Goal: Task Accomplishment & Management: Manage account settings

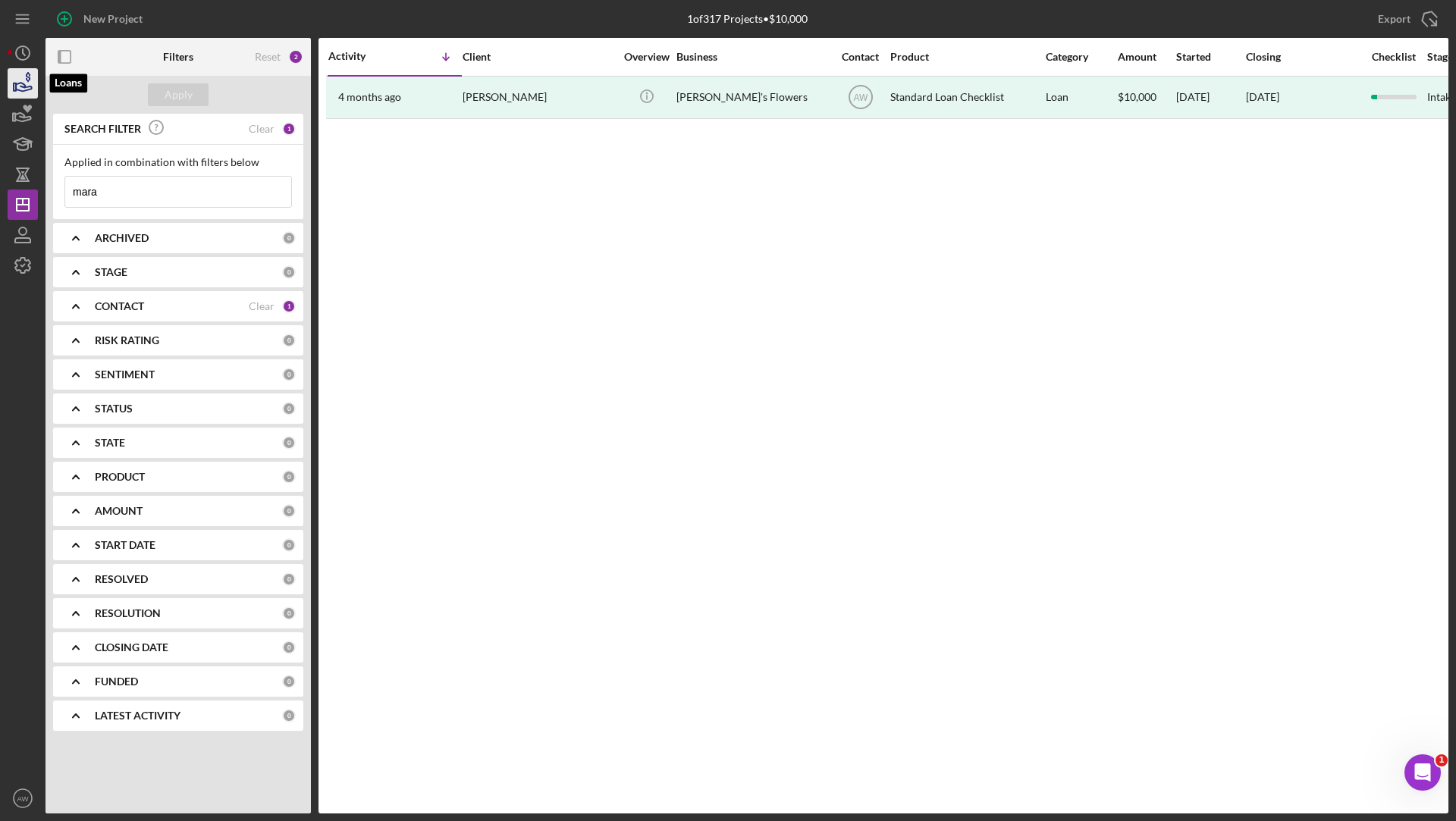
click at [18, 72] on icon "button" at bounding box center [23, 83] width 38 height 38
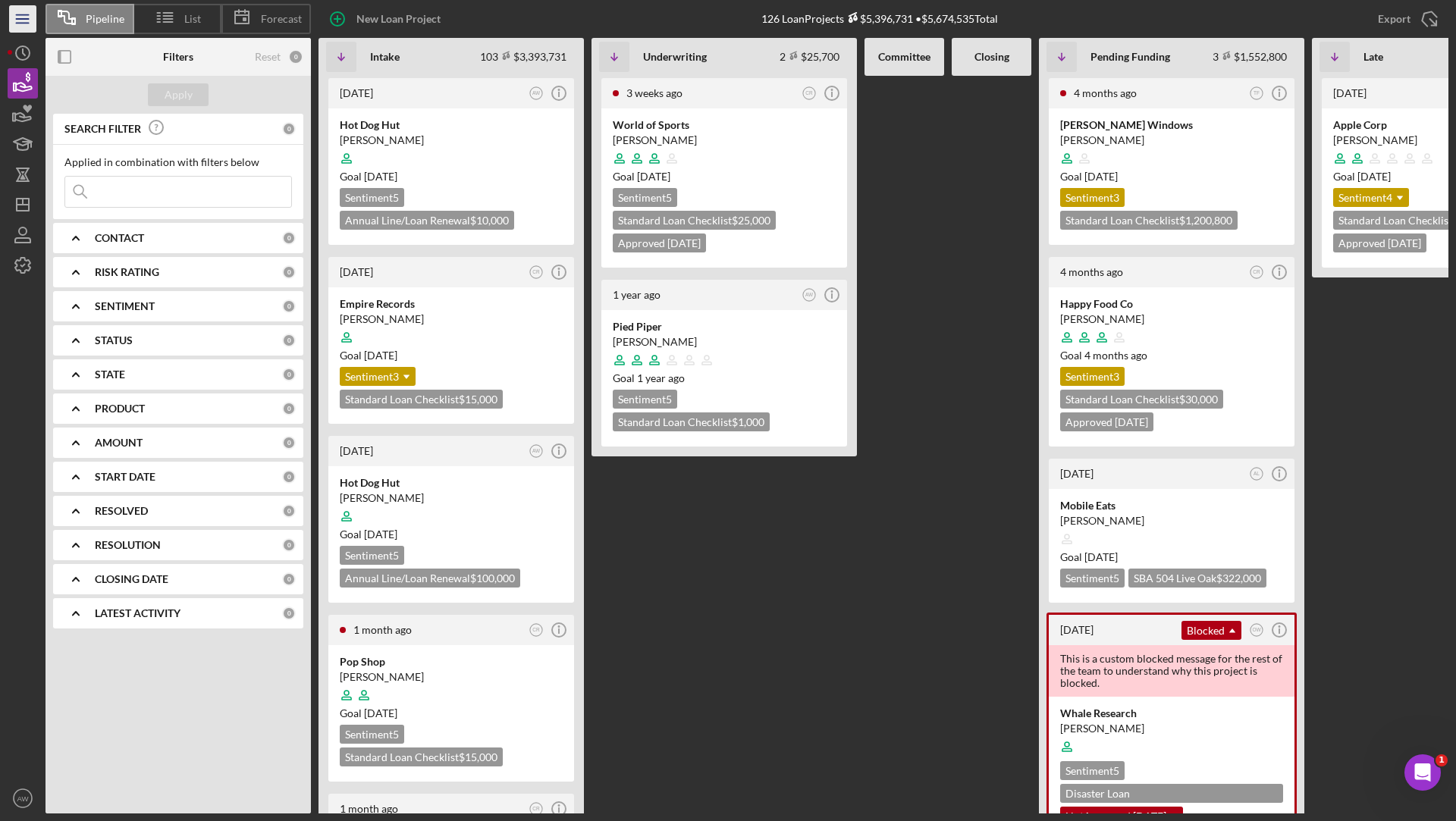
click at [20, 24] on icon "Icon/Menu" at bounding box center [23, 19] width 35 height 35
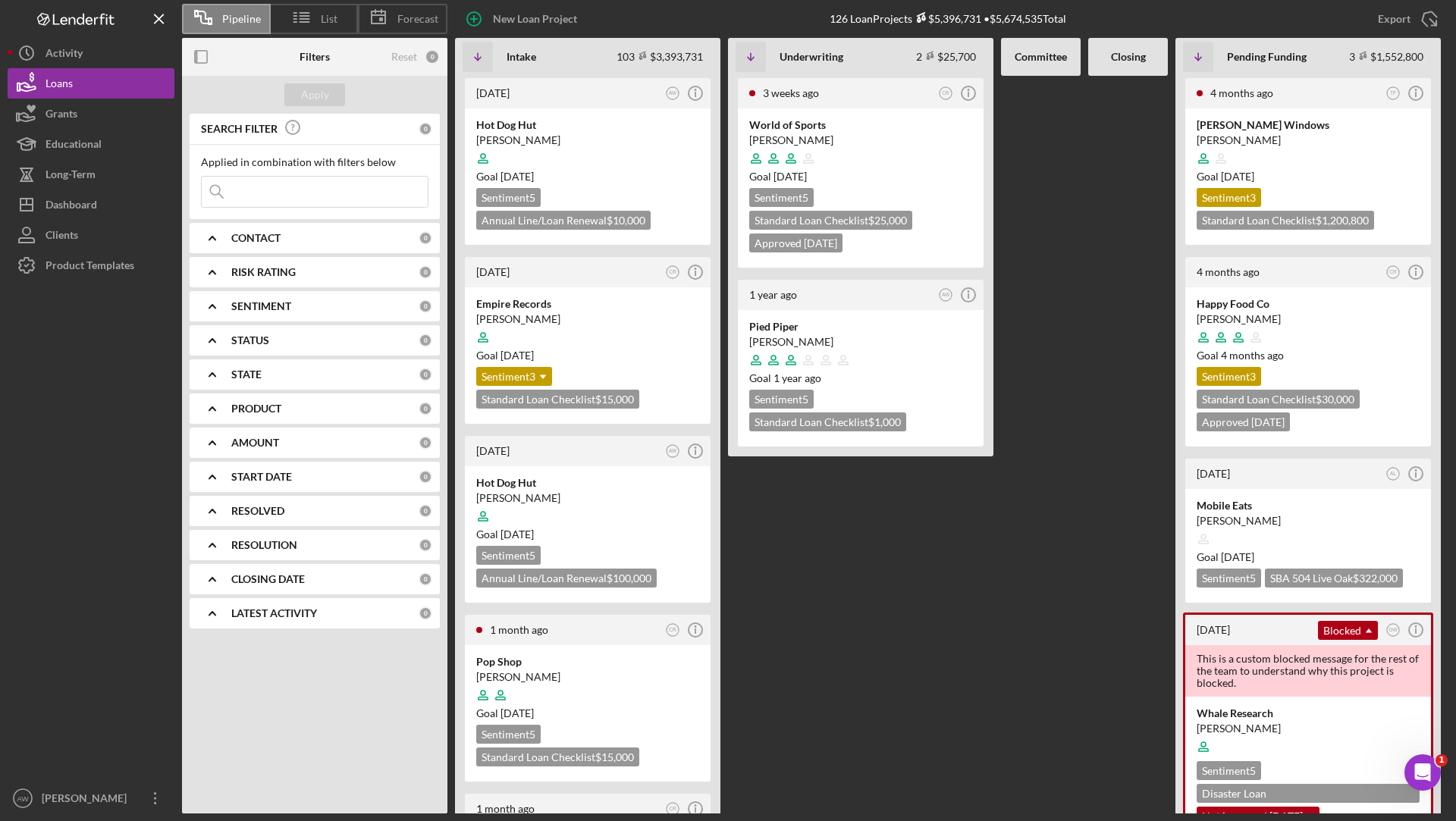
click at [20, 24] on icon "Logo-Reversed Created with Sketch." at bounding box center [76, 19] width 136 height 13
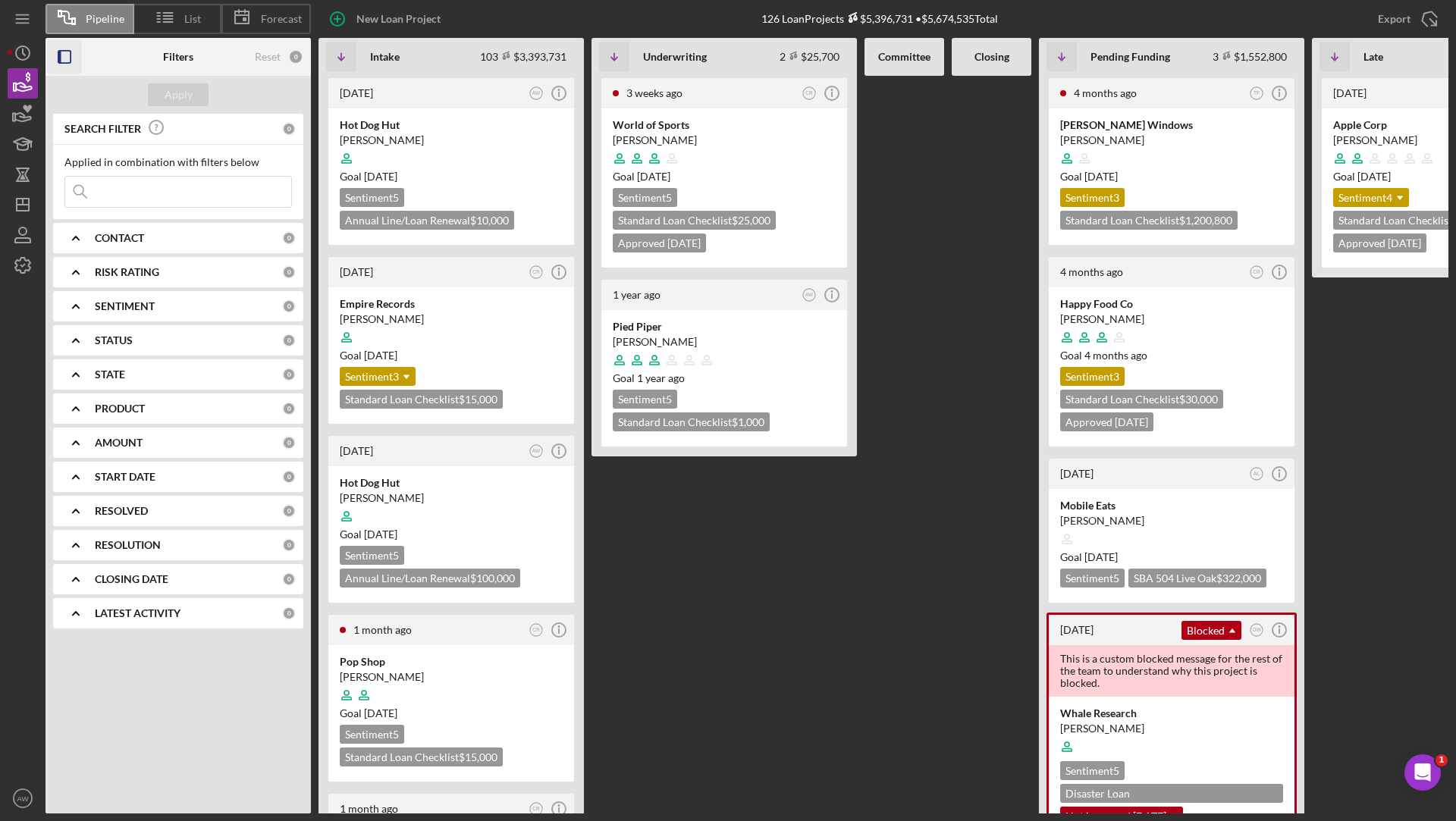
click at [65, 56] on icon "button" at bounding box center [65, 57] width 35 height 35
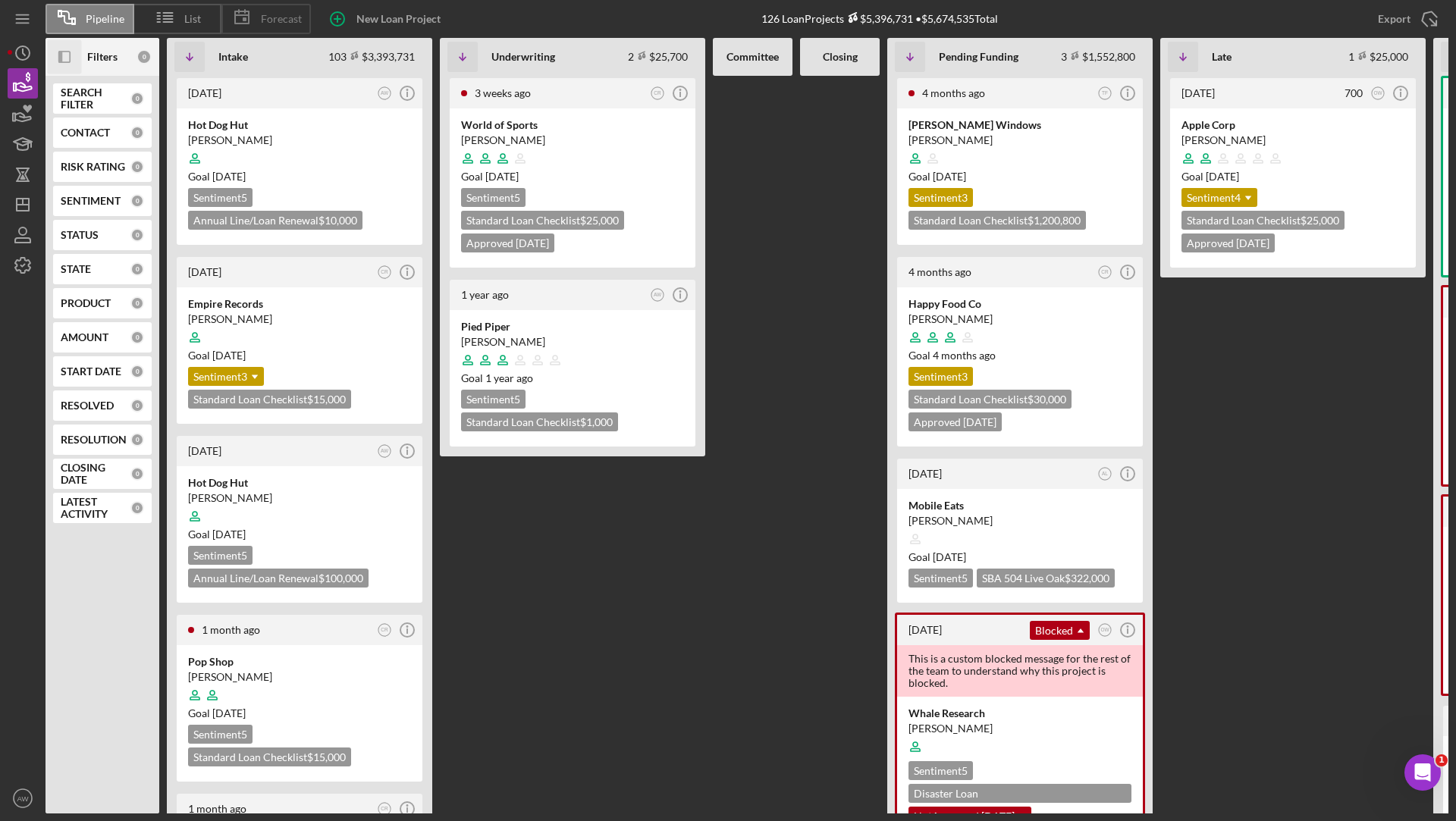
click at [255, 17] on icon at bounding box center [242, 17] width 38 height 38
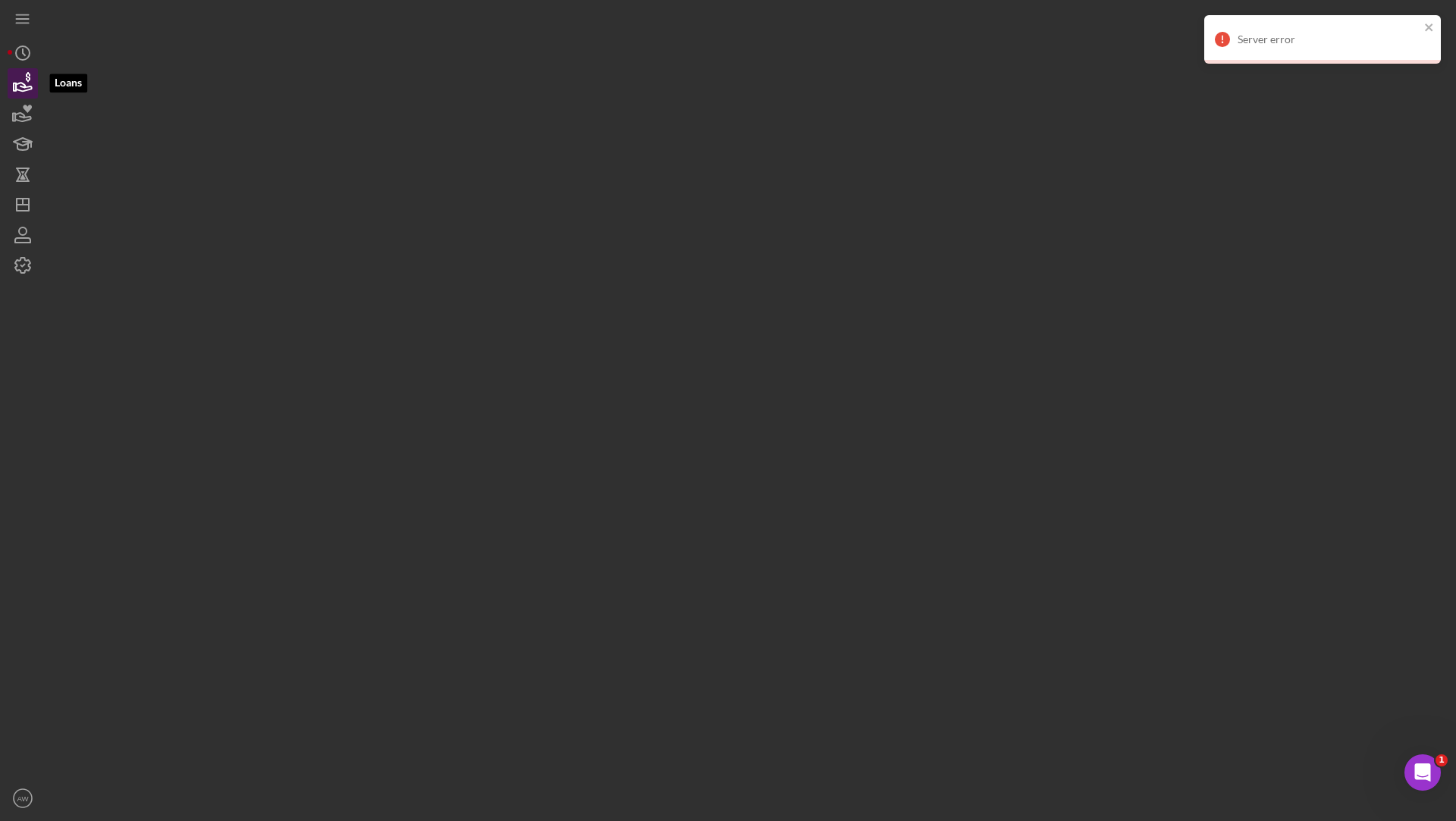
click at [23, 90] on icon "button" at bounding box center [24, 87] width 16 height 8
click at [22, 120] on icon "button" at bounding box center [23, 117] width 16 height 8
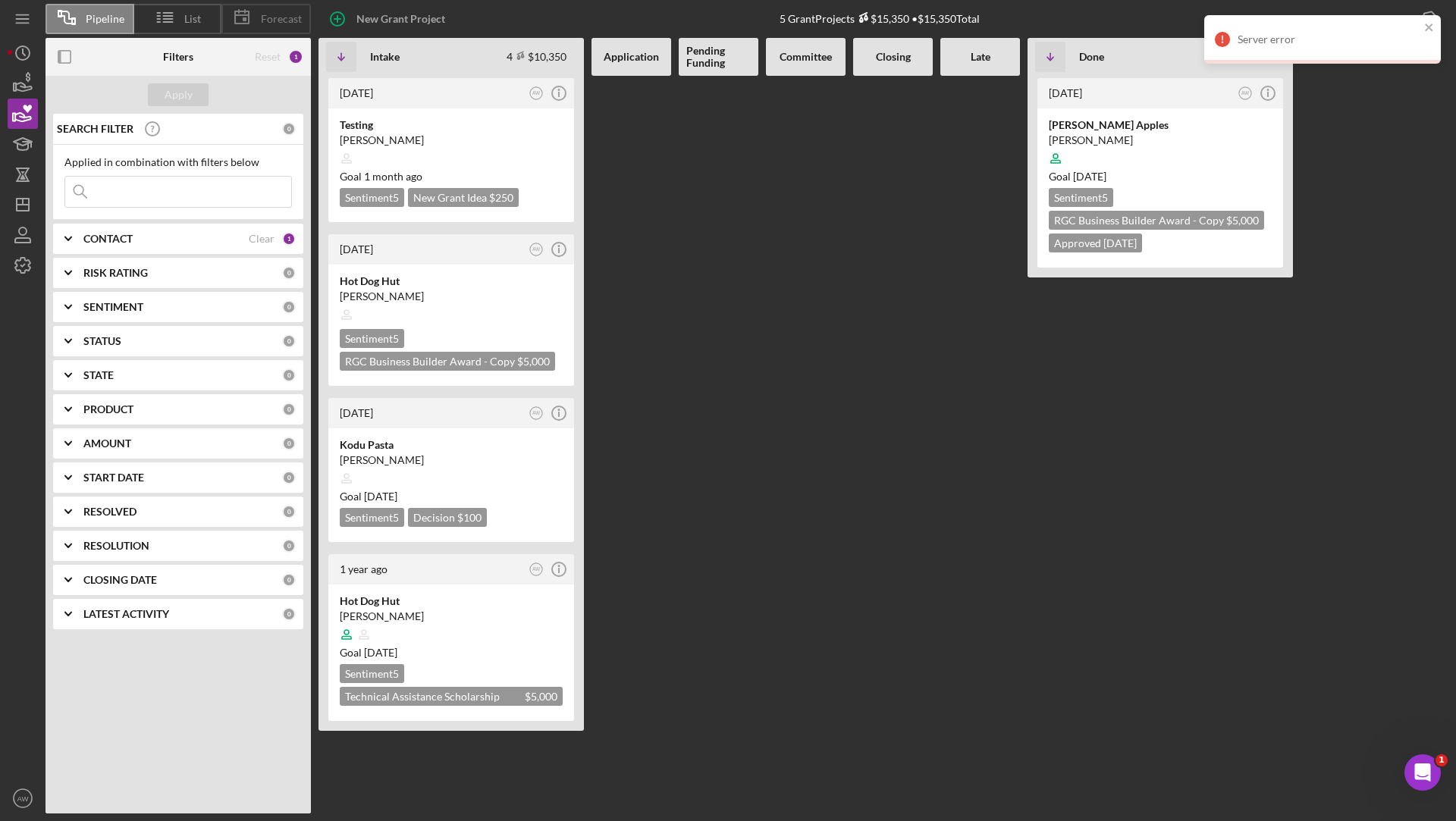
click at [288, 19] on span "Forecast" at bounding box center [281, 19] width 41 height 12
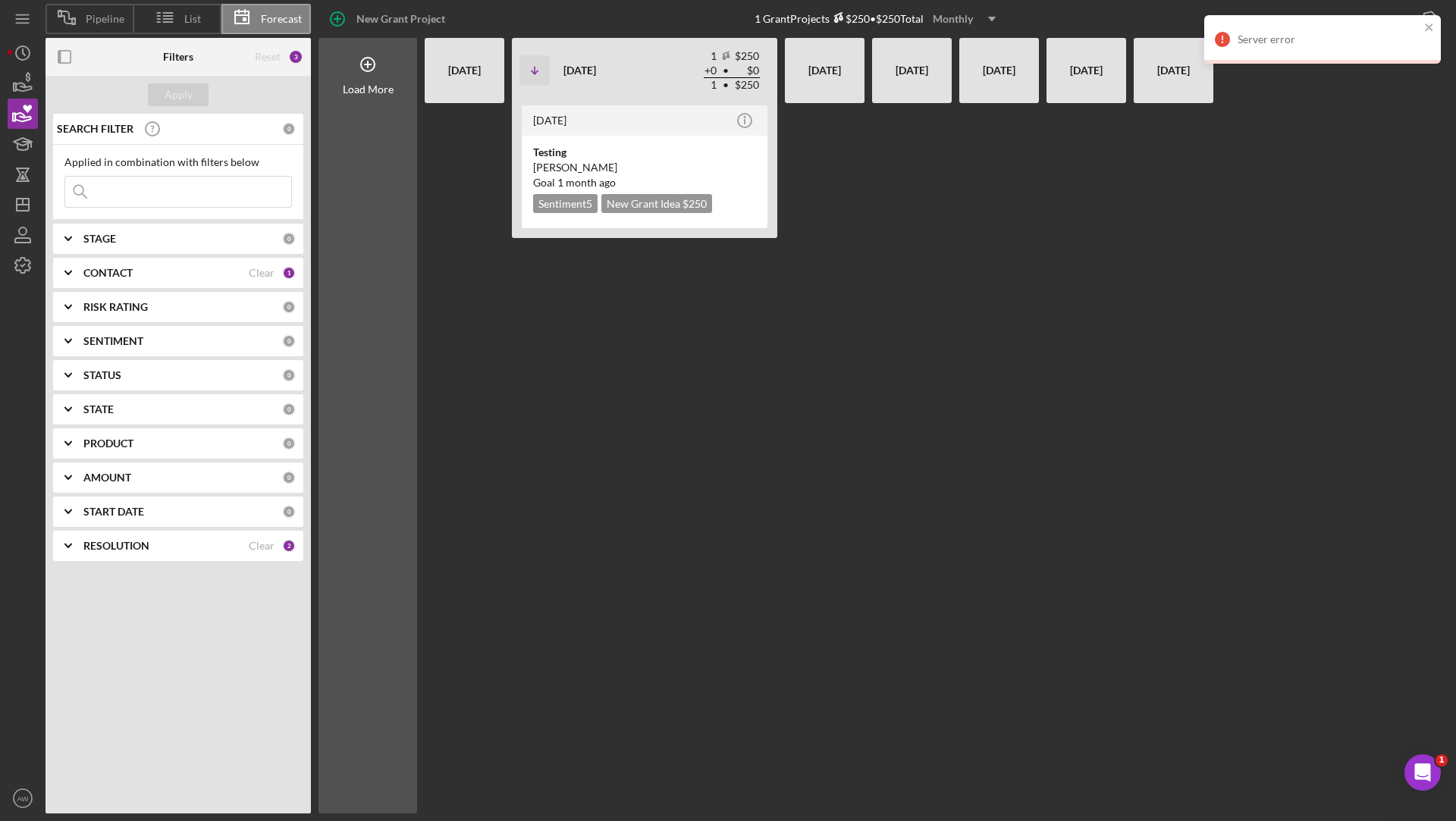
click at [259, 50] on div "Reset 3" at bounding box center [280, 56] width 49 height 38
click at [261, 55] on div "Reset" at bounding box center [268, 56] width 26 height 12
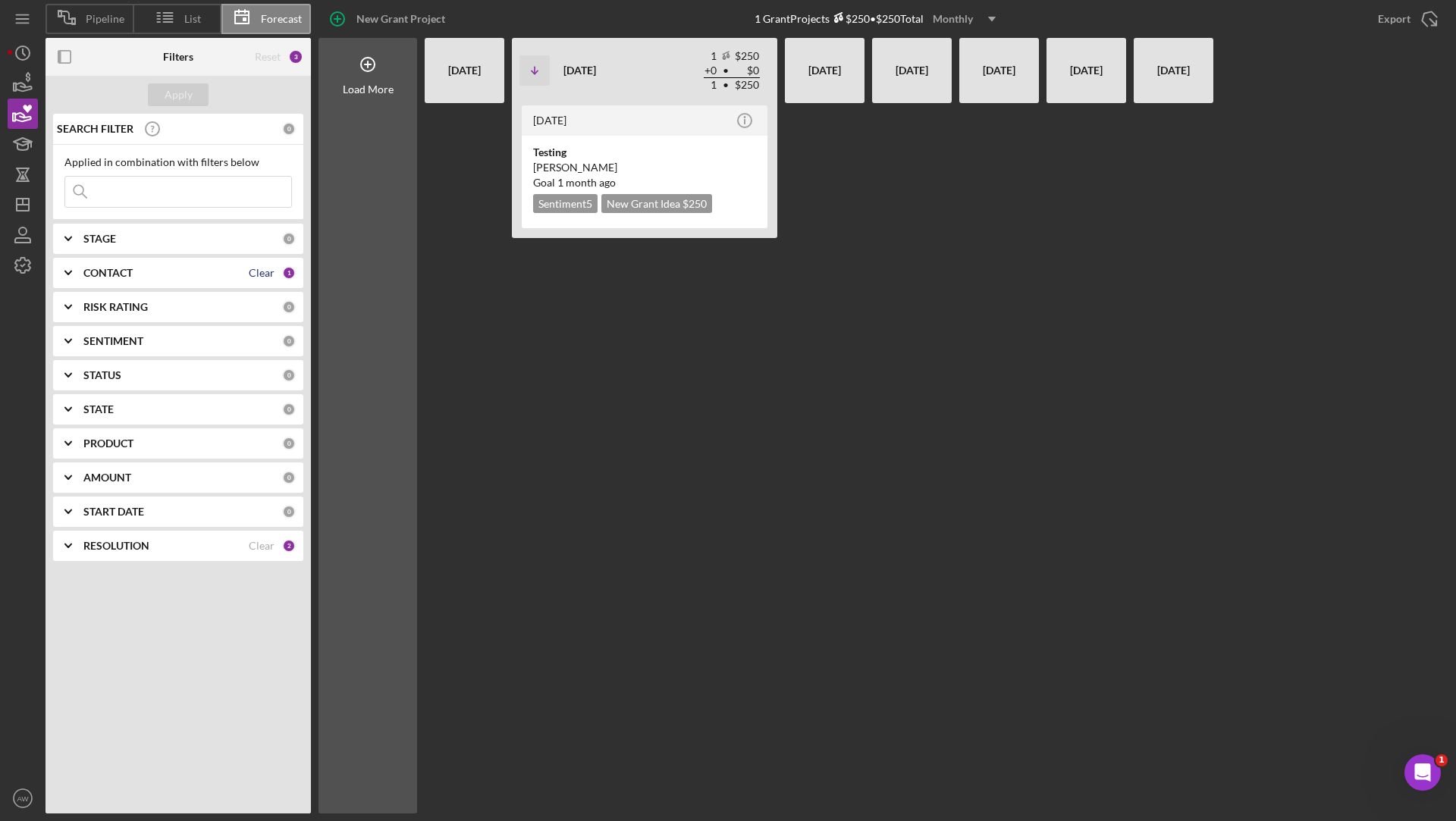
click at [264, 278] on div "Clear" at bounding box center [261, 273] width 26 height 12
click at [186, 93] on div "Apply" at bounding box center [178, 94] width 28 height 23
click at [361, 73] on icon at bounding box center [367, 64] width 38 height 38
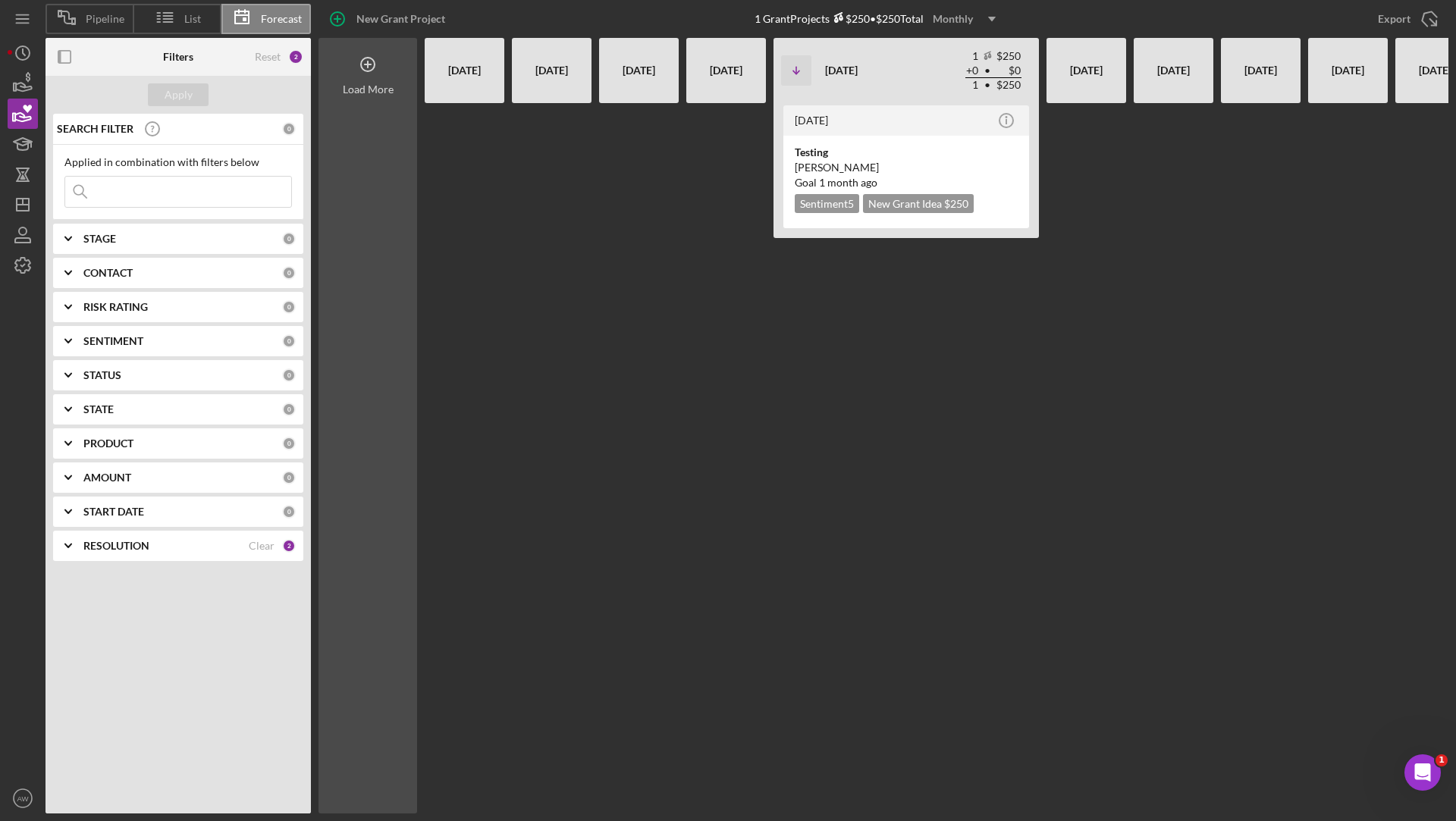
click at [361, 73] on icon at bounding box center [367, 64] width 38 height 38
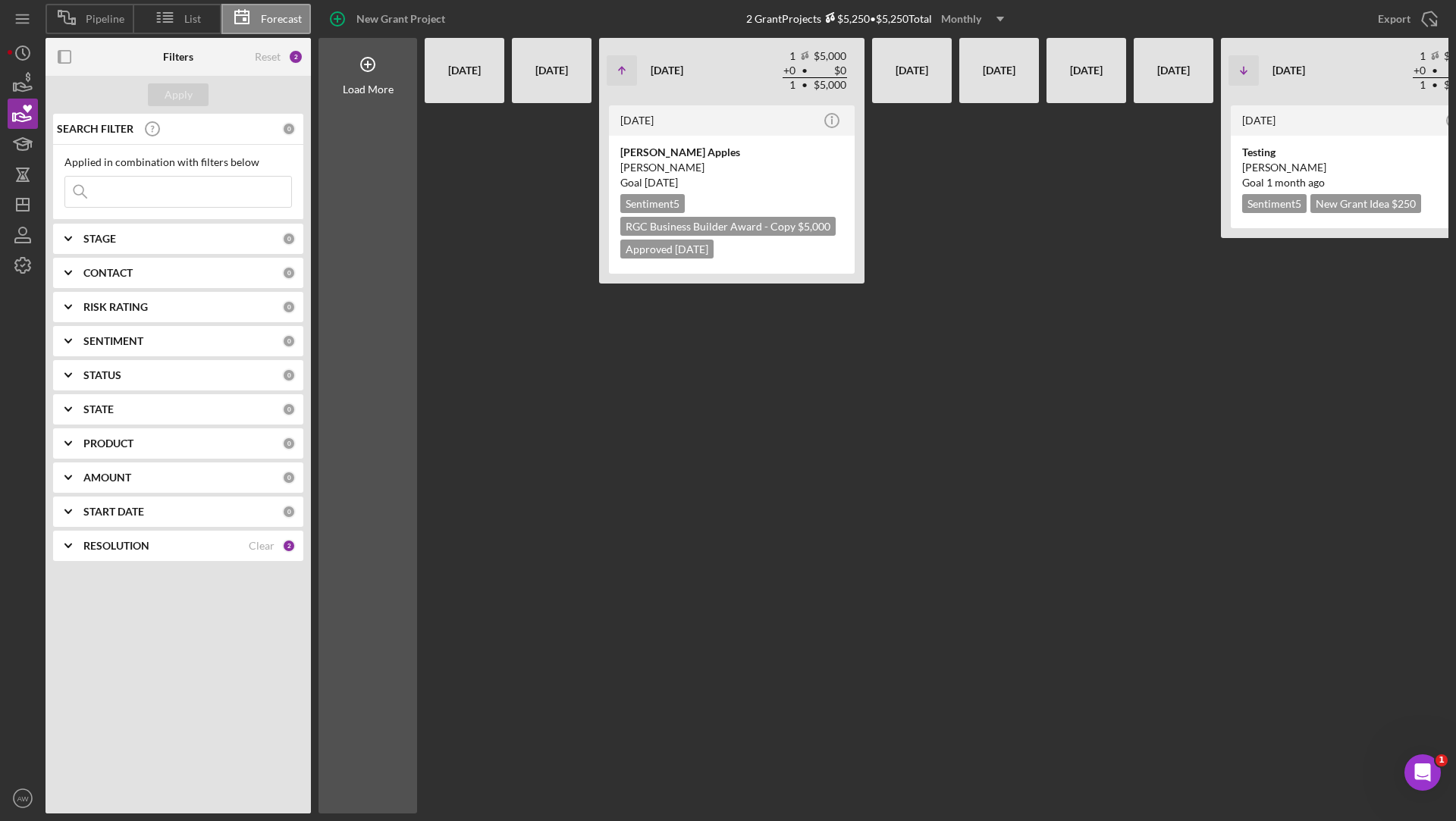
click at [976, 20] on div "Monthly" at bounding box center [961, 19] width 40 height 23
click at [957, 88] on div "Quarterly" at bounding box center [975, 86] width 61 height 31
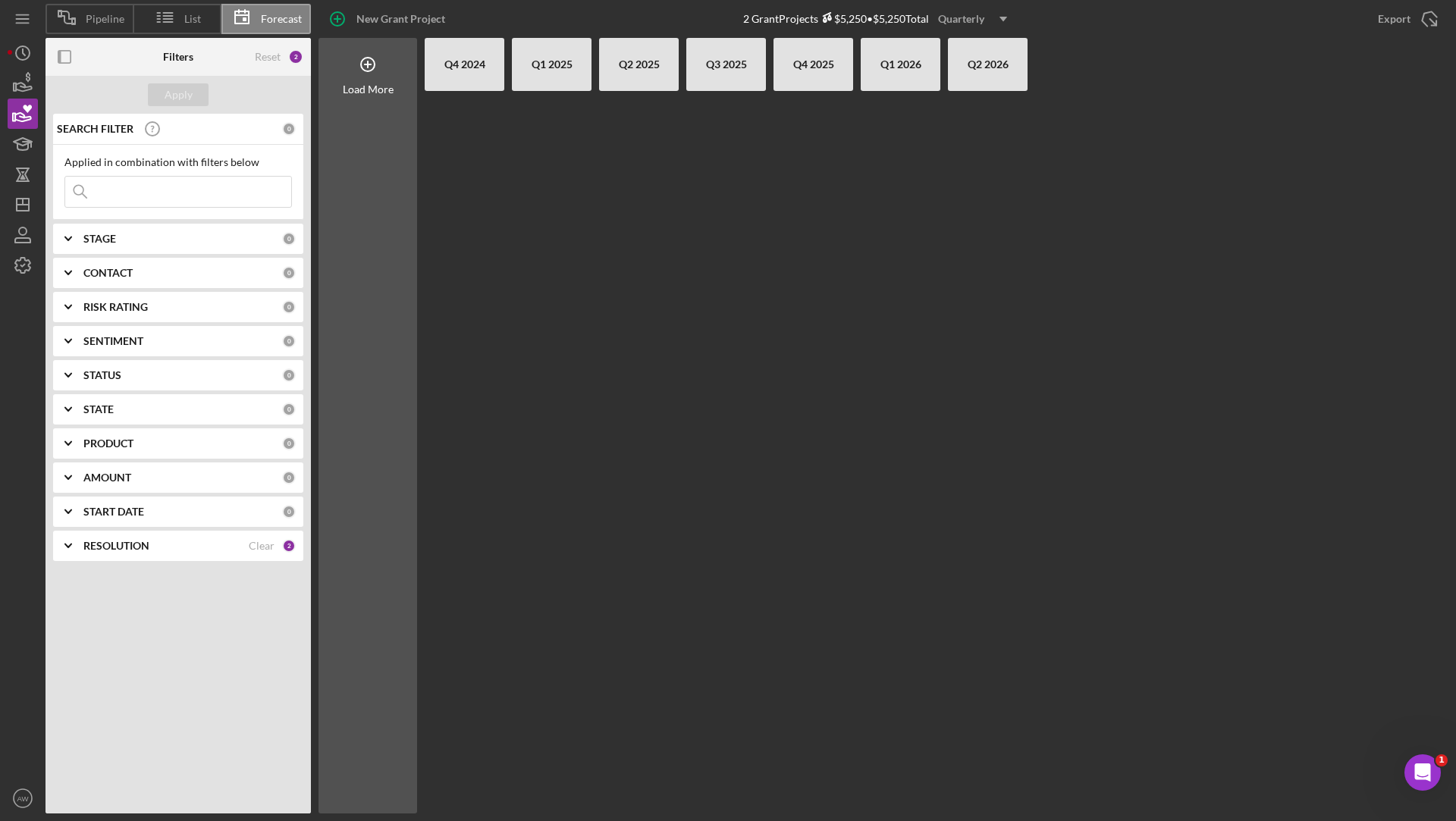
click at [984, 27] on div "Quarterly" at bounding box center [961, 19] width 46 height 23
click at [959, 116] on div "Yearly" at bounding box center [975, 117] width 61 height 30
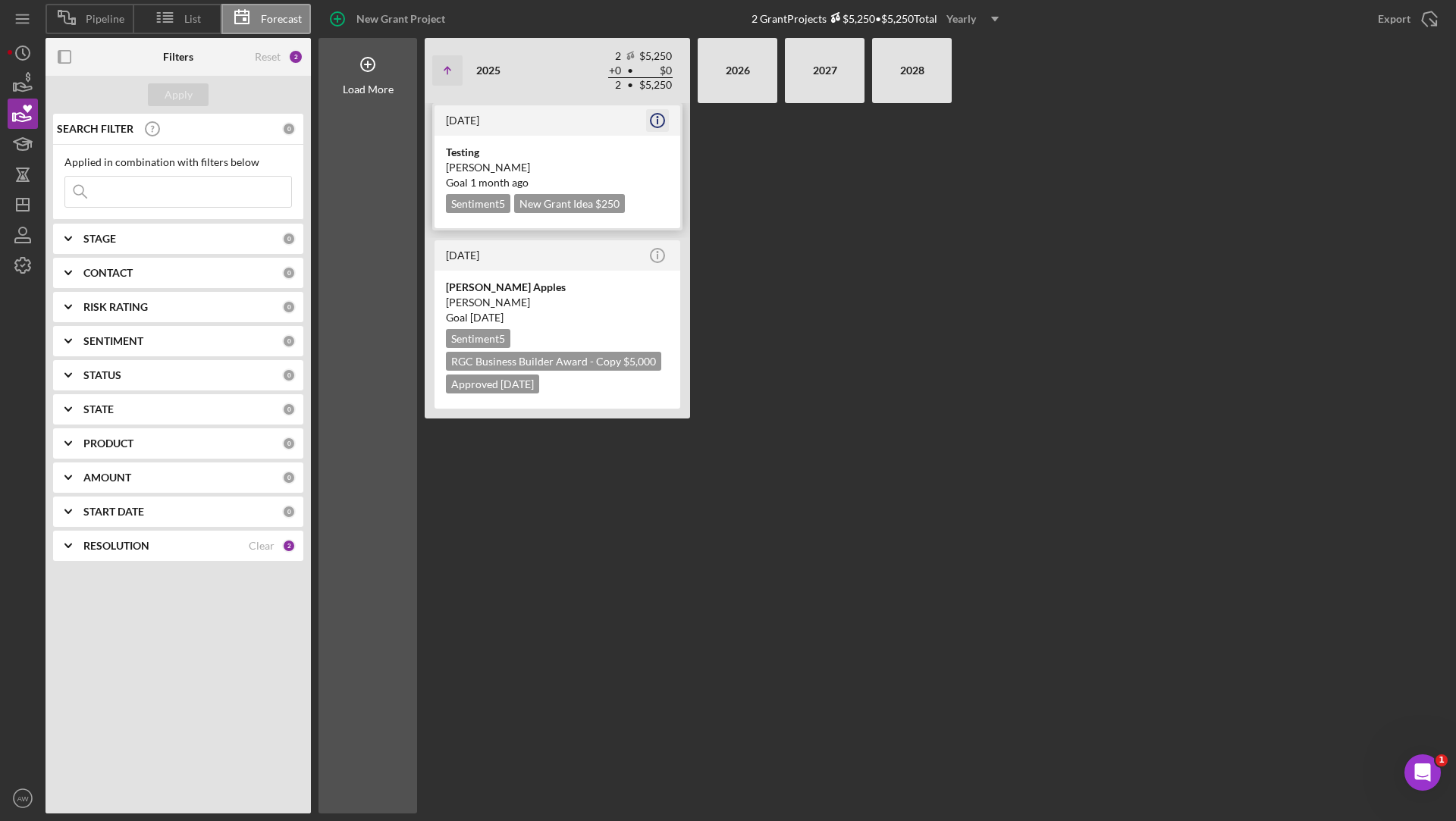
click at [659, 120] on icon "Icon/Info" at bounding box center [657, 120] width 38 height 38
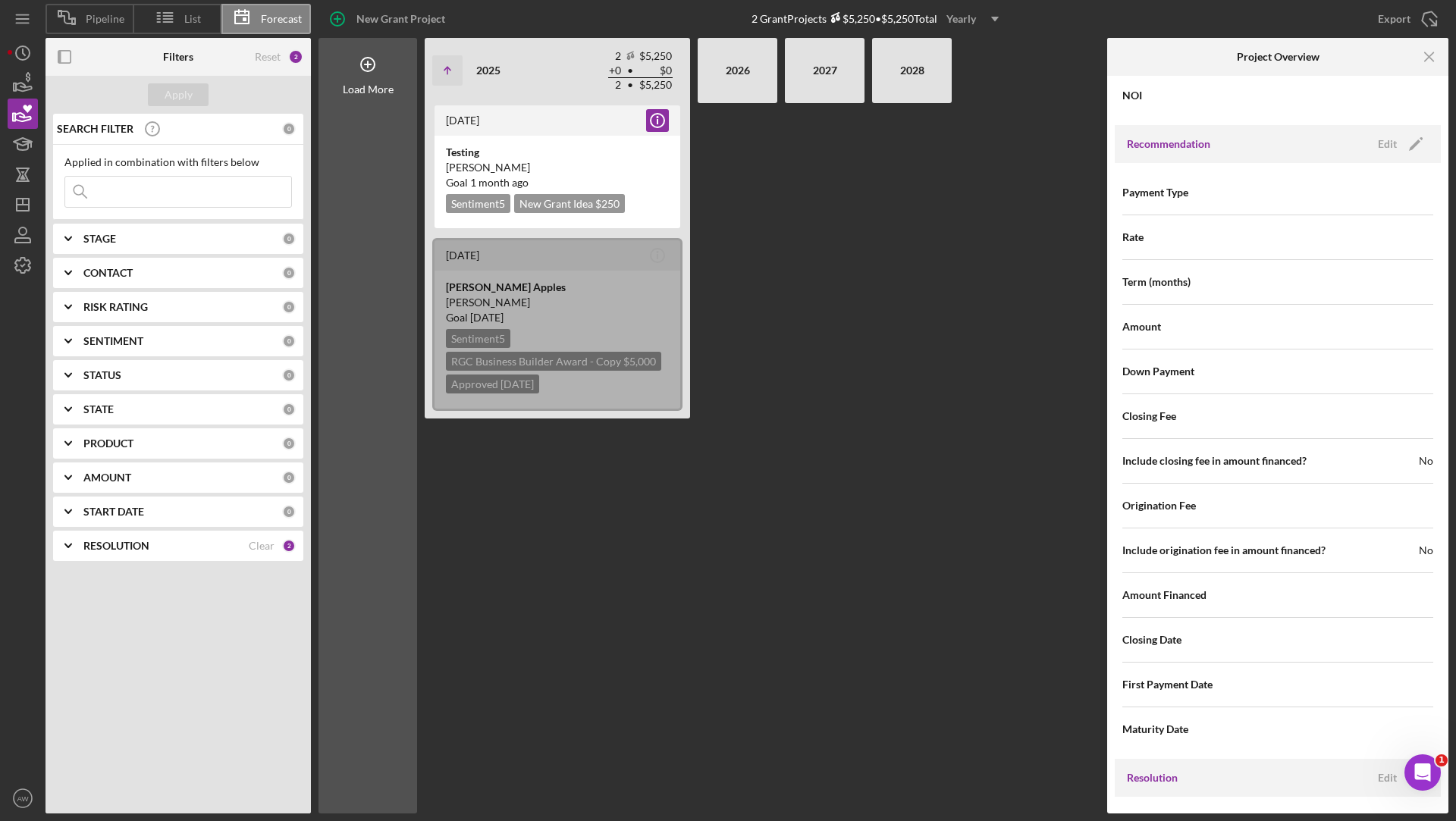
scroll to position [1252, 0]
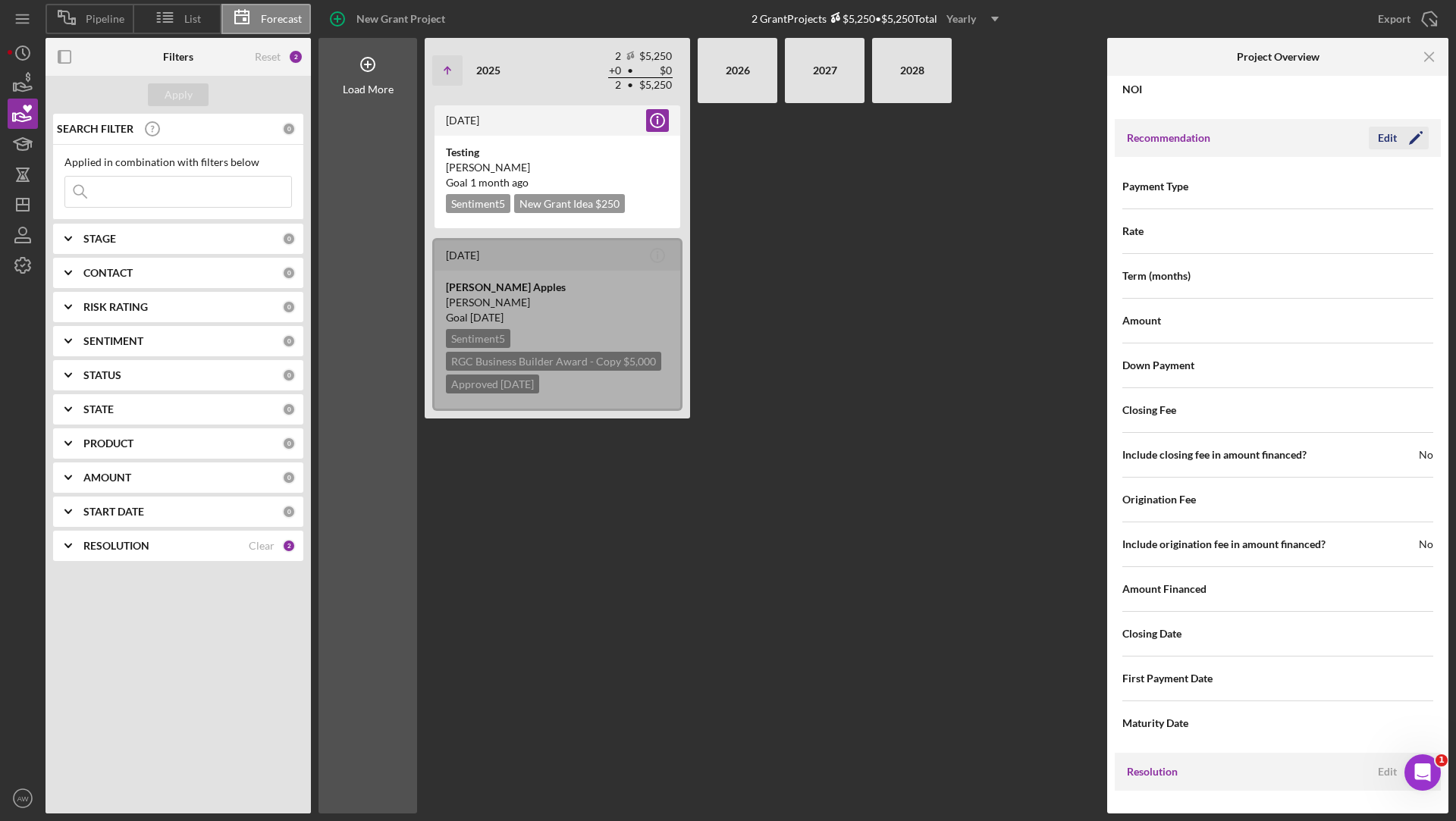
click at [1379, 136] on div "Edit" at bounding box center [1387, 137] width 19 height 23
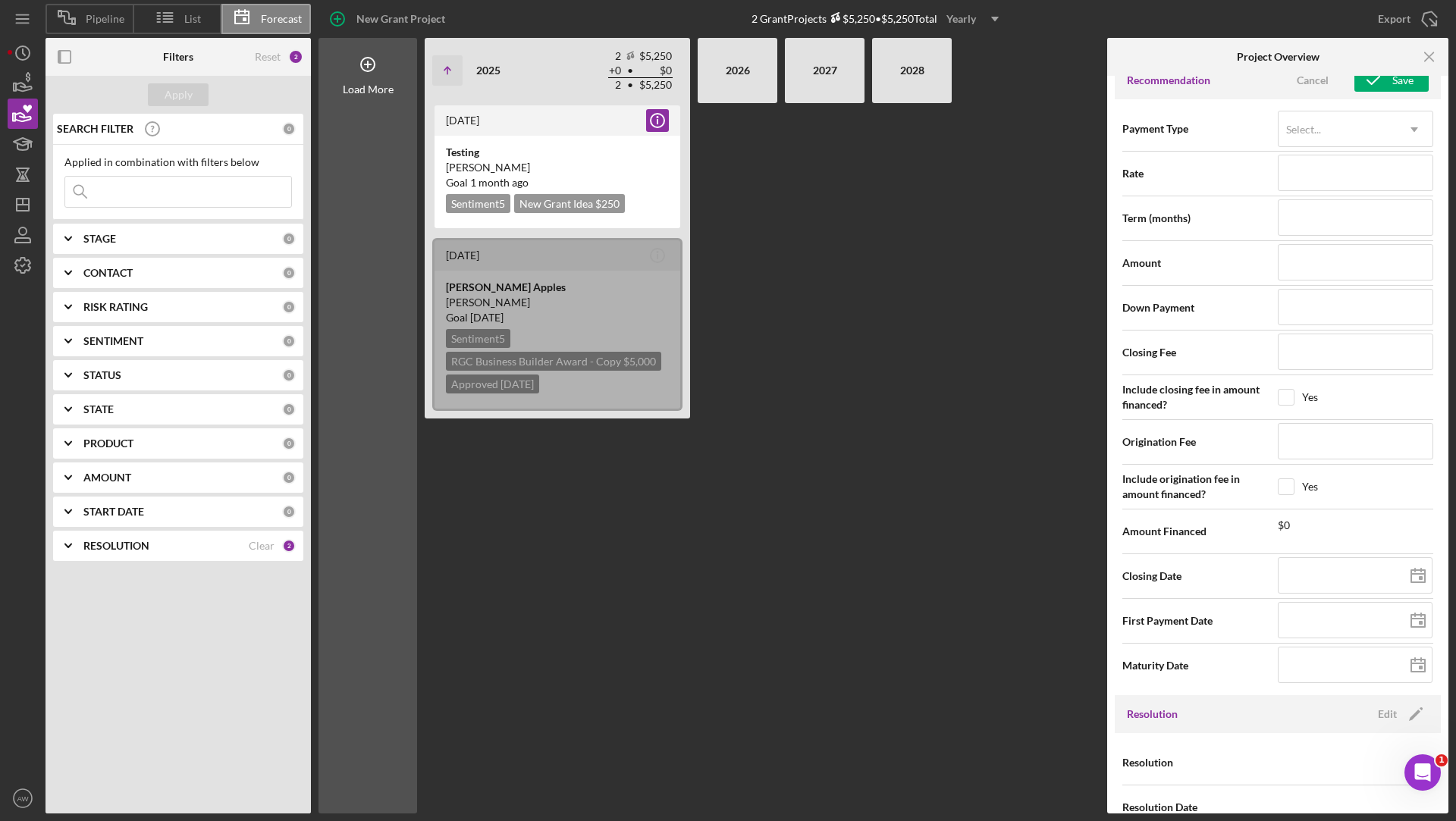
scroll to position [1333, 0]
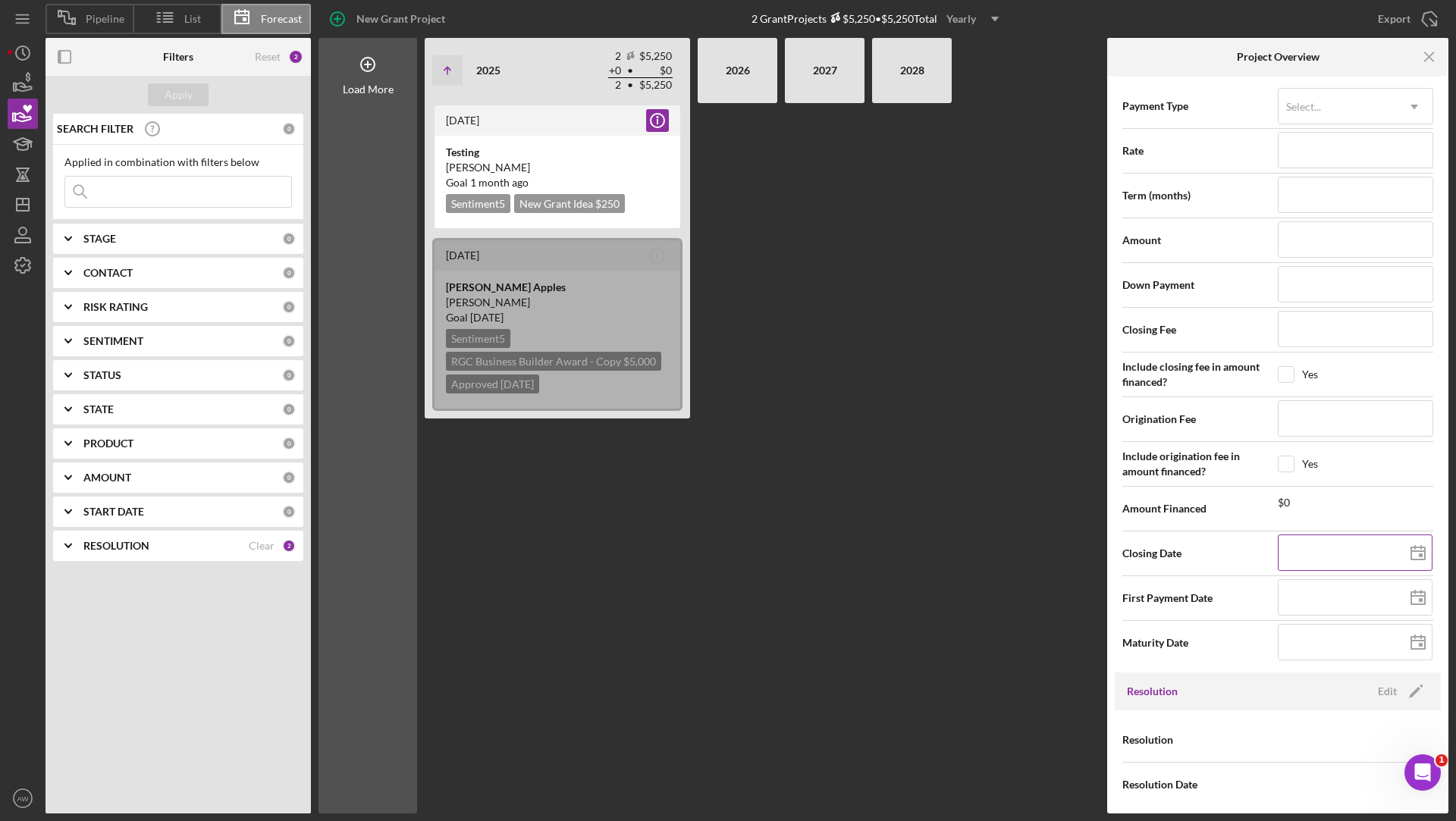
click at [1320, 539] on input at bounding box center [1355, 552] width 155 height 36
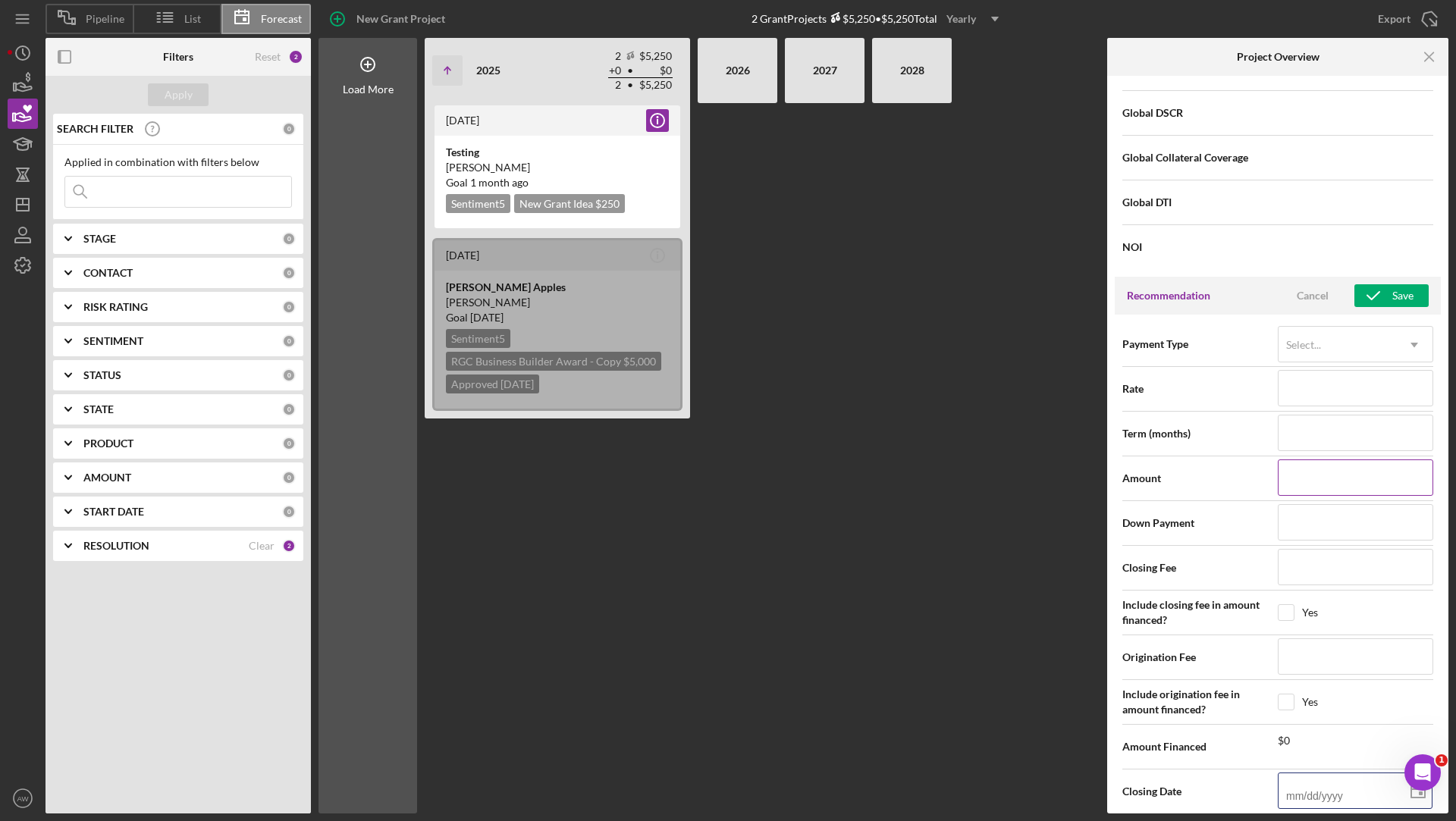
scroll to position [1058, 0]
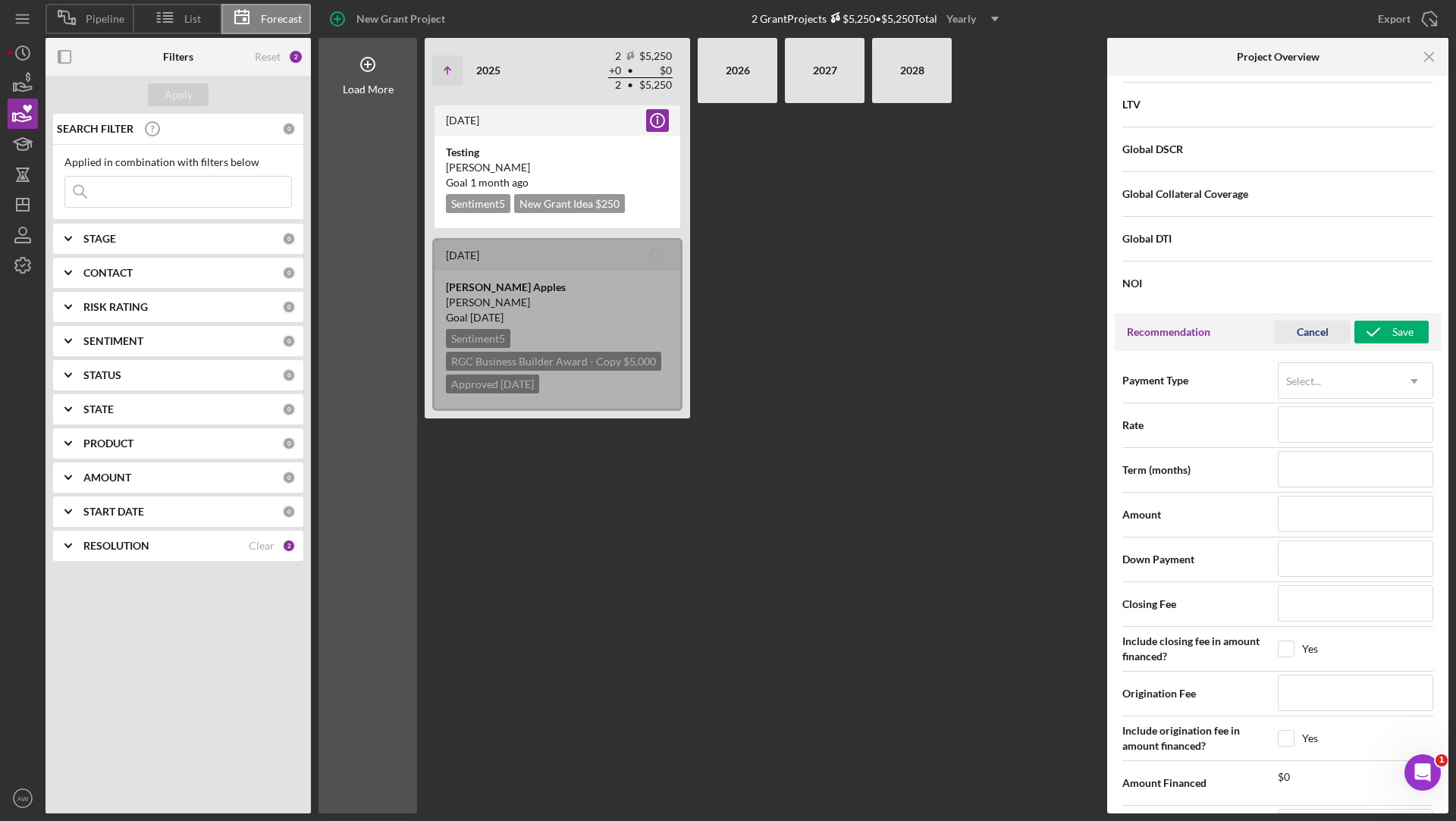
click at [1305, 332] on div "Cancel" at bounding box center [1313, 332] width 32 height 23
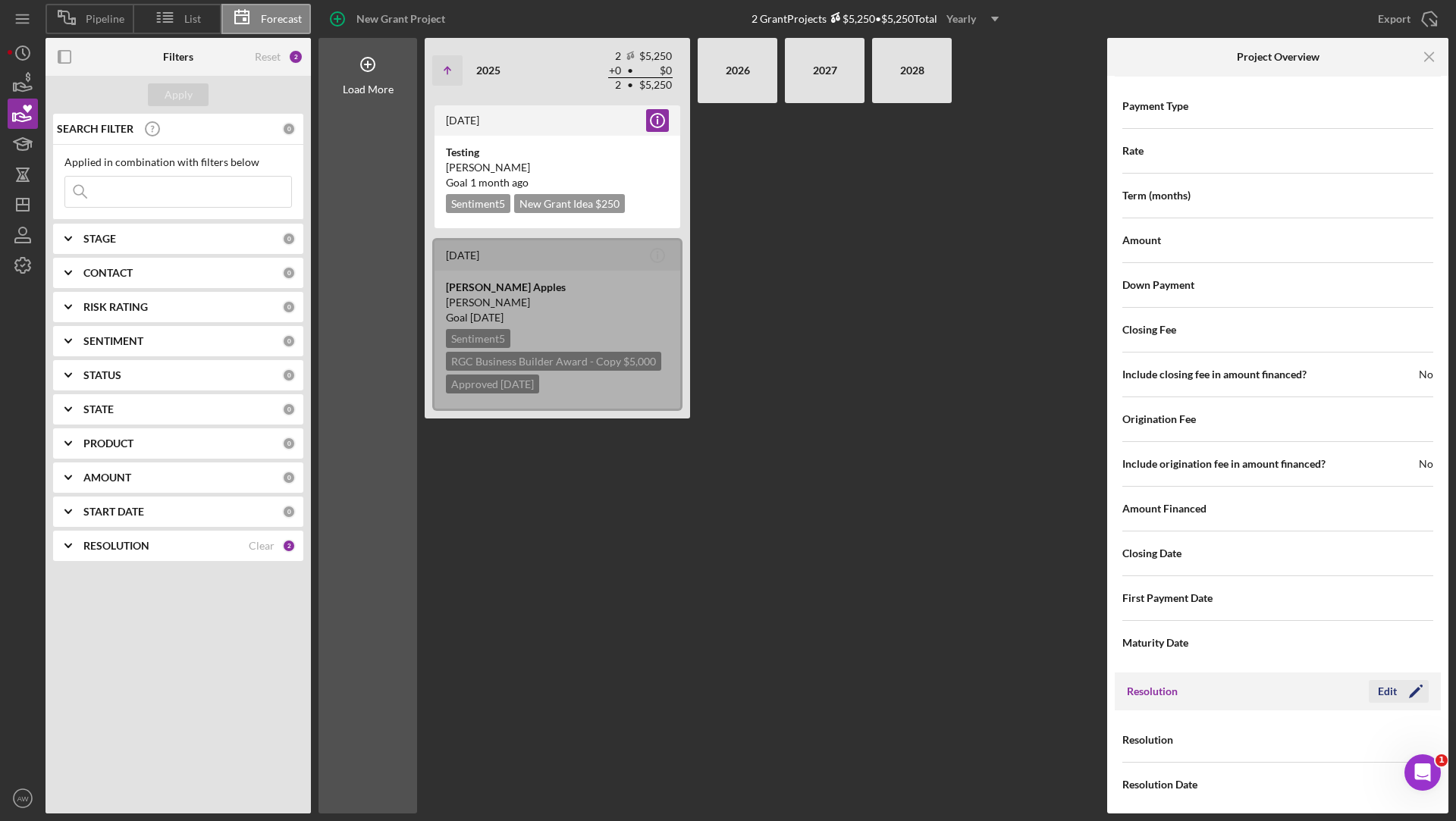
click at [1381, 684] on div "Edit" at bounding box center [1387, 691] width 19 height 23
click at [1307, 734] on div "Select..." at bounding box center [1303, 740] width 35 height 12
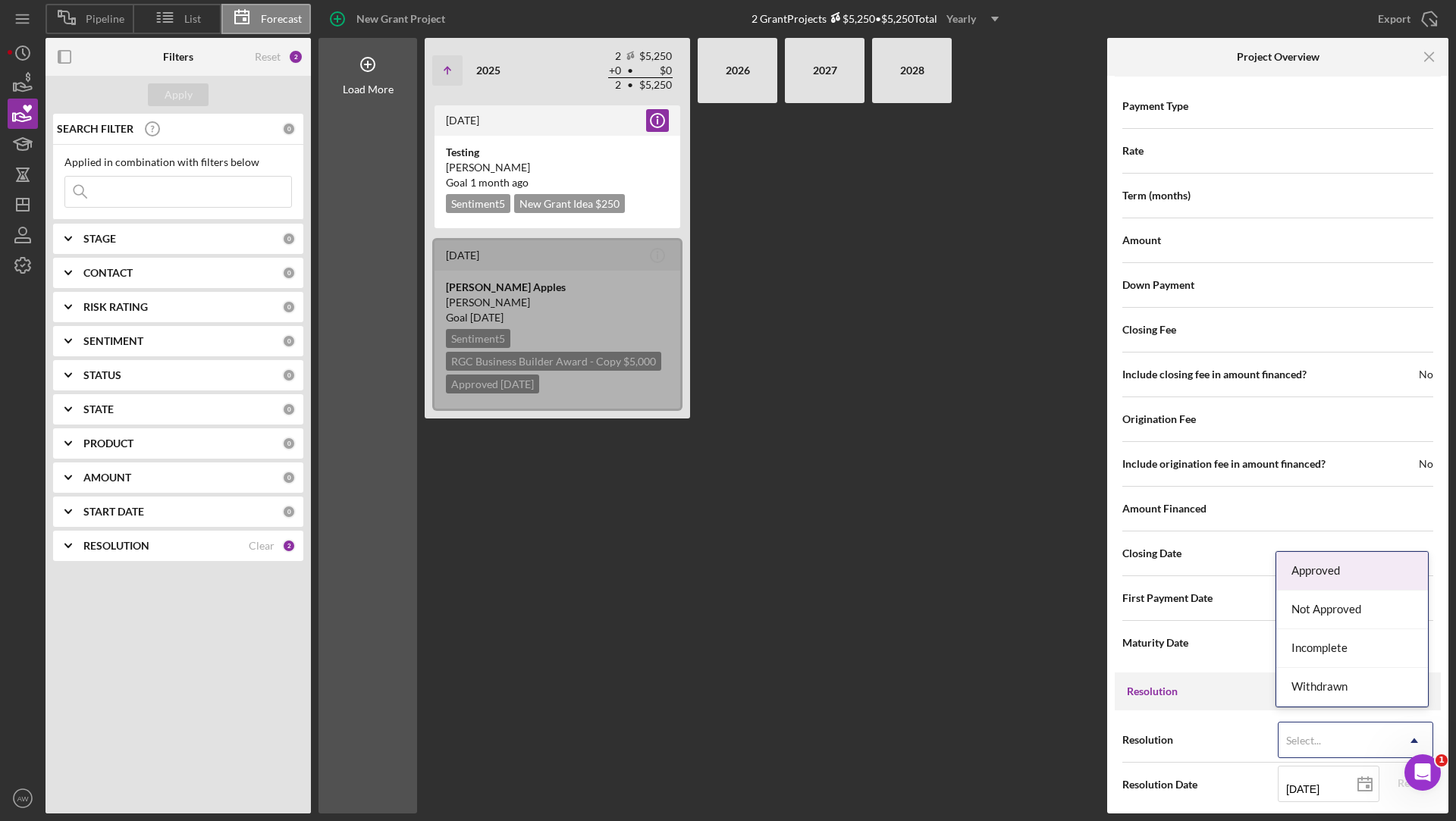
click at [1314, 573] on div "Approved" at bounding box center [1352, 571] width 152 height 39
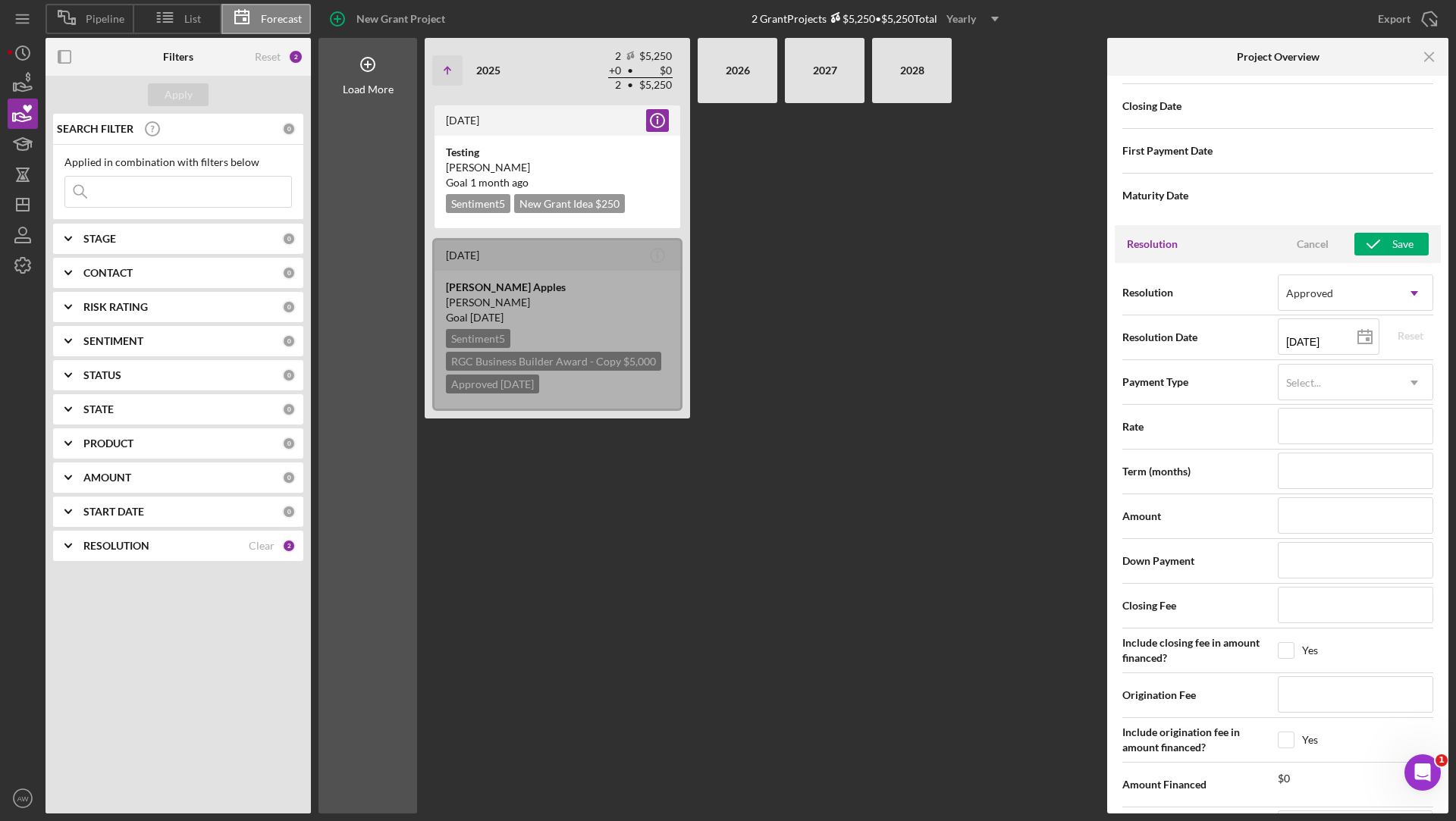
scroll to position [1911, 0]
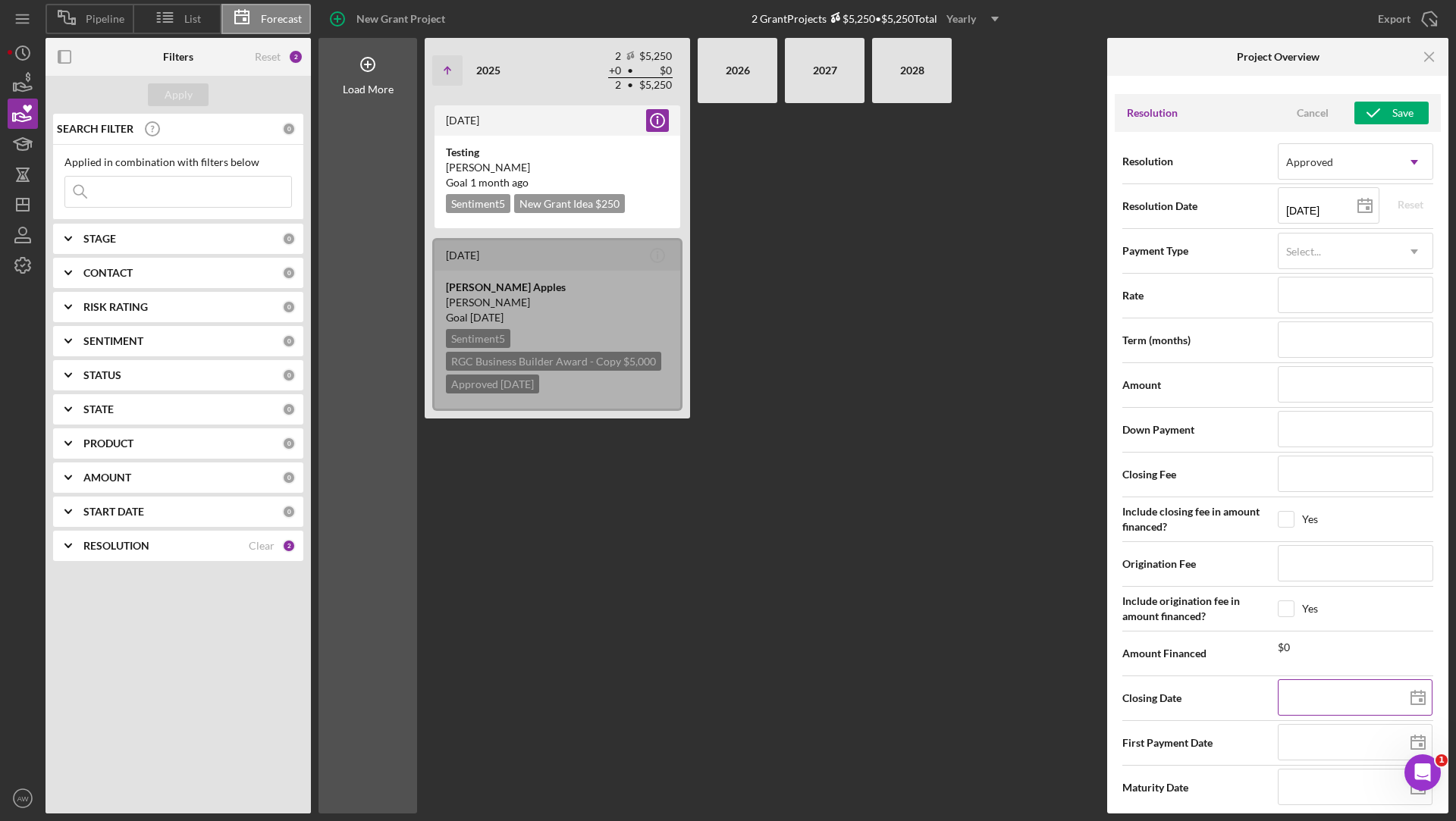
click at [1309, 681] on input at bounding box center [1355, 697] width 155 height 36
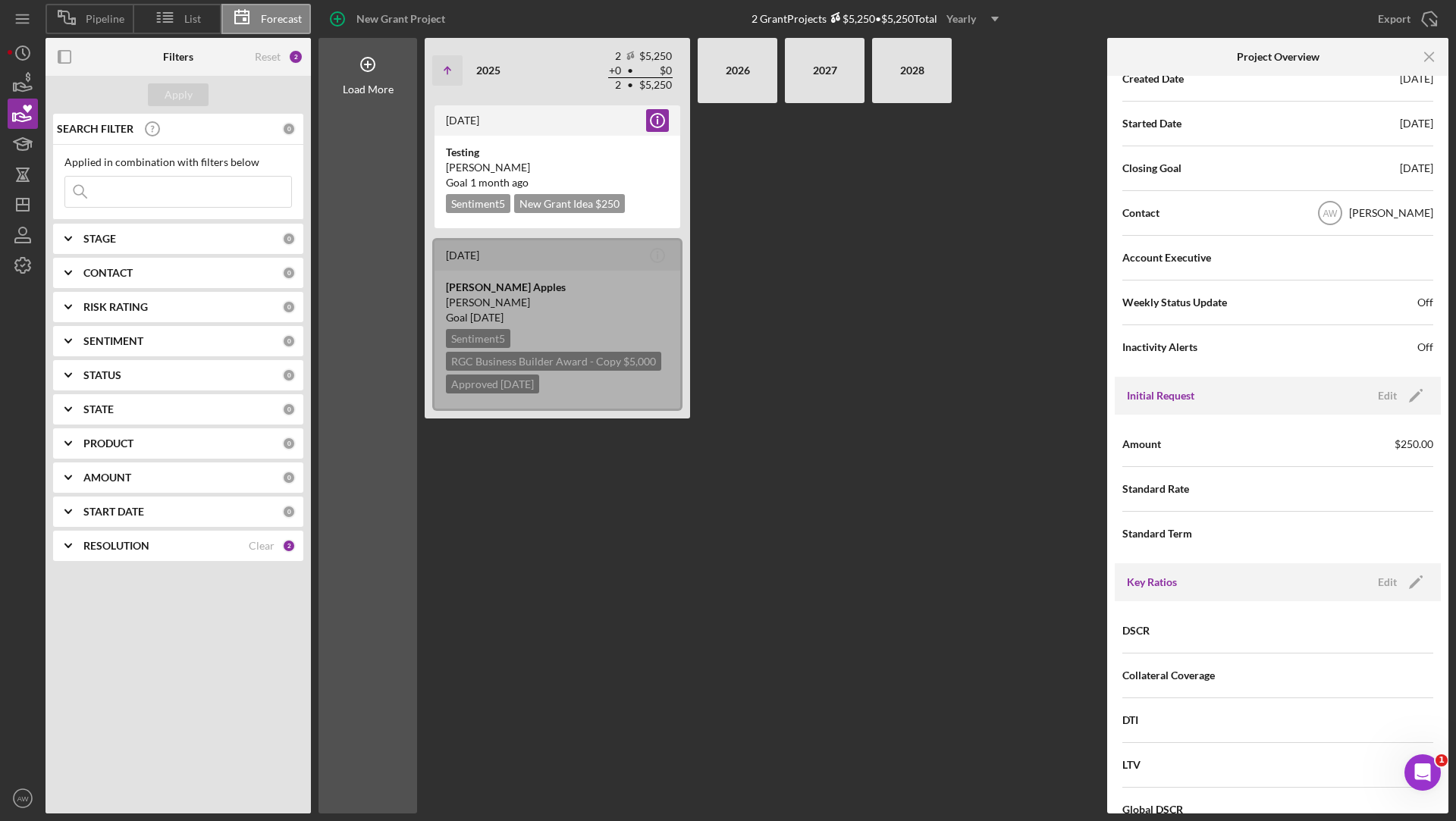
scroll to position [0, 0]
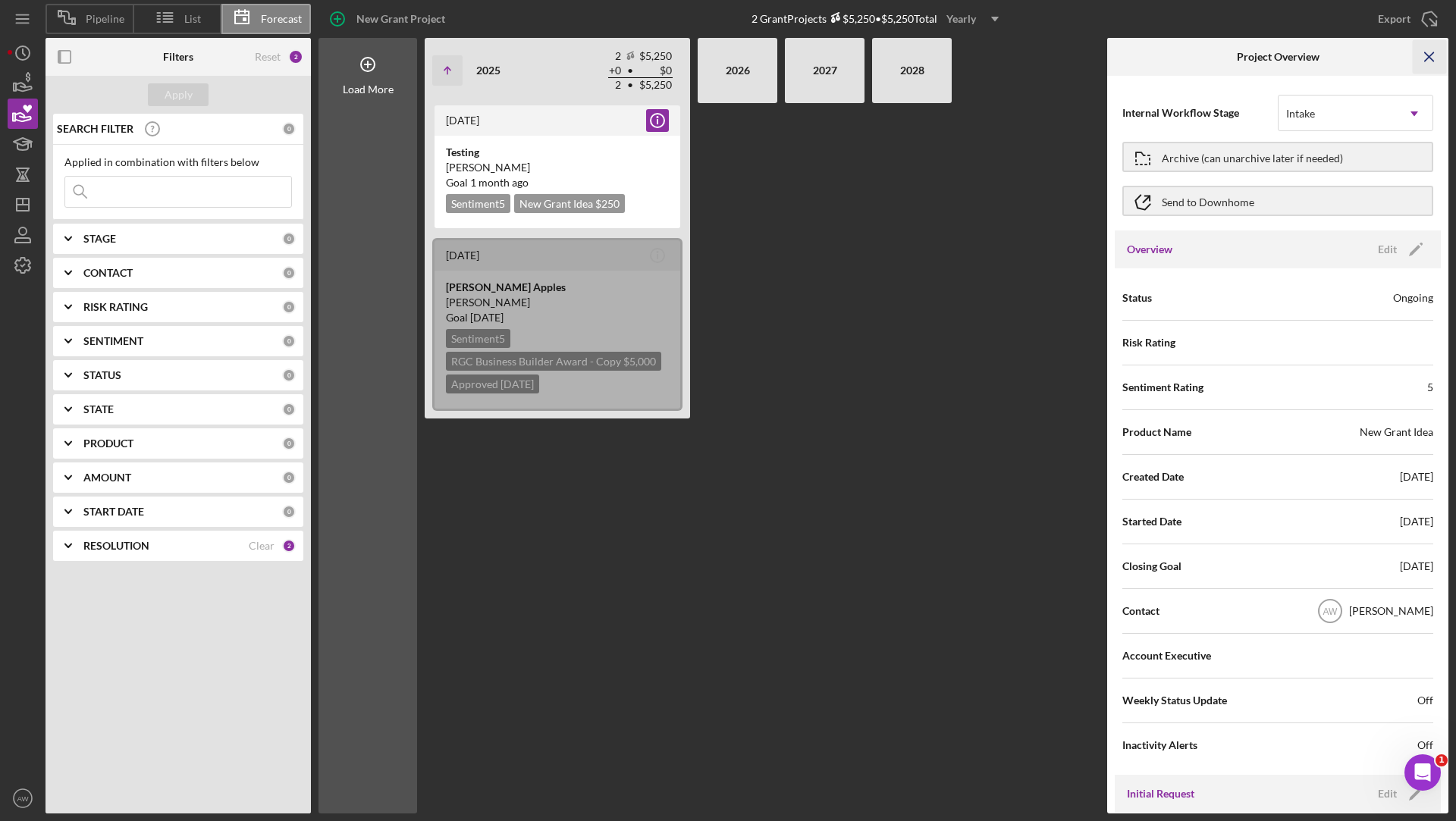
click at [1431, 53] on icon "Icon/Menu Close" at bounding box center [1429, 57] width 35 height 35
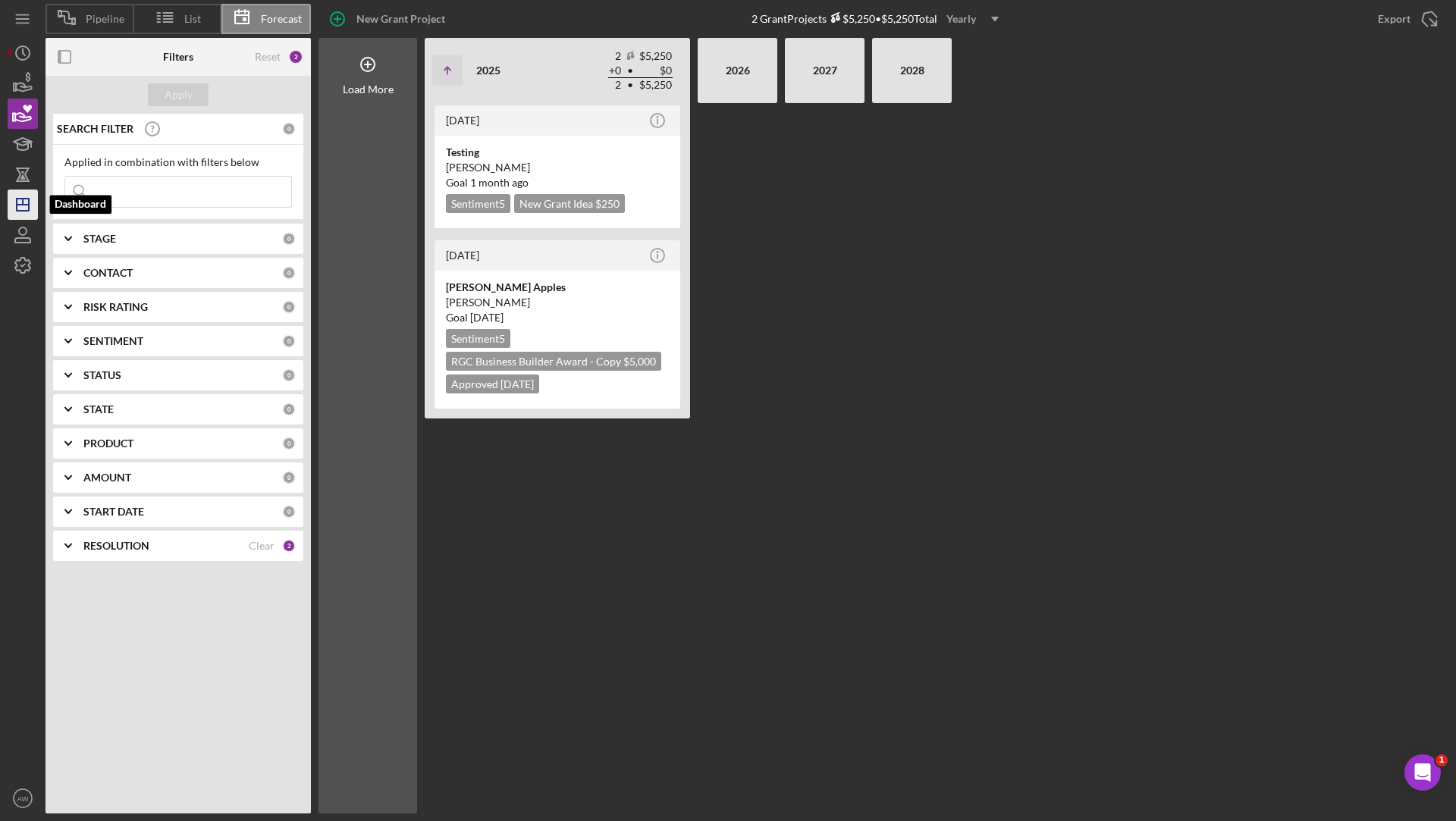
click at [19, 208] on icon "Icon/Dashboard" at bounding box center [23, 205] width 38 height 38
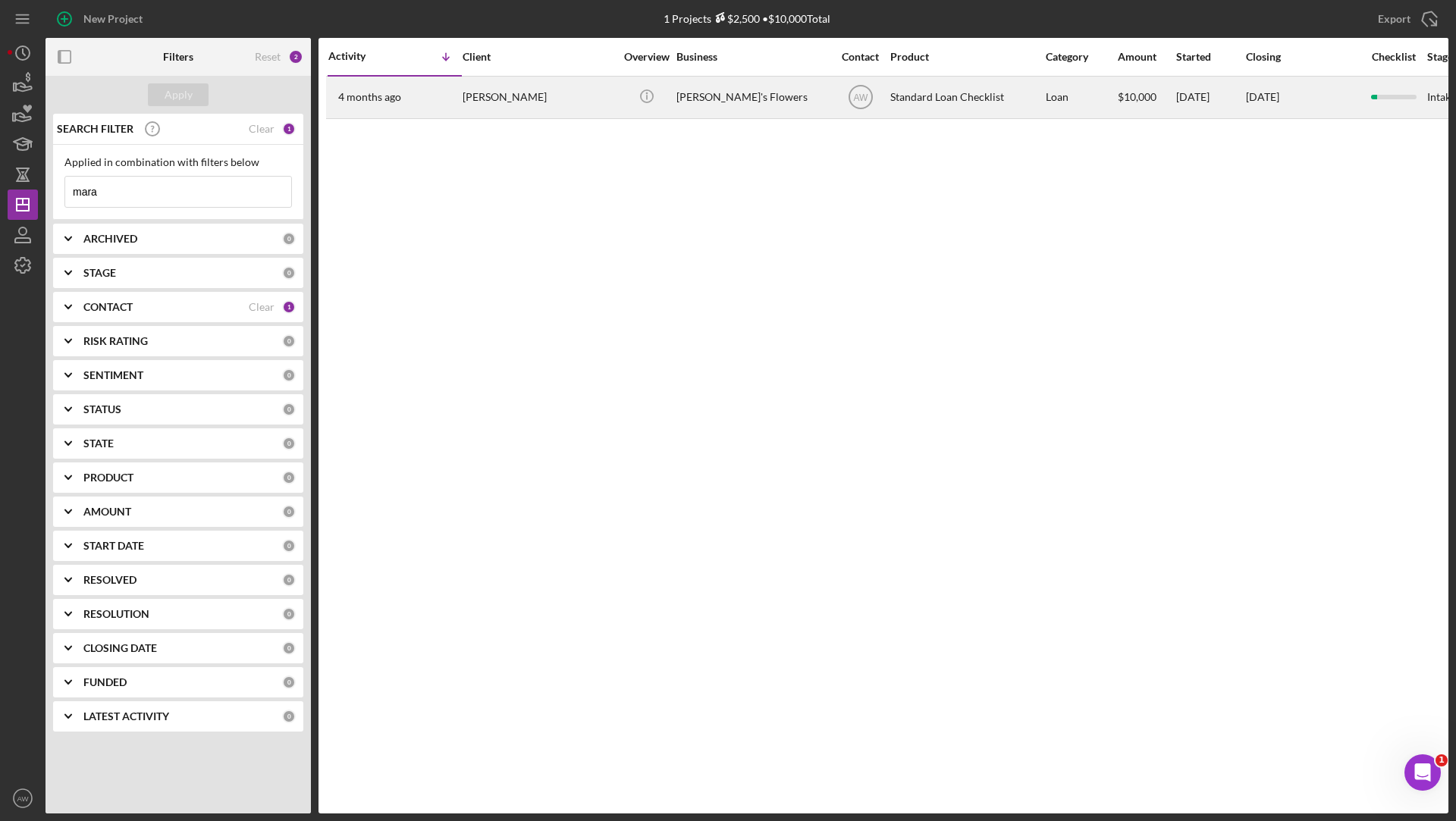
click at [494, 104] on div "[PERSON_NAME]" at bounding box center [538, 98] width 152 height 40
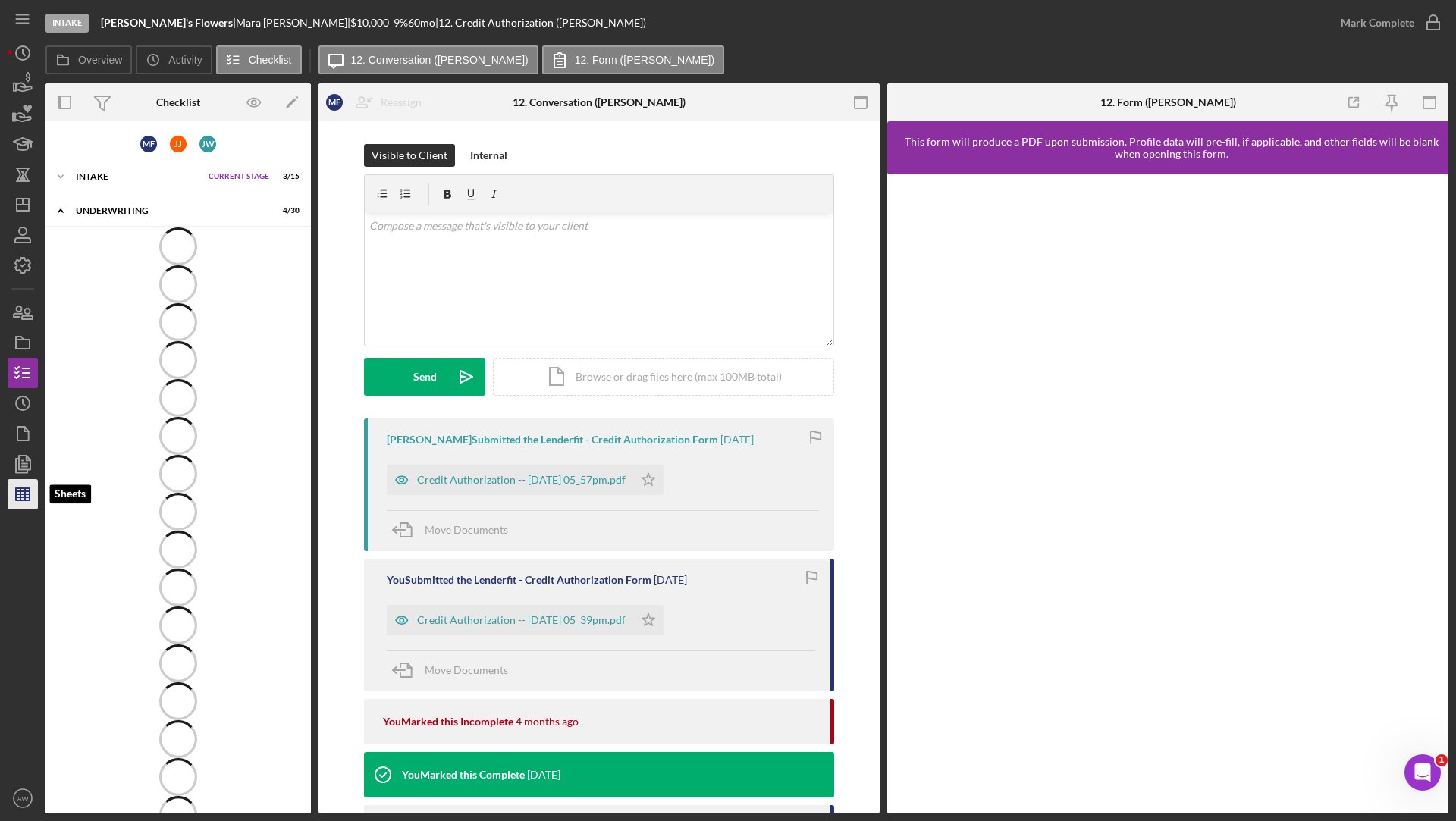
click at [22, 494] on line "button" at bounding box center [23, 494] width 13 height 0
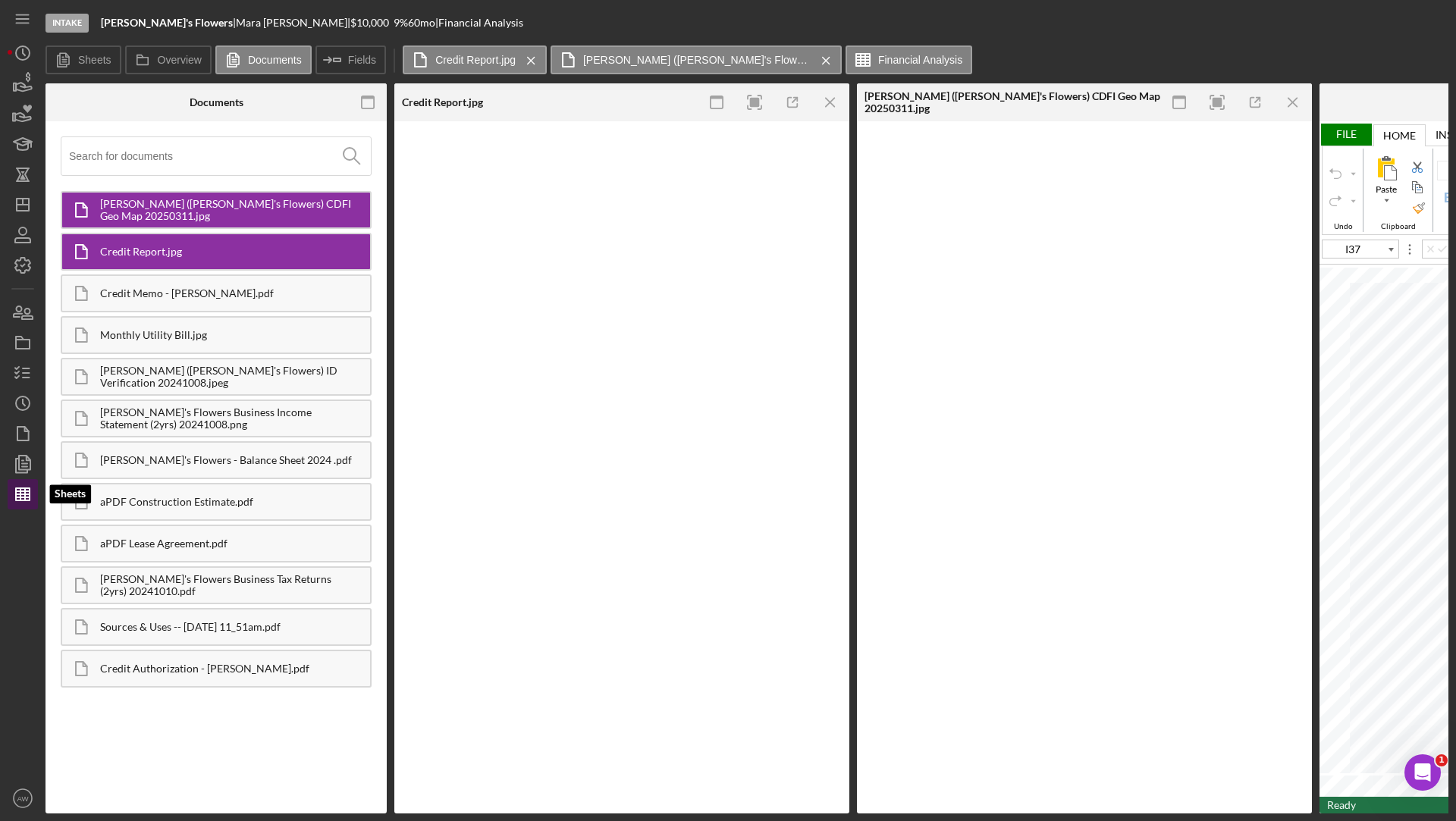
type input "Calibri"
type input "11"
click at [829, 103] on line "button" at bounding box center [829, 102] width 8 height 8
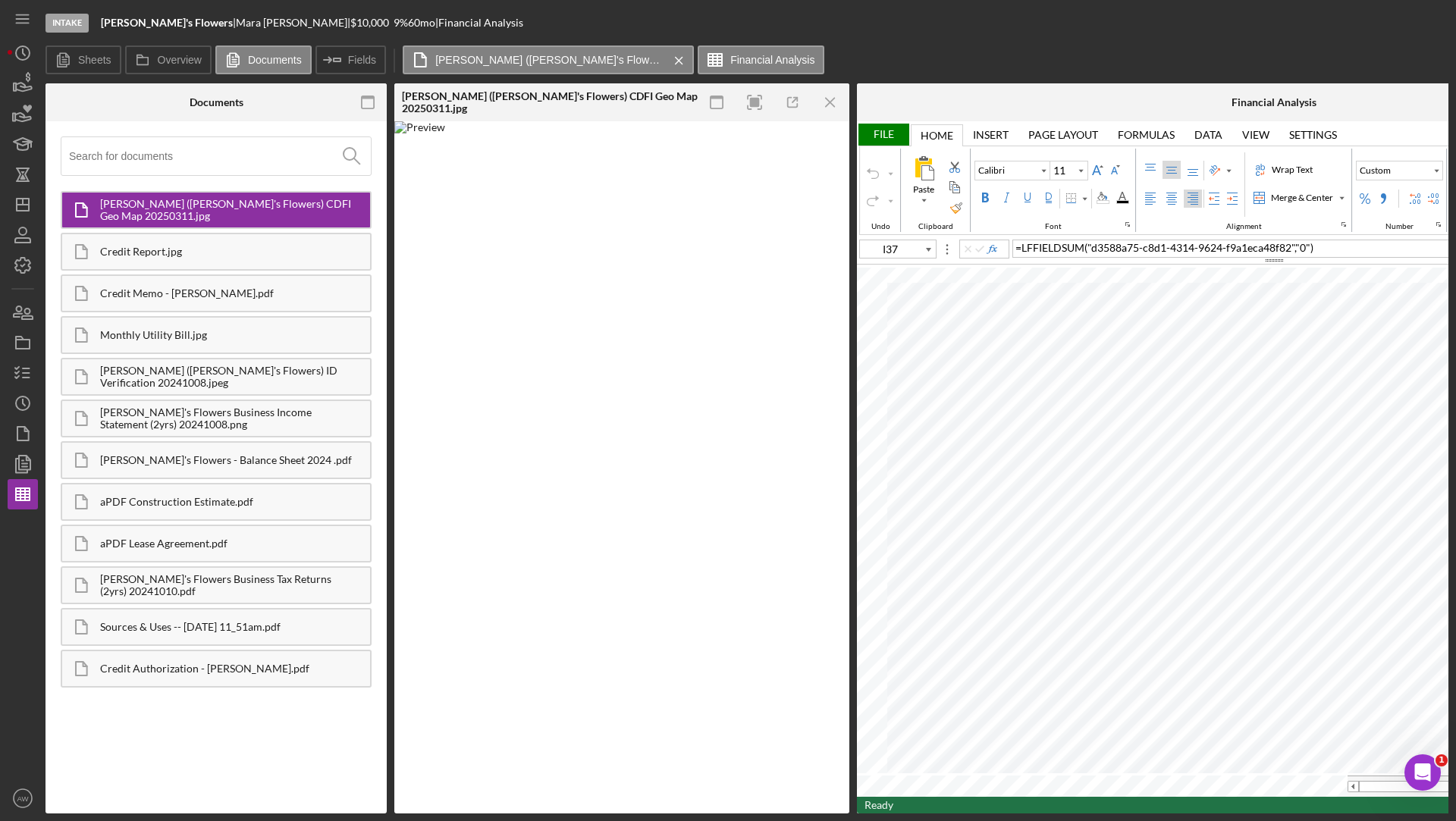
click at [829, 103] on line "button" at bounding box center [829, 102] width 8 height 8
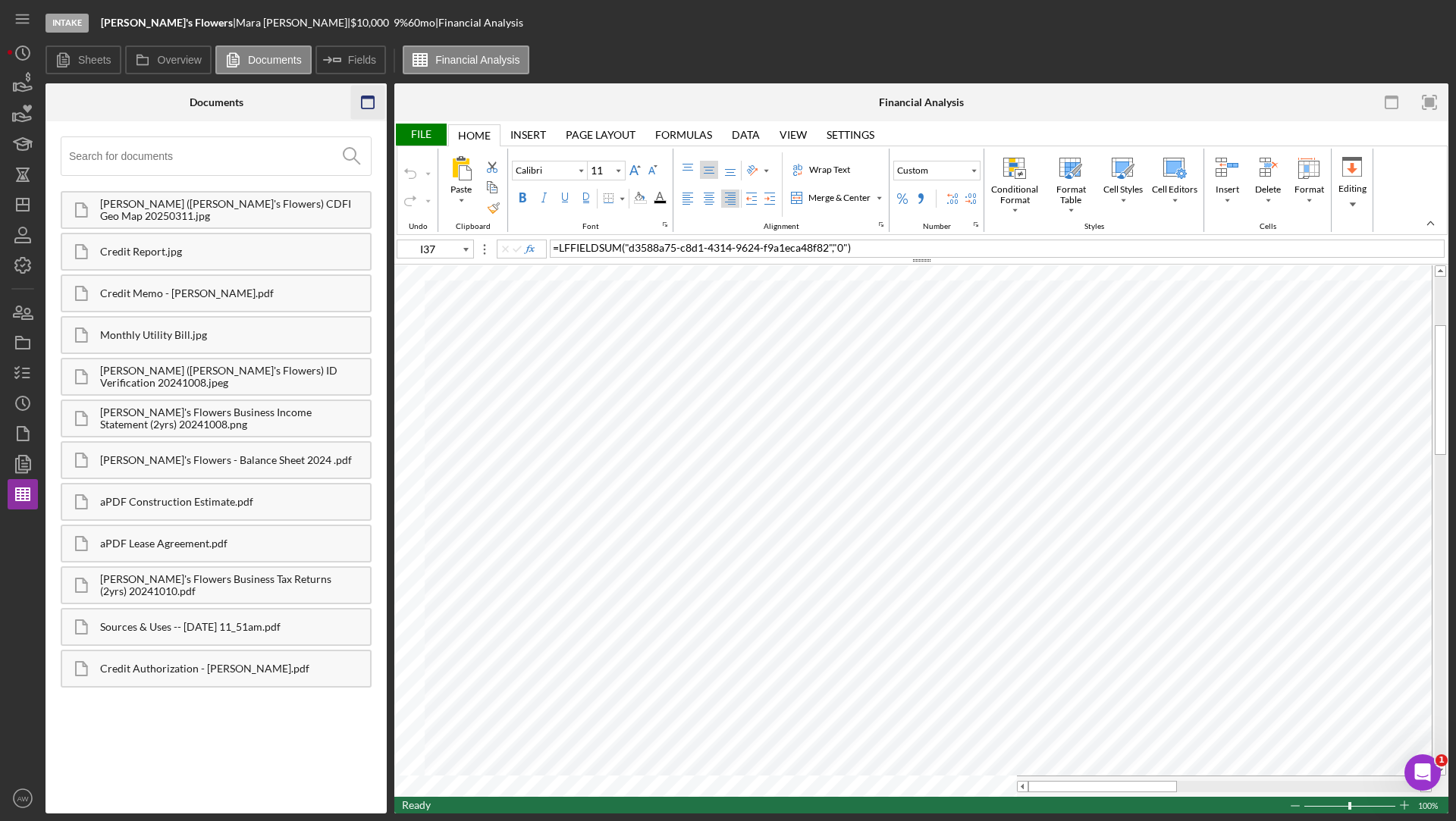
click at [365, 103] on icon "button" at bounding box center [368, 103] width 35 height 35
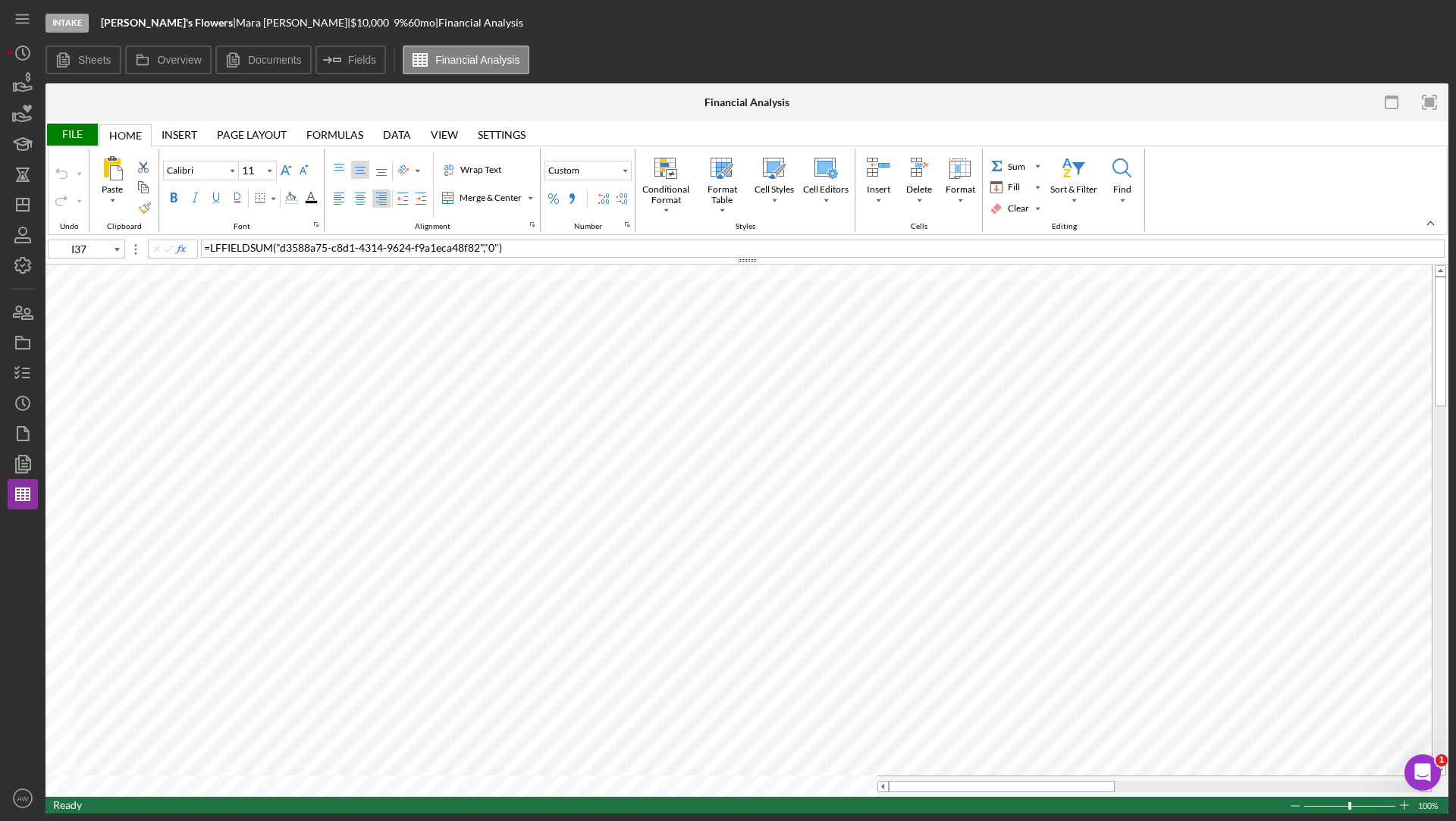
type input "L9"
type input "10"
type input "I37"
type input "11"
click at [67, 137] on div "File" at bounding box center [72, 135] width 52 height 22
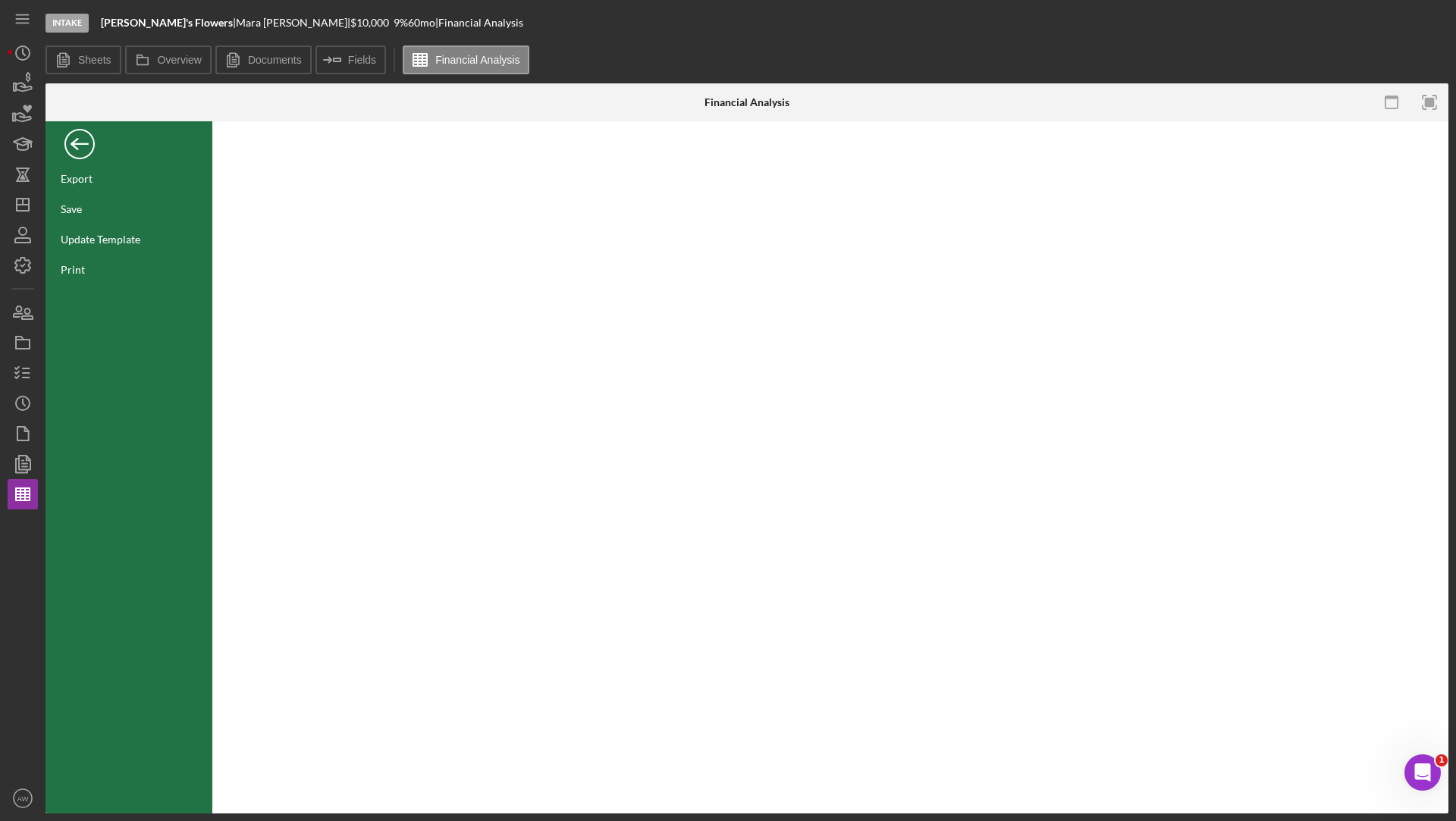
click at [77, 147] on div "Back" at bounding box center [80, 141] width 30 height 30
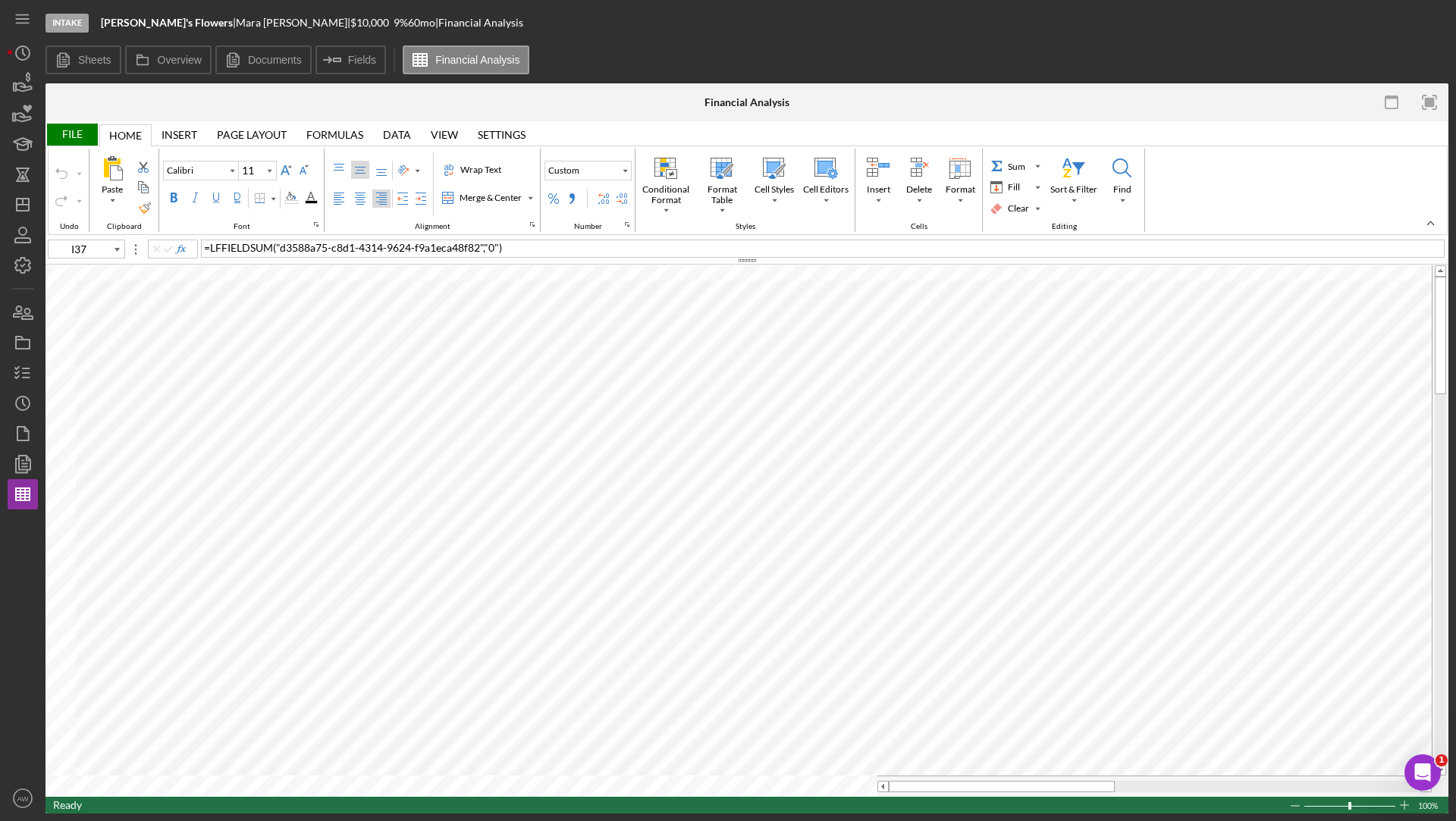
click at [319, 130] on div "Formulas" at bounding box center [335, 135] width 57 height 12
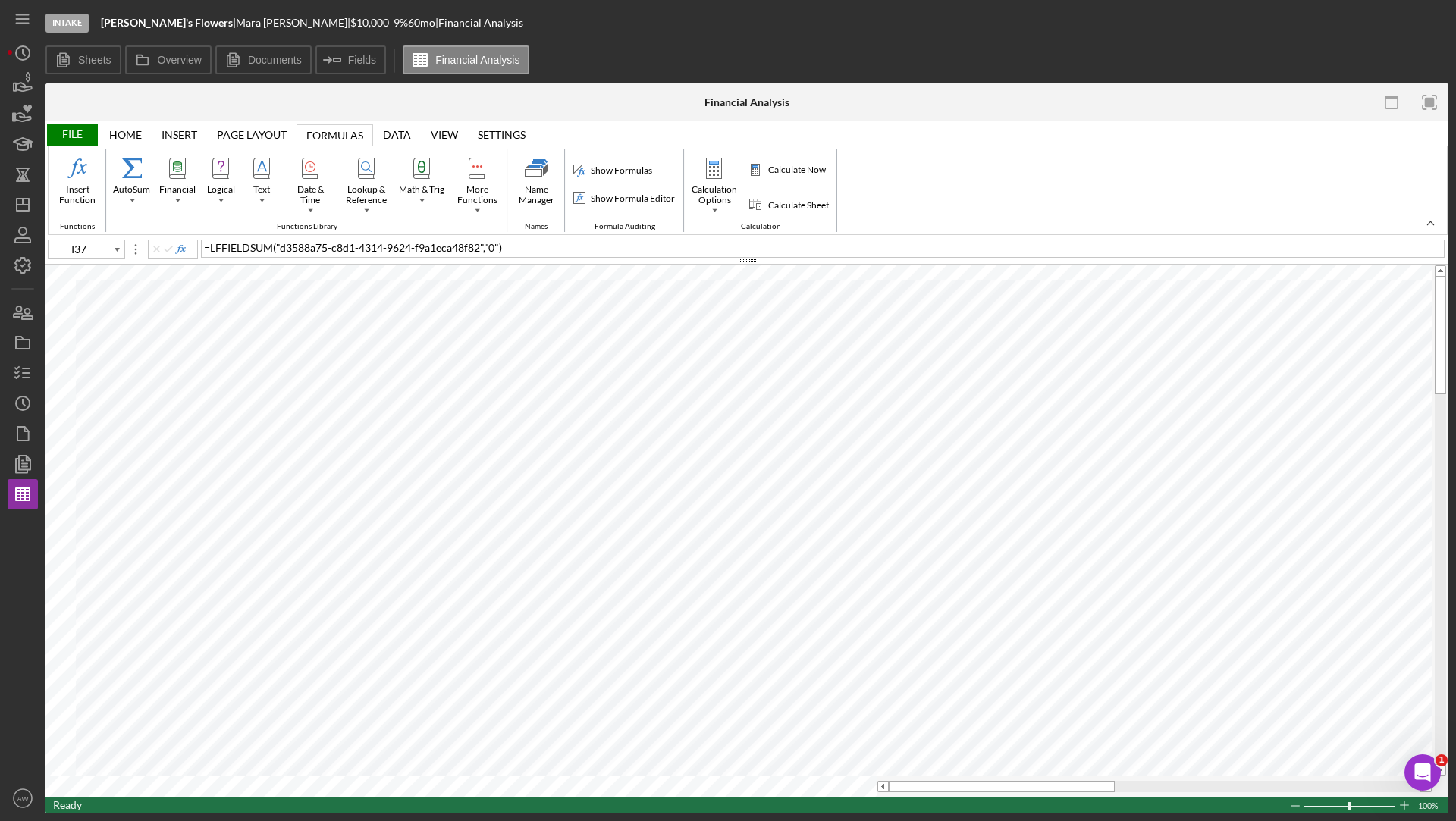
click at [275, 125] on div "Page Layout Page Layout" at bounding box center [252, 135] width 89 height 22
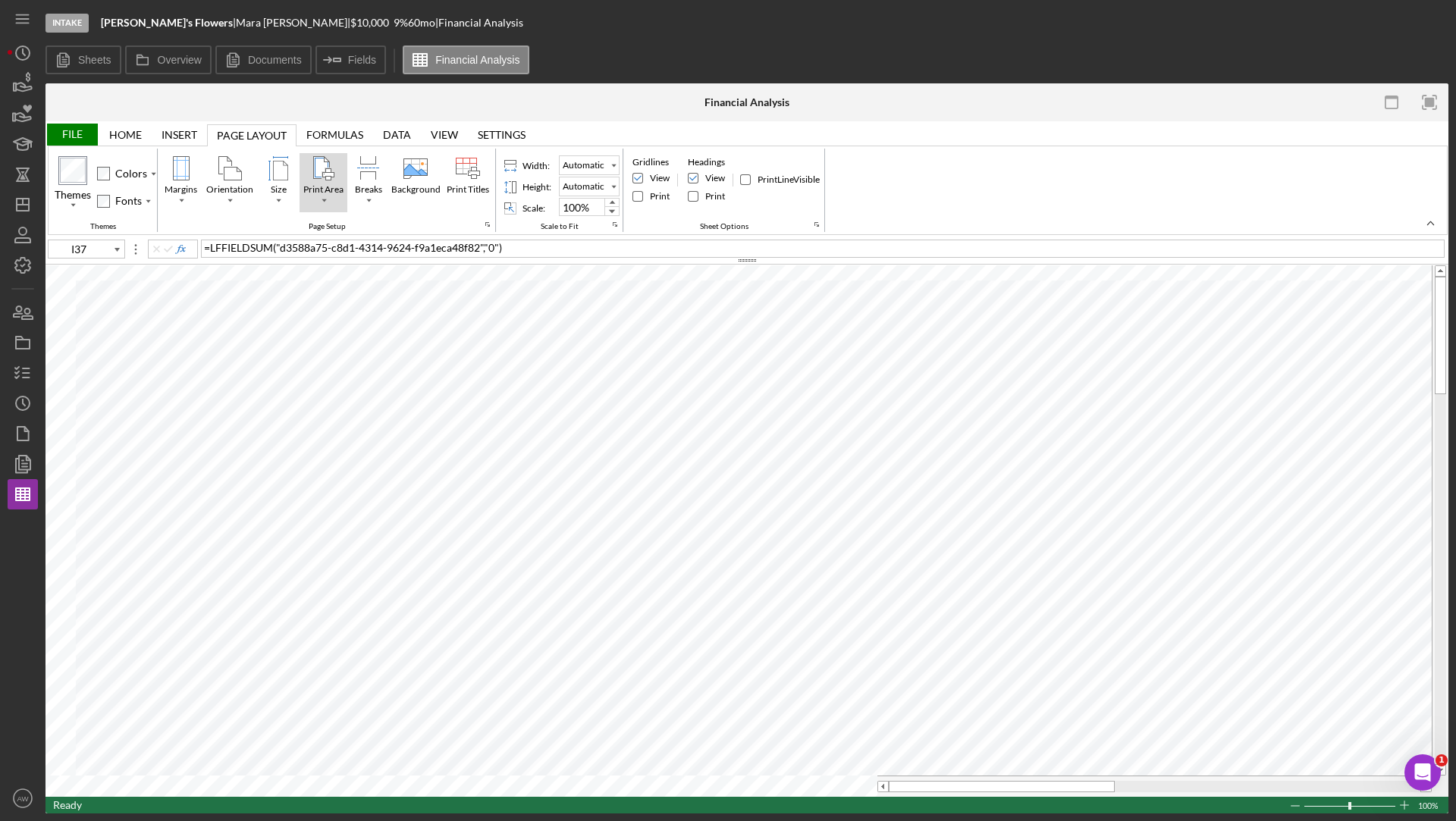
click at [323, 201] on div "Print Area" at bounding box center [323, 200] width 8 height 8
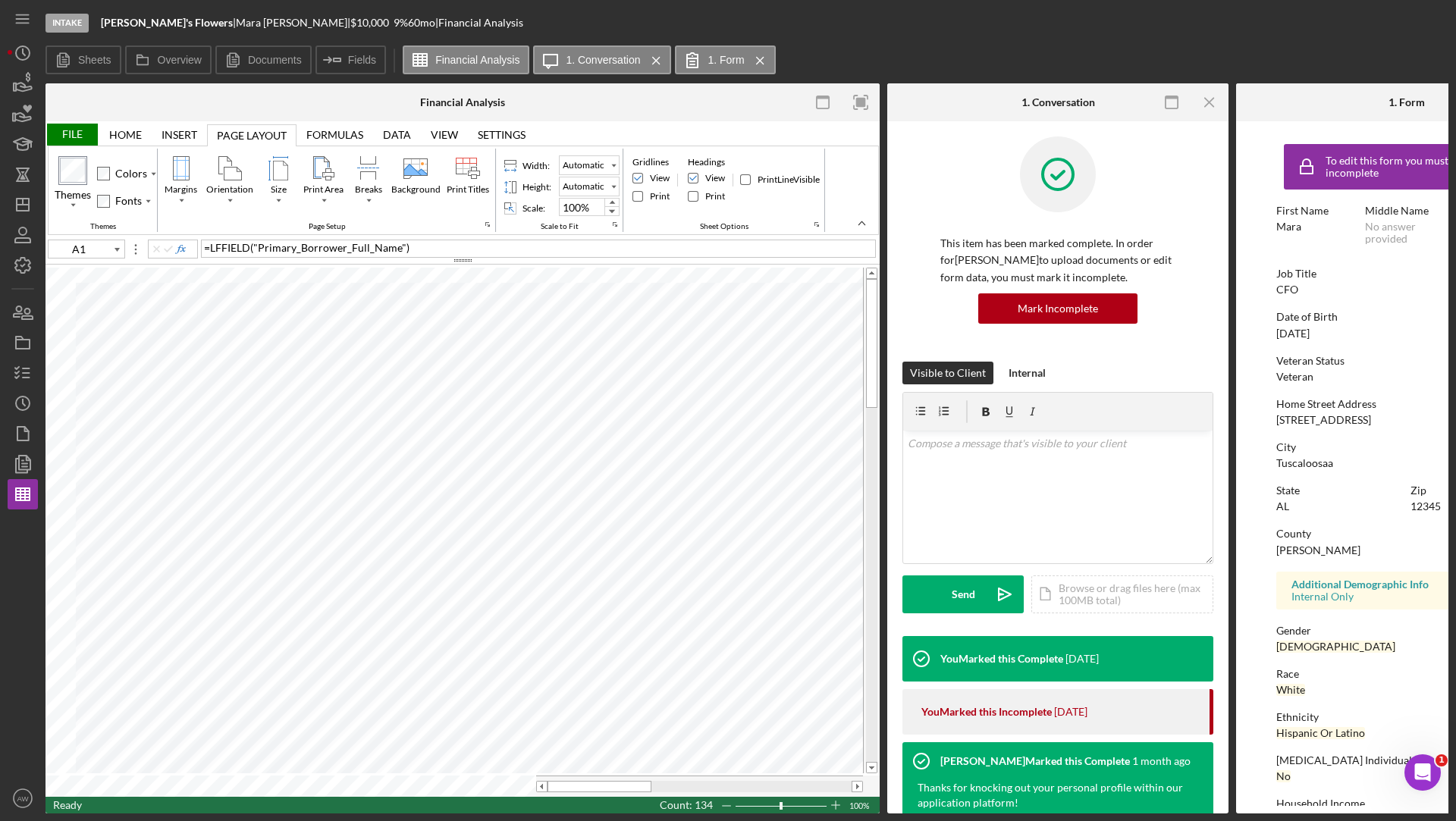
click at [80, 134] on div "File" at bounding box center [72, 135] width 52 height 22
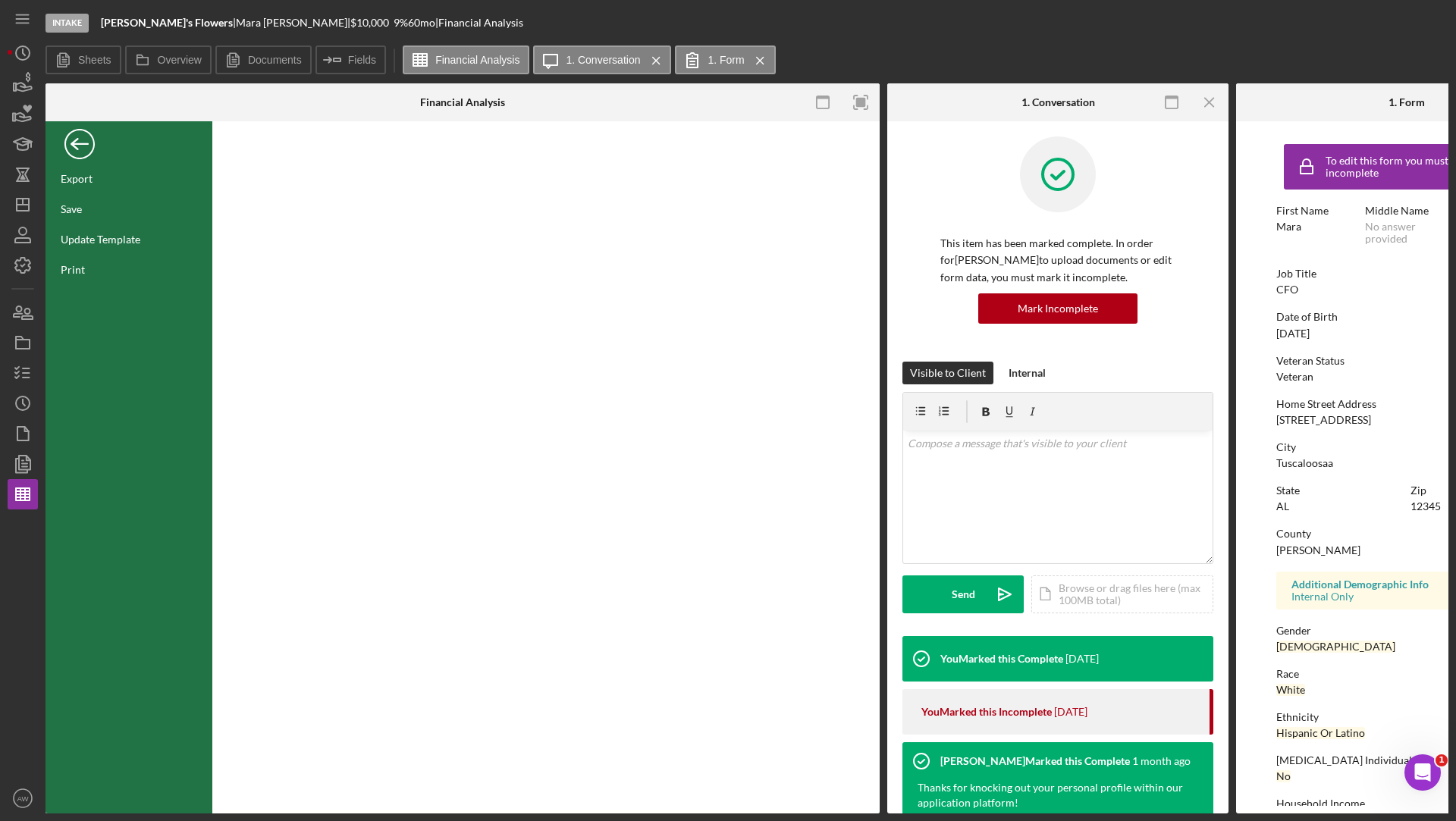
click at [90, 136] on div "Back" at bounding box center [80, 141] width 30 height 30
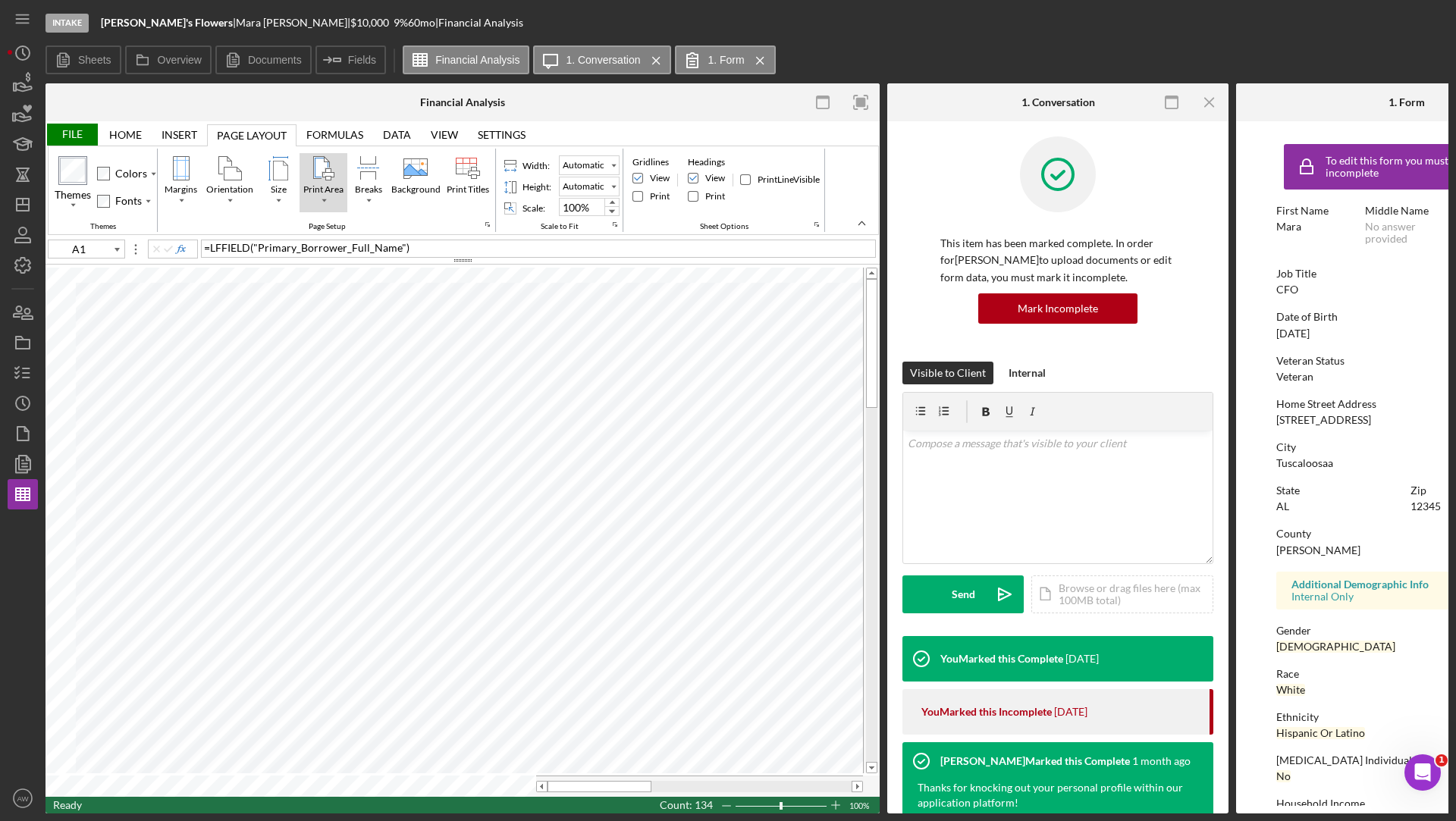
click at [317, 165] on div "Print Area" at bounding box center [323, 168] width 24 height 24
click at [339, 227] on div "Set Print Area" at bounding box center [353, 227] width 60 height 13
type input "Print_Area"
click at [72, 127] on div "File" at bounding box center [72, 135] width 52 height 22
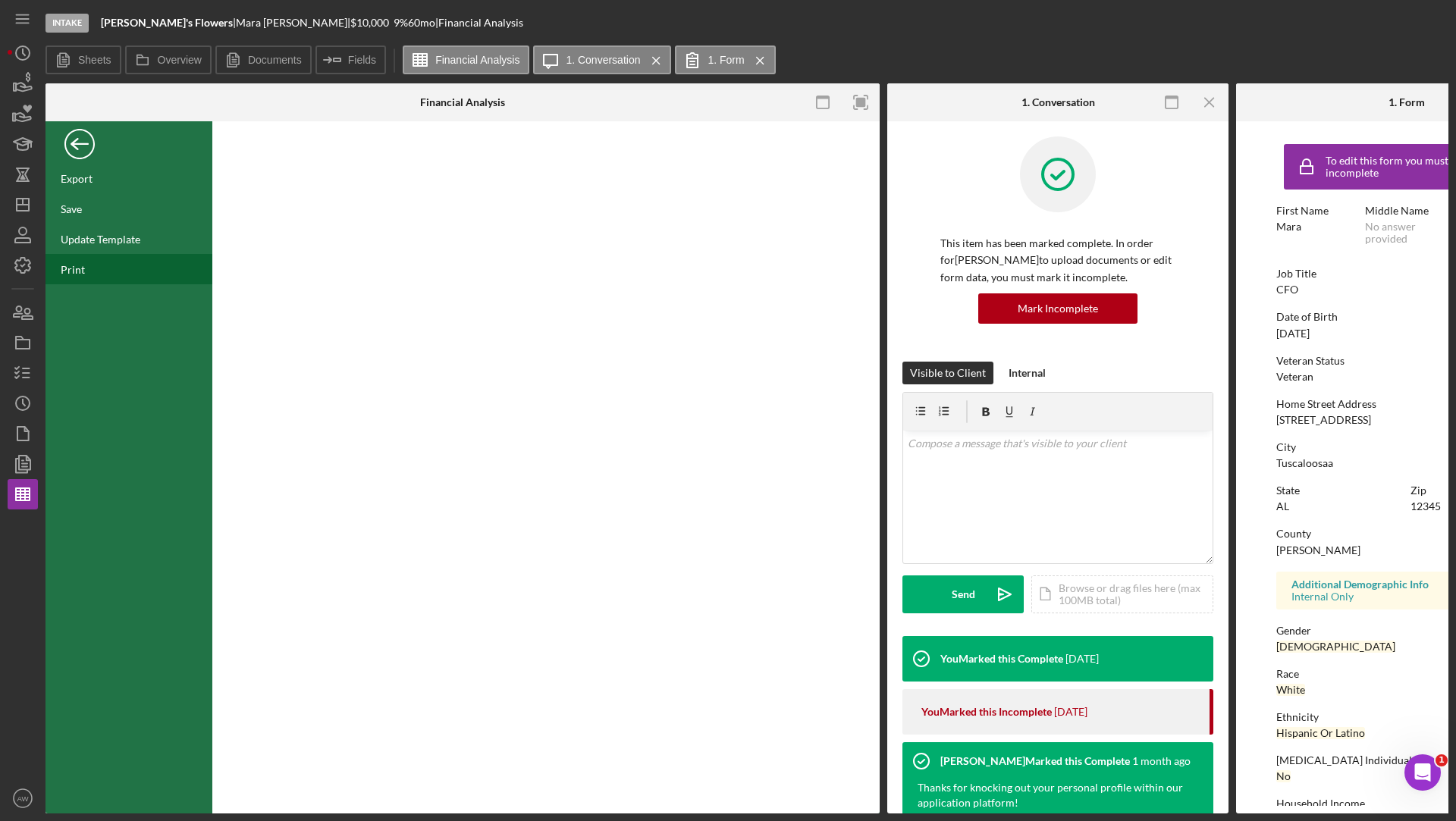
click at [81, 263] on div "Print" at bounding box center [72, 269] width 24 height 13
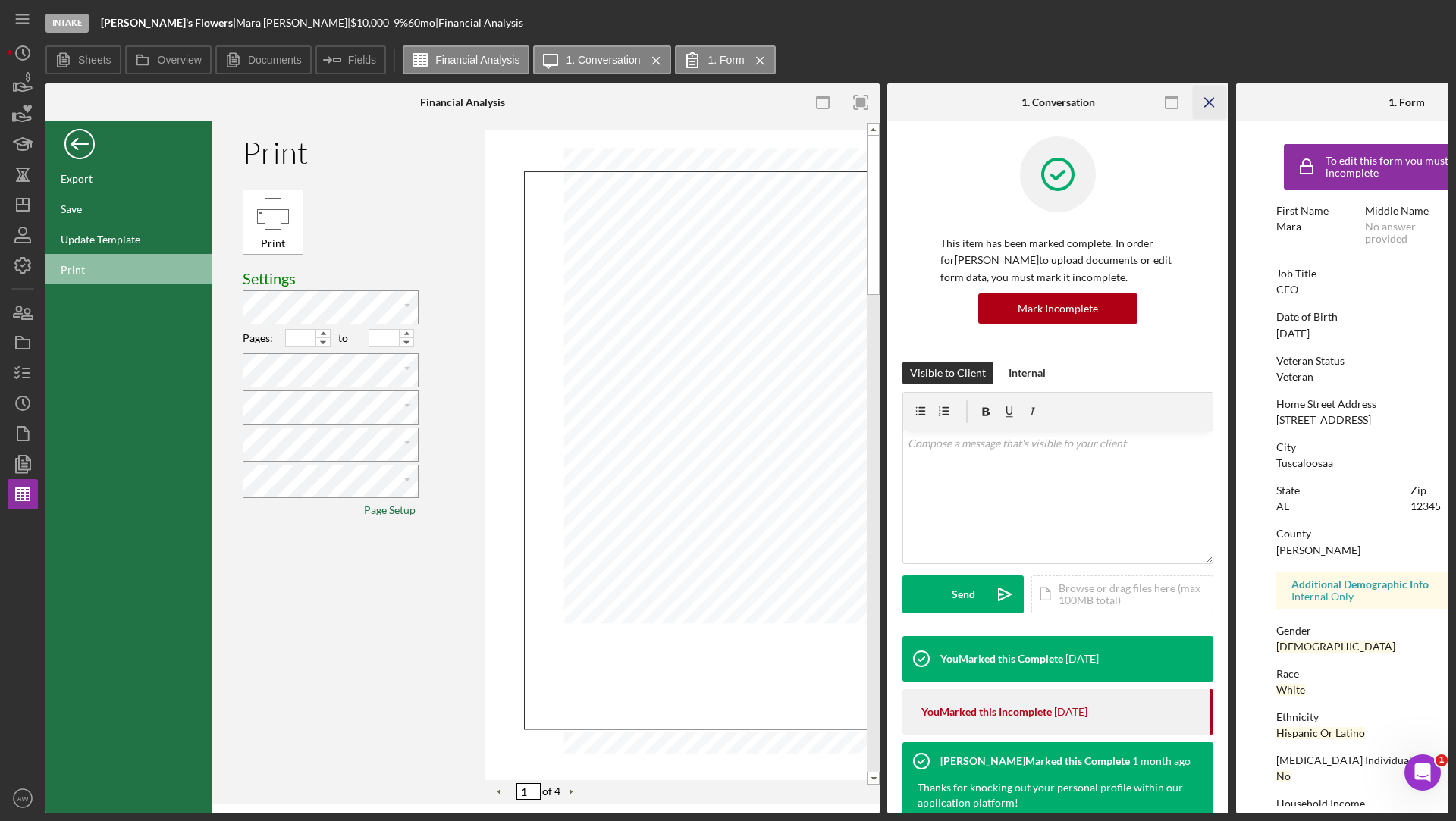
click at [1206, 100] on line "button" at bounding box center [1209, 102] width 8 height 8
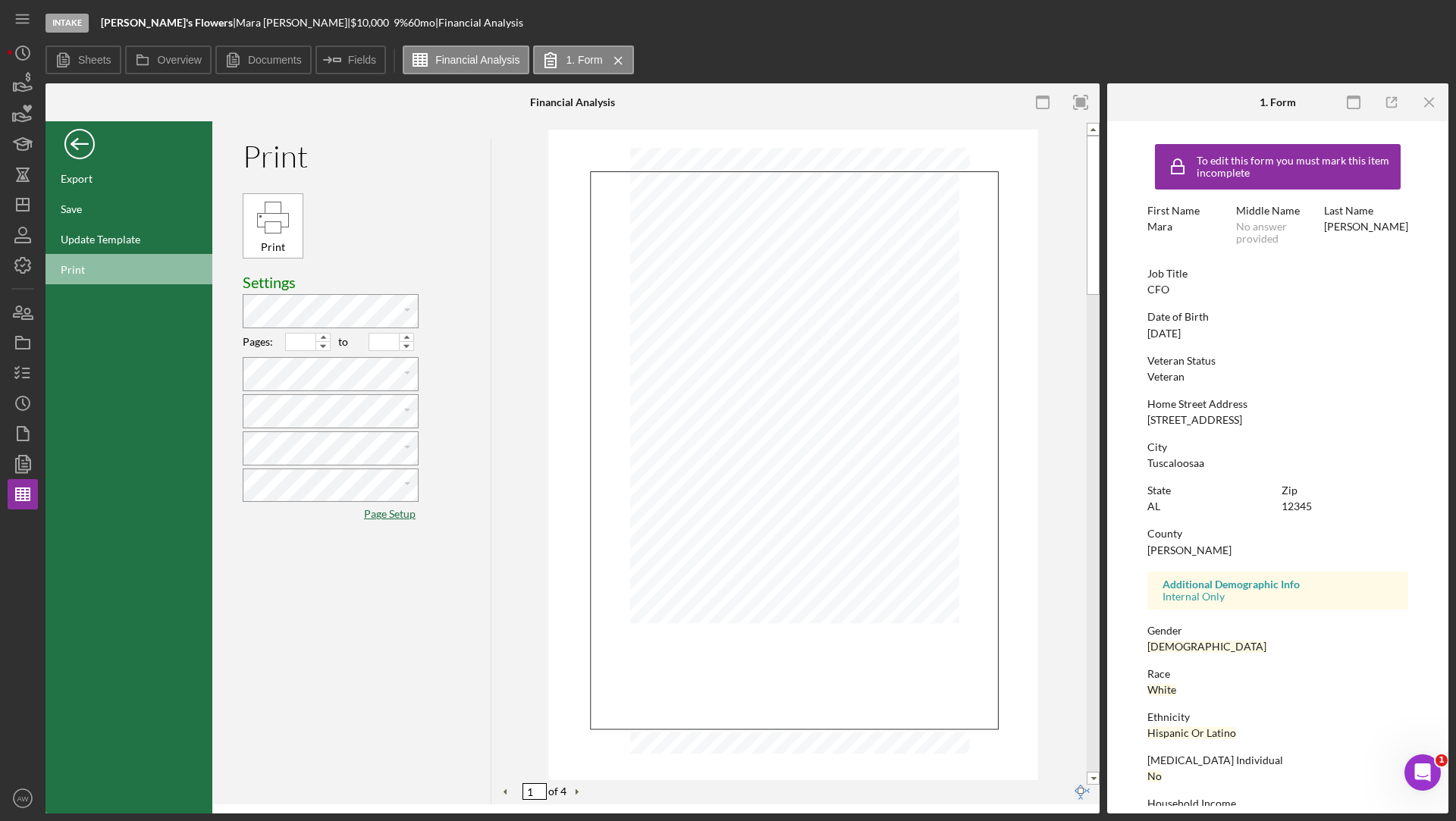
type input "1"
click at [1439, 104] on icon "Icon/Menu Close" at bounding box center [1429, 103] width 35 height 35
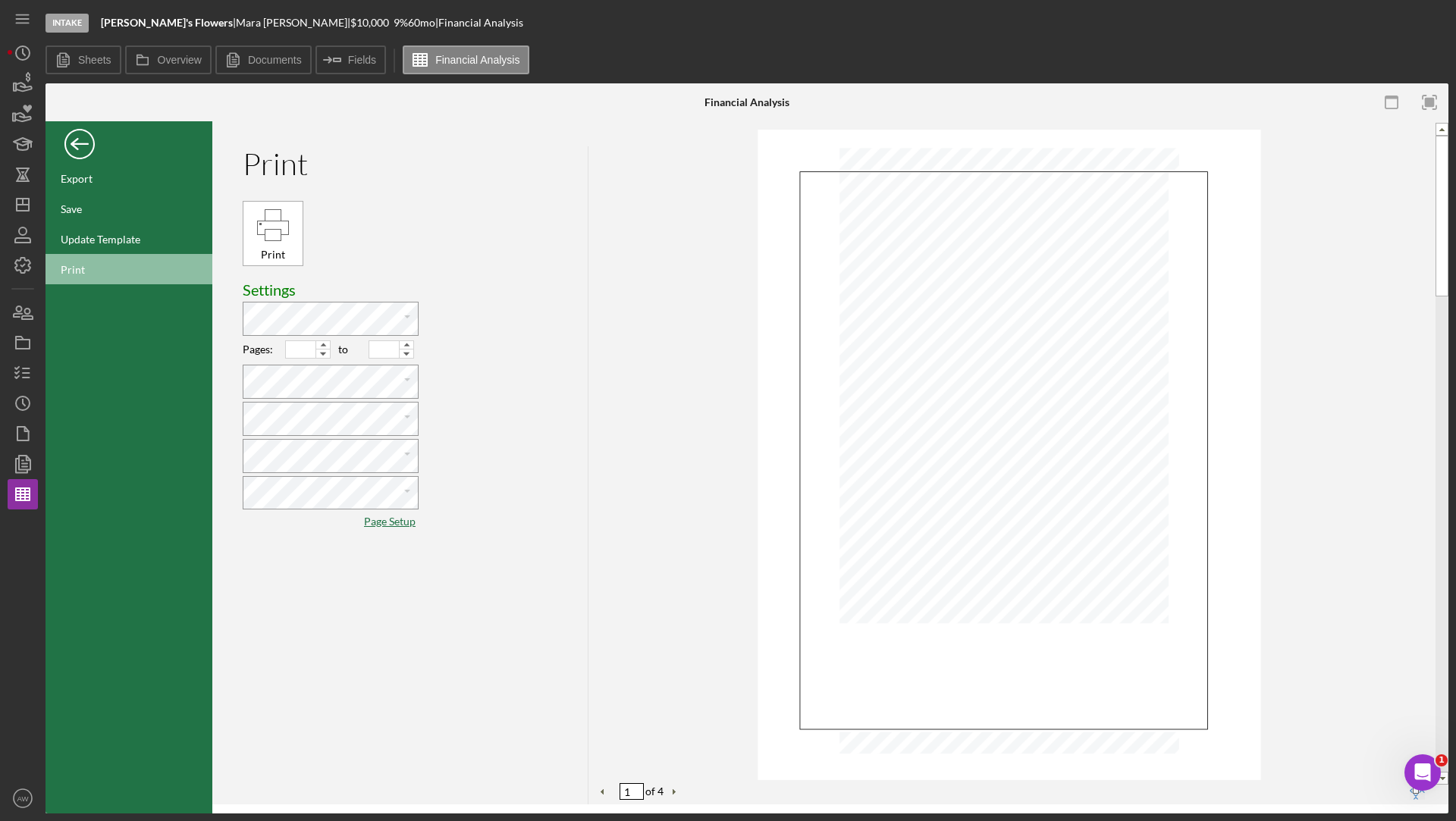
click at [83, 149] on div "Back" at bounding box center [80, 141] width 30 height 30
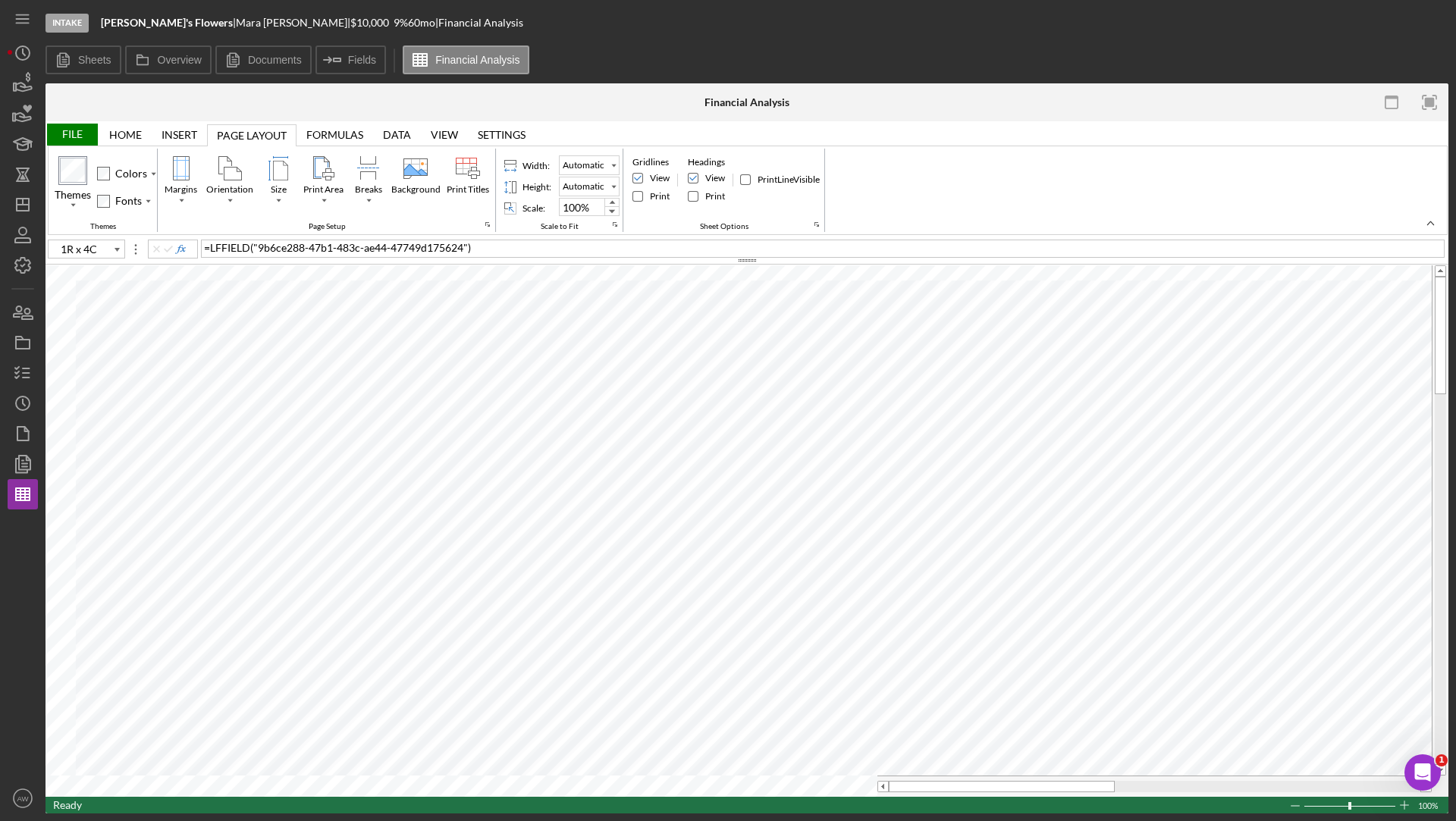
type input "B10"
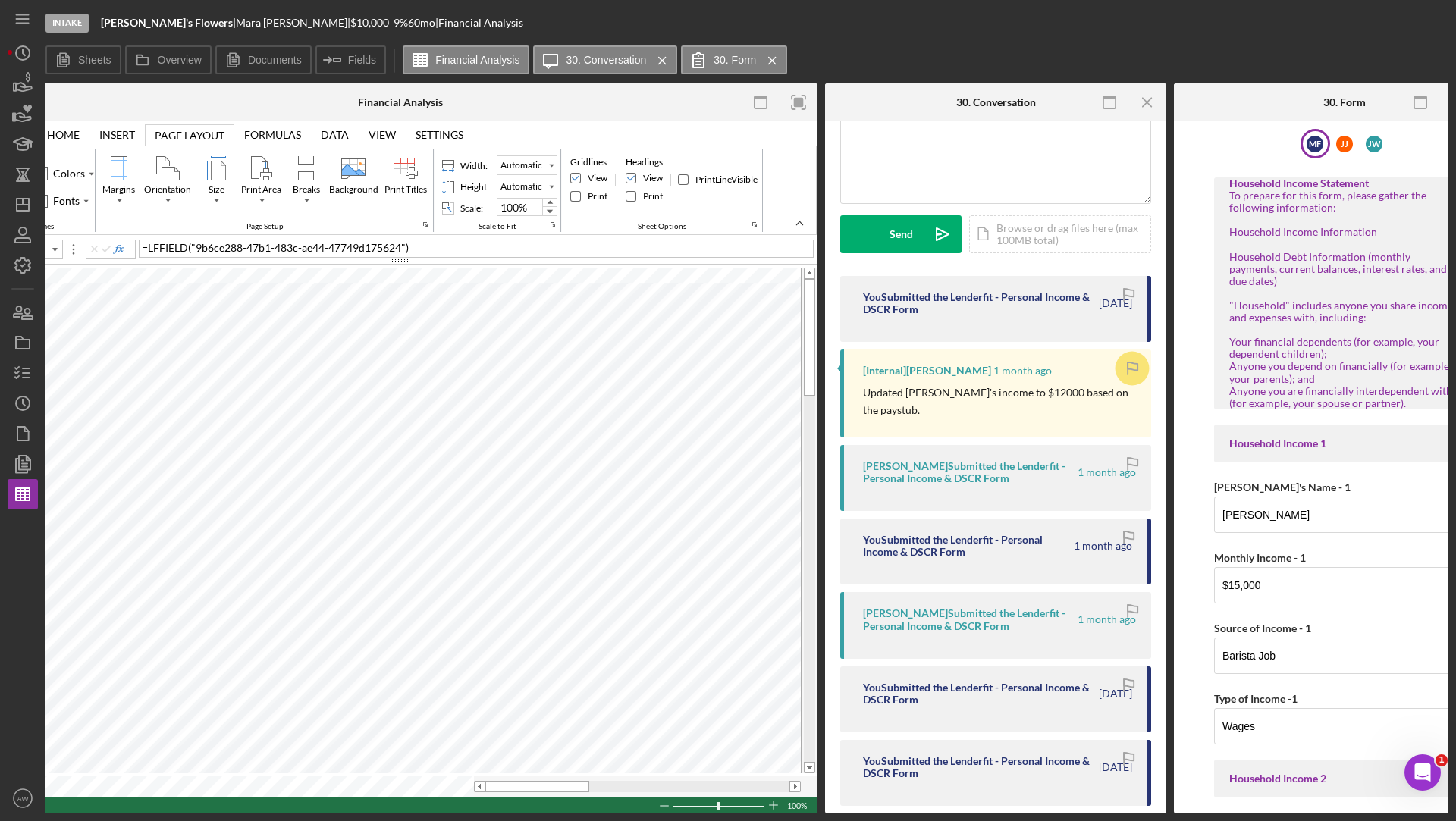
scroll to position [0, 76]
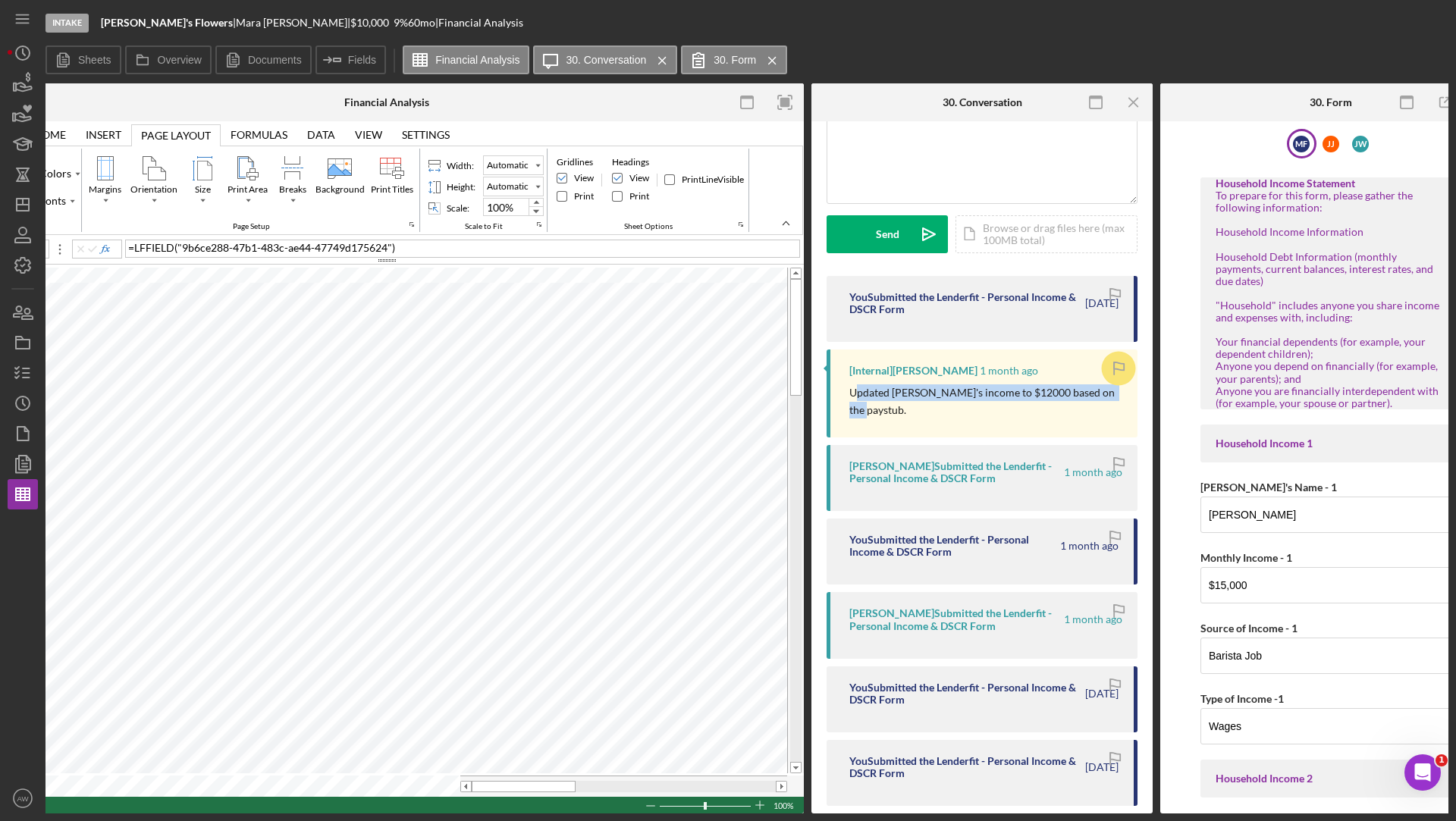
drag, startPoint x: 853, startPoint y: 392, endPoint x: 1113, endPoint y: 393, distance: 260.0
click at [1113, 393] on p "Updated [PERSON_NAME]'s income to $12000 based on the paystub." at bounding box center [985, 401] width 273 height 35
click at [1046, 396] on p "Updated [PERSON_NAME]'s income to $12000 based on the paystub." at bounding box center [985, 401] width 273 height 35
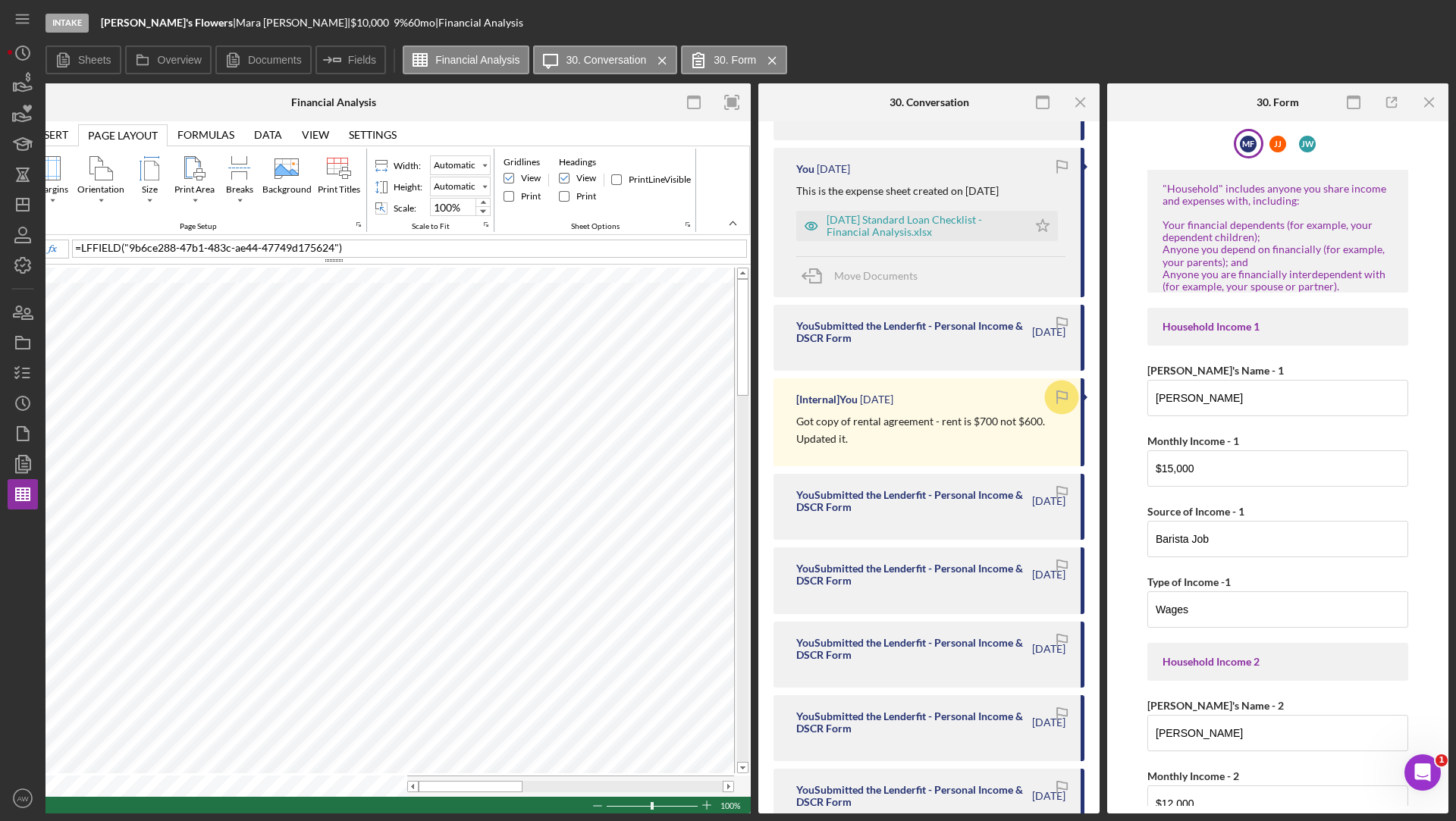
scroll to position [358, 0]
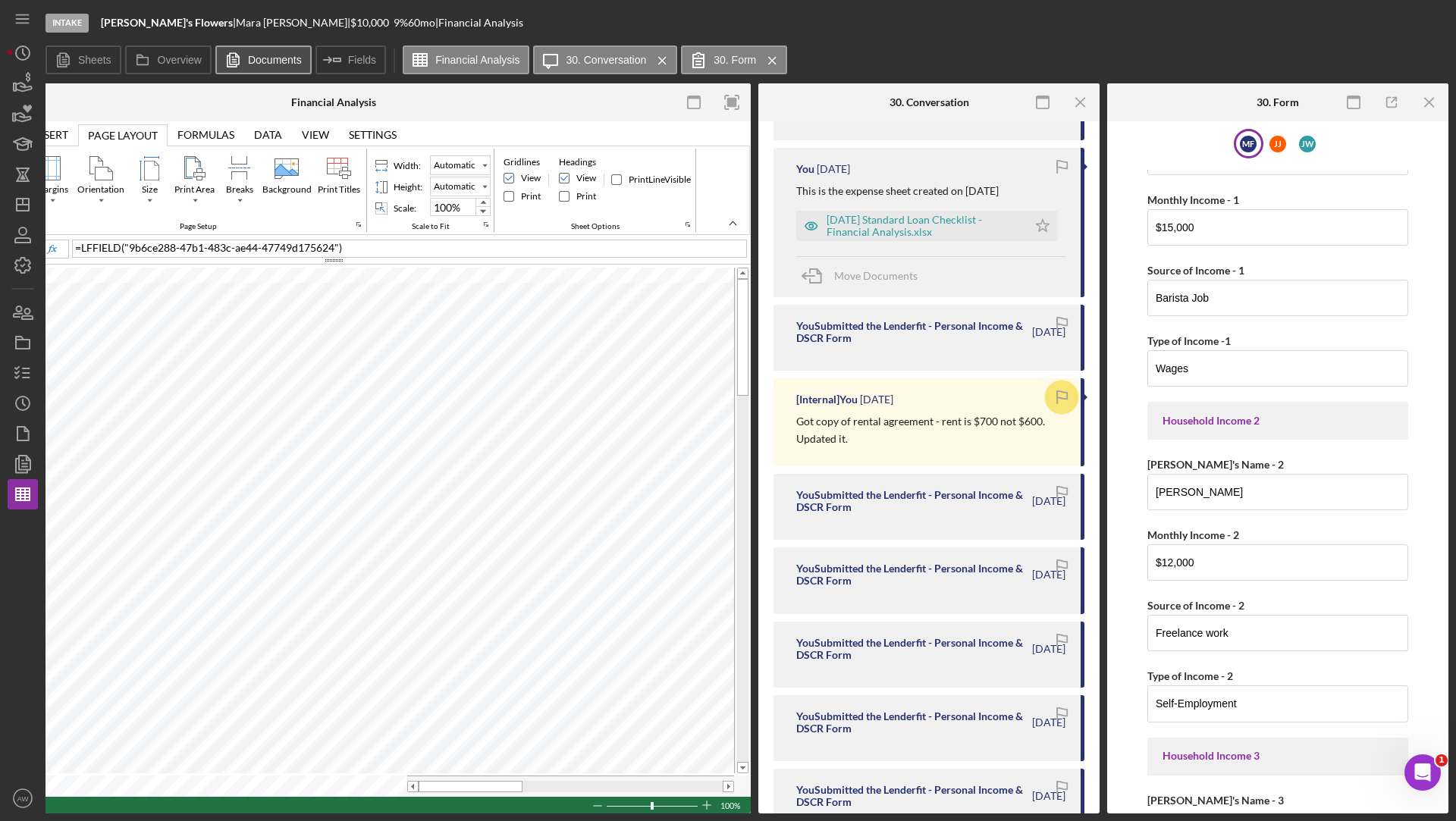
click at [253, 62] on label "Documents" at bounding box center [275, 60] width 54 height 12
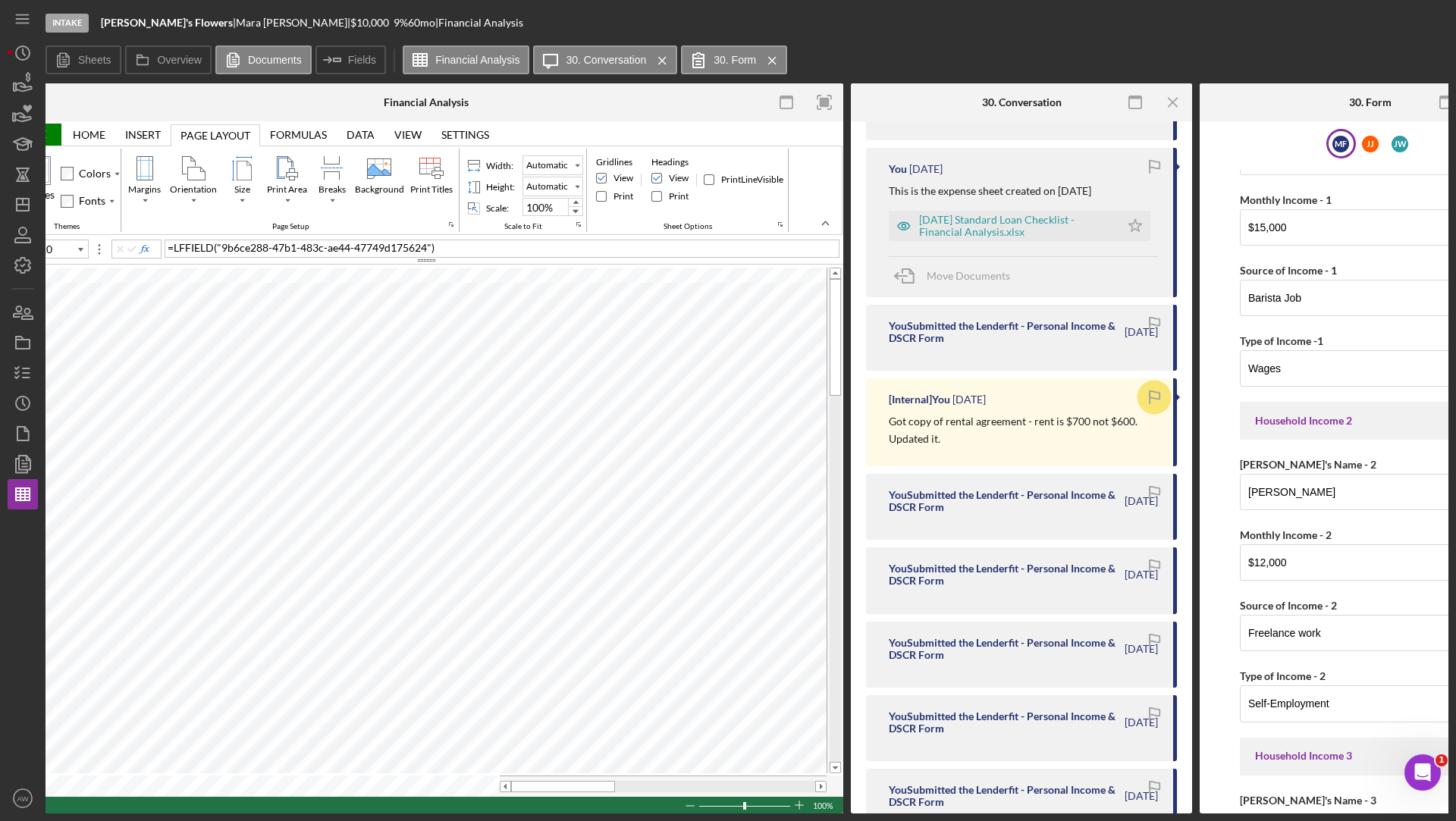
scroll to position [0, 477]
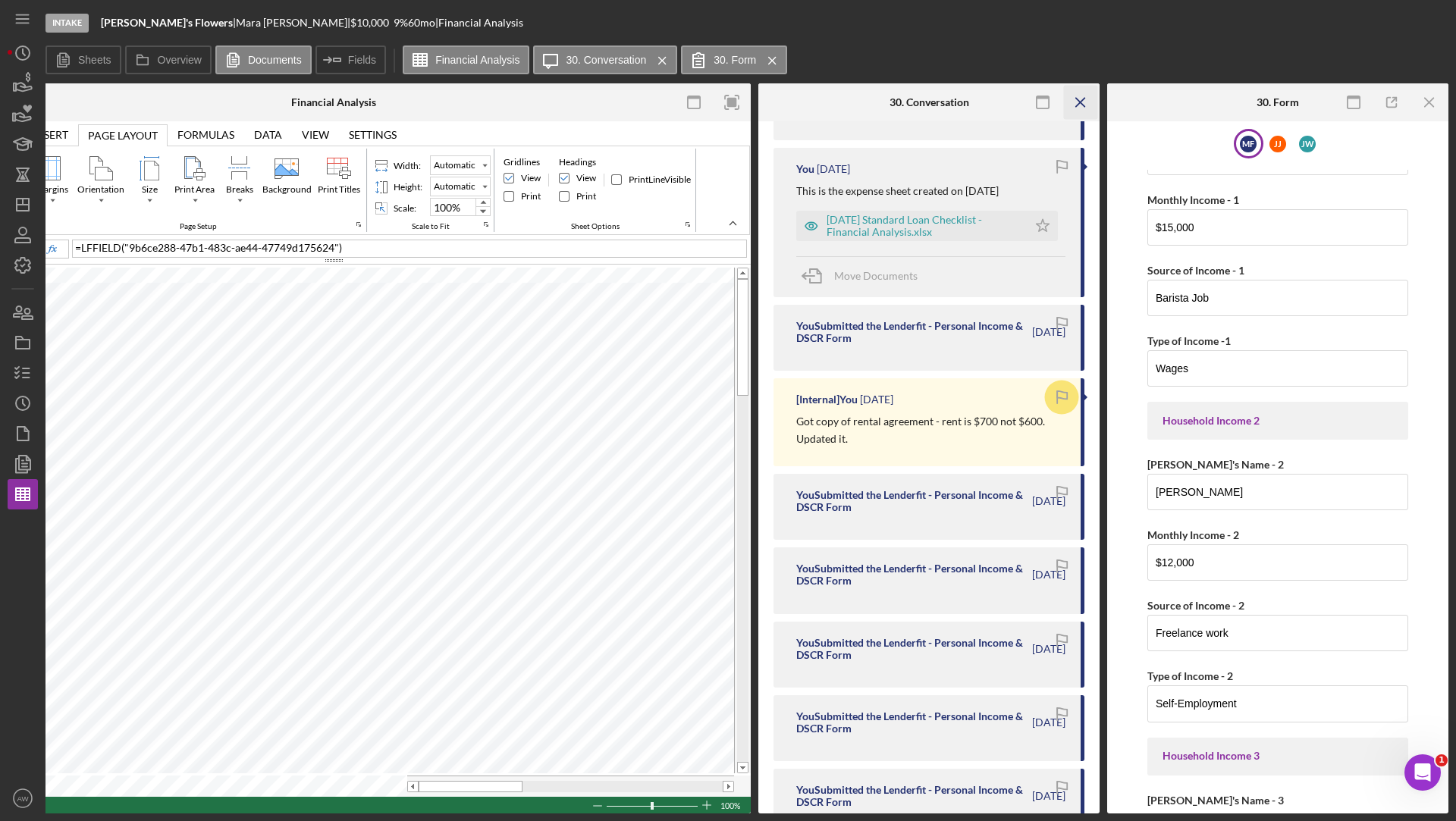
click at [1089, 103] on icon "Icon/Menu Close" at bounding box center [1080, 103] width 35 height 35
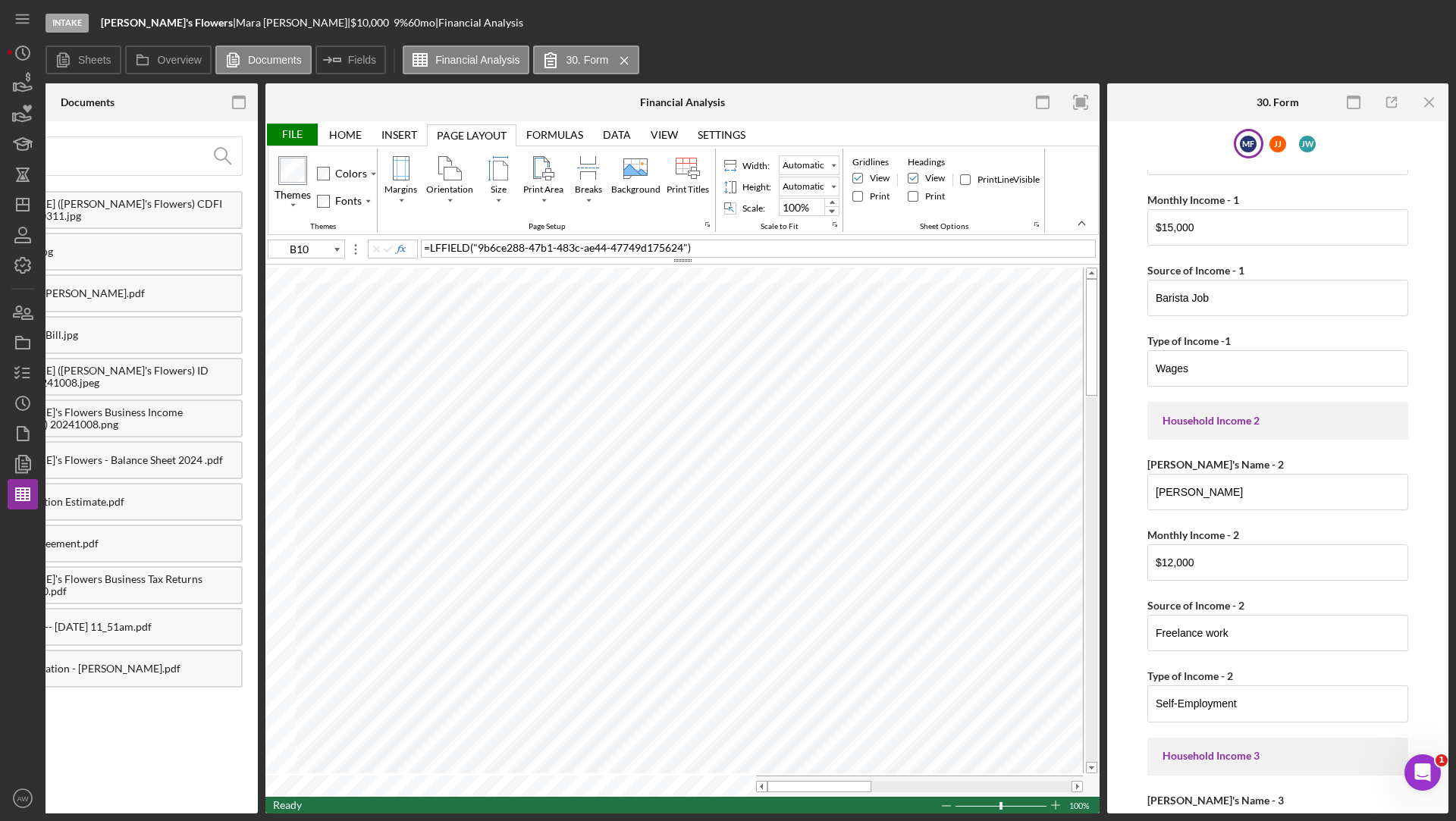
scroll to position [0, 129]
click at [1225, 280] on input "Barista Job" at bounding box center [1277, 297] width 261 height 36
click at [1203, 286] on input "Barista Job" at bounding box center [1277, 297] width 261 height 36
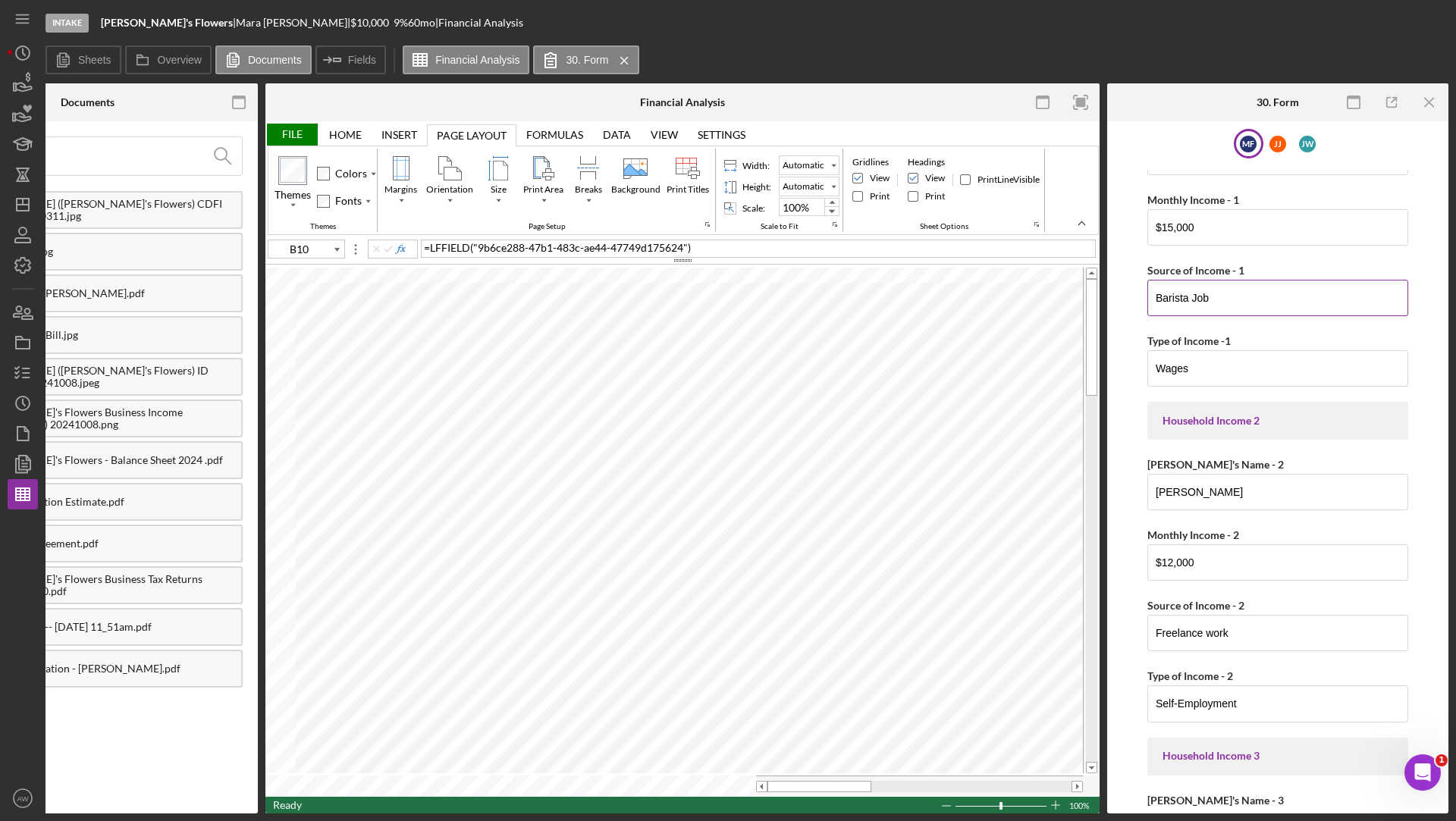
click at [1251, 285] on input "Barista Job" at bounding box center [1277, 297] width 261 height 36
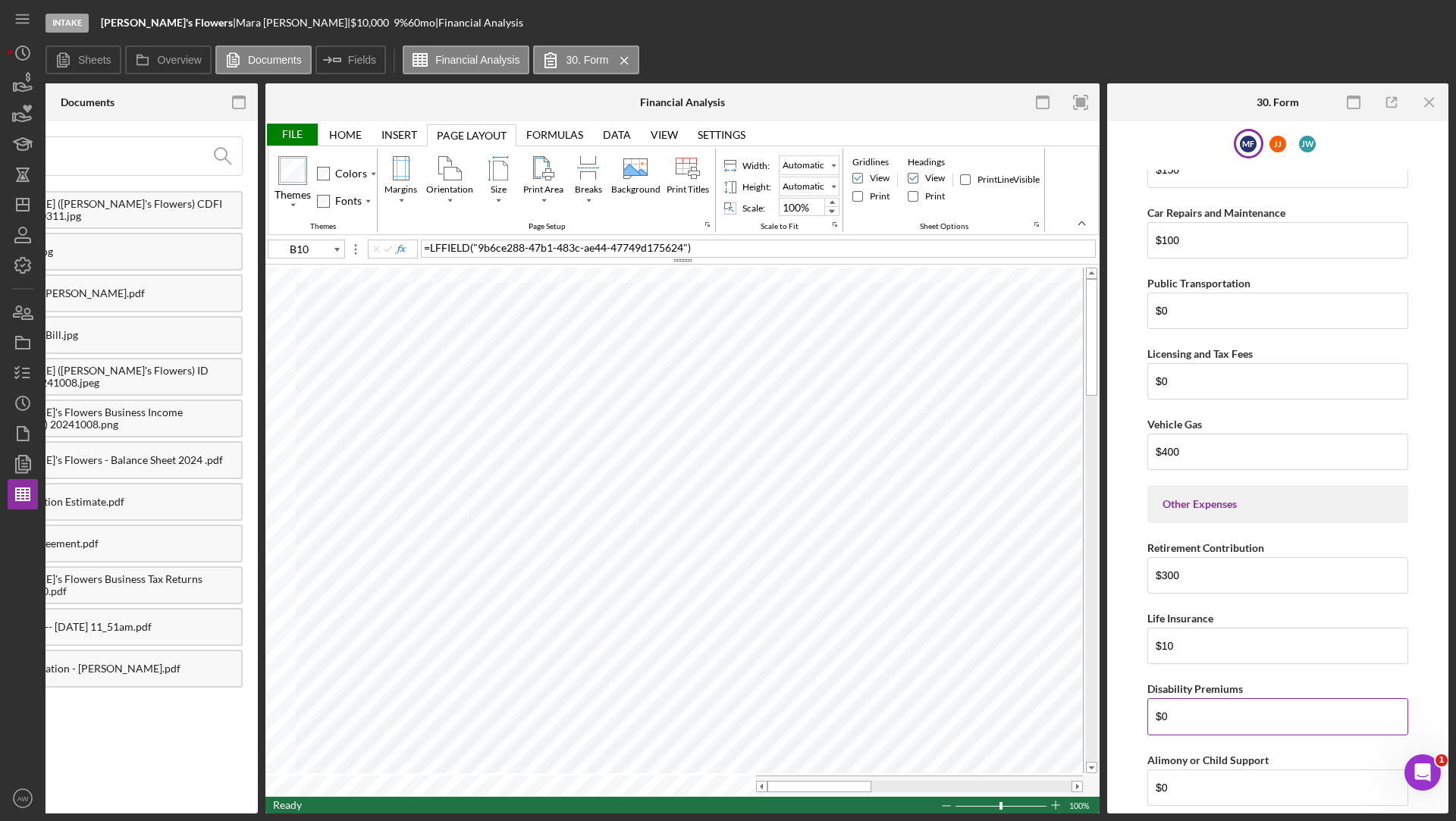
scroll to position [3452, 0]
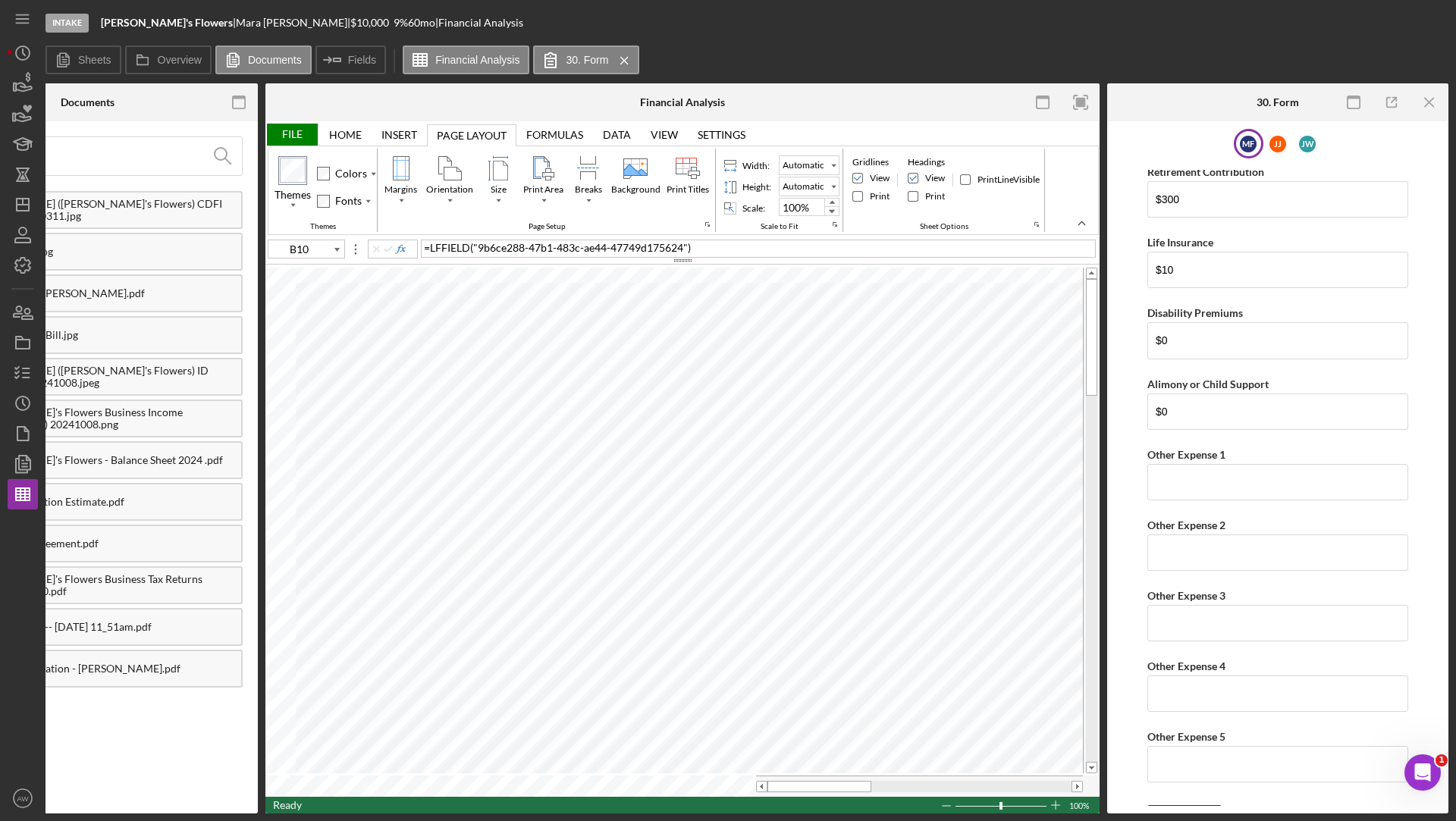
type input "Barista"
click at [1181, 802] on icon "submit" at bounding box center [1165, 820] width 38 height 38
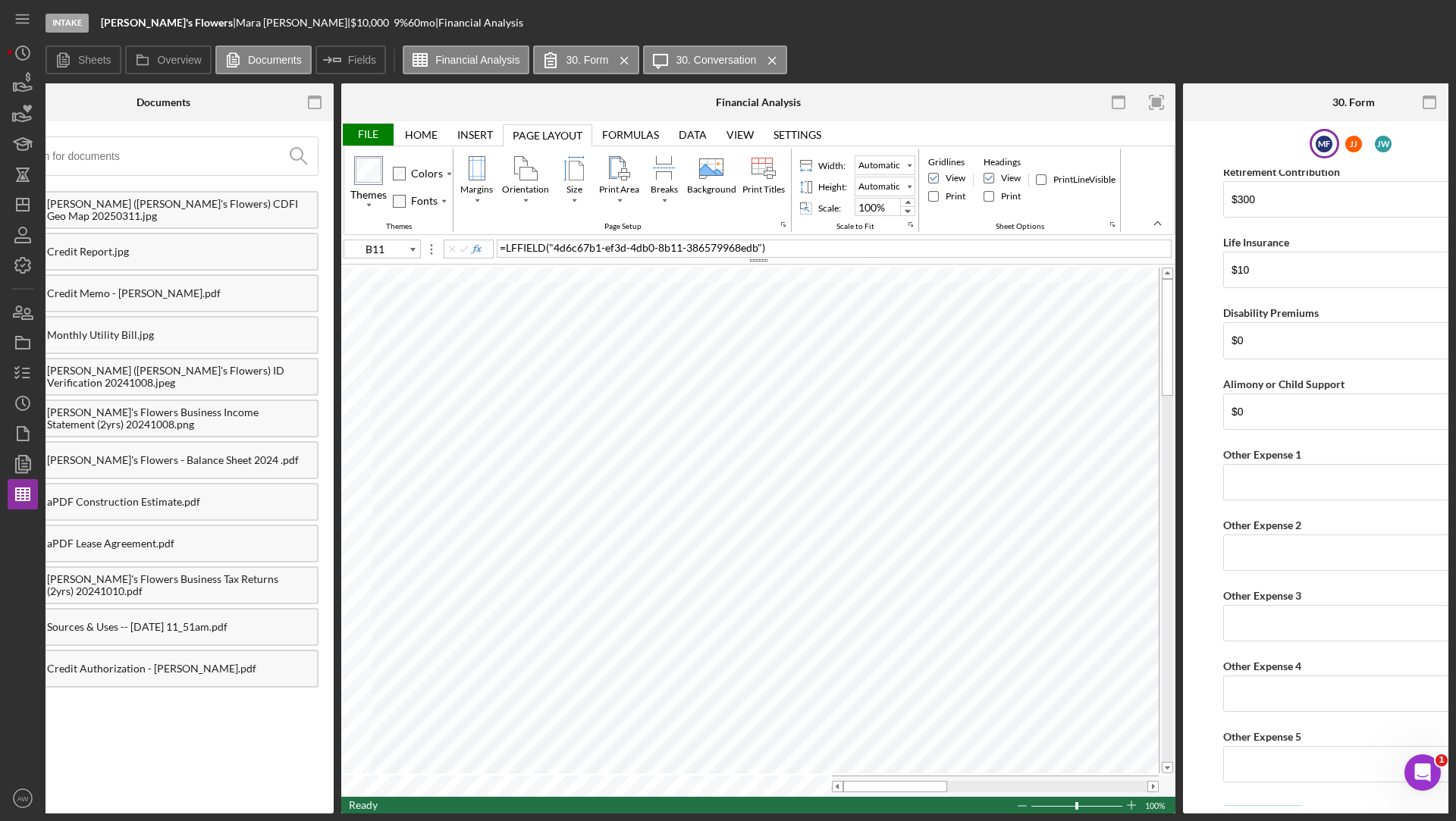
scroll to position [0, 0]
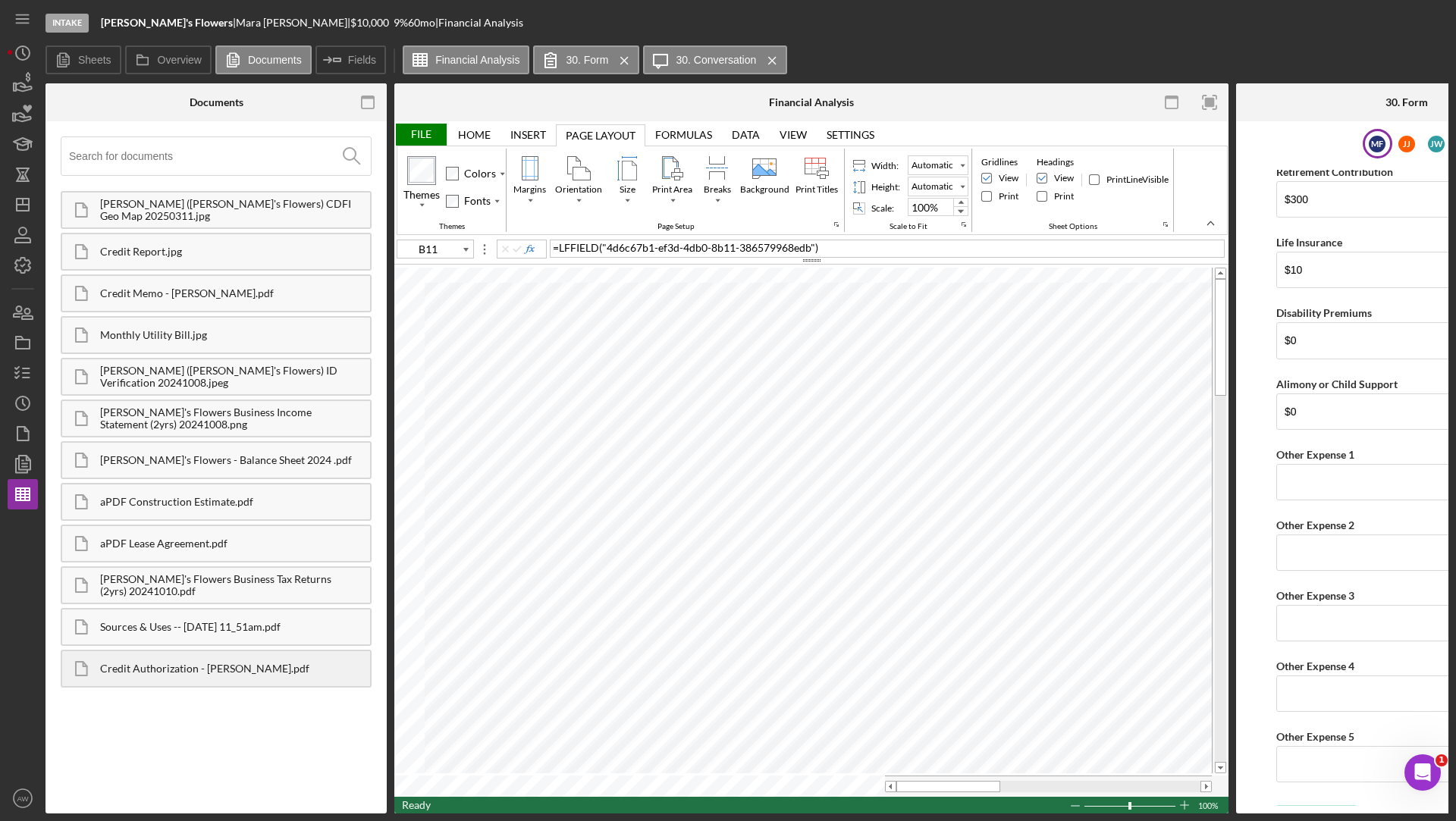
click at [139, 663] on div "Credit Authorization - [PERSON_NAME].pdf" at bounding box center [235, 669] width 270 height 12
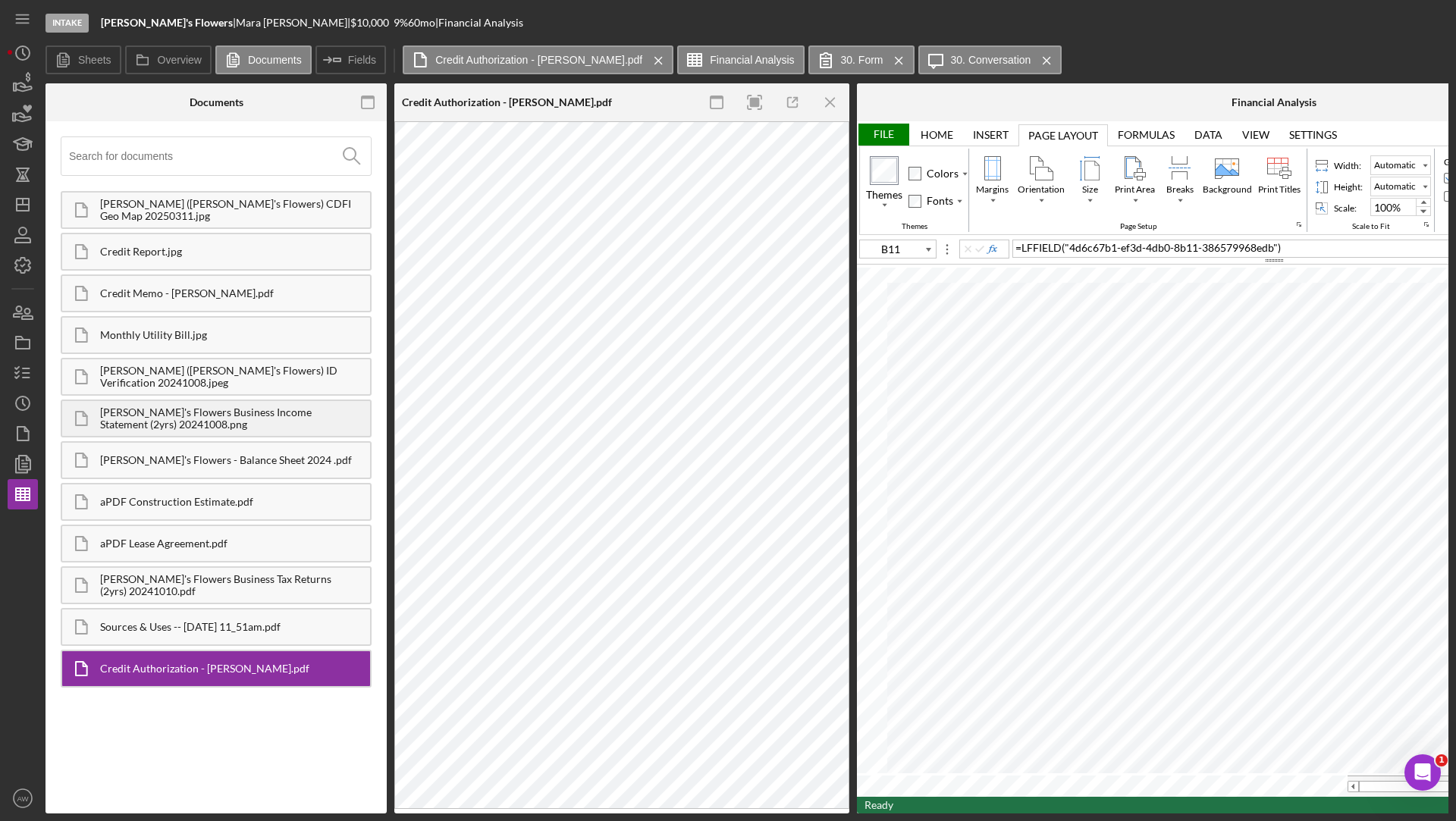
click at [180, 429] on div "[PERSON_NAME]'s Flowers Business Income Statement (2yrs) 20241008.png" at bounding box center [216, 418] width 311 height 38
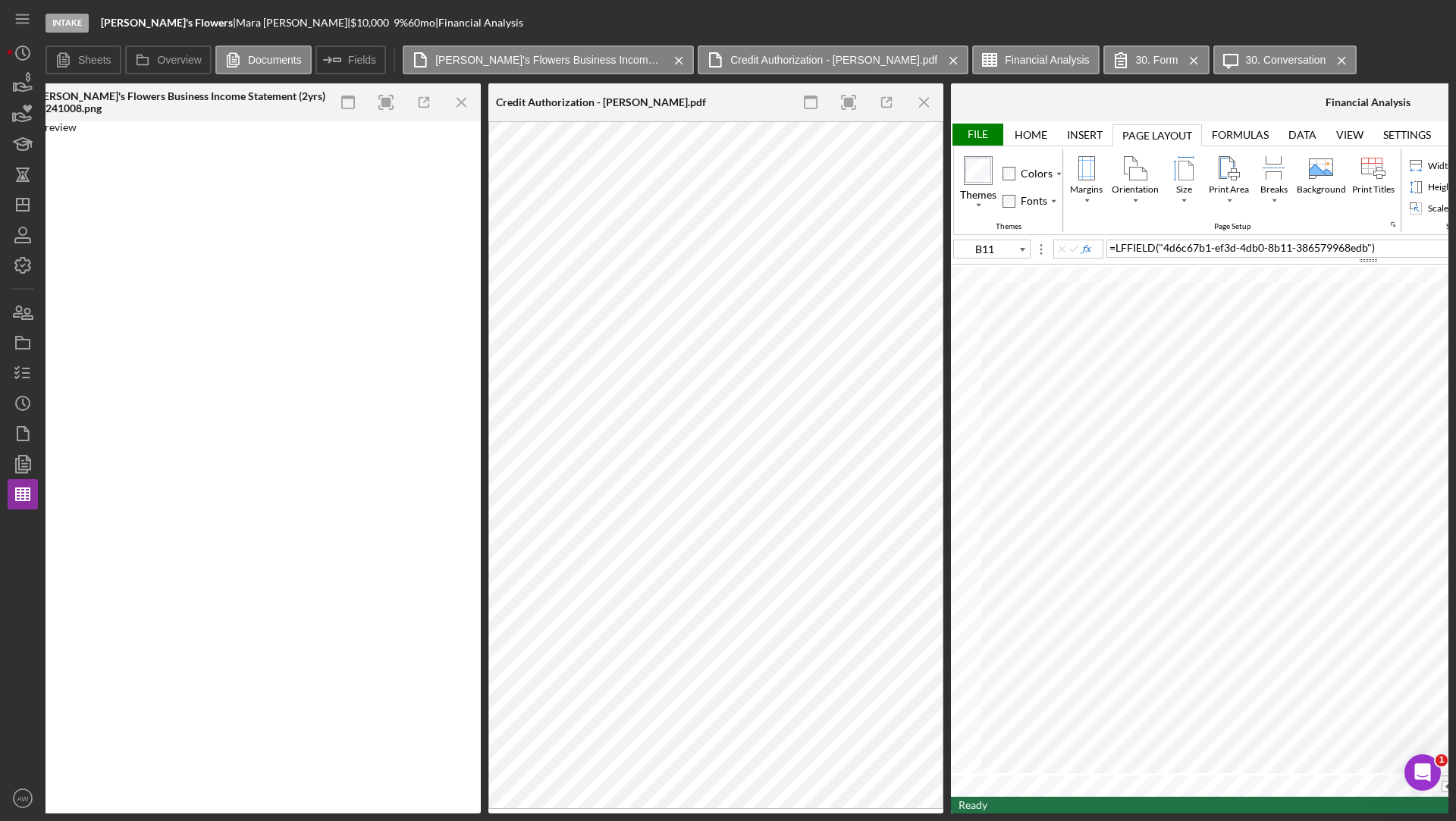
scroll to position [0, 371]
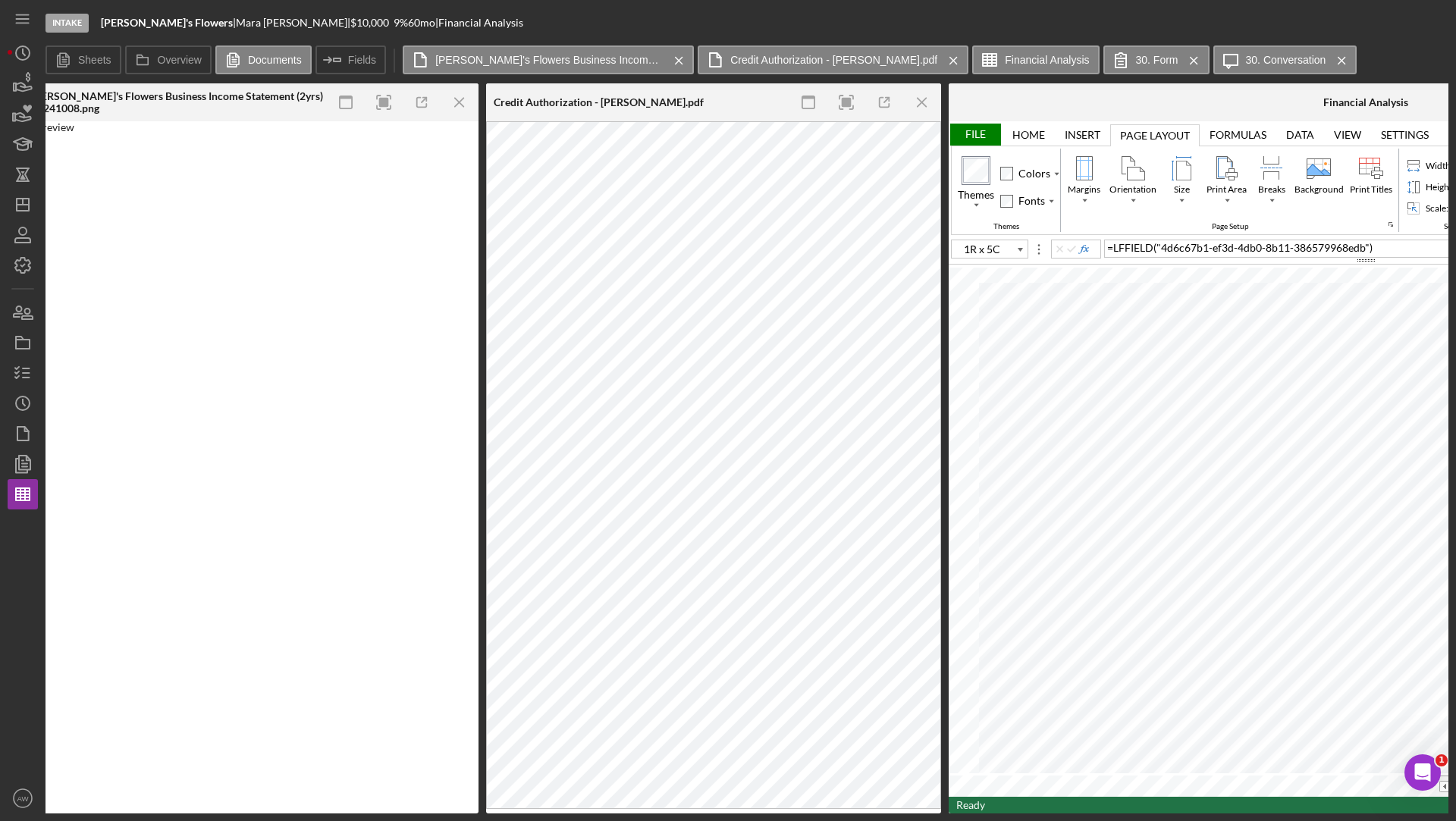
type input "G10"
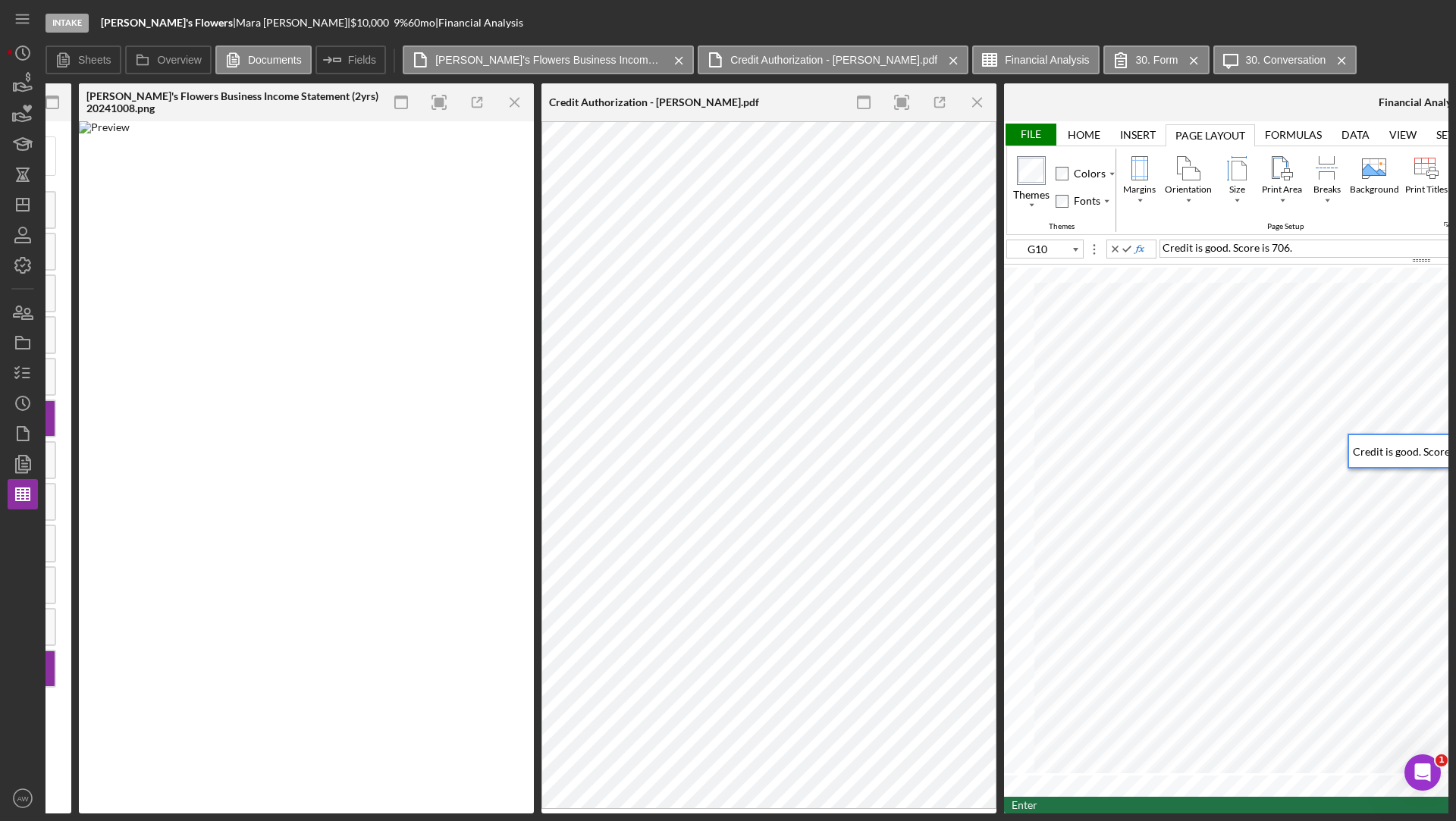
scroll to position [0, 311]
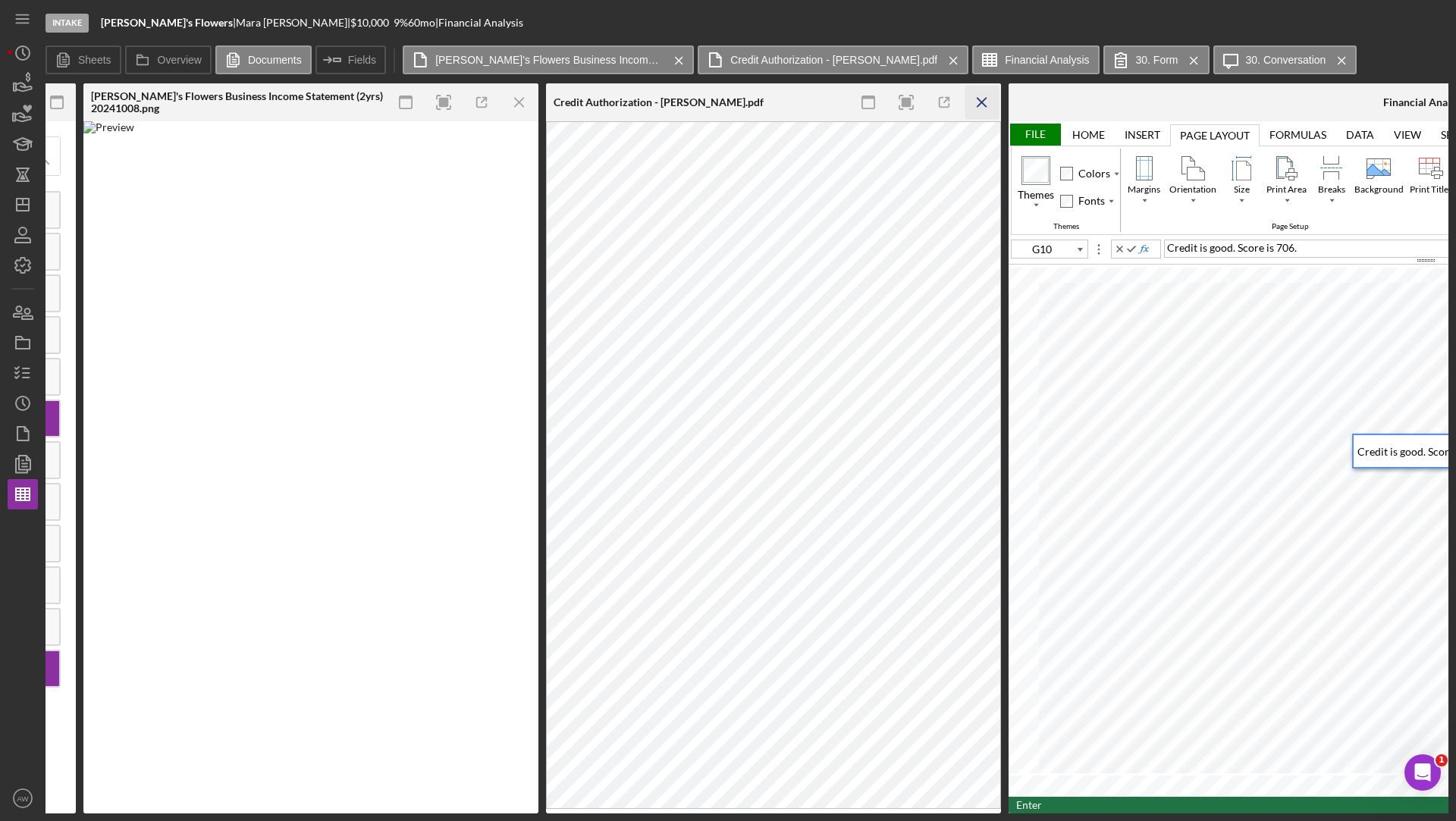
click at [980, 105] on icon "Icon/Menu Close" at bounding box center [982, 103] width 35 height 35
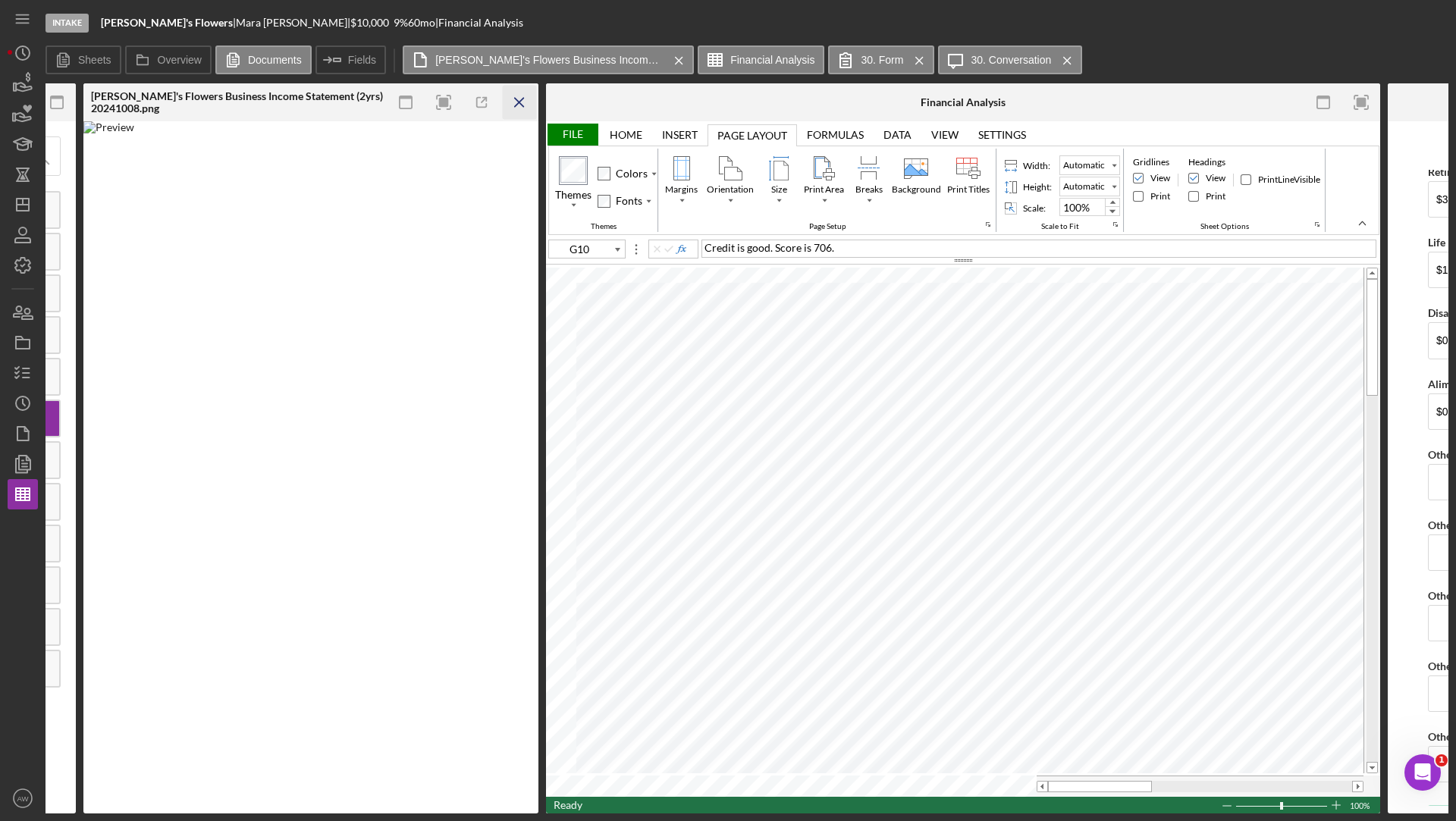
click at [520, 100] on line "button" at bounding box center [519, 102] width 8 height 8
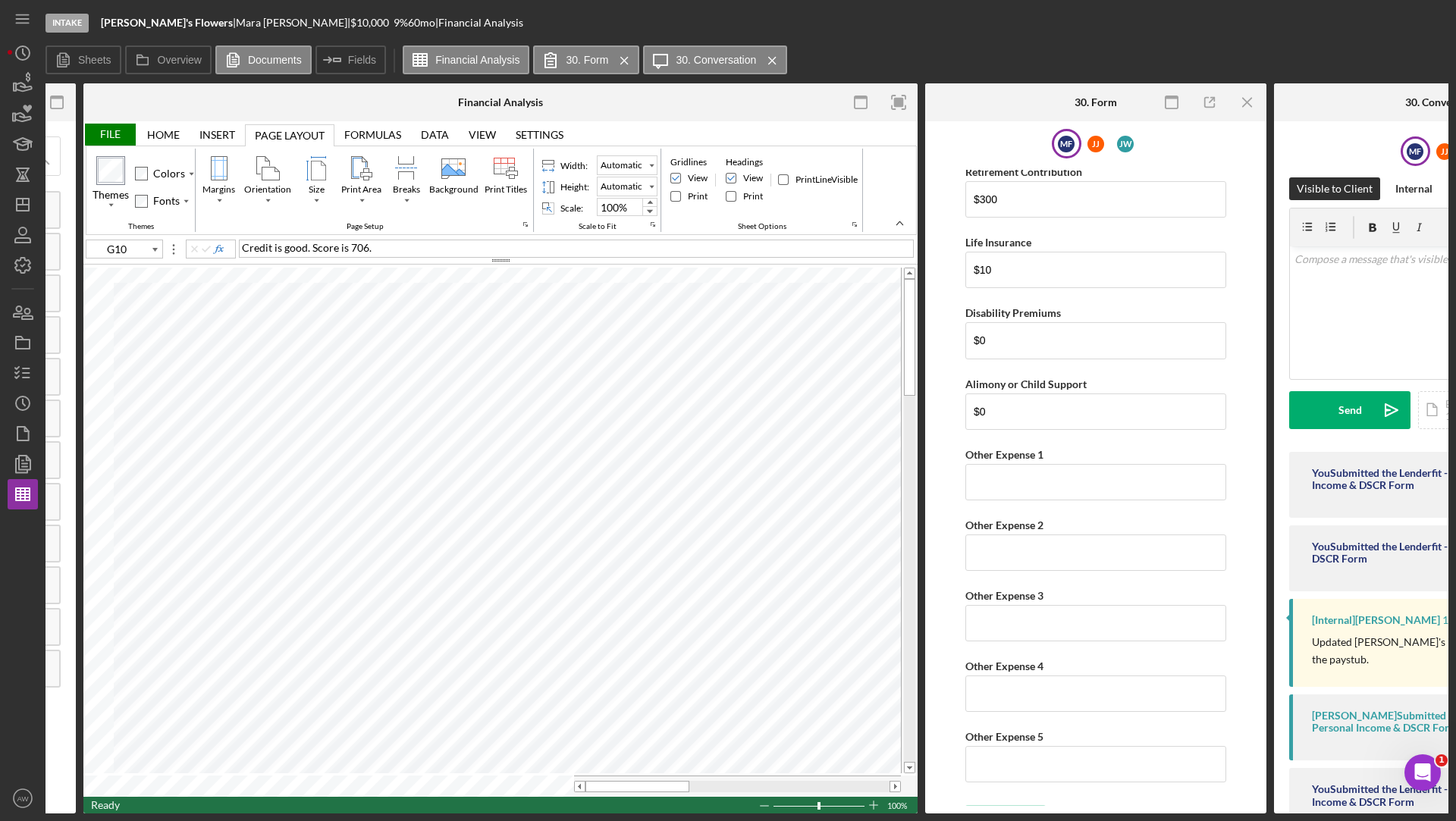
scroll to position [0, 0]
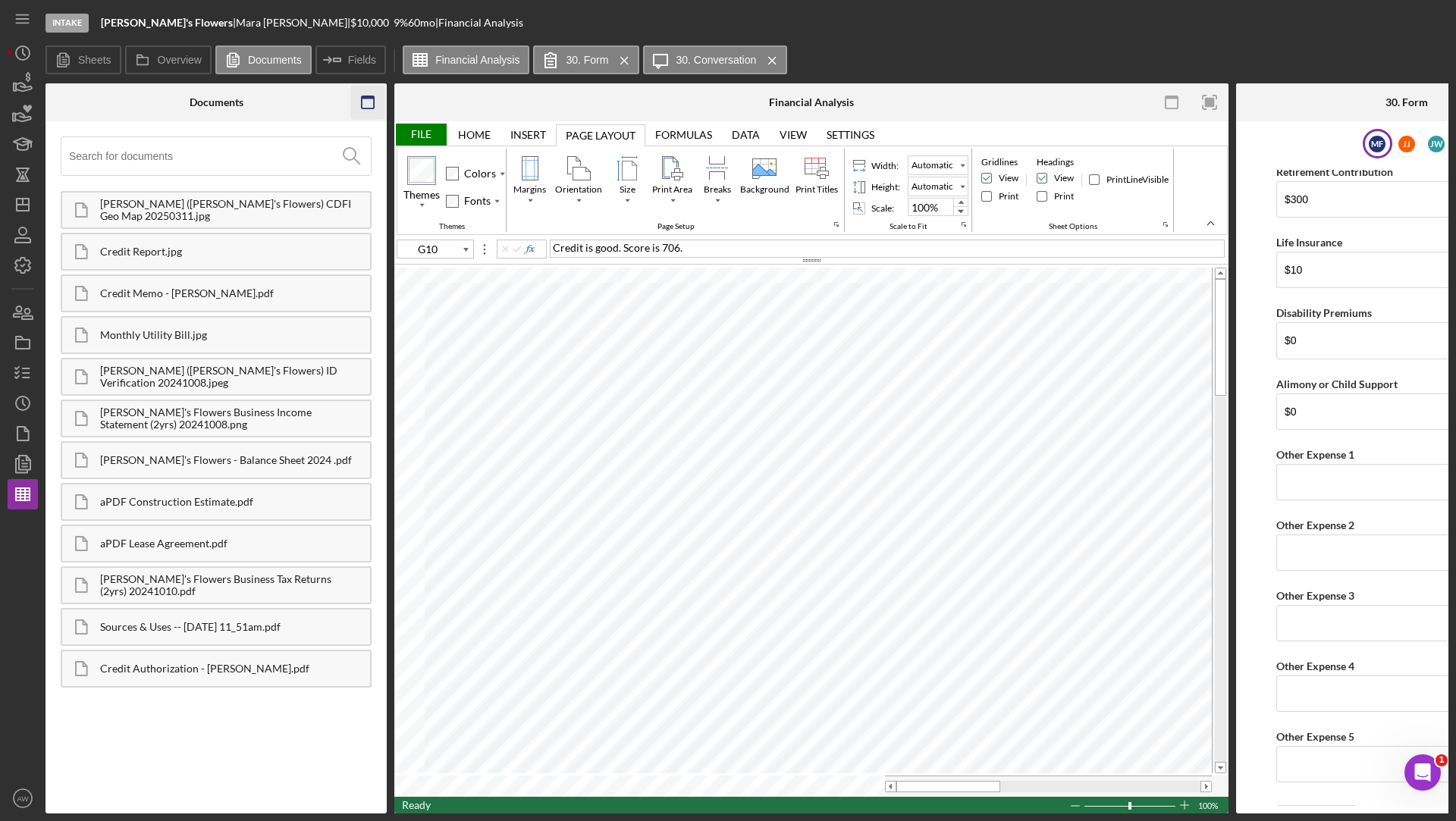
click at [365, 105] on icon "button" at bounding box center [368, 103] width 35 height 35
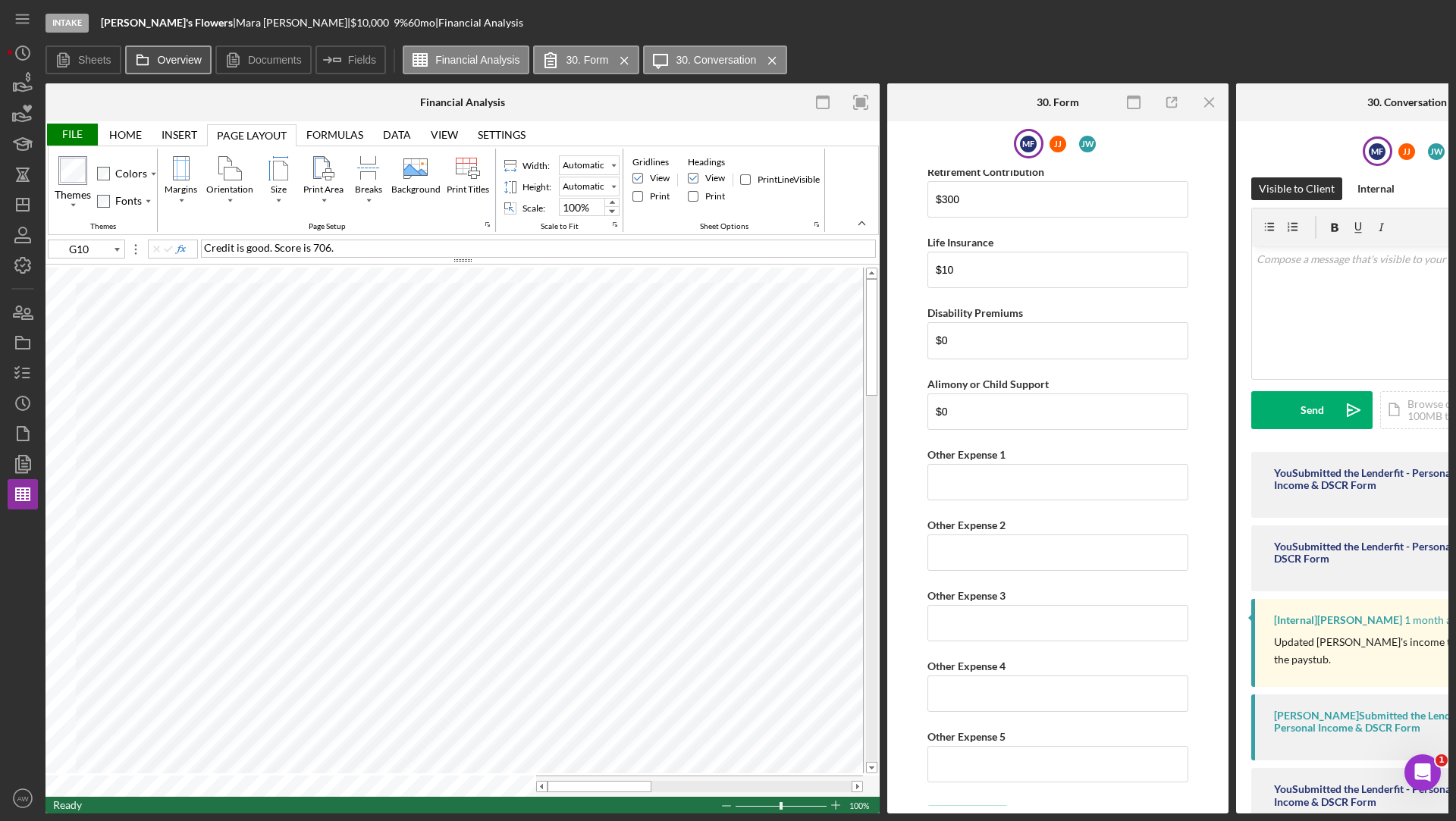
click at [145, 61] on icon at bounding box center [142, 60] width 30 height 30
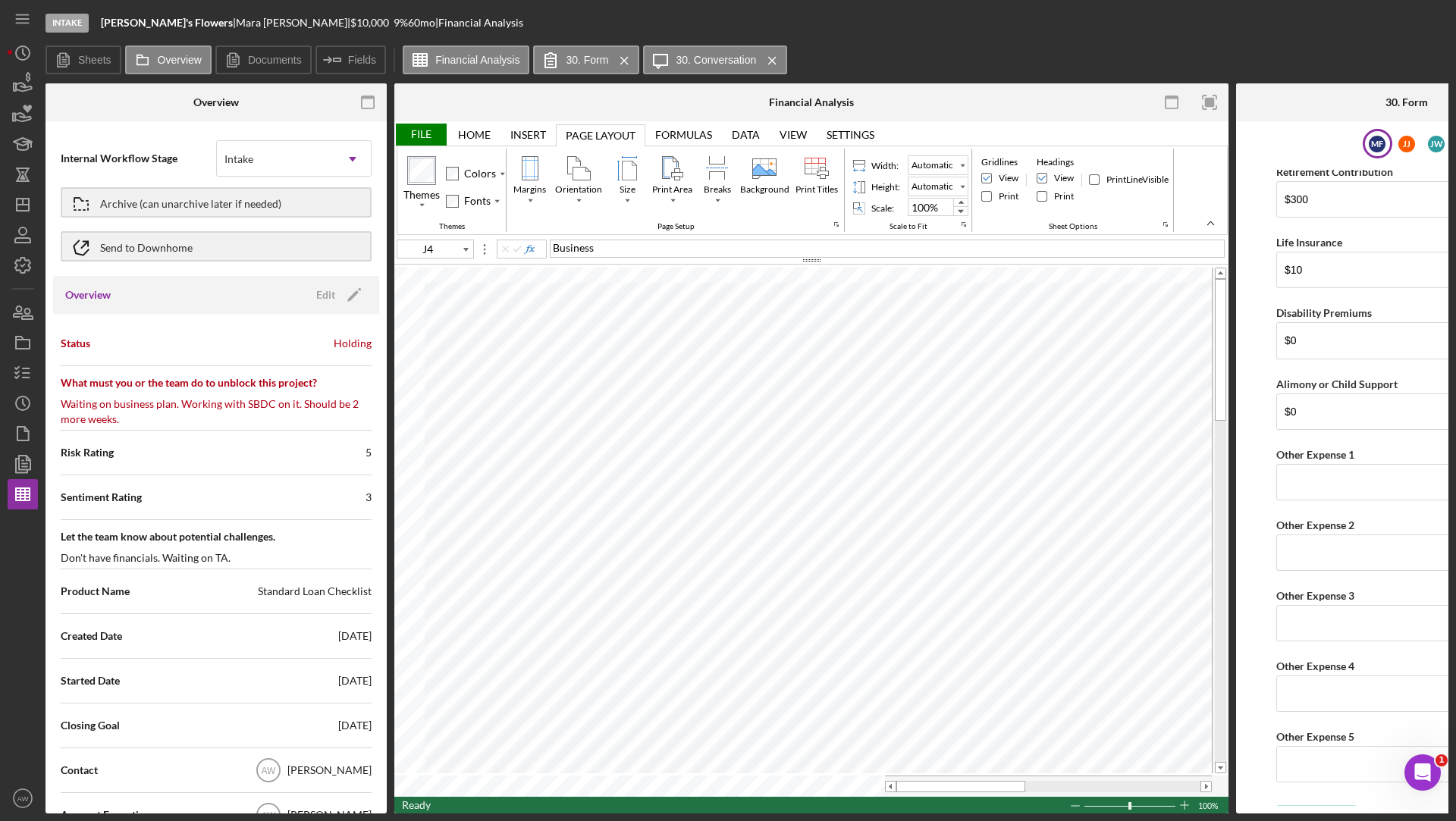
type input "J5"
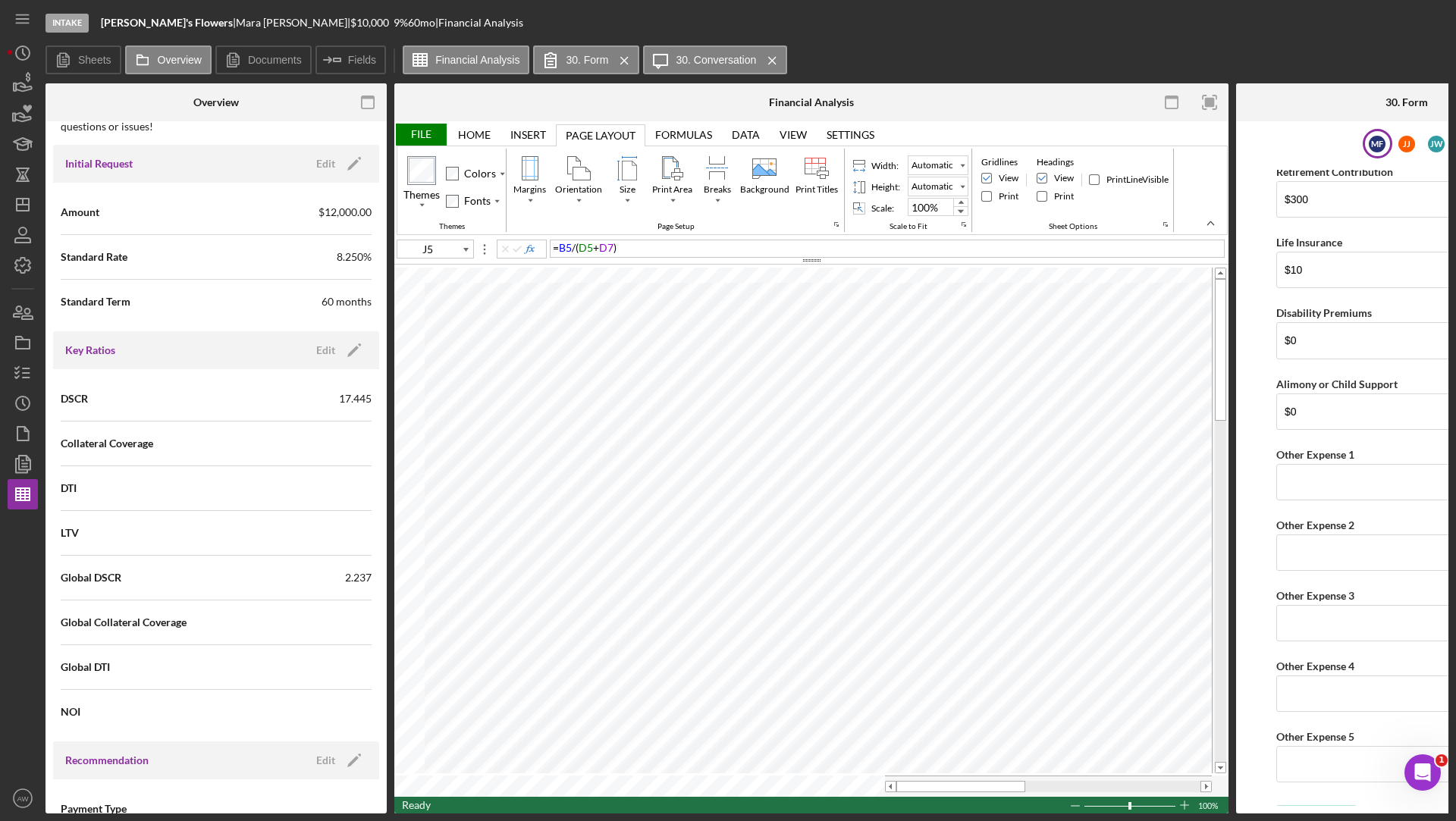
scroll to position [1051, 0]
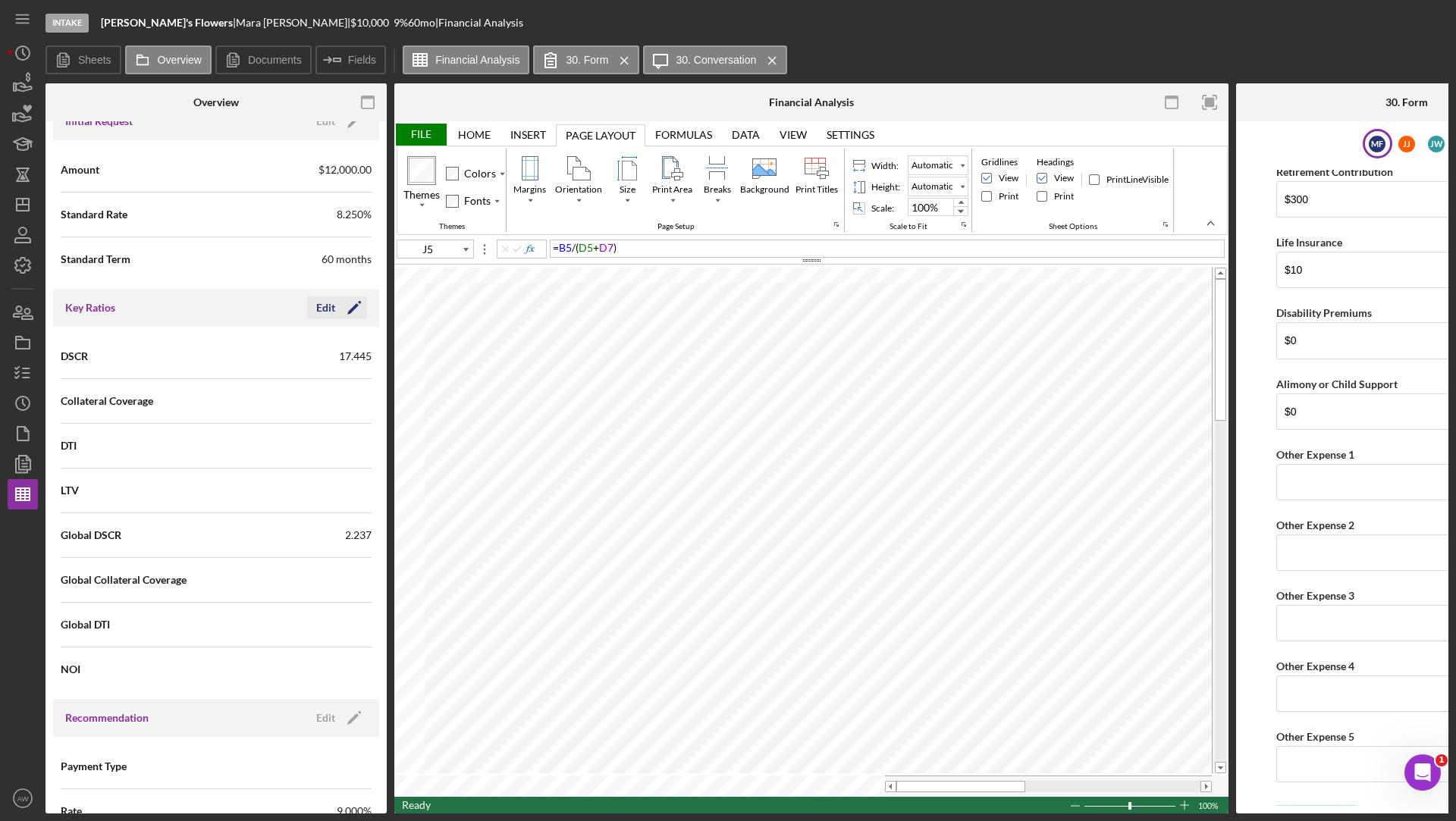
click at [335, 300] on icon "Icon/Edit" at bounding box center [354, 307] width 38 height 38
click at [271, 392] on input at bounding box center [294, 400] width 156 height 36
click at [240, 354] on input "17.445" at bounding box center [294, 355] width 156 height 36
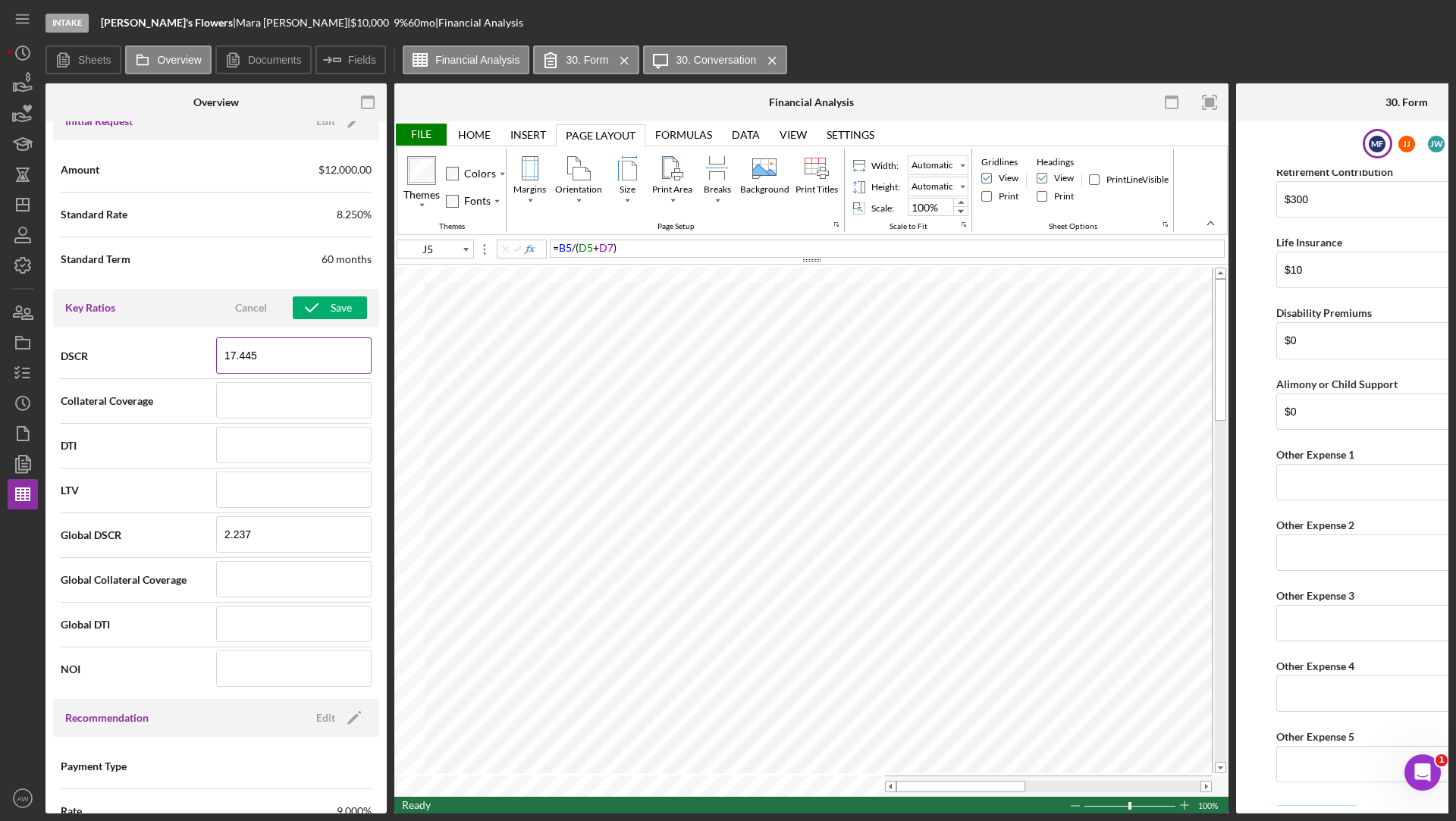
paste input "-"
drag, startPoint x: 229, startPoint y: 351, endPoint x: 213, endPoint y: 351, distance: 16.0
click at [216, 351] on input "-17.445" at bounding box center [294, 355] width 156 height 36
type input "17.445"
click at [20, 264] on icon "button" at bounding box center [23, 265] width 38 height 38
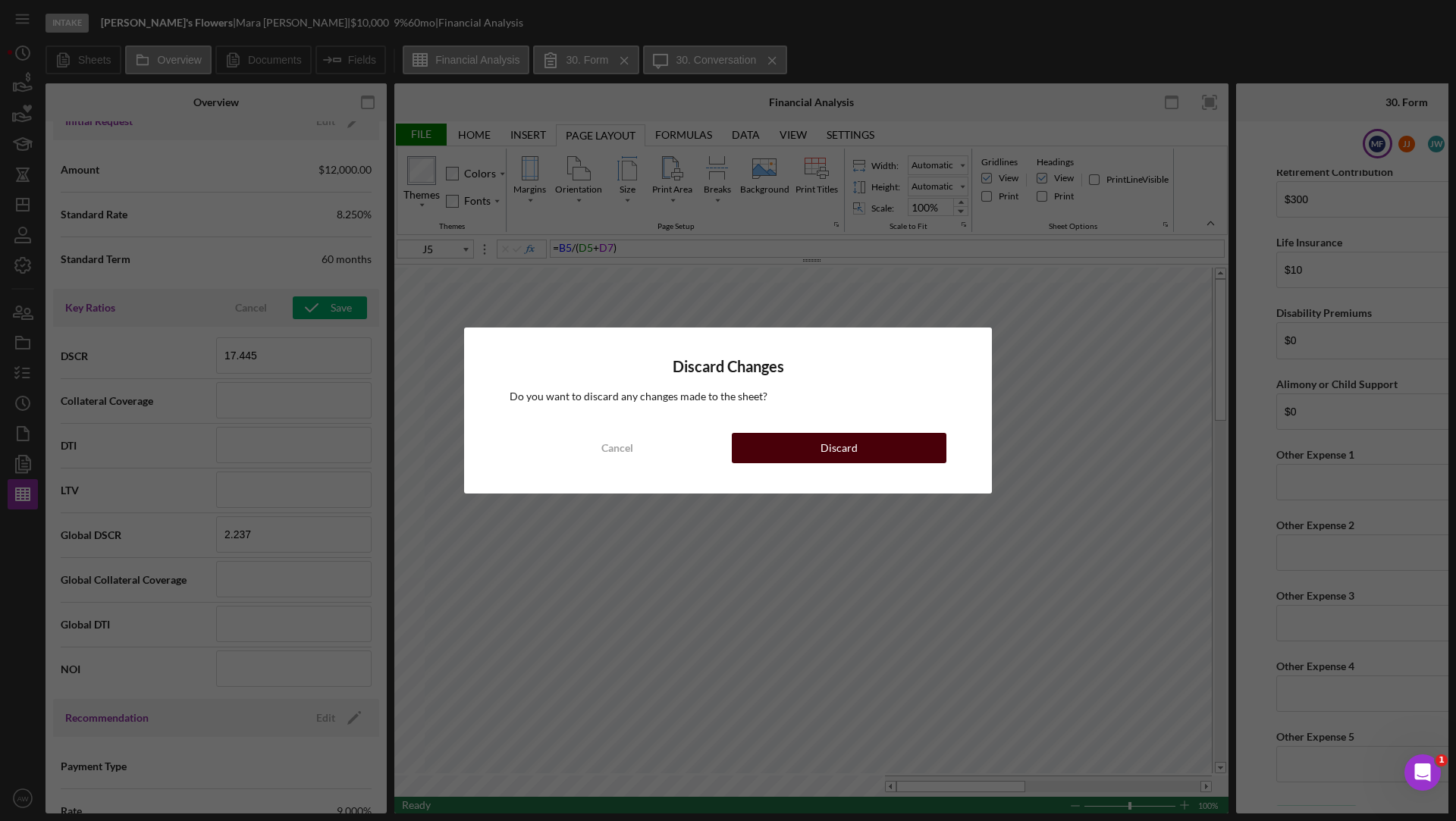
click at [799, 454] on button "Discard" at bounding box center [839, 448] width 215 height 30
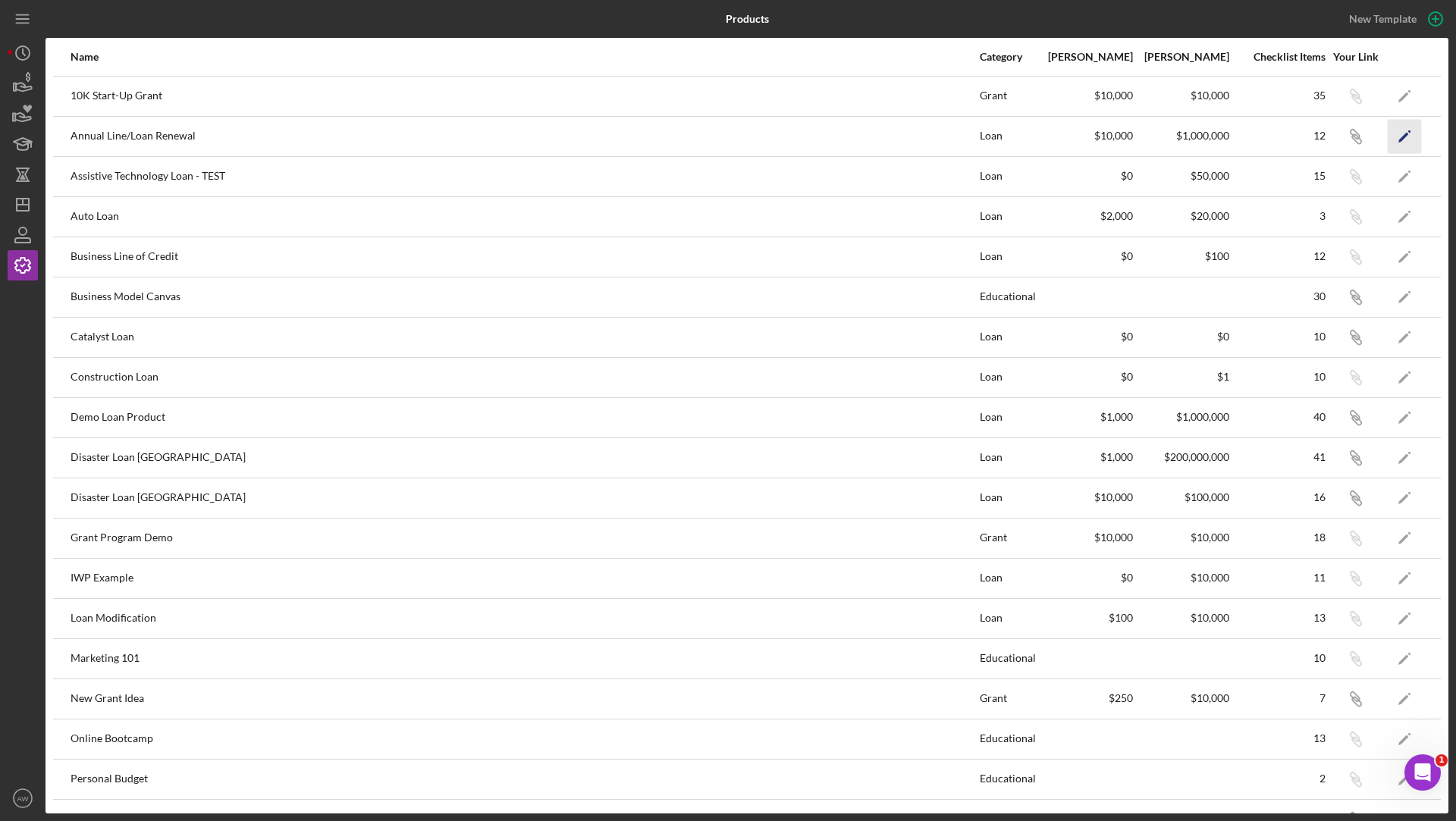
click at [1400, 133] on icon "Icon/Edit" at bounding box center [1405, 136] width 35 height 35
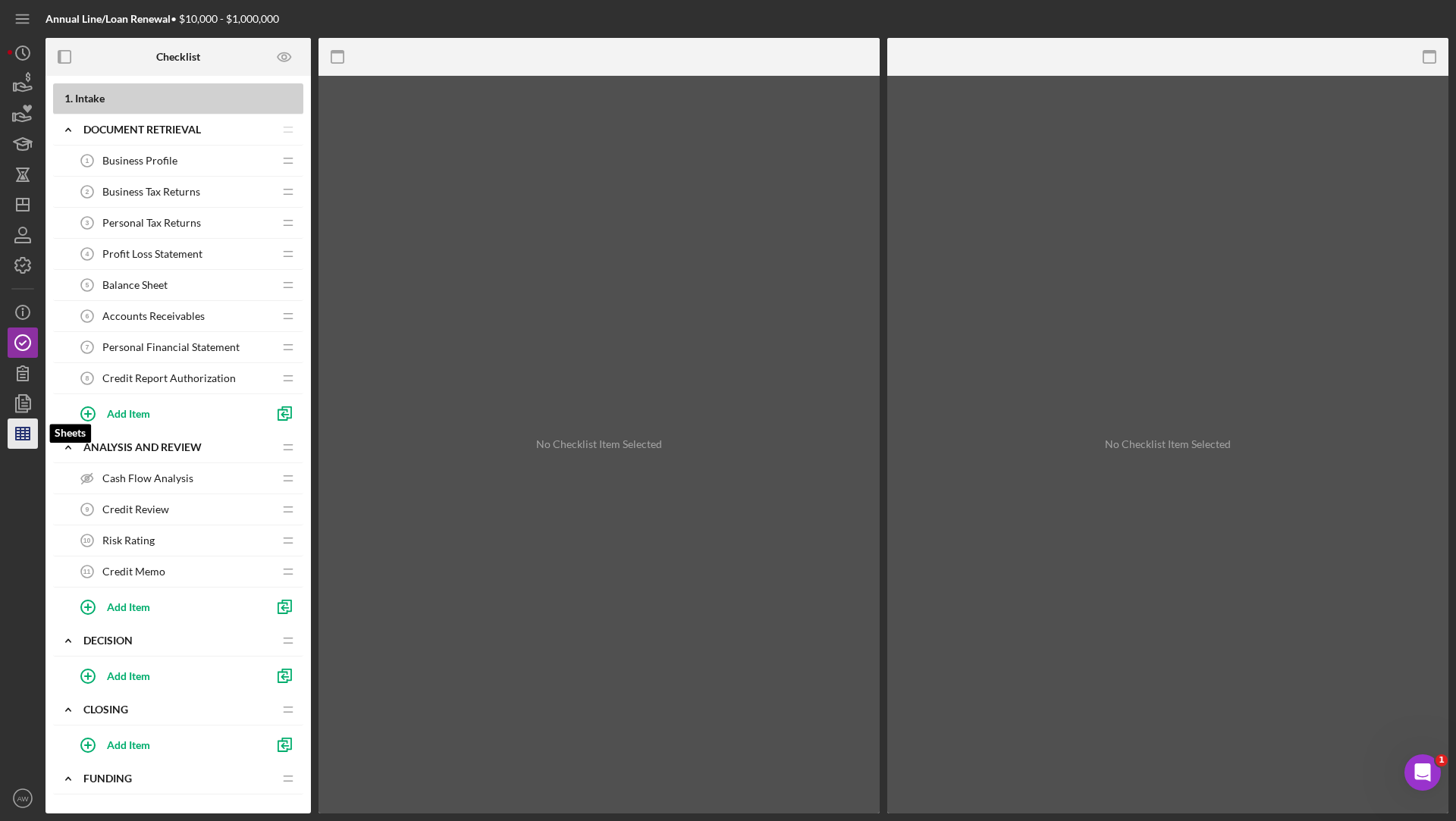
click at [14, 436] on icon "button" at bounding box center [23, 433] width 38 height 38
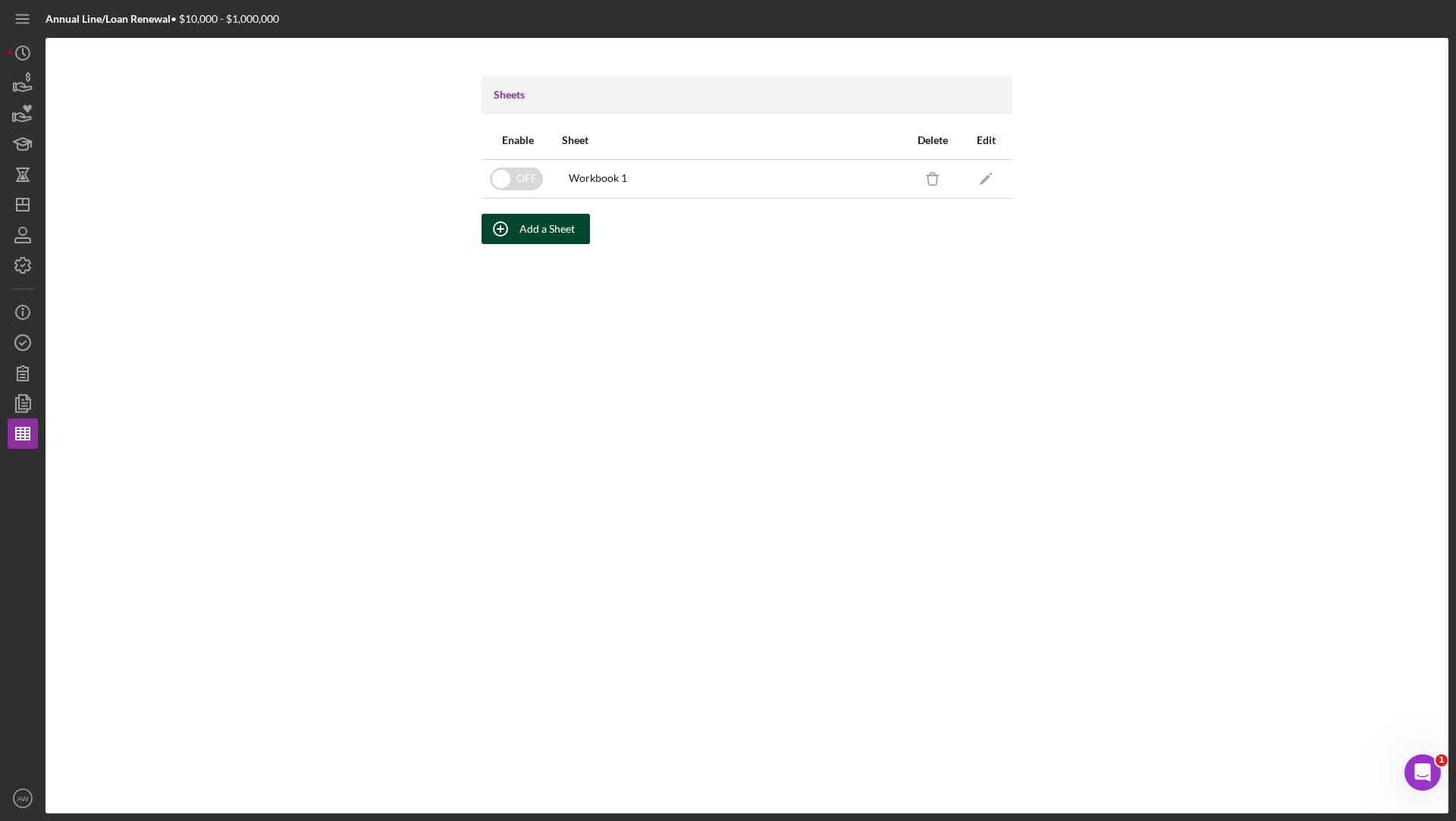
click at [524, 232] on div "Add a Sheet" at bounding box center [547, 229] width 56 height 30
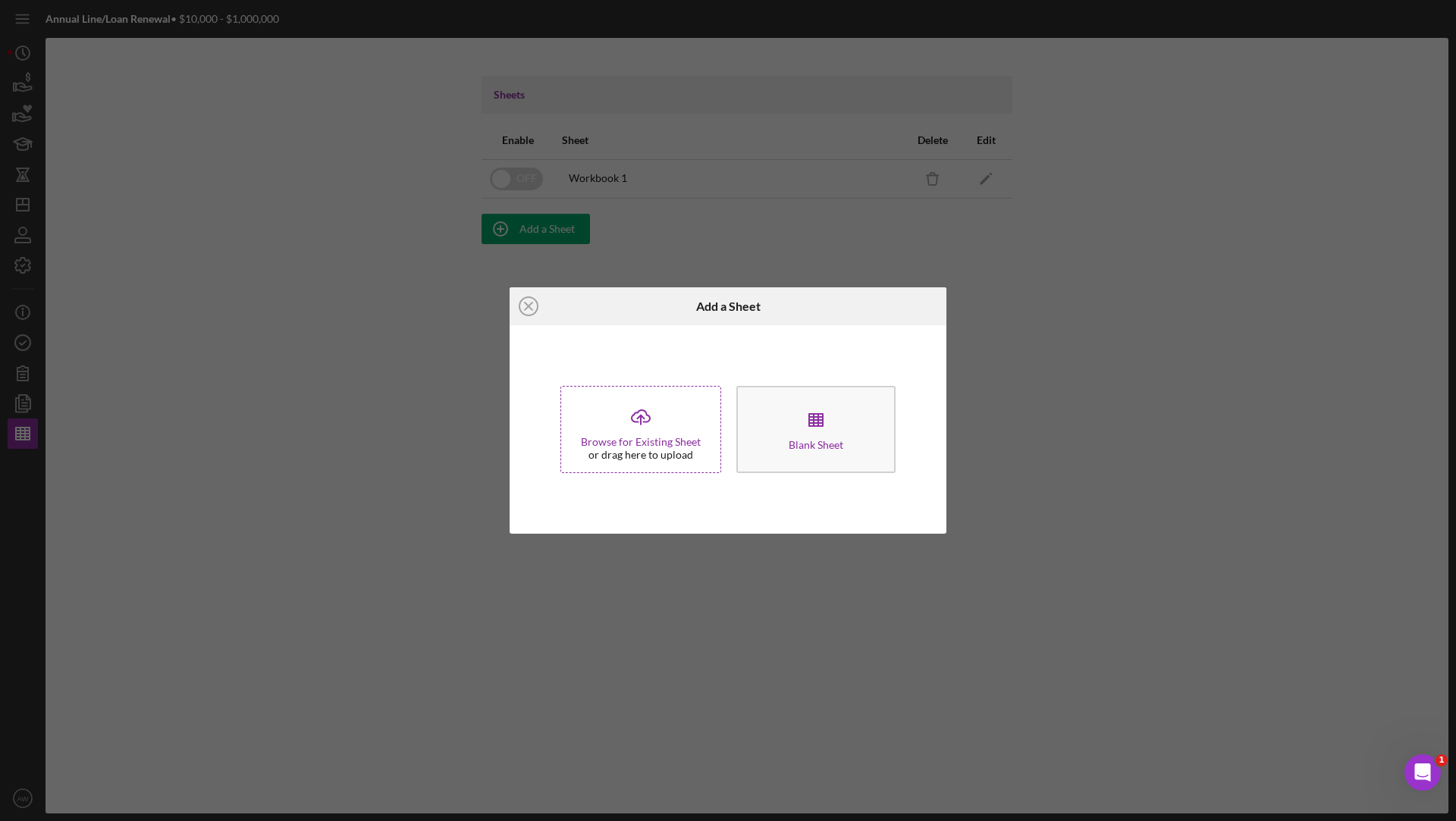
click at [651, 450] on div "or drag here to upload" at bounding box center [641, 455] width 104 height 12
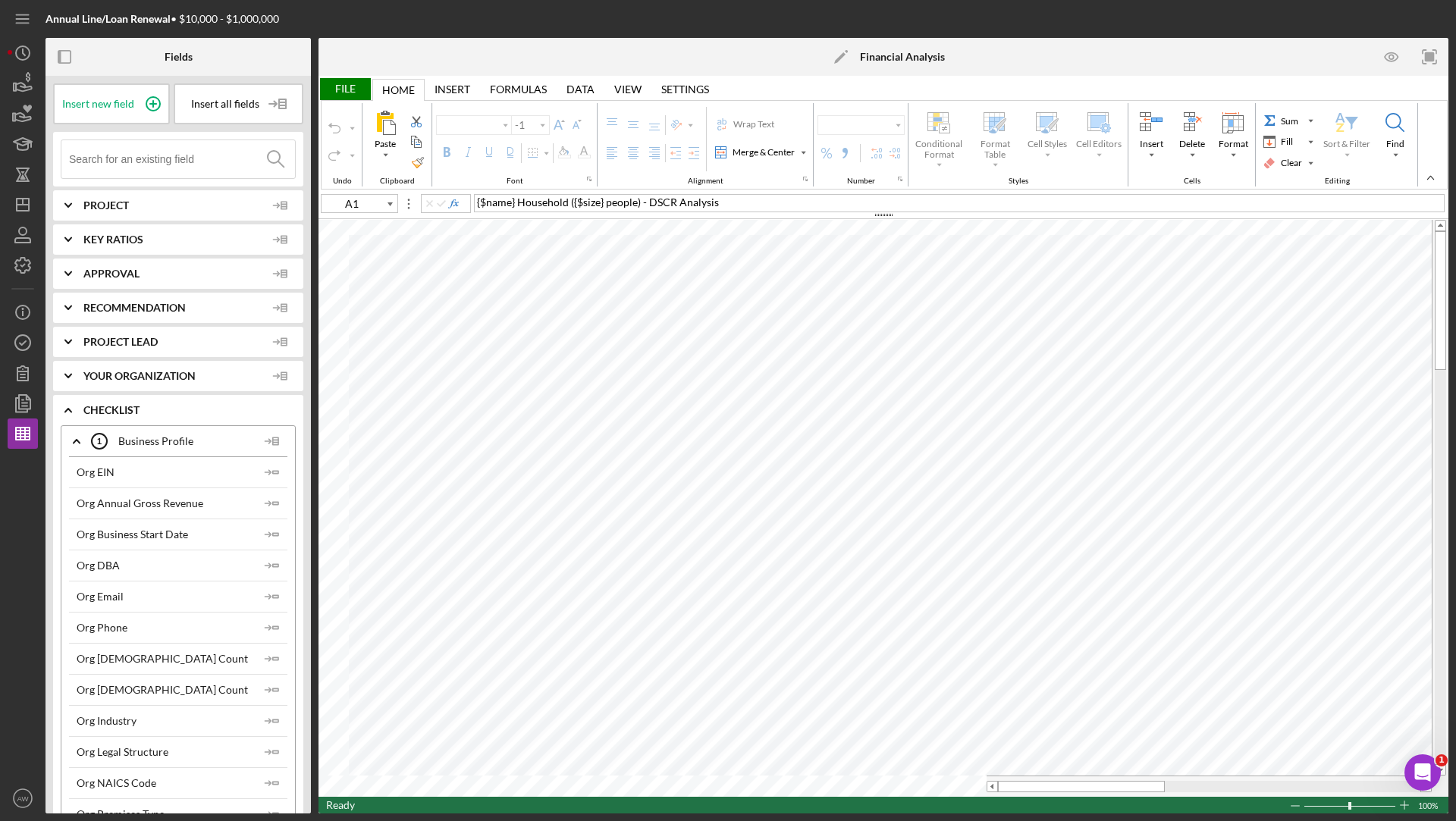
type input "Calibri"
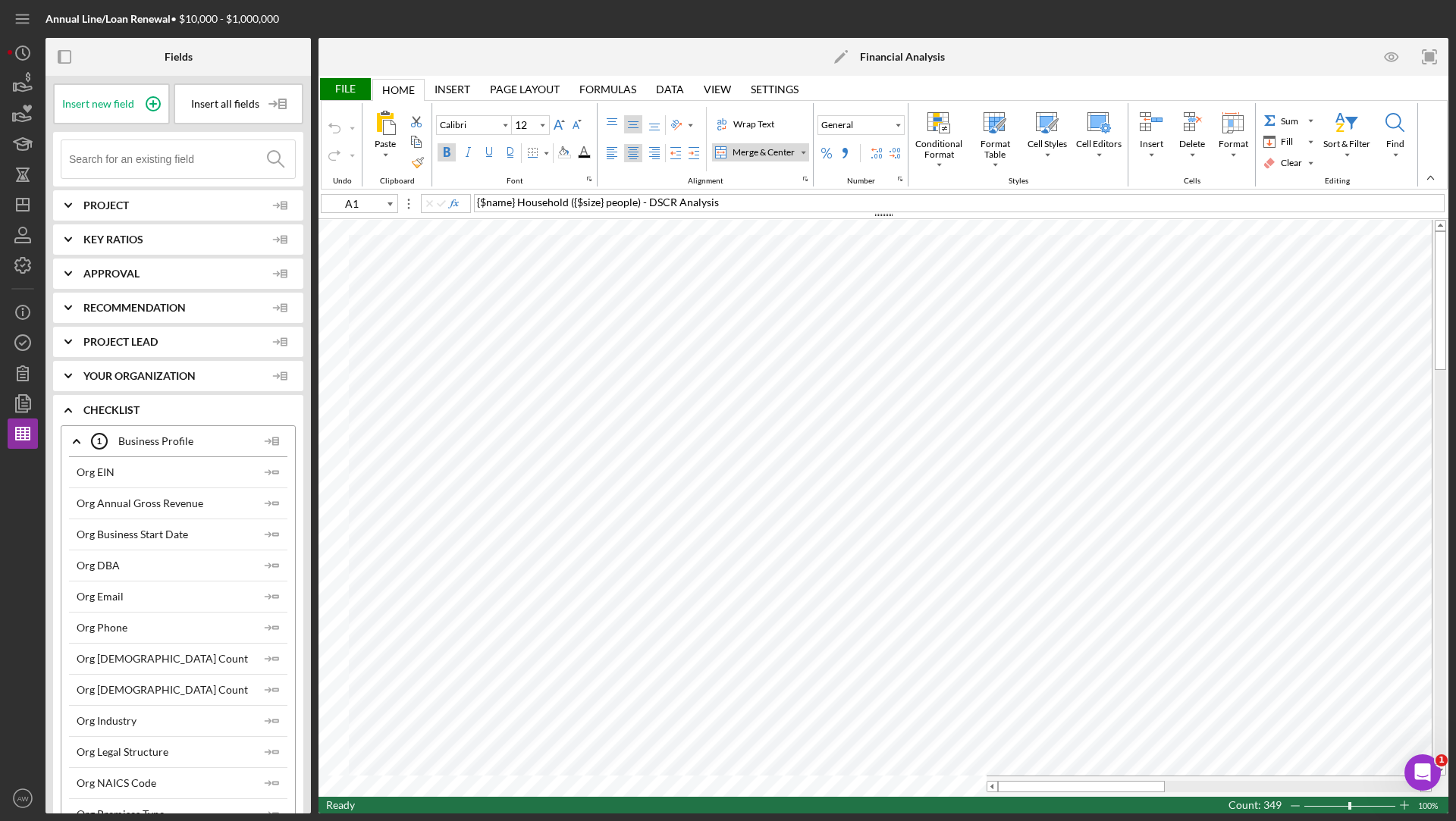
type input "11"
drag, startPoint x: 563, startPoint y: 199, endPoint x: 471, endPoint y: 199, distance: 92.0
click at [471, 199] on div "J5 = B5 / ( D5 + D6 )" at bounding box center [883, 202] width 1130 height 17
type input "A15"
click at [202, 165] on input at bounding box center [182, 159] width 226 height 38
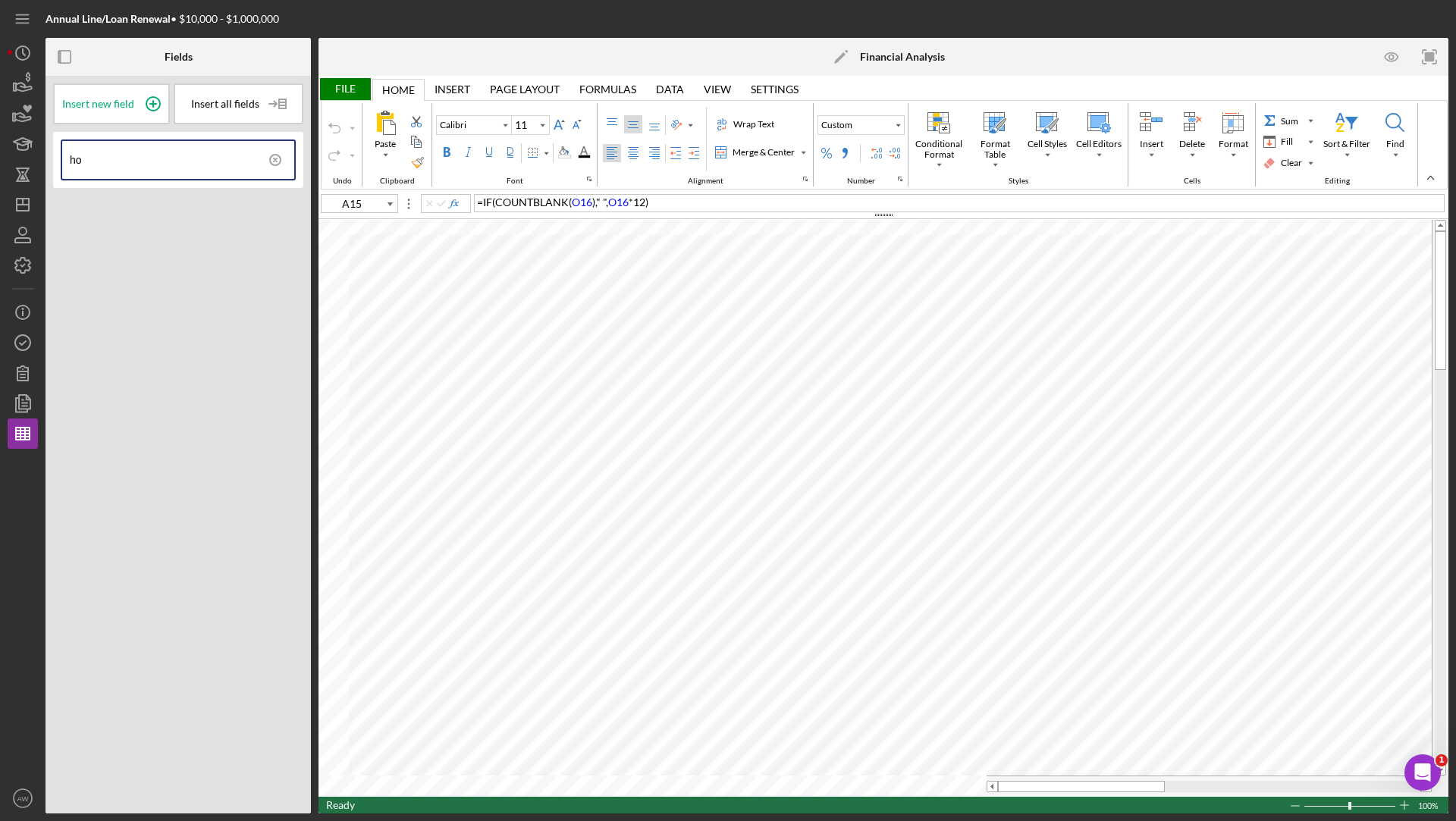
type input "h"
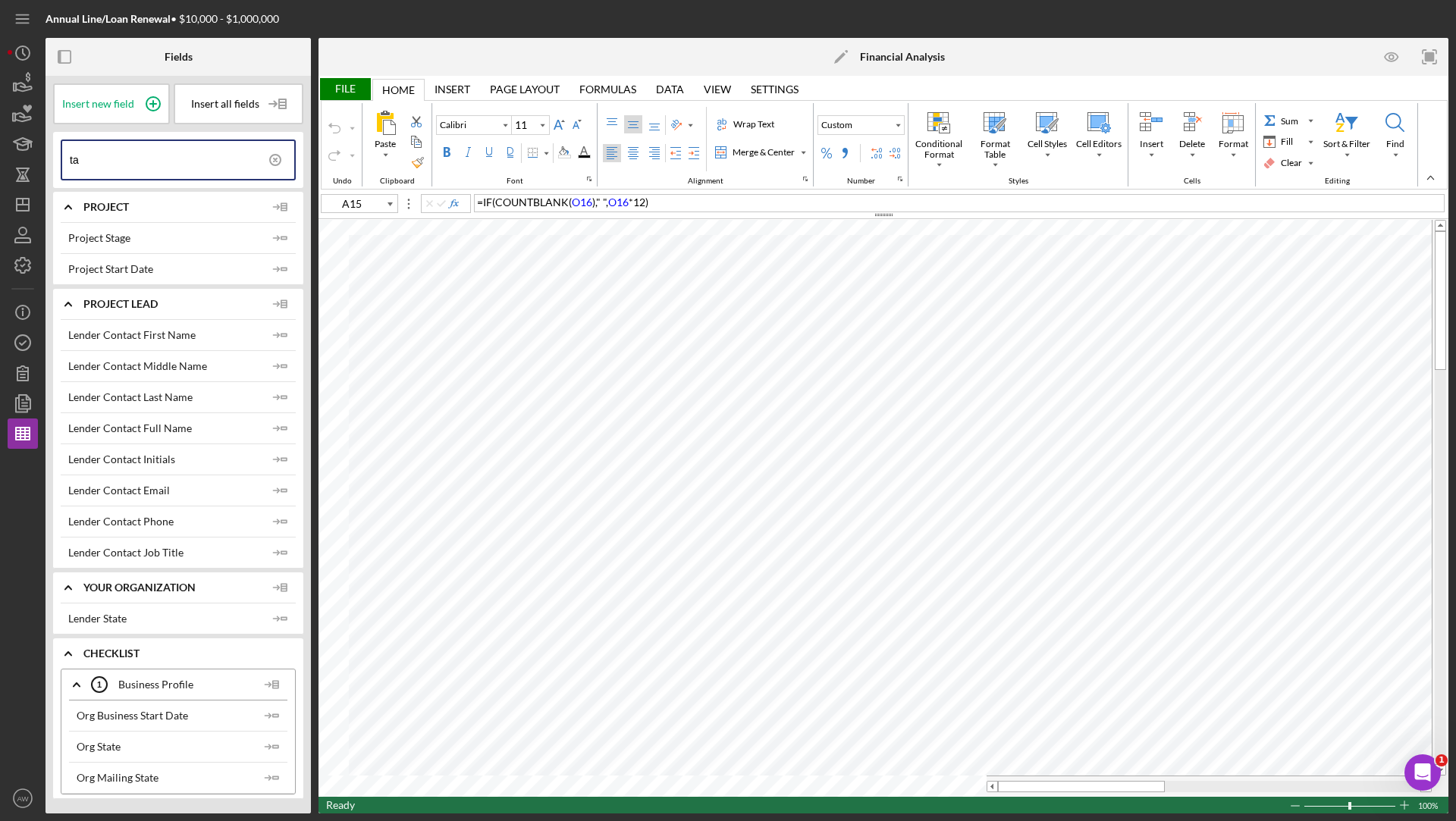
type input "t"
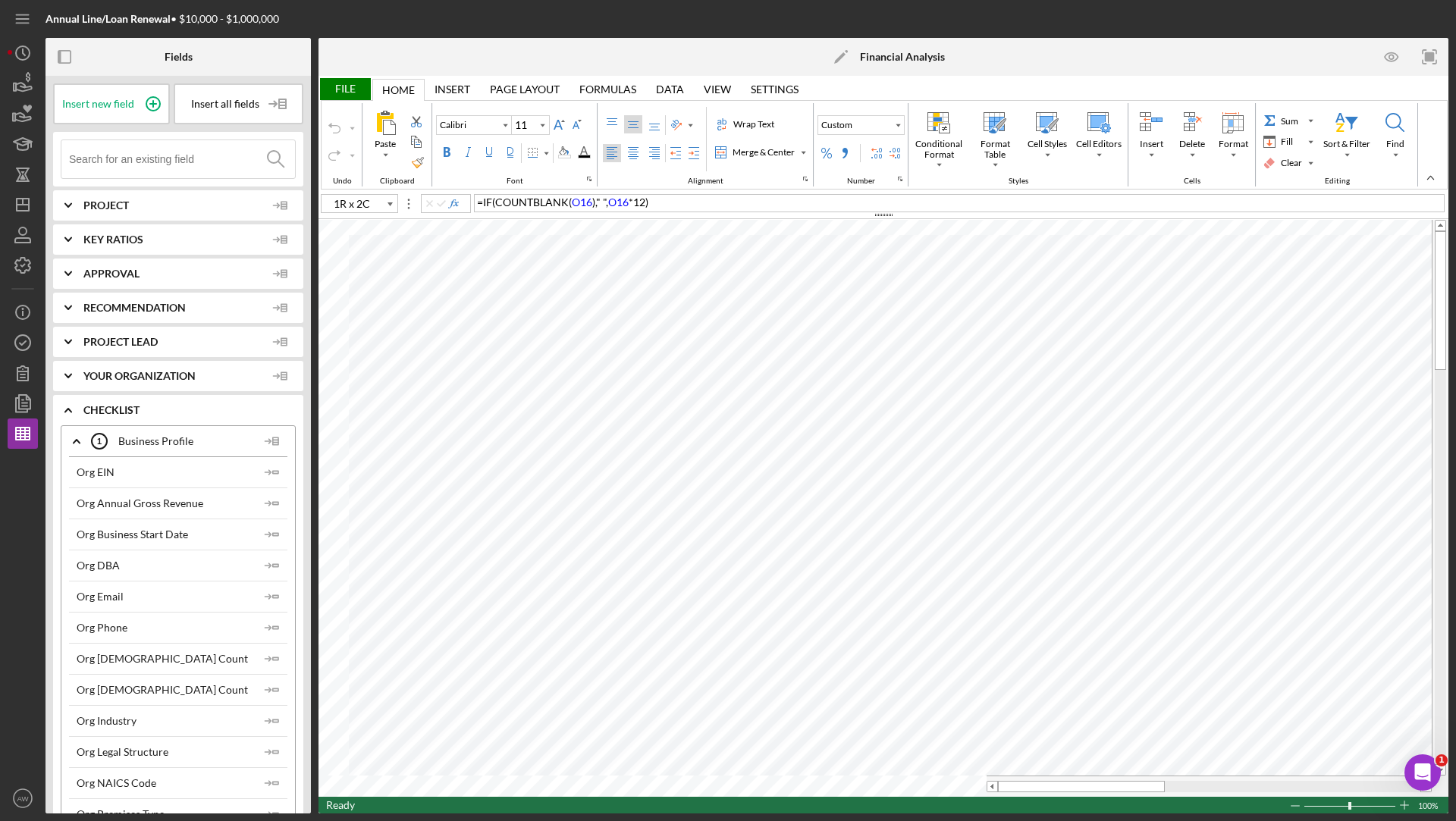
type input "H5"
click at [147, 151] on input at bounding box center [182, 159] width 226 height 38
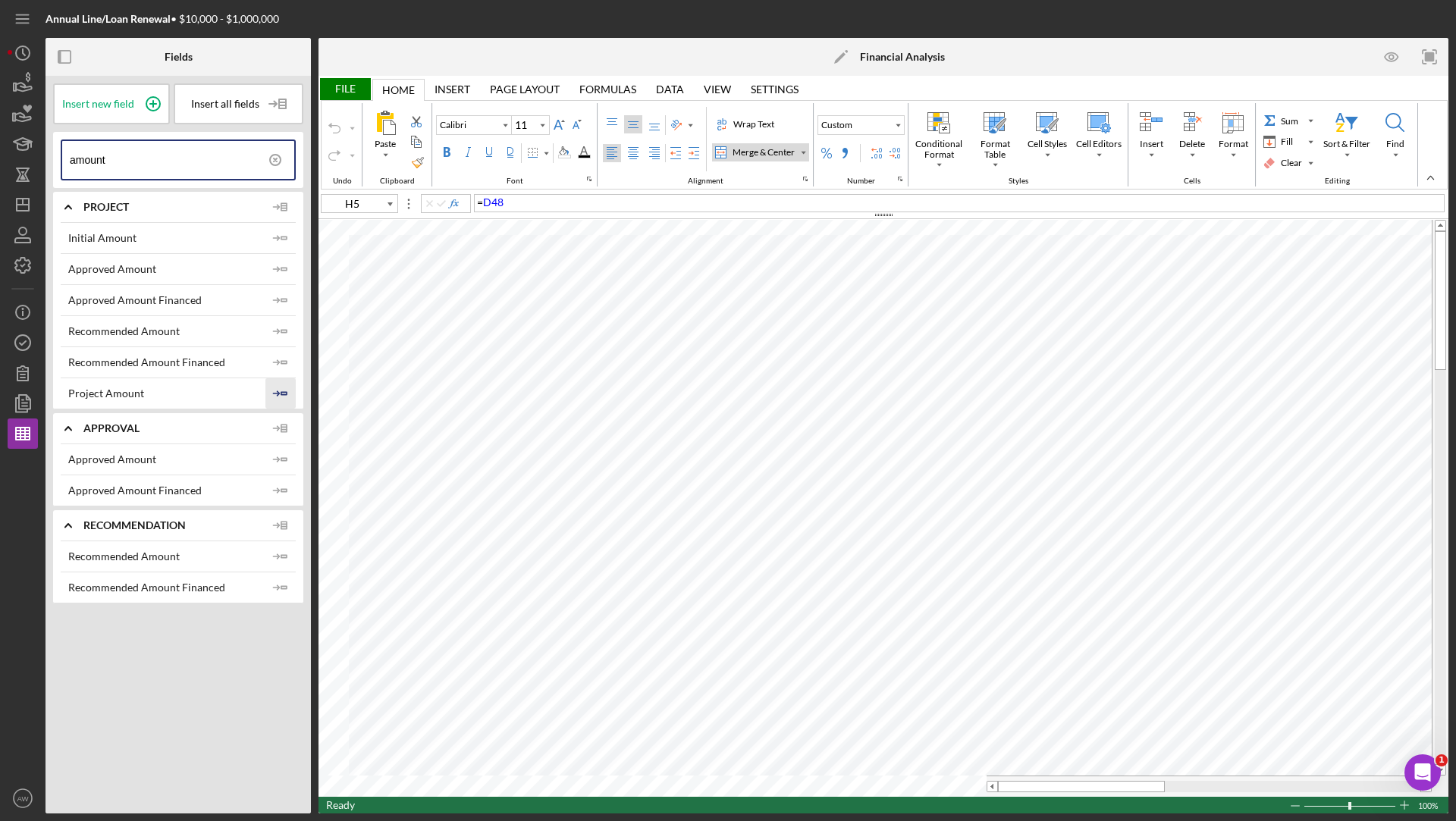
type input "amount"
click at [281, 395] on icon "Icon/Insert Field" at bounding box center [280, 393] width 30 height 30
type input "A16"
click at [275, 156] on icon at bounding box center [275, 159] width 38 height 38
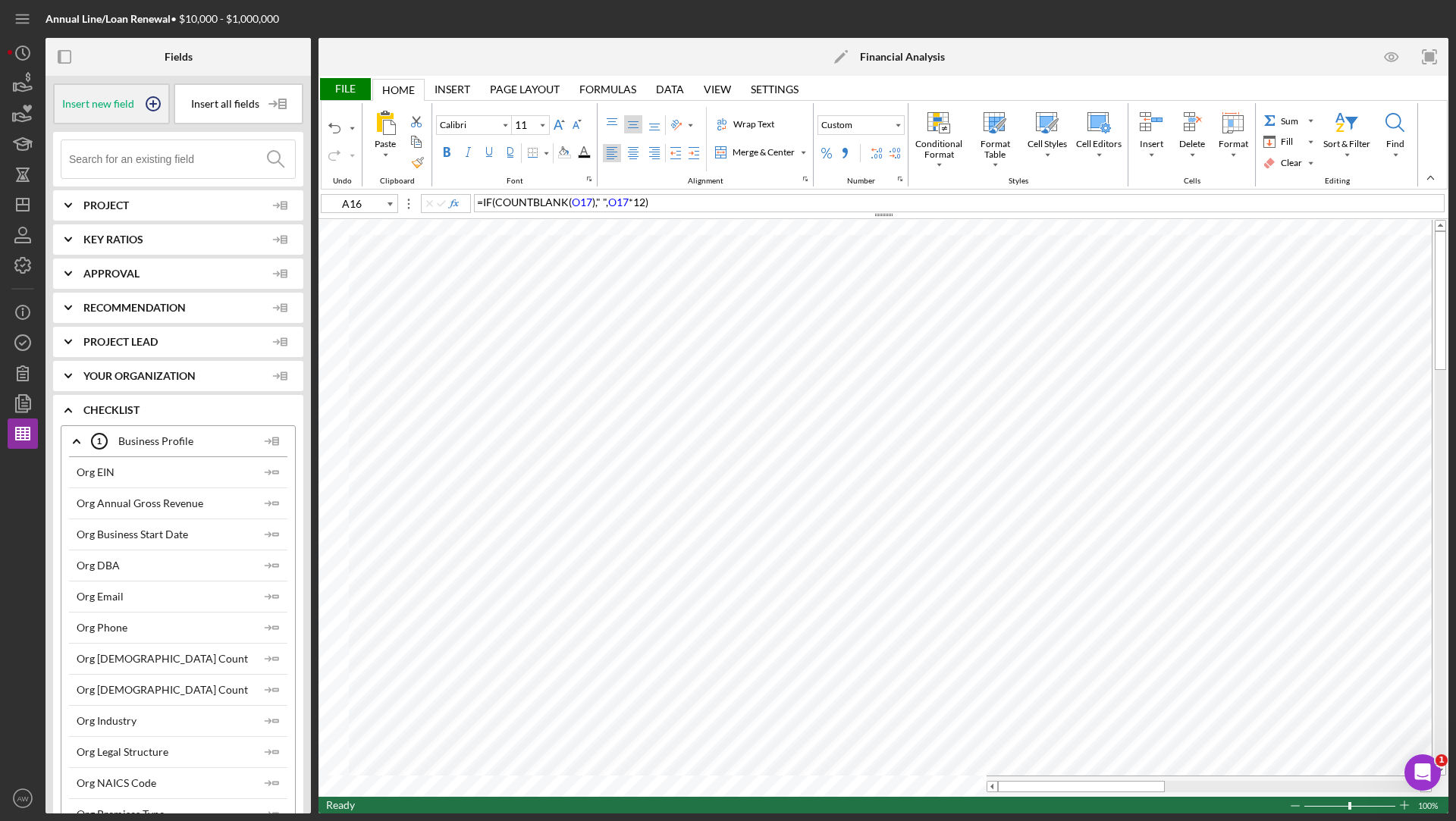
click at [143, 109] on icon at bounding box center [152, 104] width 38 height 38
type input "A16"
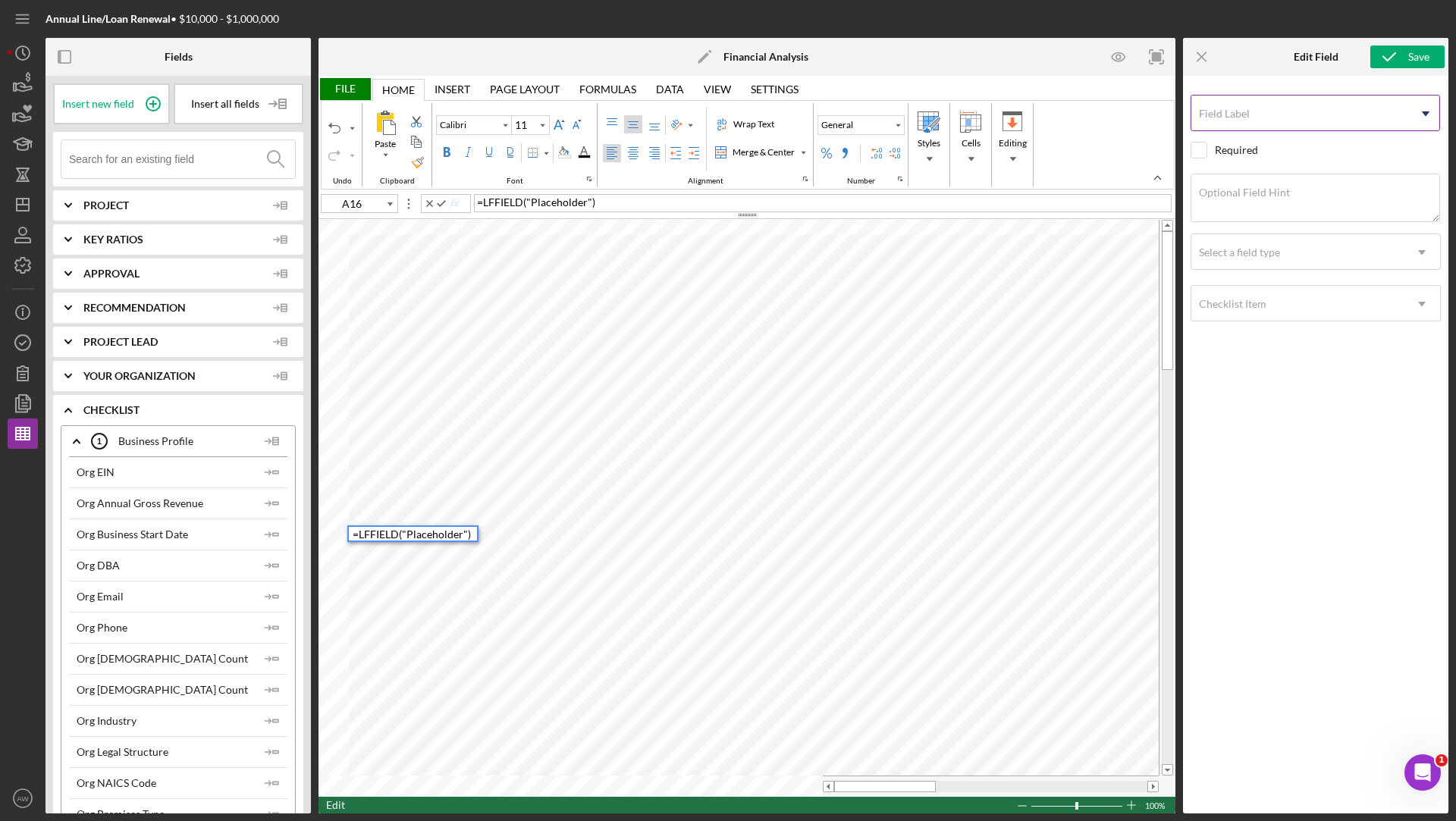
click at [1253, 125] on input "Field Label" at bounding box center [1315, 113] width 249 height 36
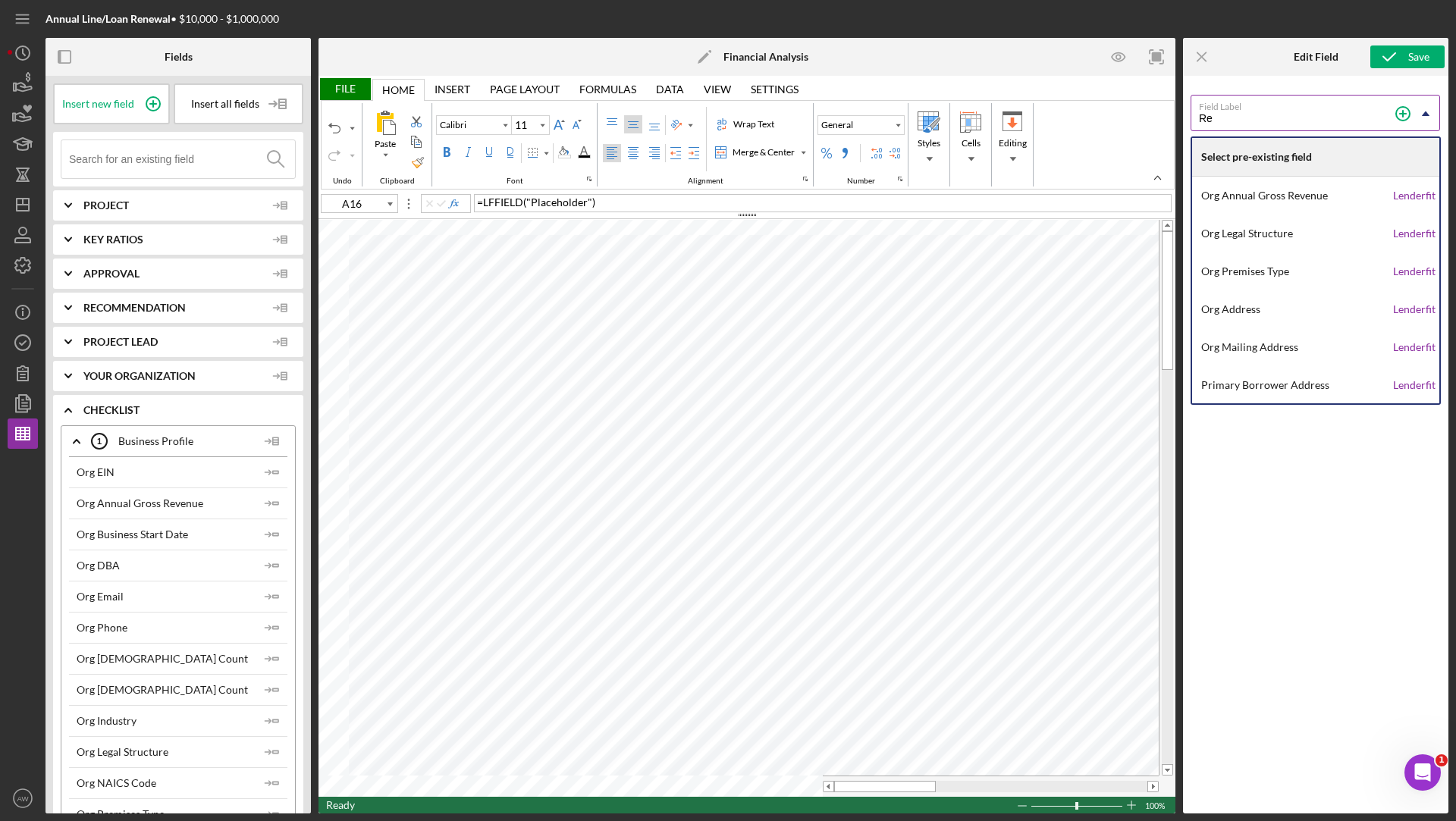
type input "R"
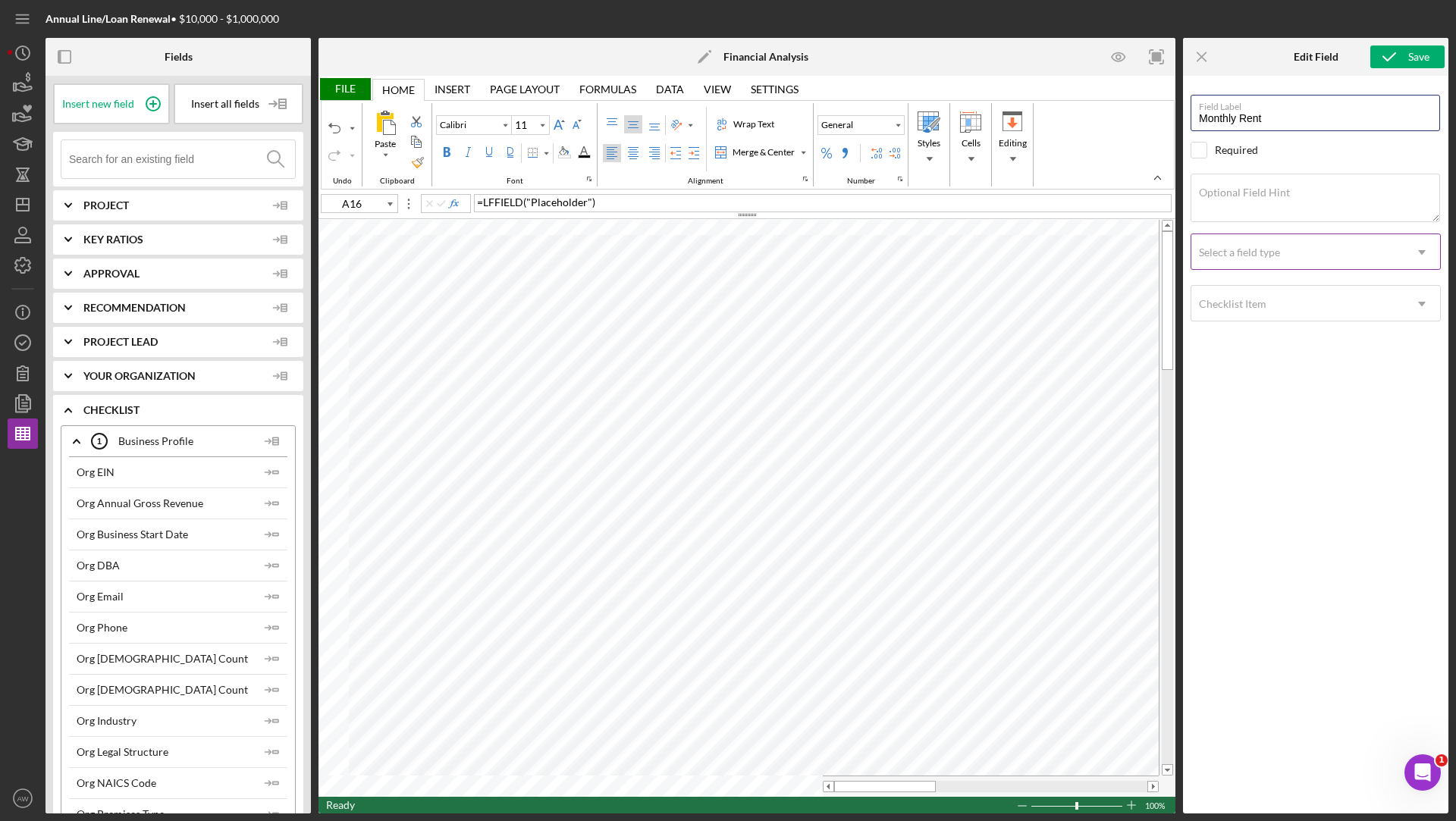
type input "Monthly Rent"
click at [1283, 256] on div "Select a field type" at bounding box center [1297, 252] width 212 height 35
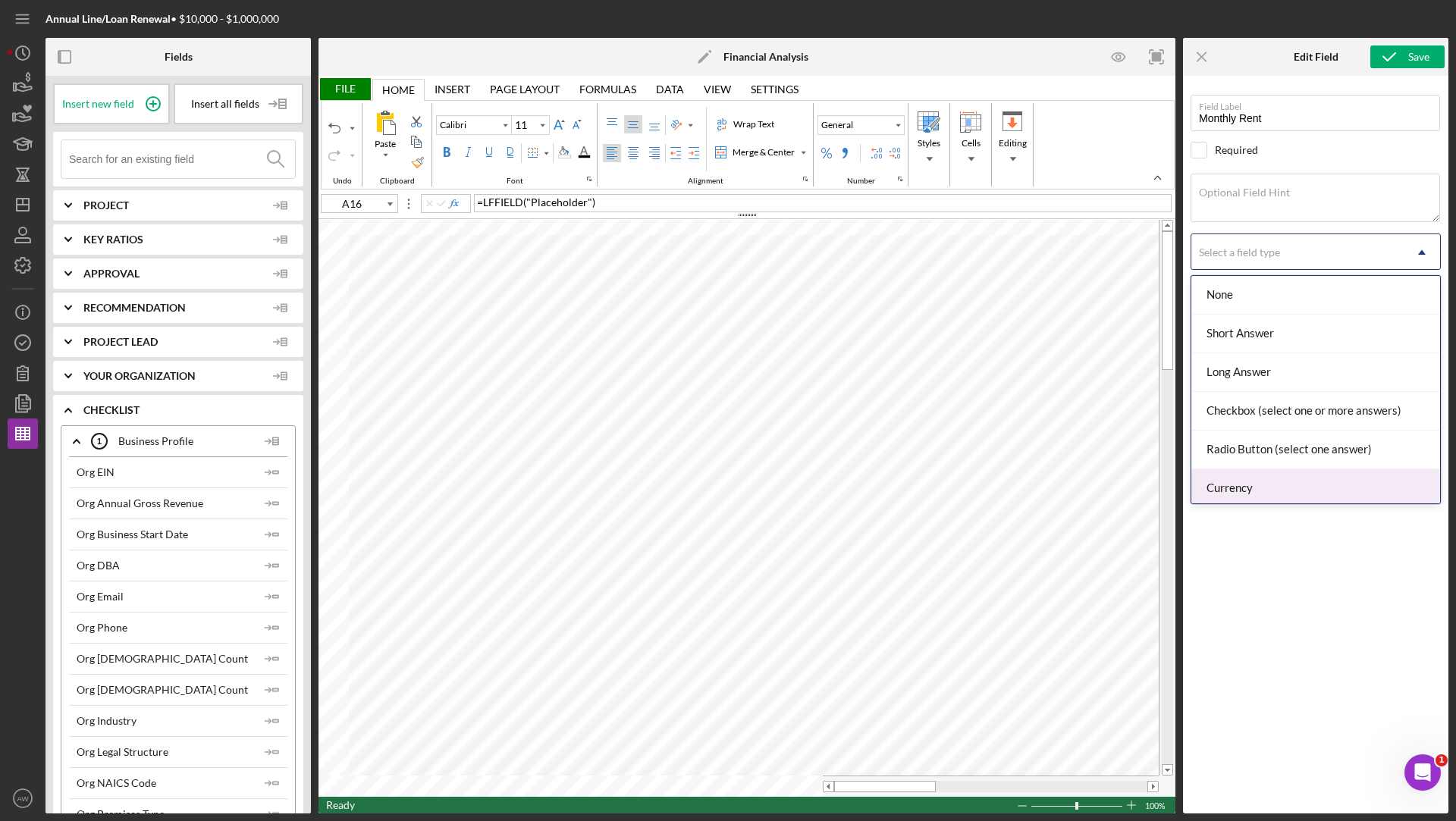
click at [1228, 475] on div "Currency" at bounding box center [1315, 488] width 248 height 39
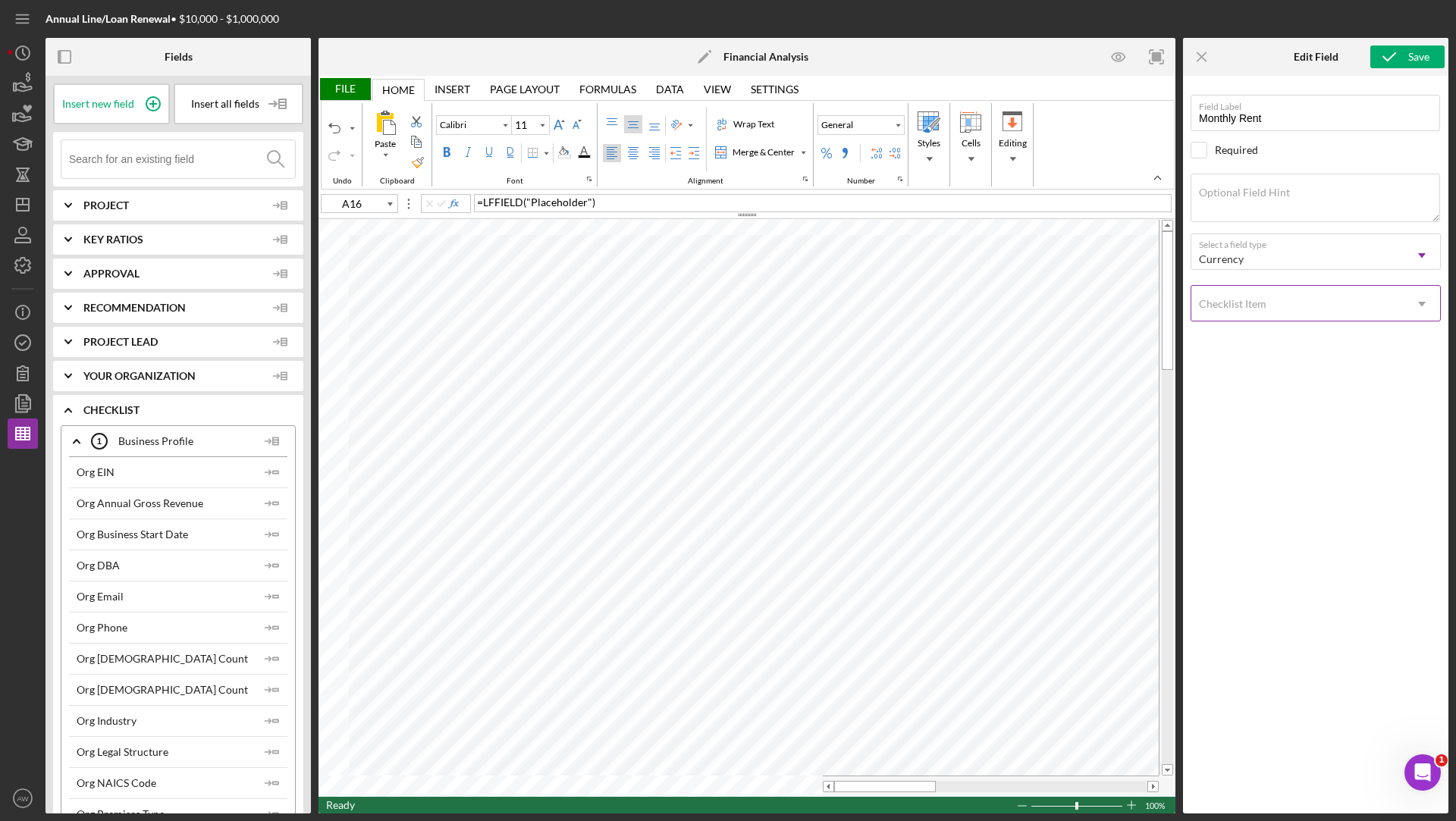
click at [1240, 316] on div "Checklist Item" at bounding box center [1297, 303] width 212 height 35
type input "h"
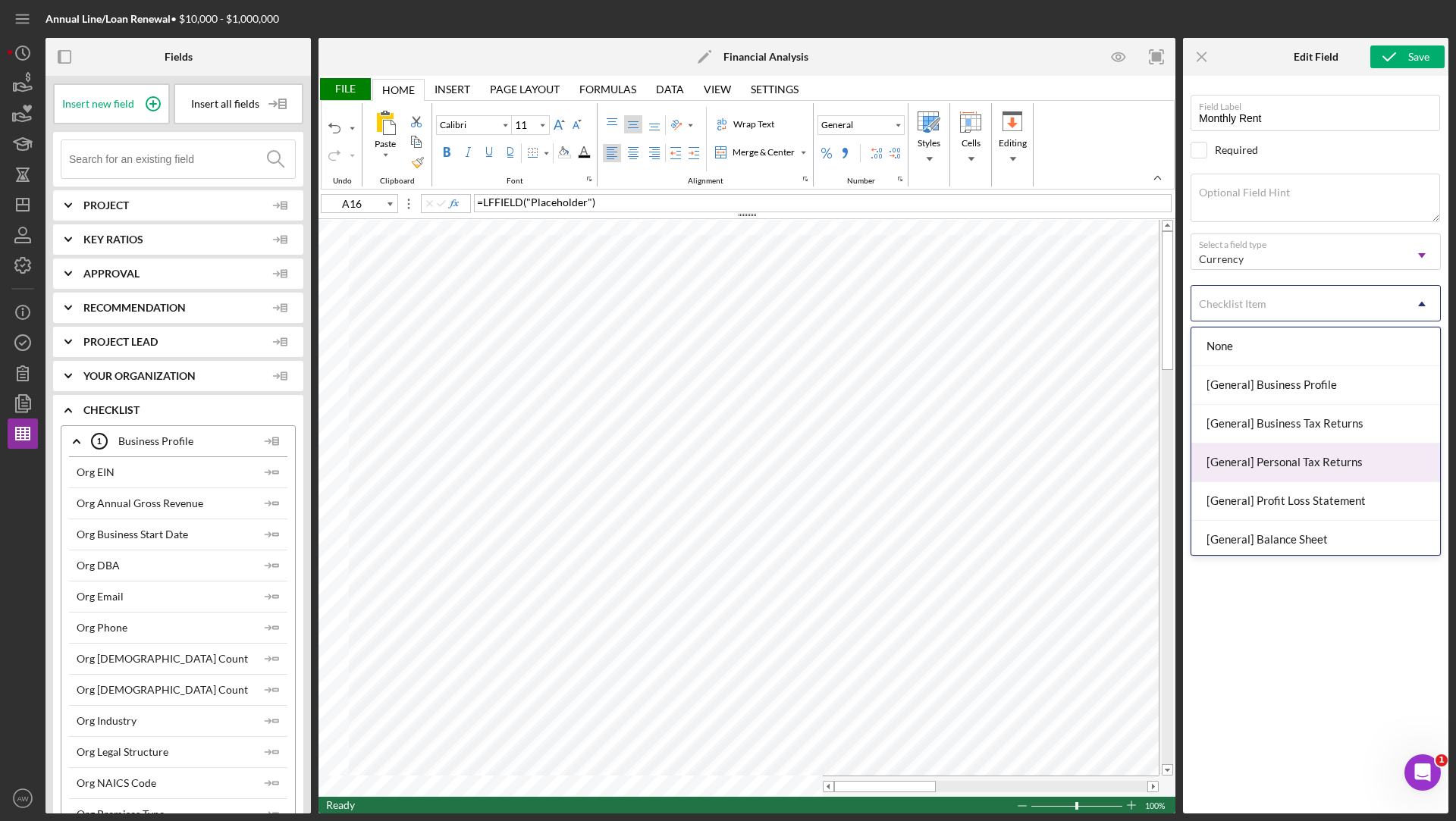
click at [1289, 458] on div "[General] Personal Tax Returns" at bounding box center [1315, 463] width 248 height 39
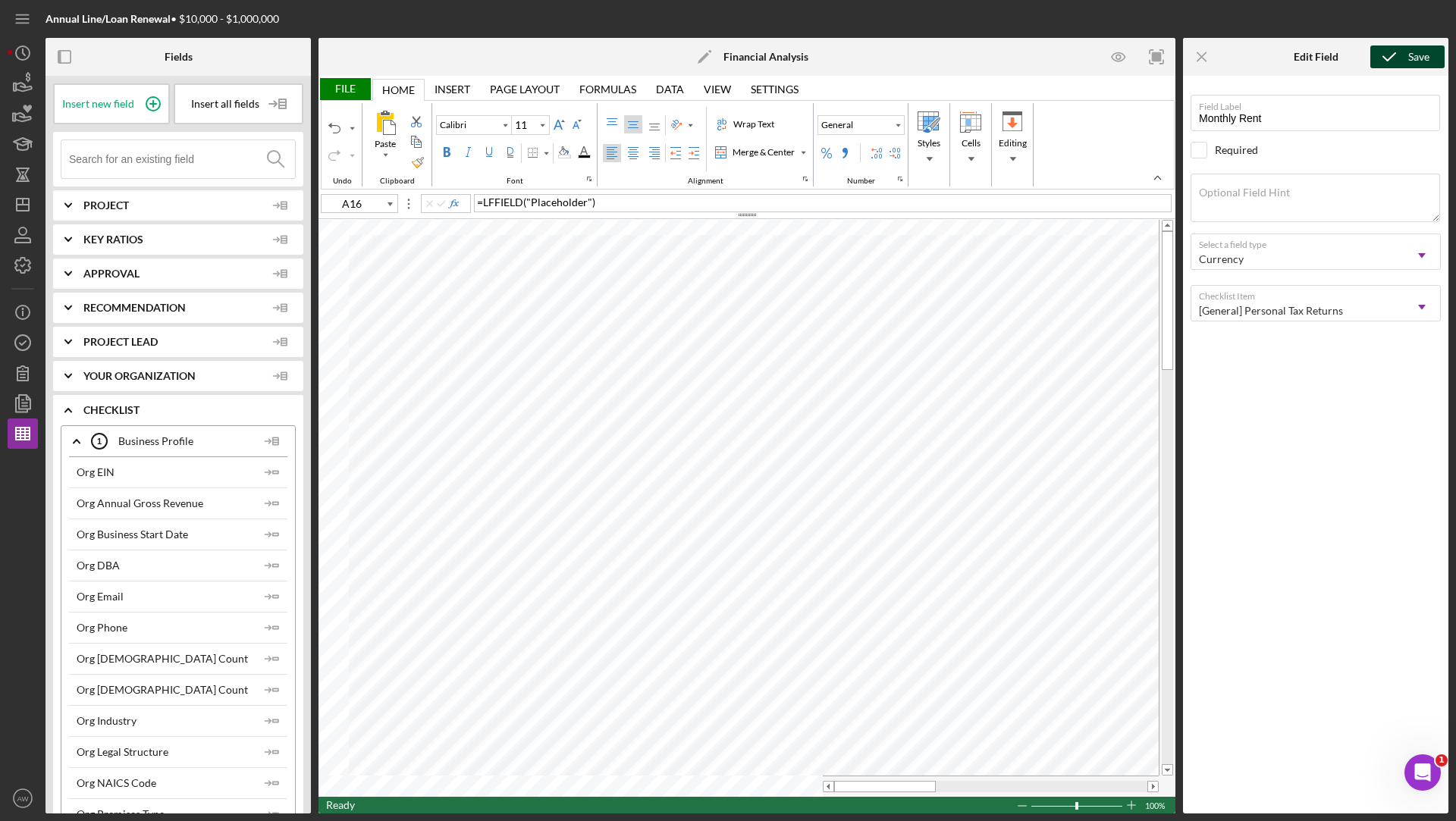
click at [1405, 58] on icon "submit" at bounding box center [1389, 56] width 38 height 38
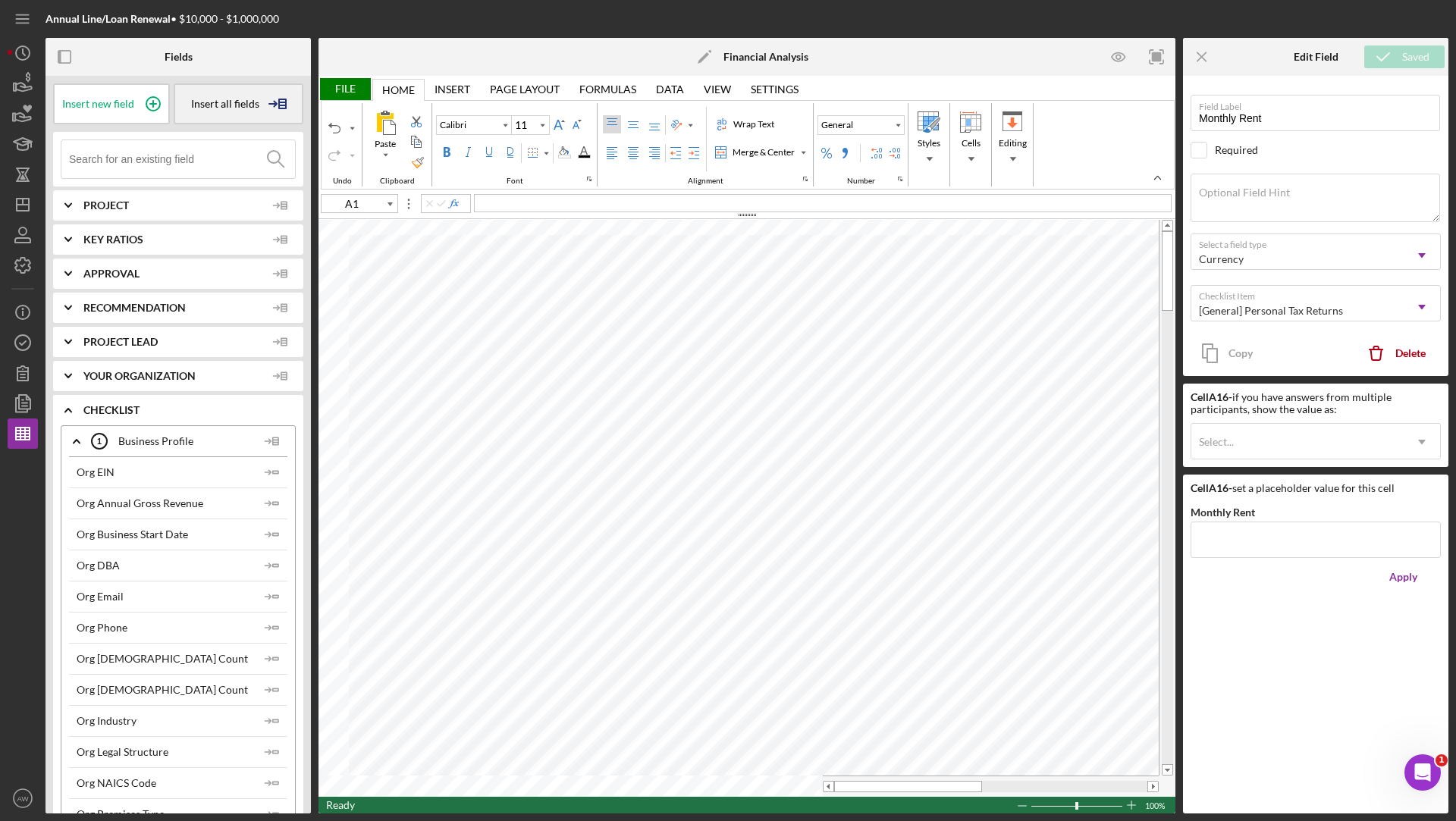
click at [217, 88] on div "Insert all fields" at bounding box center [238, 104] width 130 height 41
type input "A151"
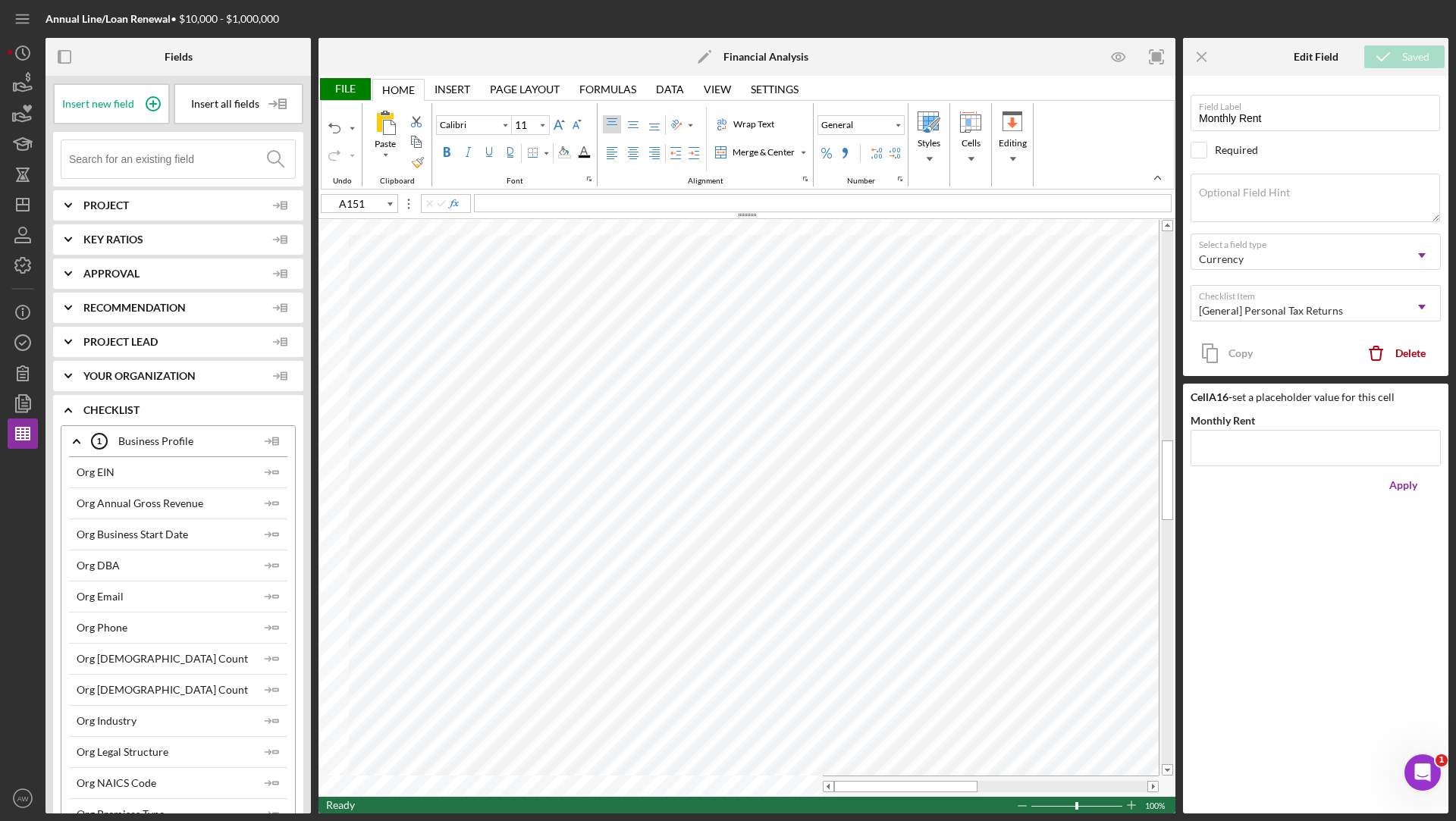
click at [344, 87] on div "File" at bounding box center [344, 89] width 52 height 22
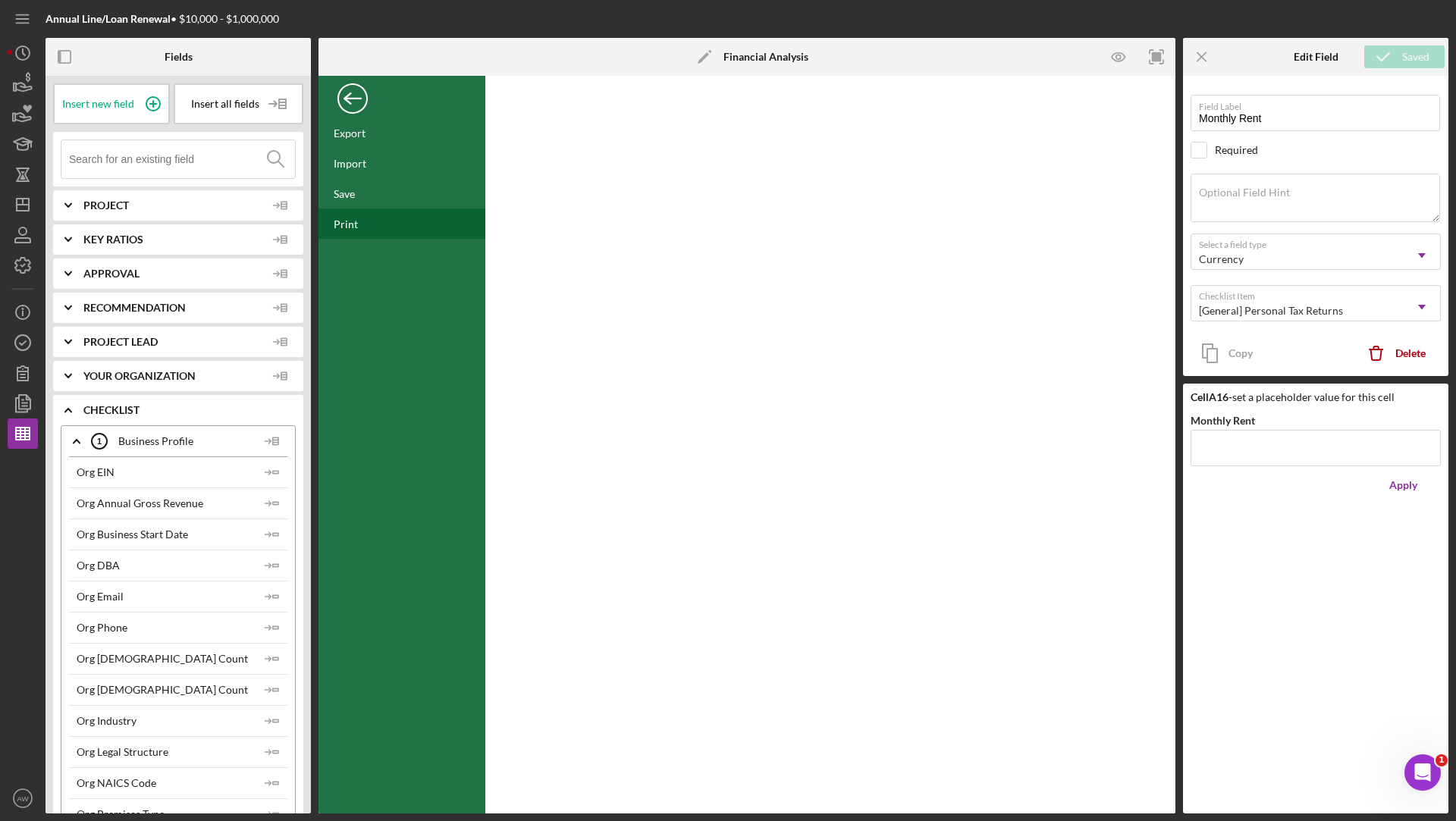
click at [344, 216] on div "Print" at bounding box center [402, 224] width 167 height 30
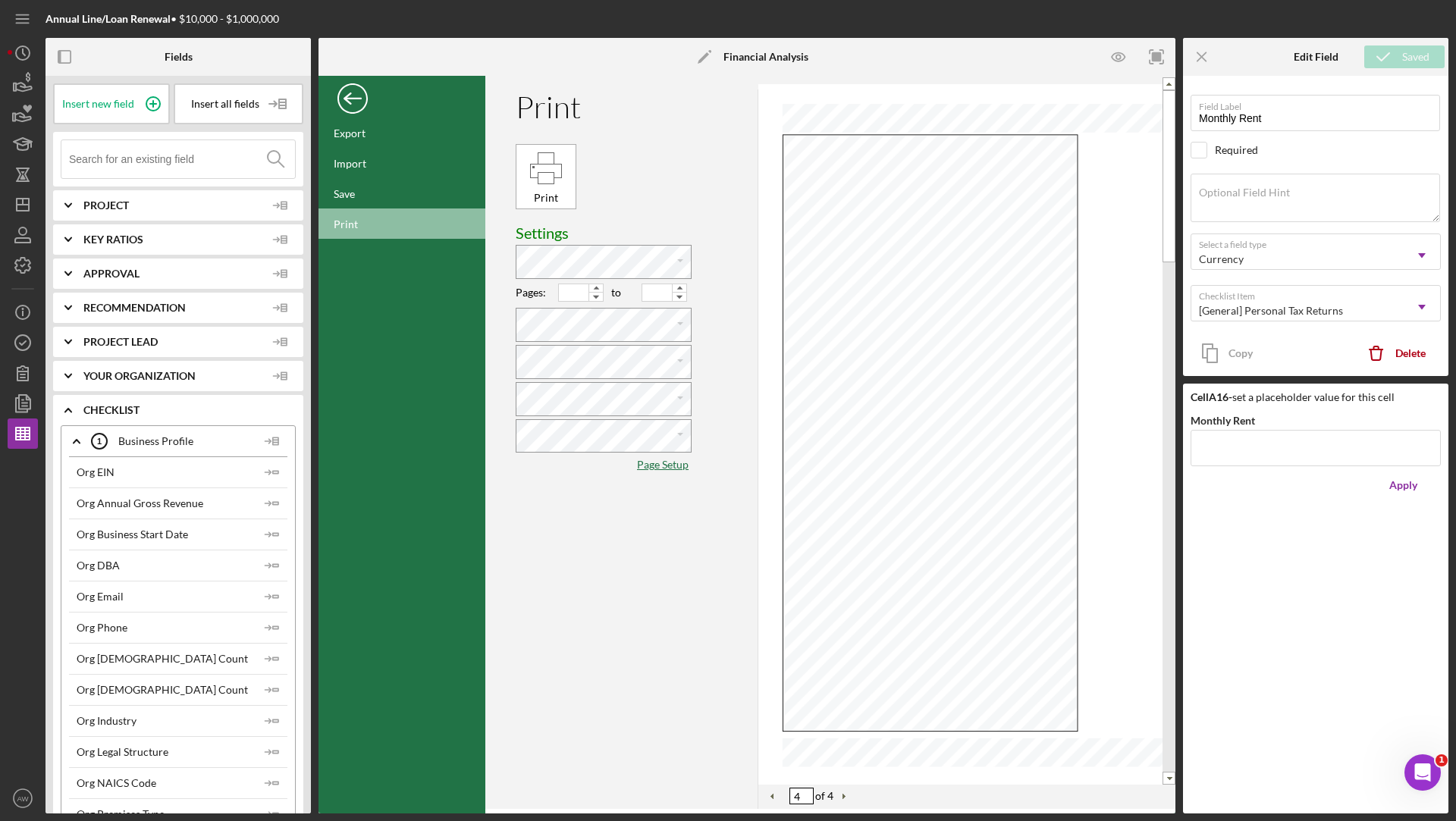
type input "1"
click at [347, 85] on div "Back" at bounding box center [353, 95] width 30 height 30
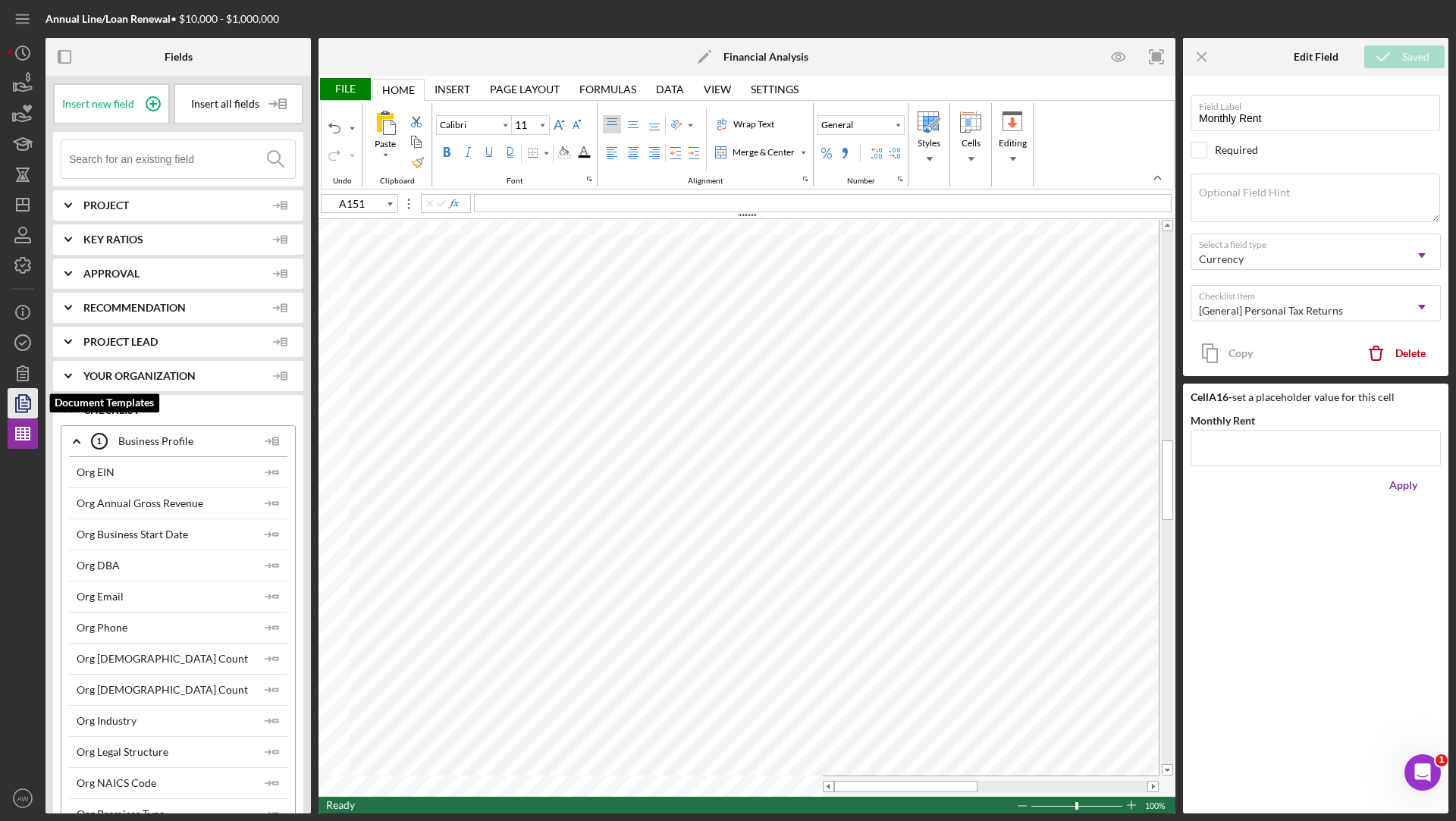
click at [8, 399] on icon "button" at bounding box center [23, 403] width 38 height 38
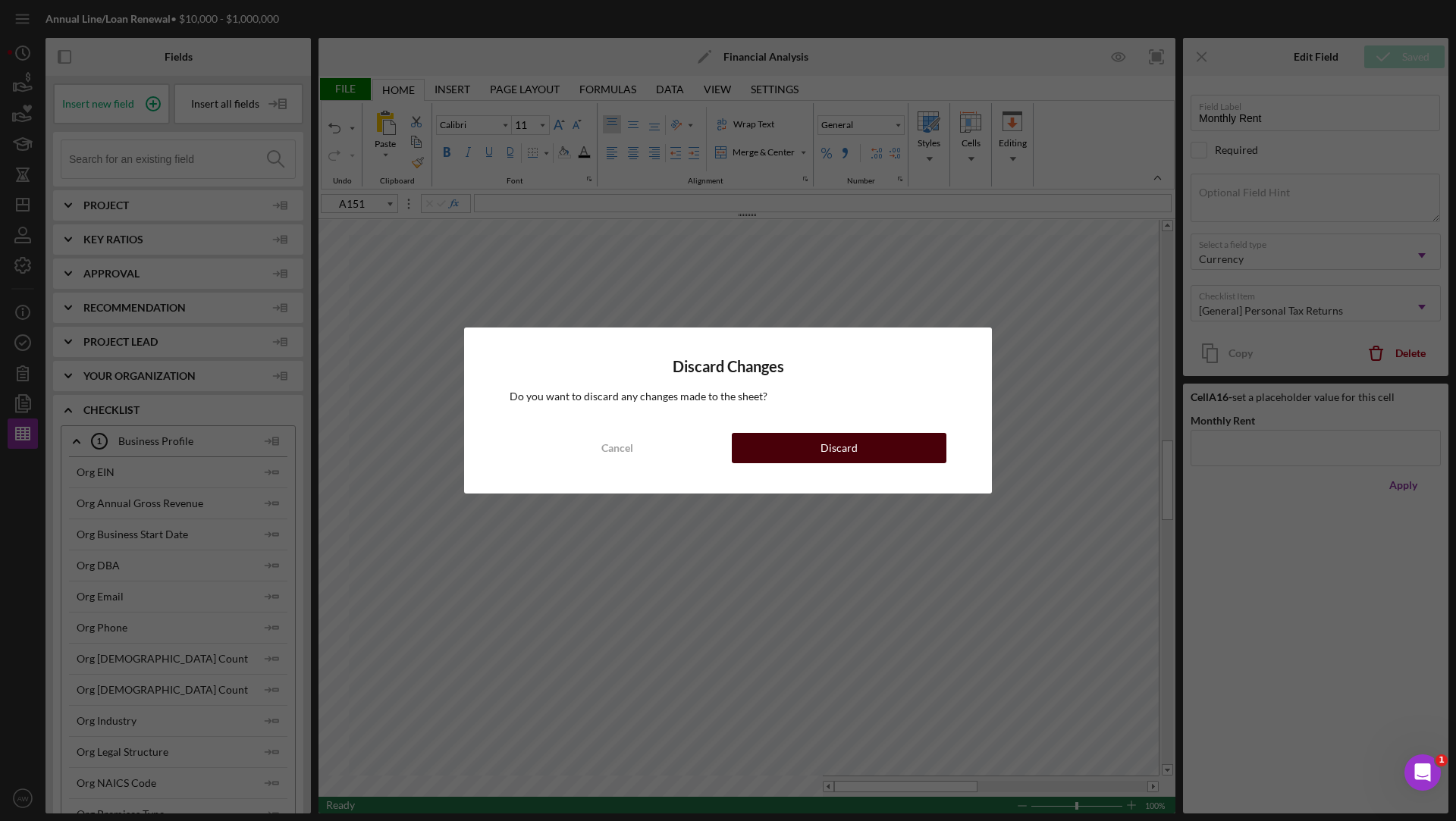
click at [753, 445] on button "Discard" at bounding box center [839, 448] width 215 height 30
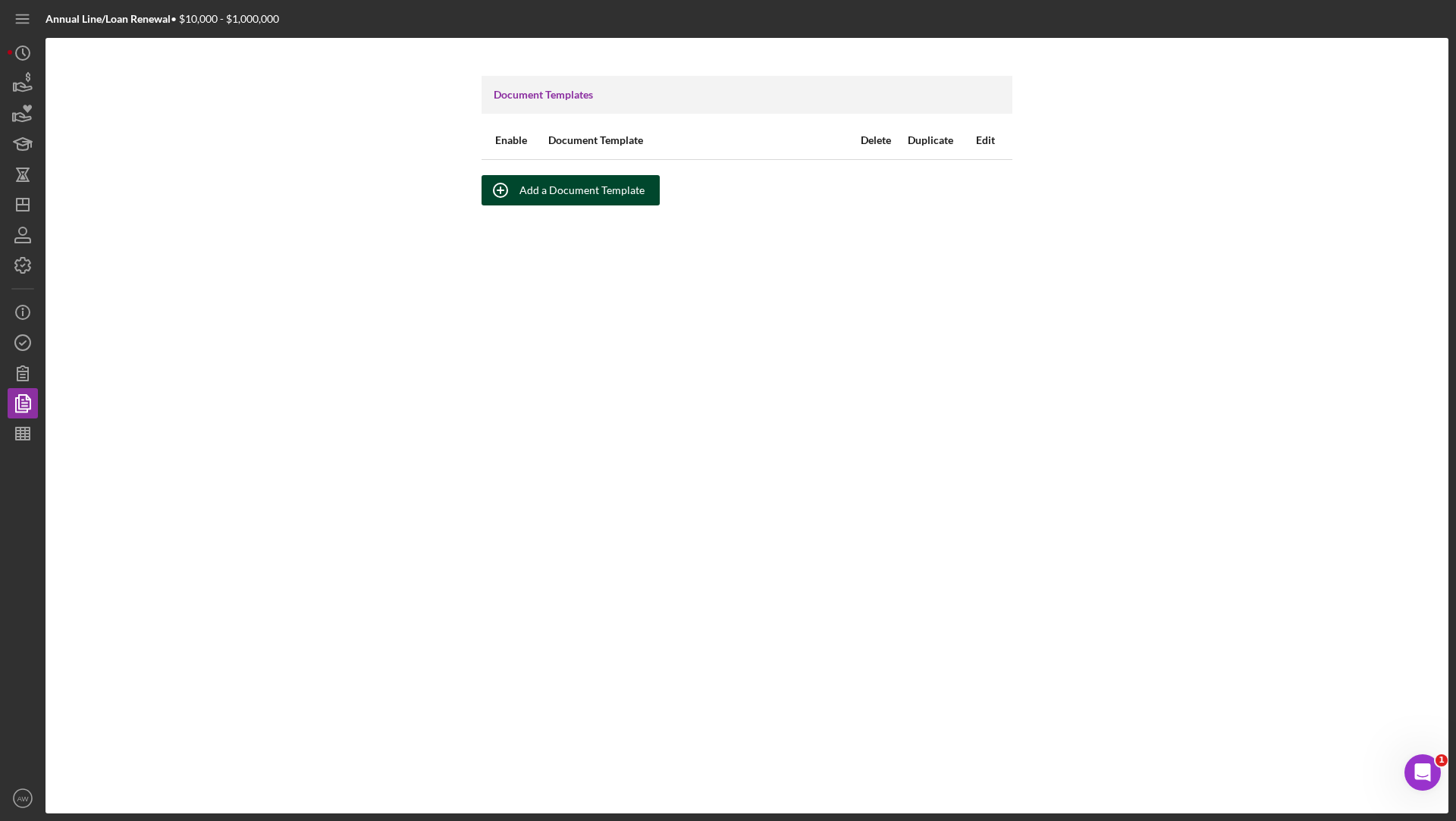
click at [533, 191] on div "Add a Document Template" at bounding box center [582, 190] width 125 height 30
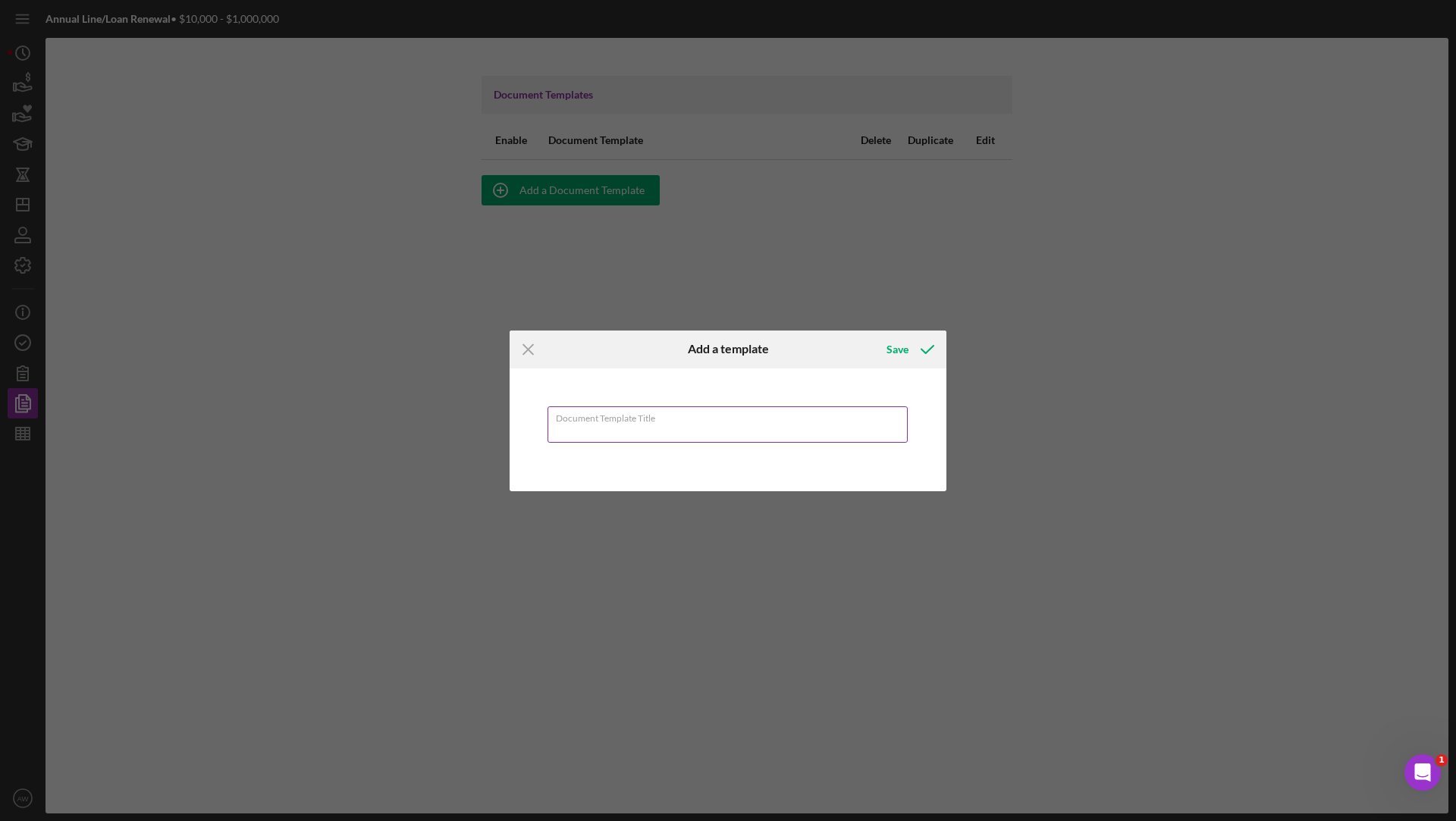
click at [567, 436] on input "Document Template Title" at bounding box center [728, 424] width 360 height 36
type input "A"
type input "Loan Renewal Application"
click at [893, 344] on div "Save" at bounding box center [898, 349] width 22 height 30
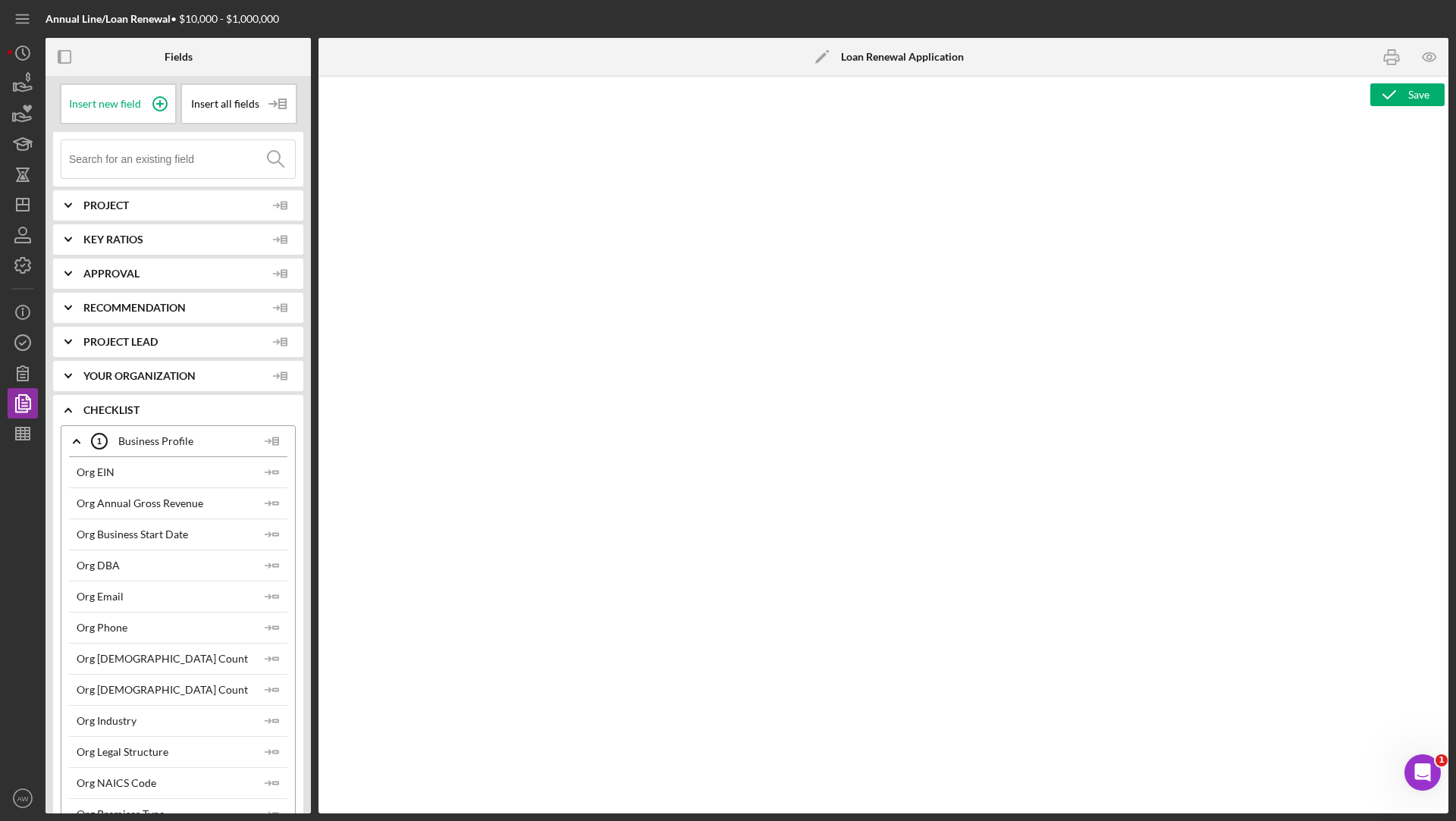
type textarea "Copy and paste, or create, your document template here."
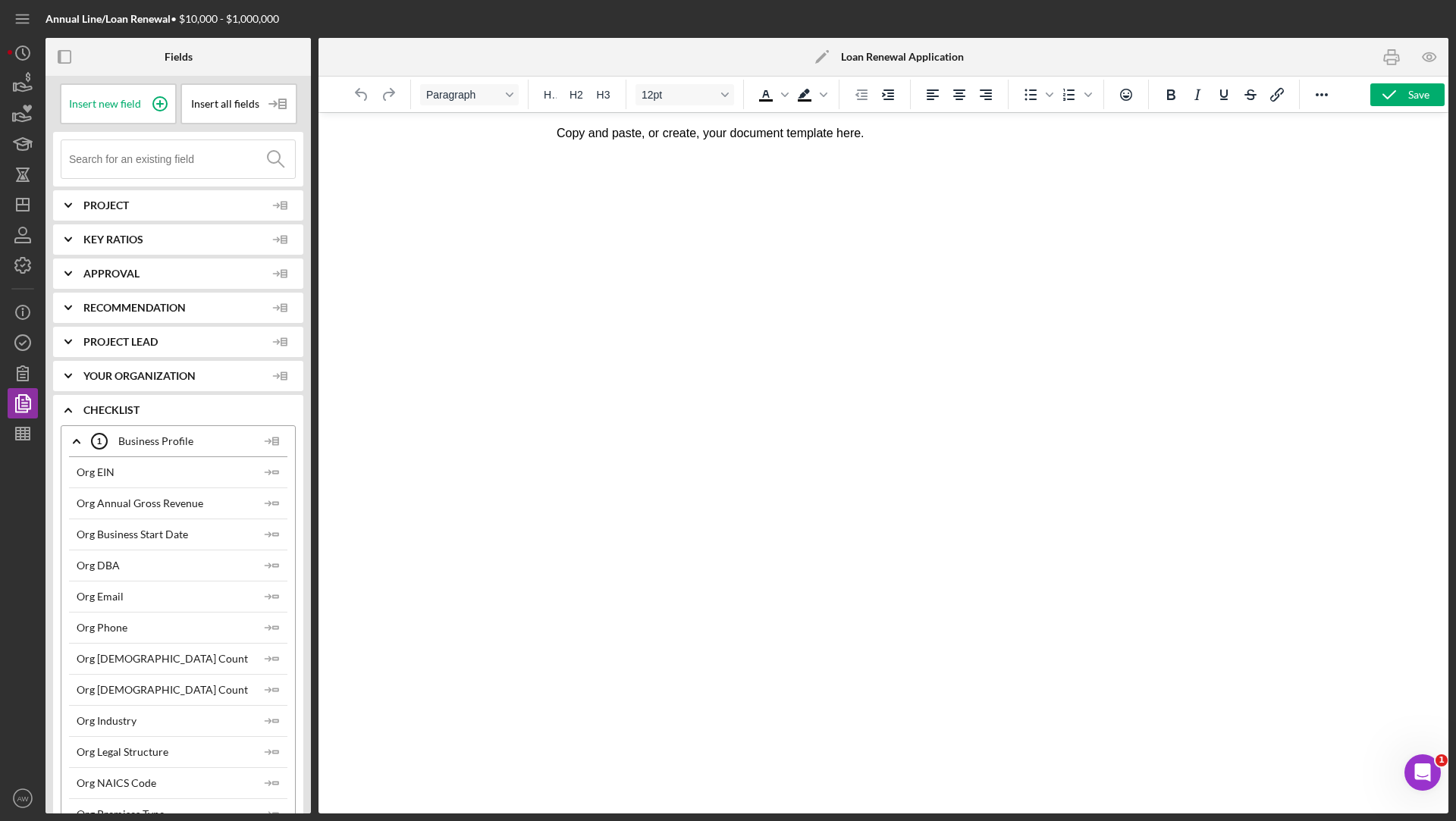
click at [635, 126] on p "Copy and paste, or create, your document template here." at bounding box center [883, 134] width 653 height 17
click at [221, 104] on span "Insert all fields" at bounding box center [225, 104] width 68 height 12
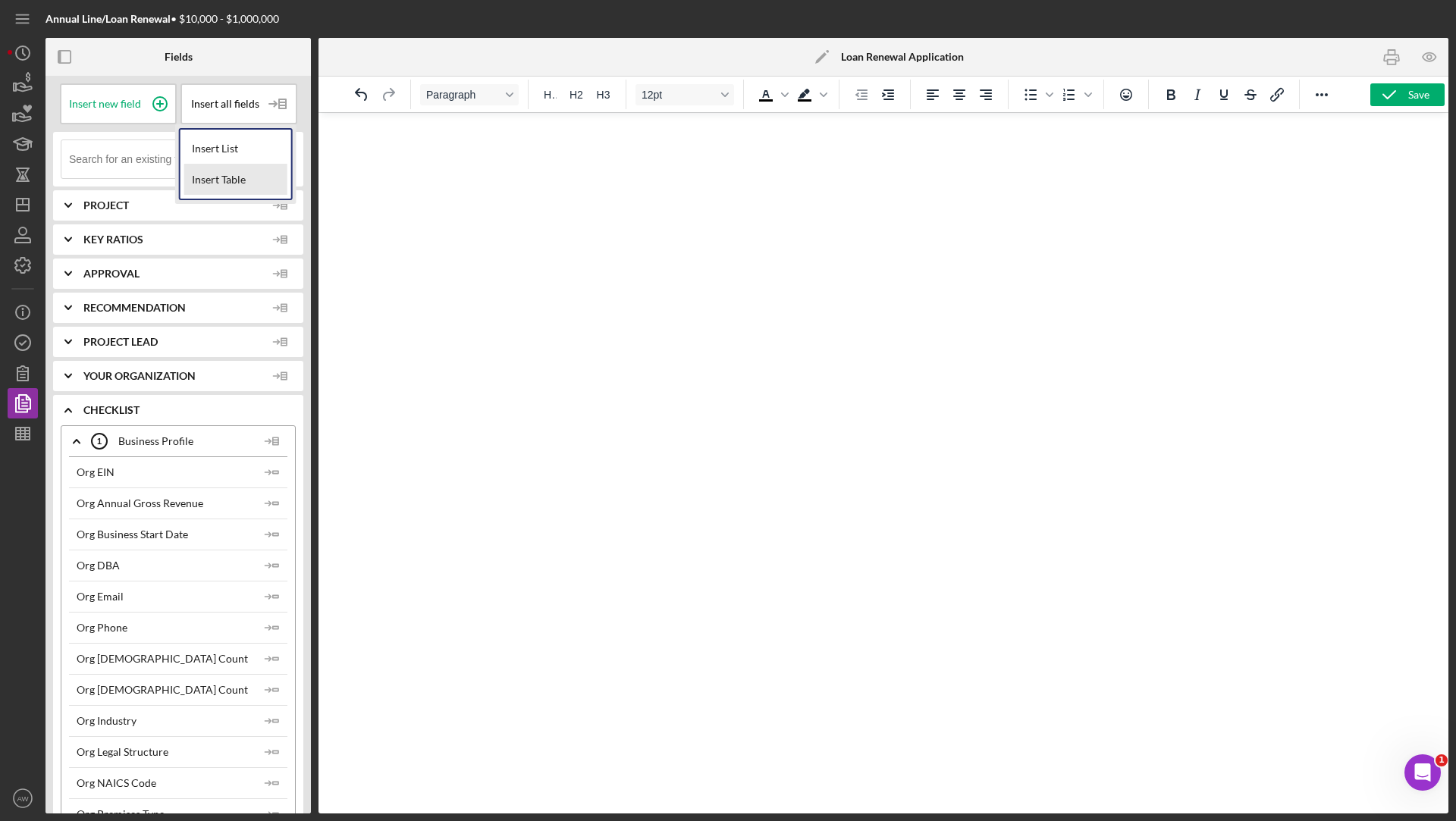
click at [239, 171] on div "Insert Table" at bounding box center [236, 179] width 103 height 30
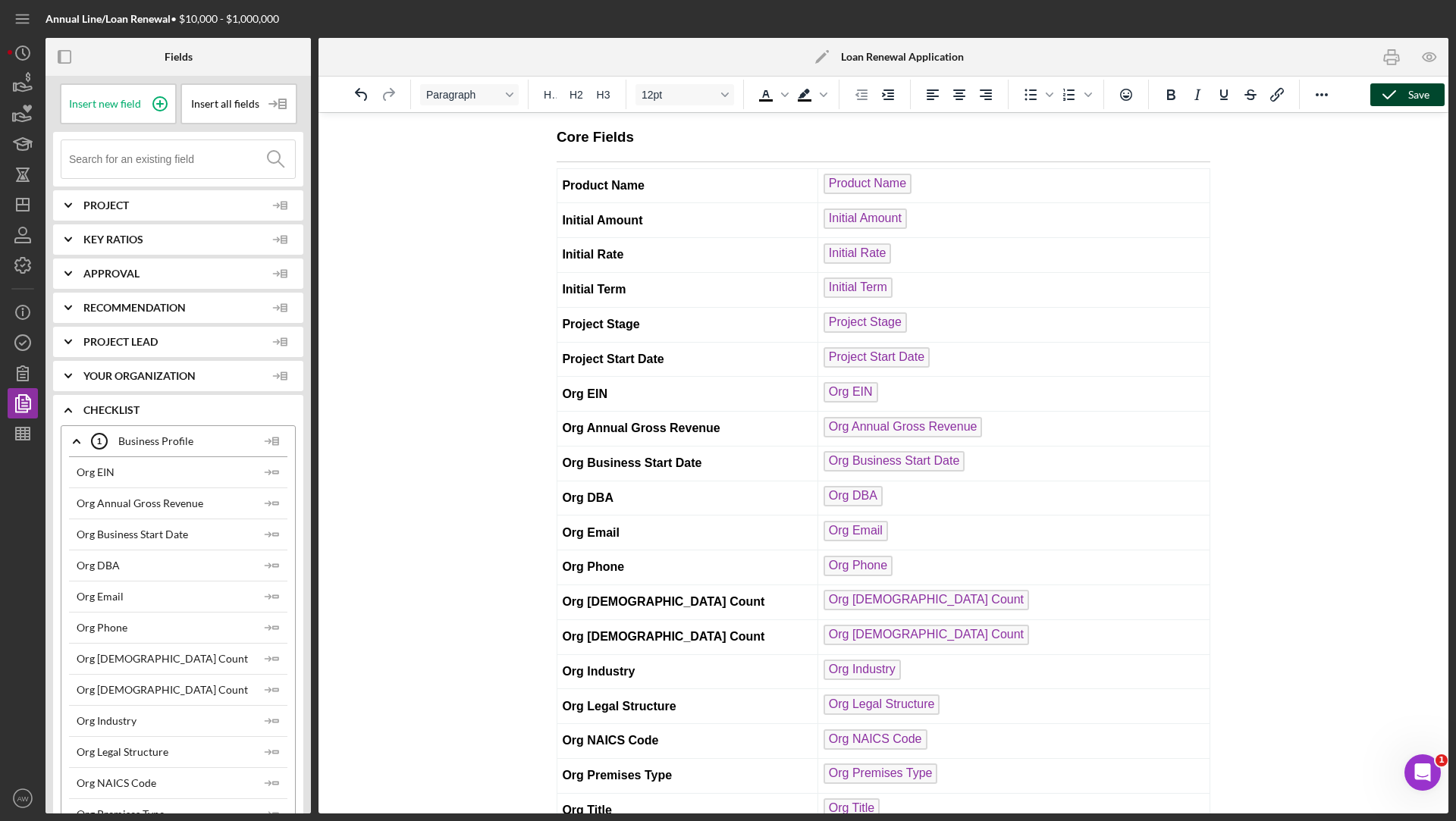
click at [1400, 93] on icon "button" at bounding box center [1389, 94] width 38 height 38
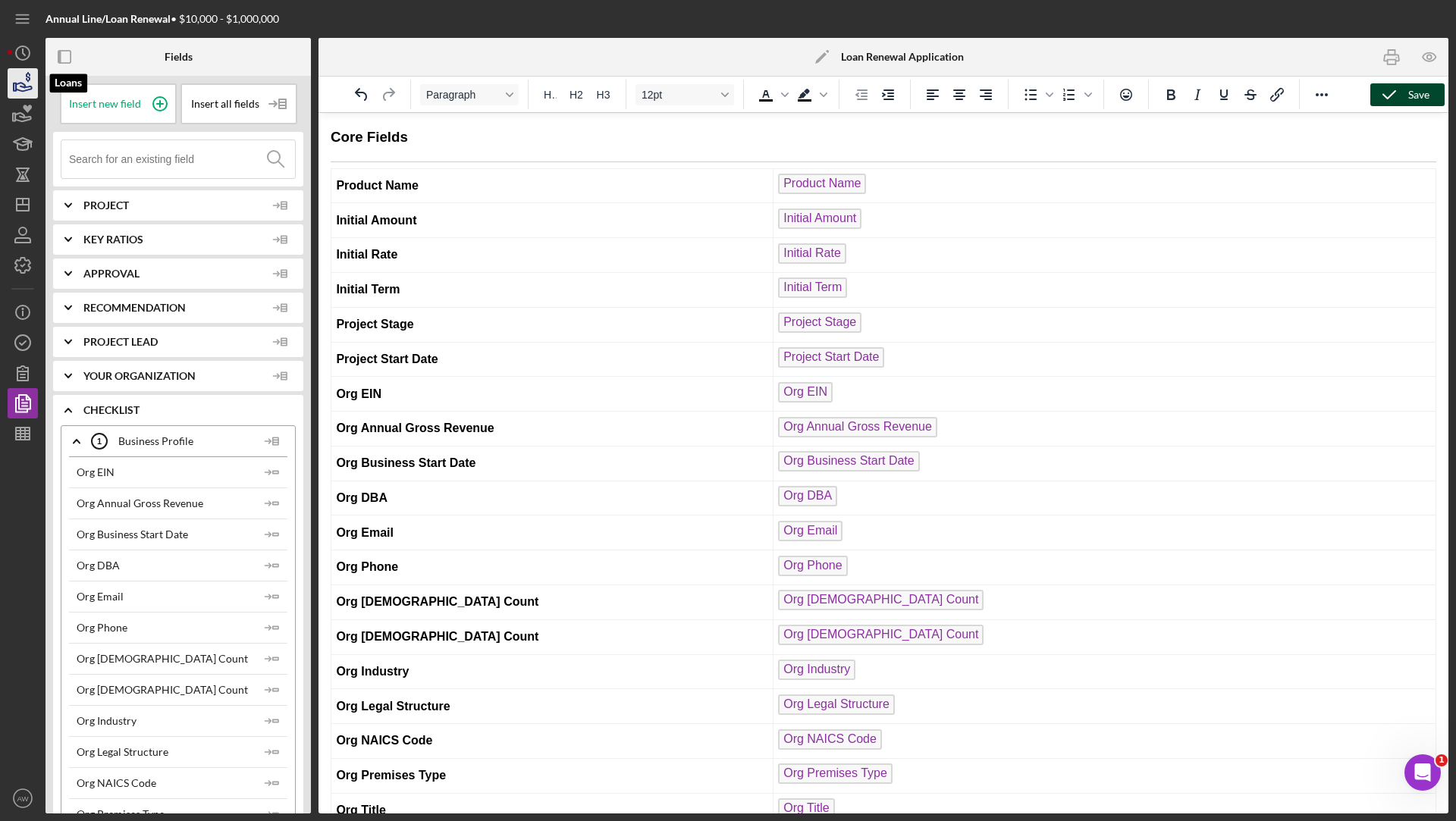
click at [24, 90] on icon "button" at bounding box center [24, 87] width 16 height 8
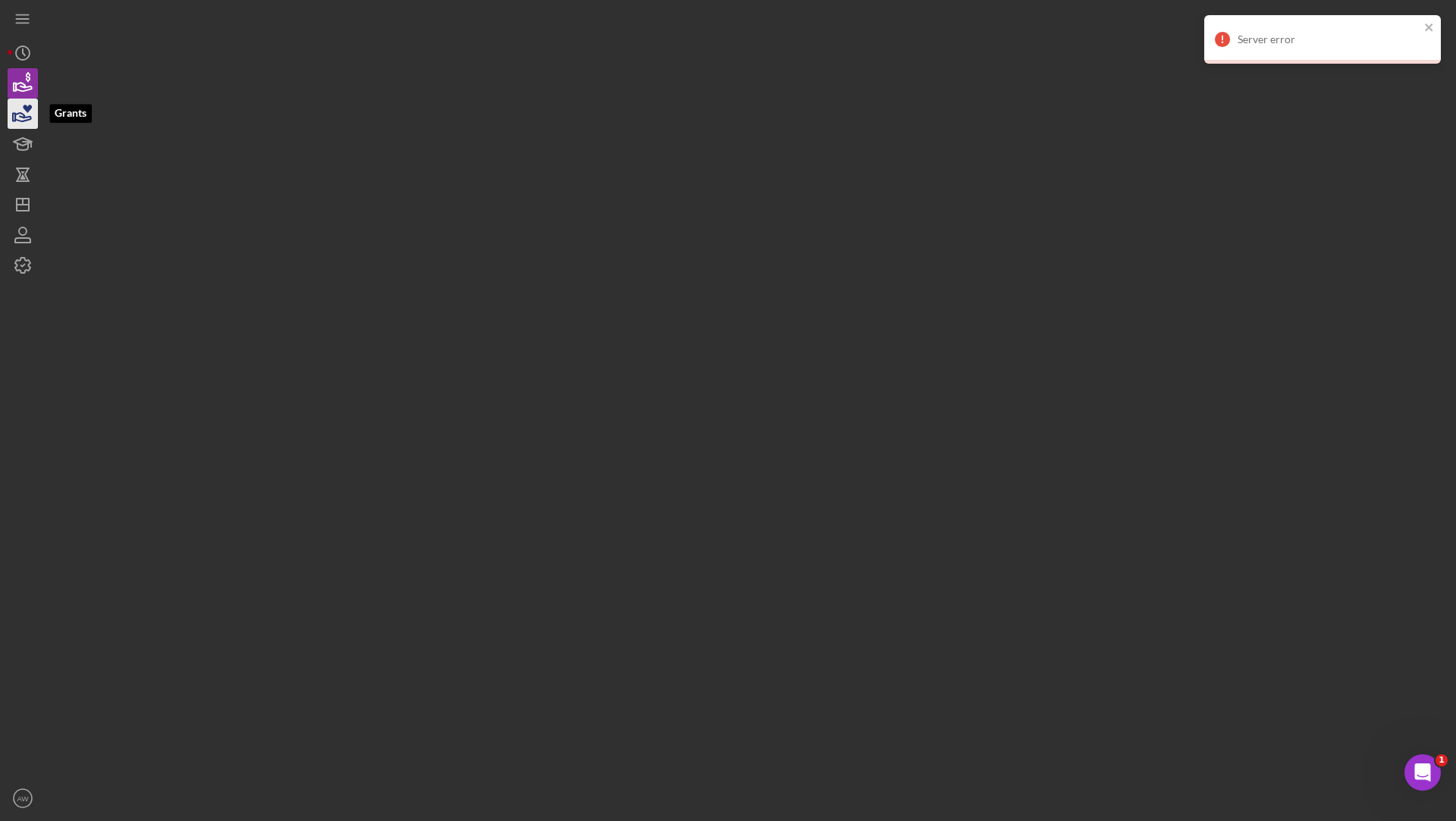
click at [27, 113] on icon "button" at bounding box center [23, 114] width 38 height 38
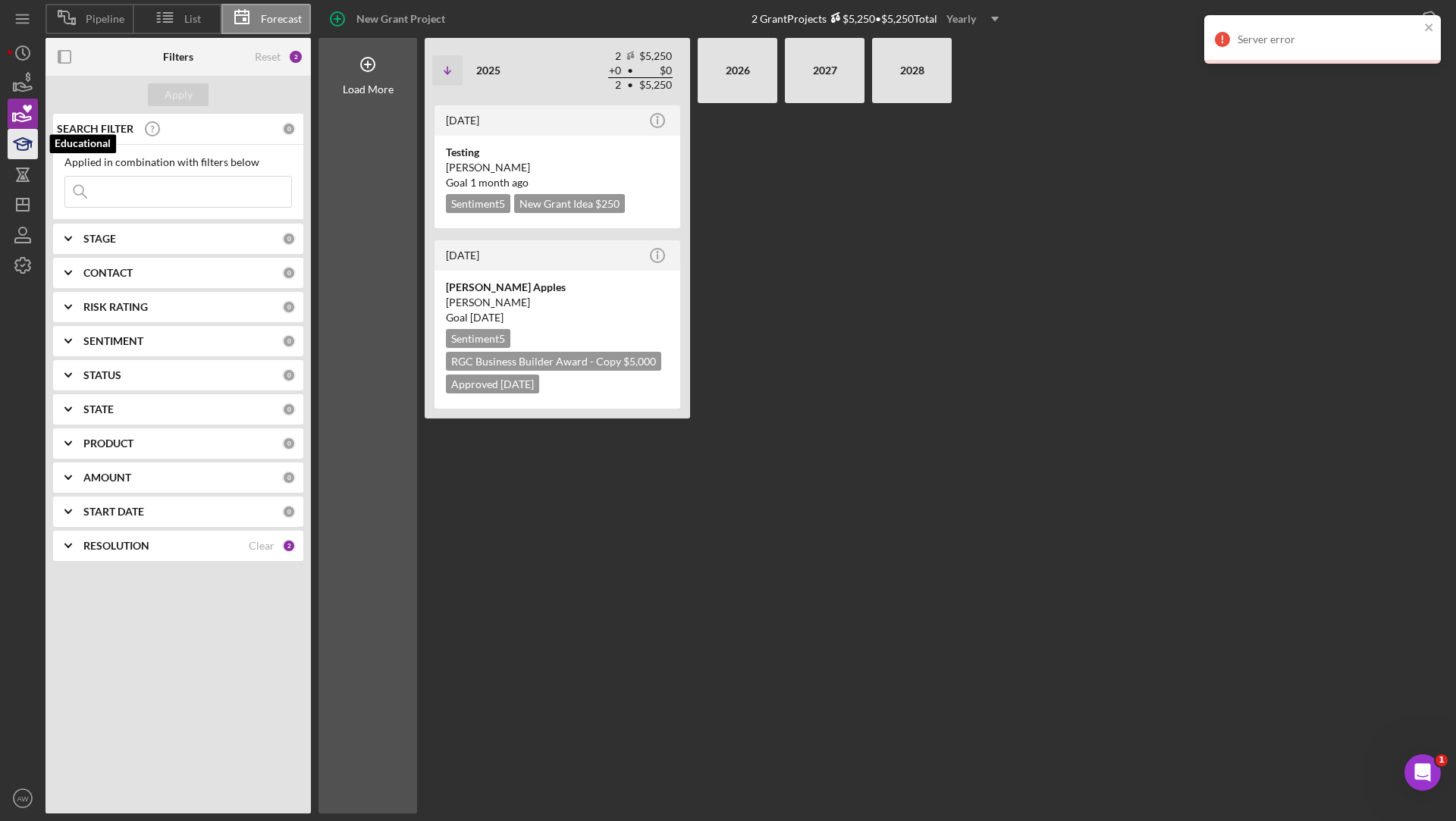
click at [26, 145] on icon "button" at bounding box center [23, 144] width 38 height 38
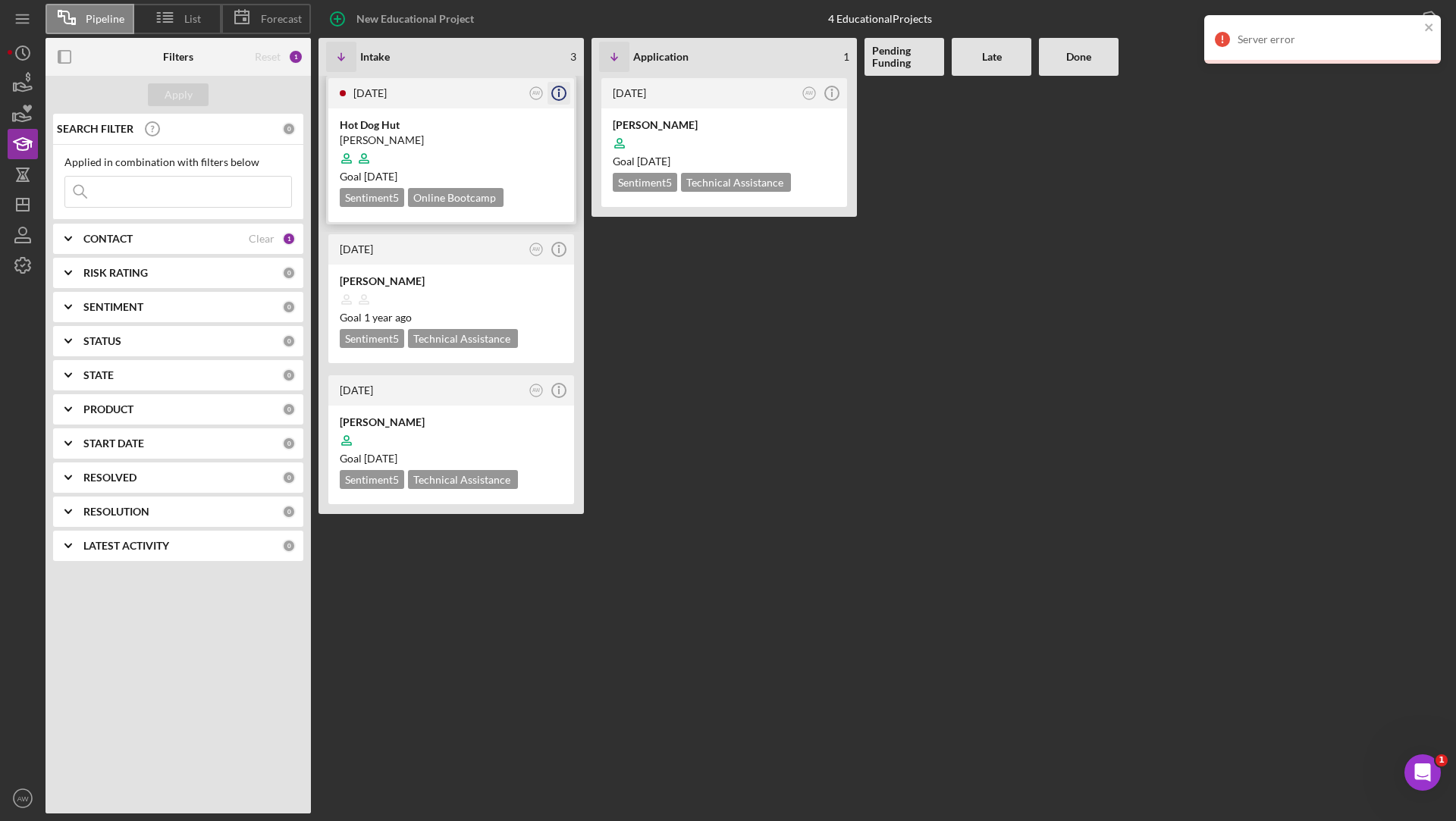
click at [559, 91] on icon "Icon/Info" at bounding box center [558, 93] width 38 height 38
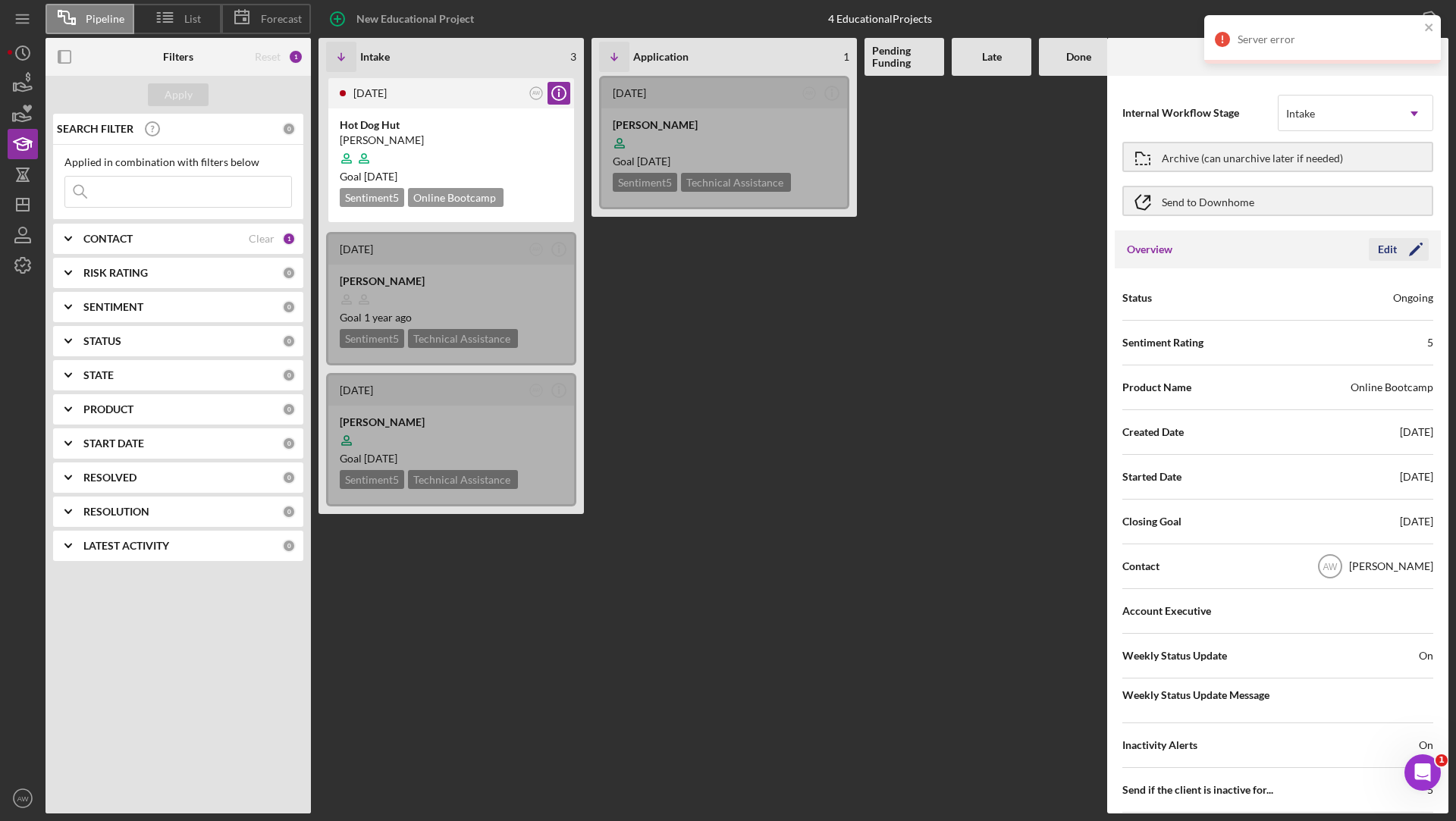
click at [1396, 255] on icon "Icon/Edit" at bounding box center [1415, 249] width 38 height 38
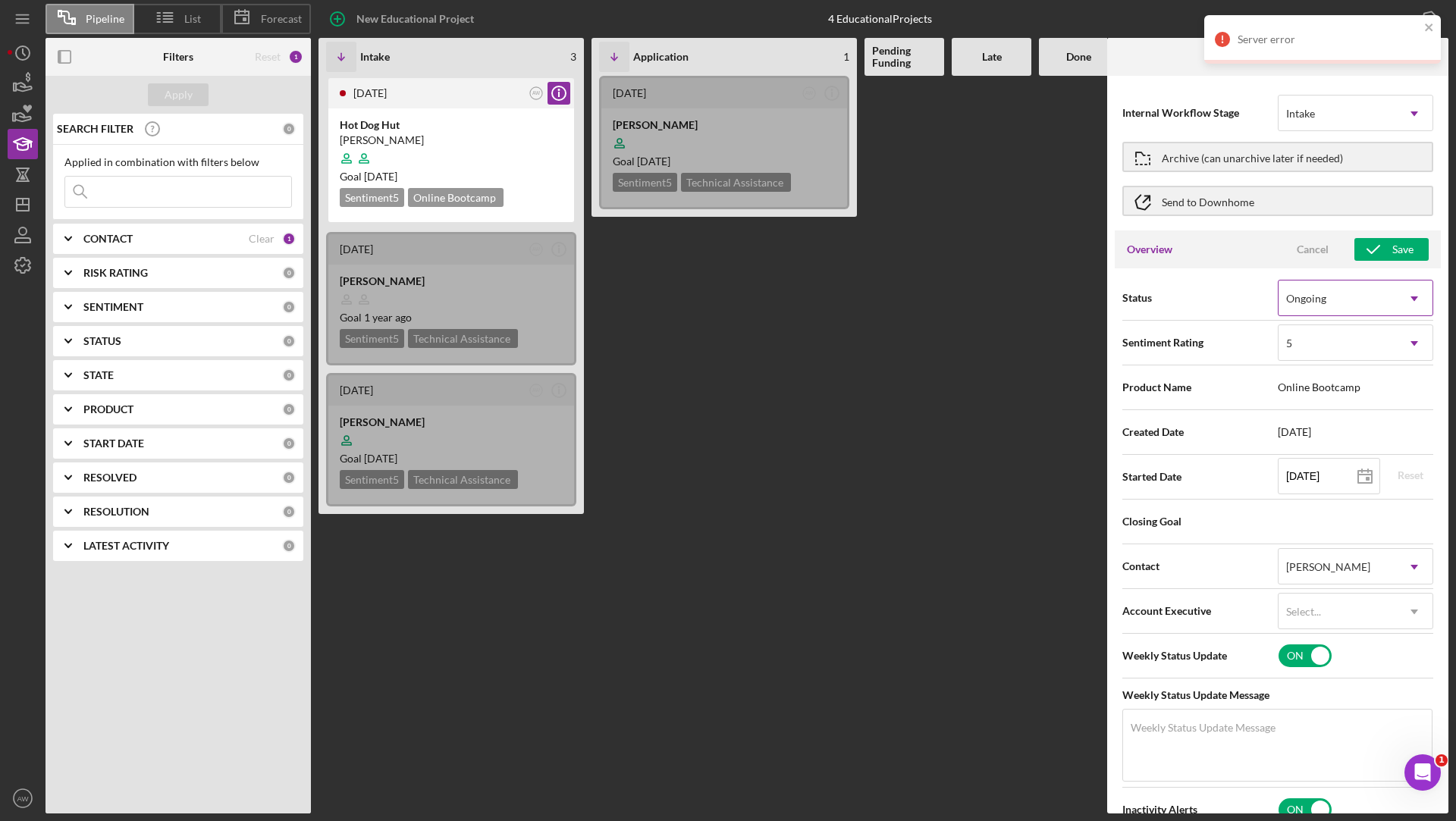
click at [1362, 301] on div "Ongoing" at bounding box center [1337, 298] width 118 height 35
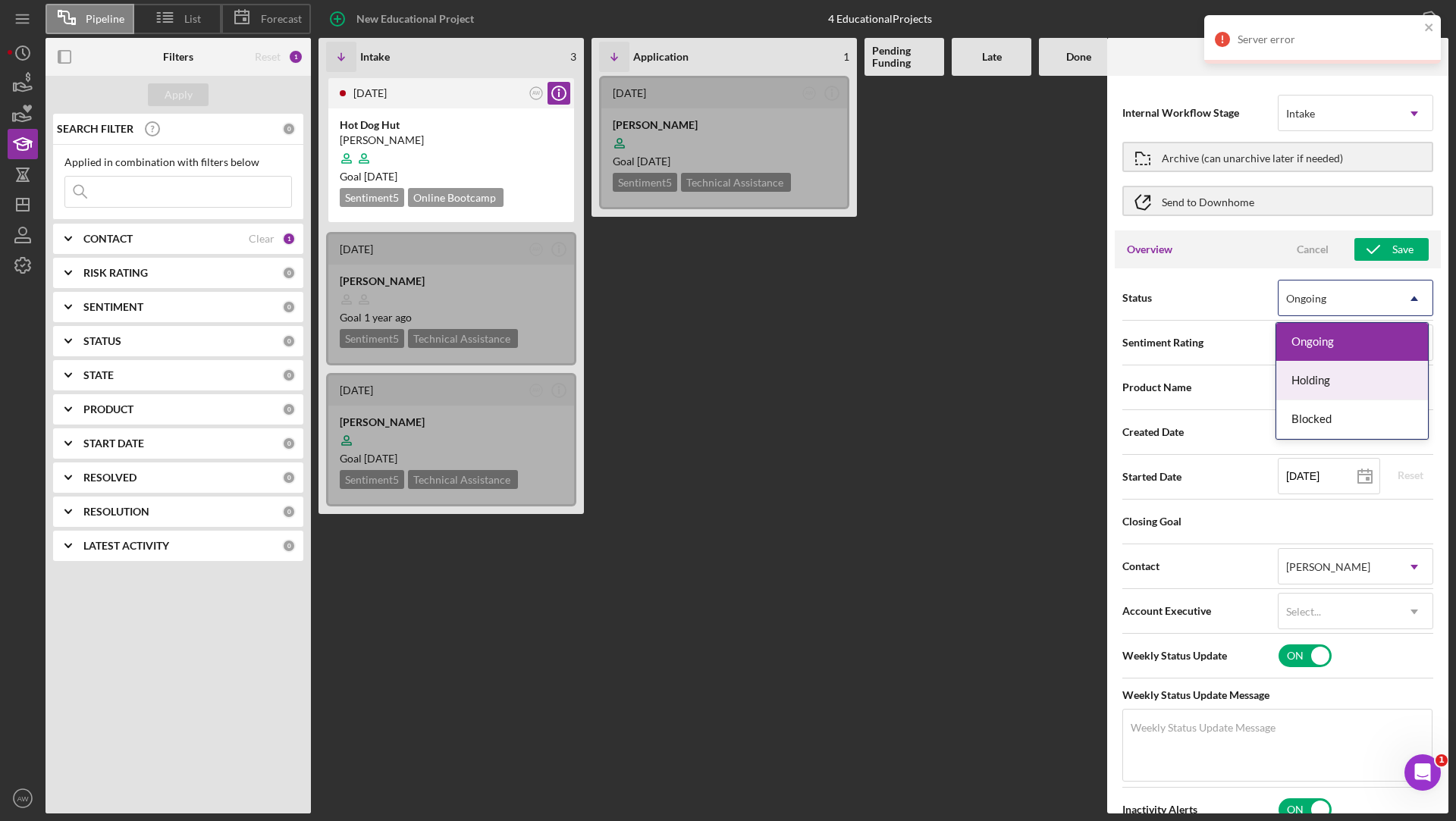
click at [1298, 371] on div "Holding" at bounding box center [1352, 381] width 152 height 39
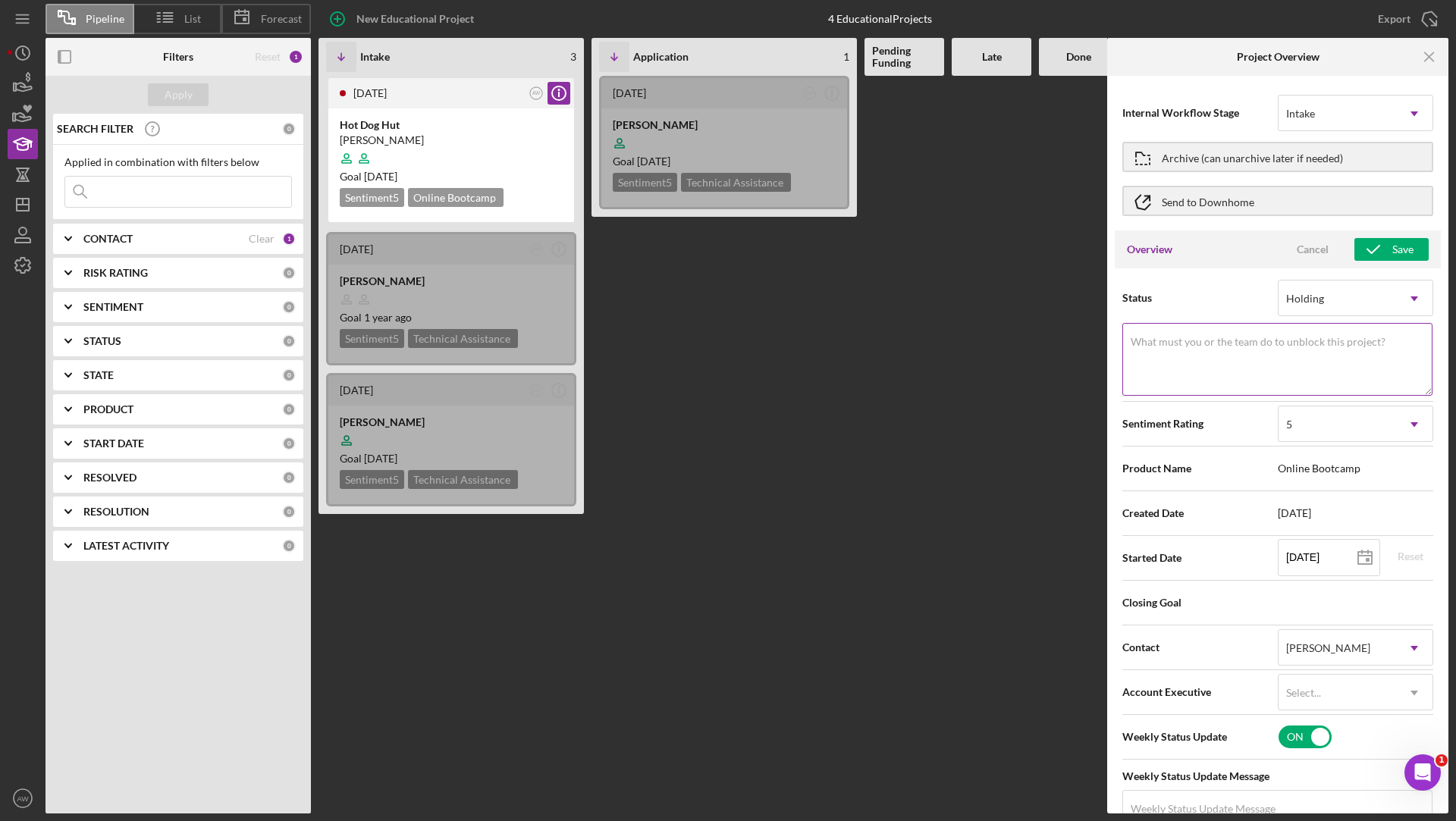
click at [1251, 364] on textarea "What must you or the team do to unblock this project?" at bounding box center [1277, 360] width 310 height 72
type textarea "Need business plan"
click at [1392, 244] on div "Save" at bounding box center [1402, 249] width 21 height 23
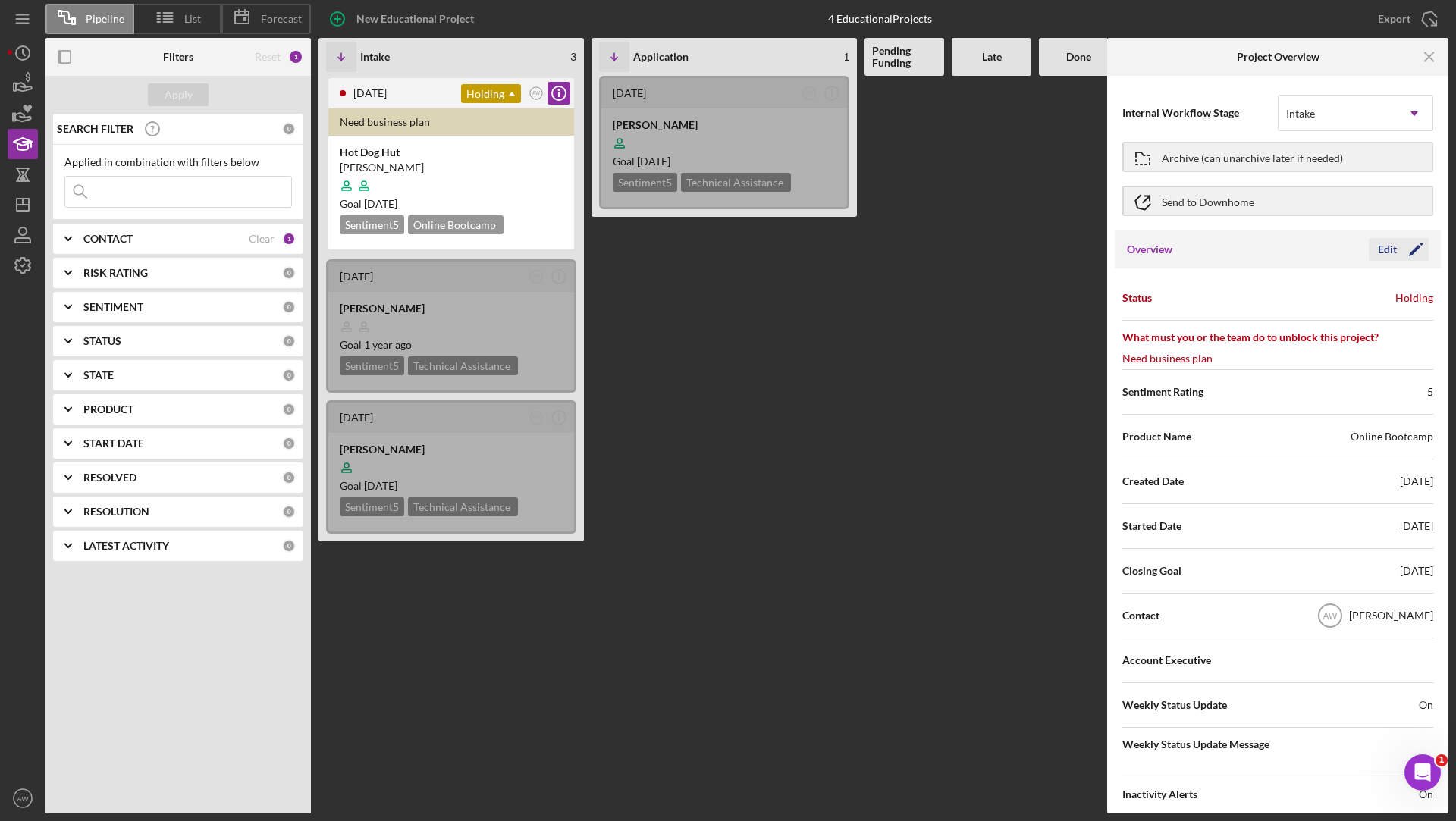
click at [1384, 254] on div "Edit" at bounding box center [1387, 249] width 19 height 23
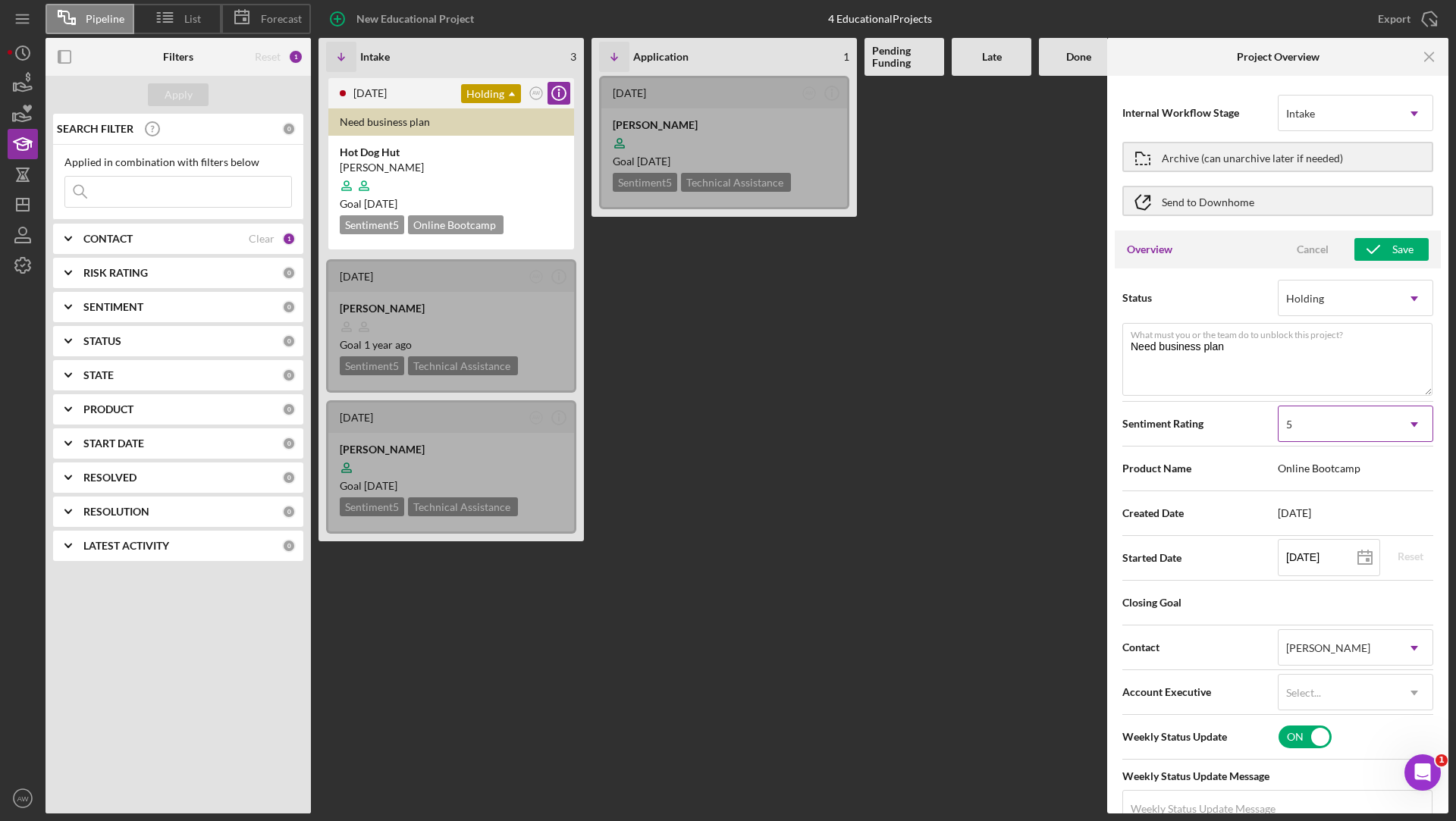
click at [1351, 426] on div "5" at bounding box center [1337, 424] width 118 height 35
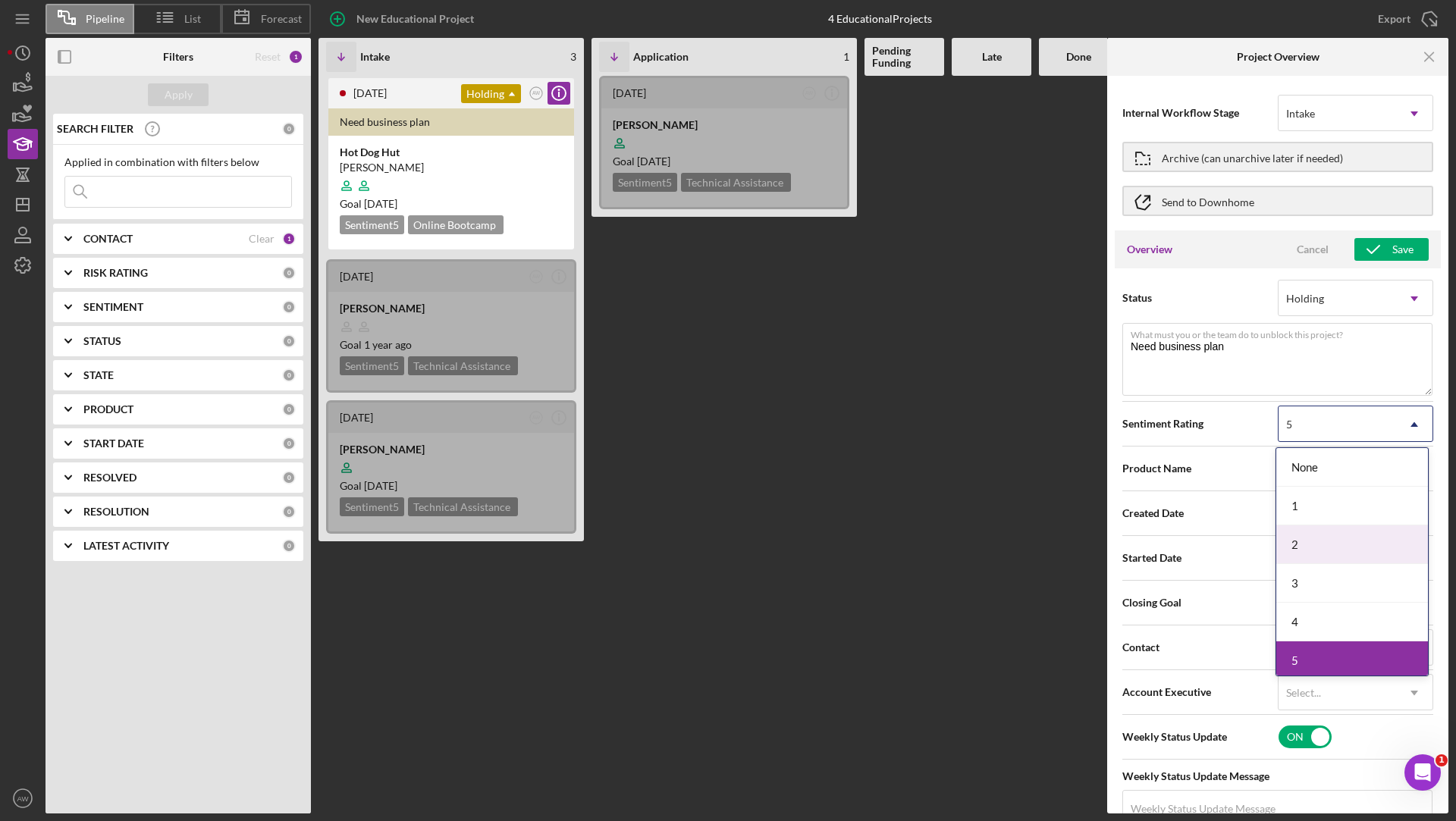
click at [1309, 544] on div "2" at bounding box center [1352, 545] width 152 height 39
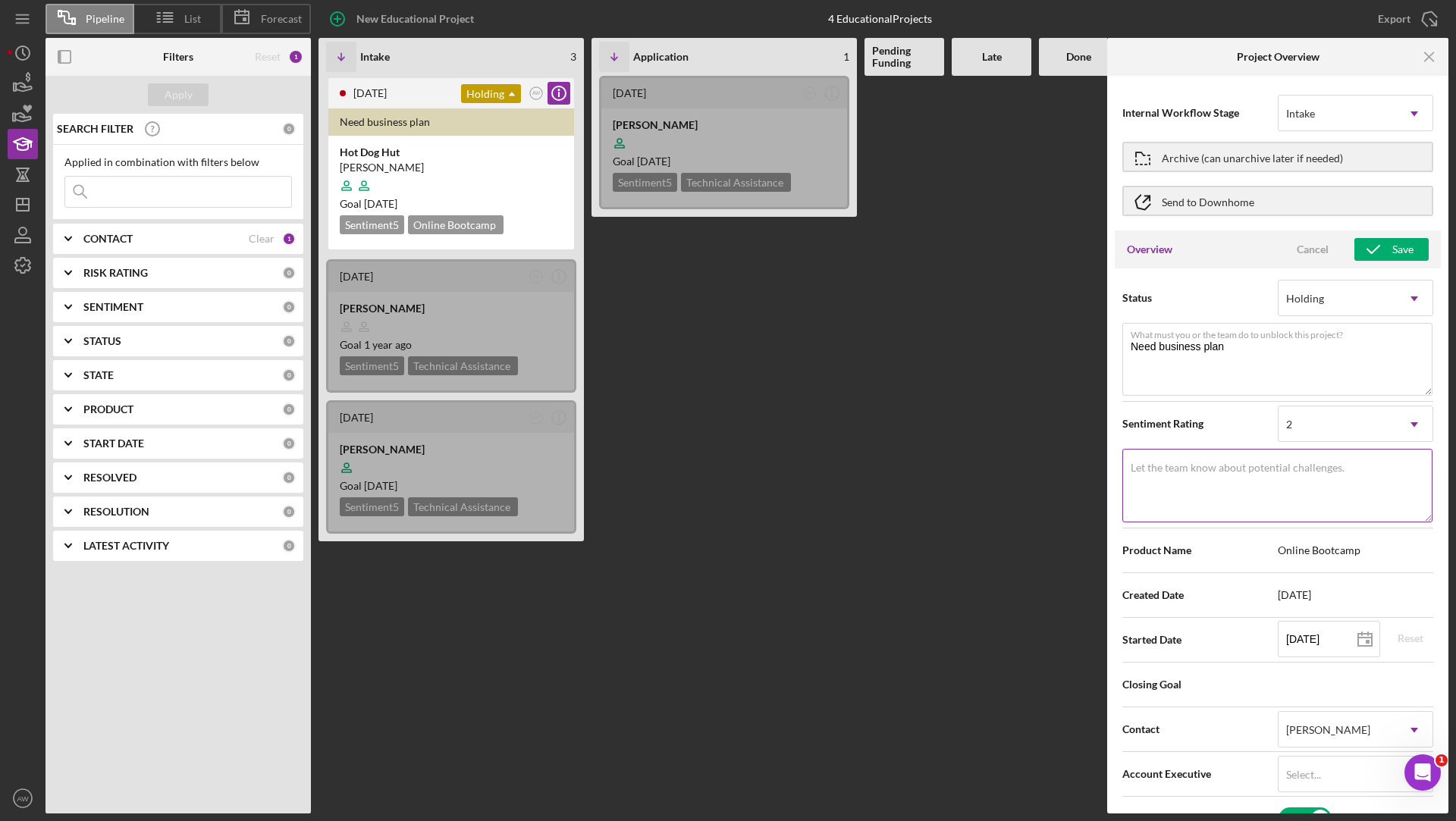
click at [1218, 474] on textarea "Let the team know about potential challenges." at bounding box center [1277, 485] width 310 height 72
type textarea "I haven't heard back from the client [DATE]. Going to mark as incomplete soon."
click at [1393, 259] on div "Save" at bounding box center [1402, 249] width 21 height 23
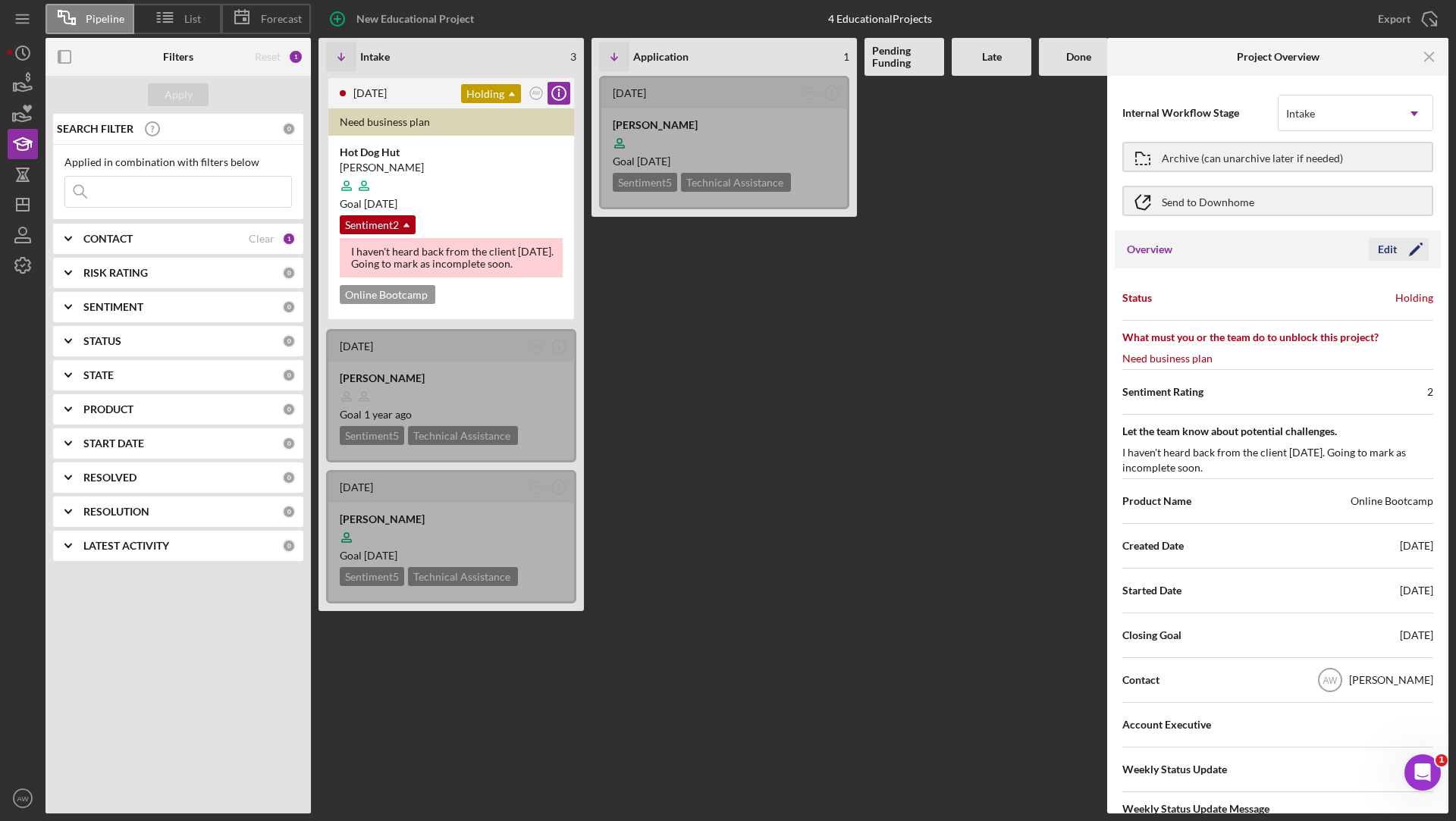
click at [1385, 248] on div "Edit" at bounding box center [1387, 249] width 19 height 23
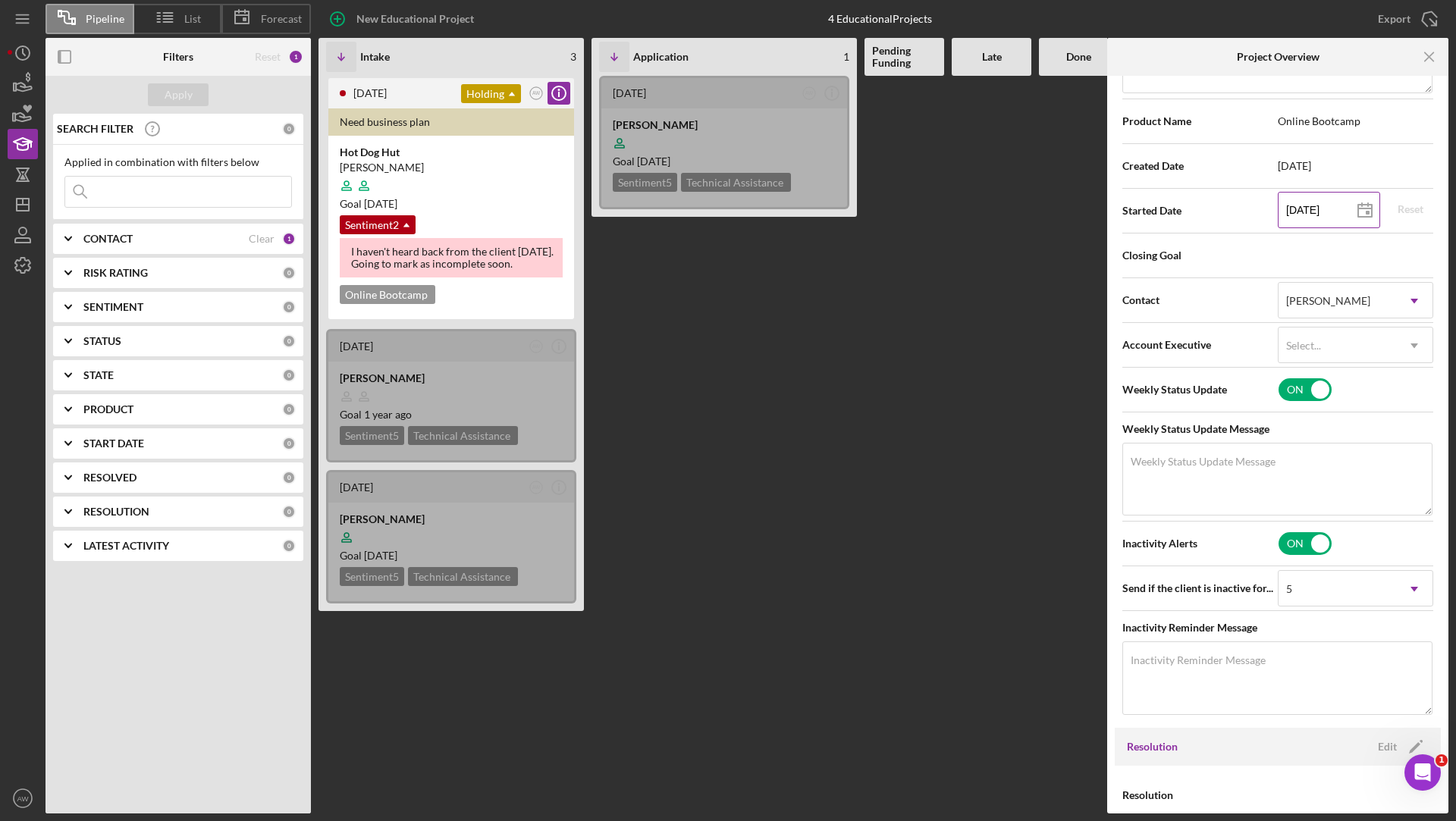
scroll to position [487, 0]
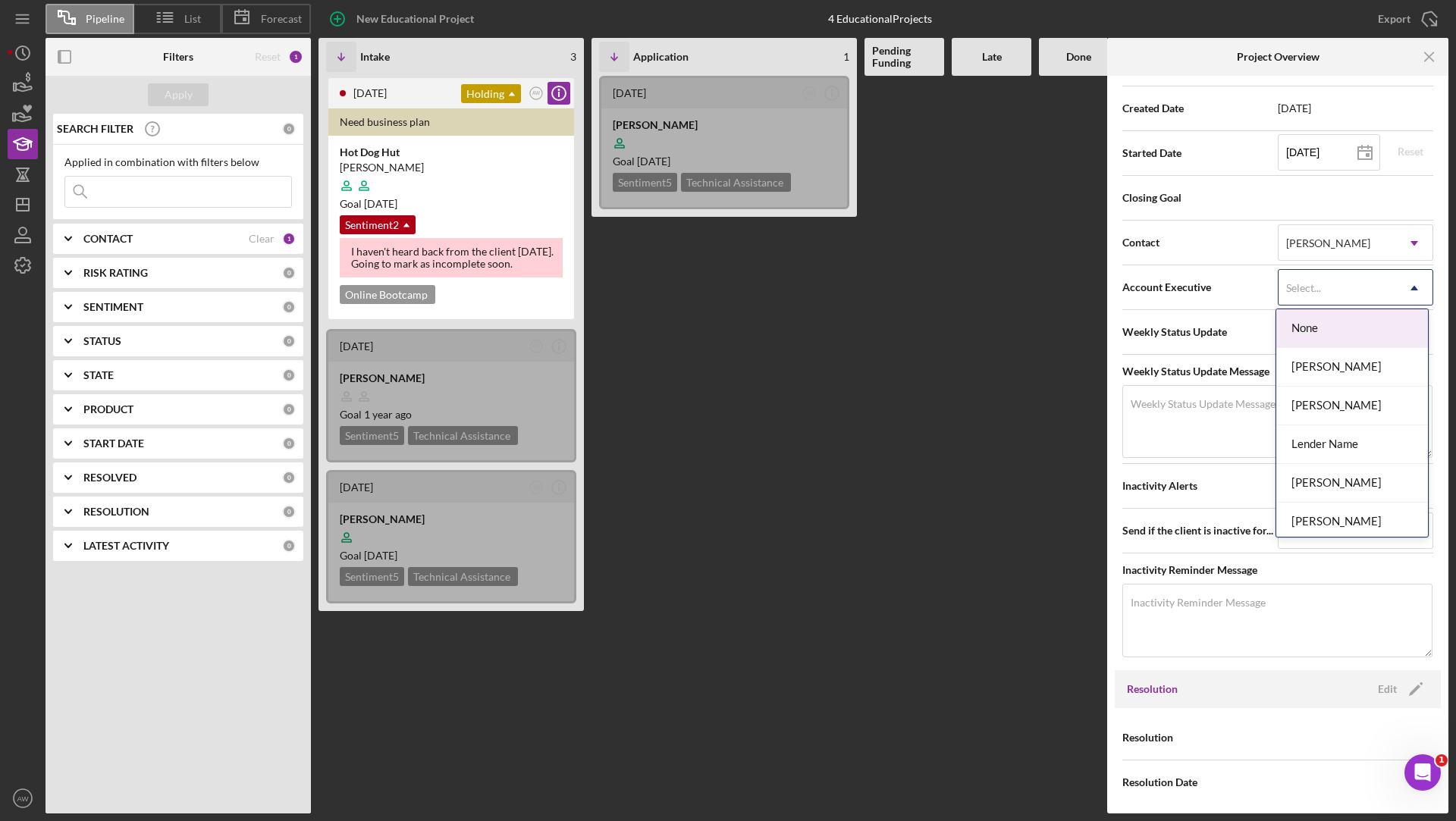
click at [1303, 282] on div "Select..." at bounding box center [1303, 288] width 35 height 12
click at [1408, 205] on div "Closing Goal" at bounding box center [1277, 197] width 311 height 38
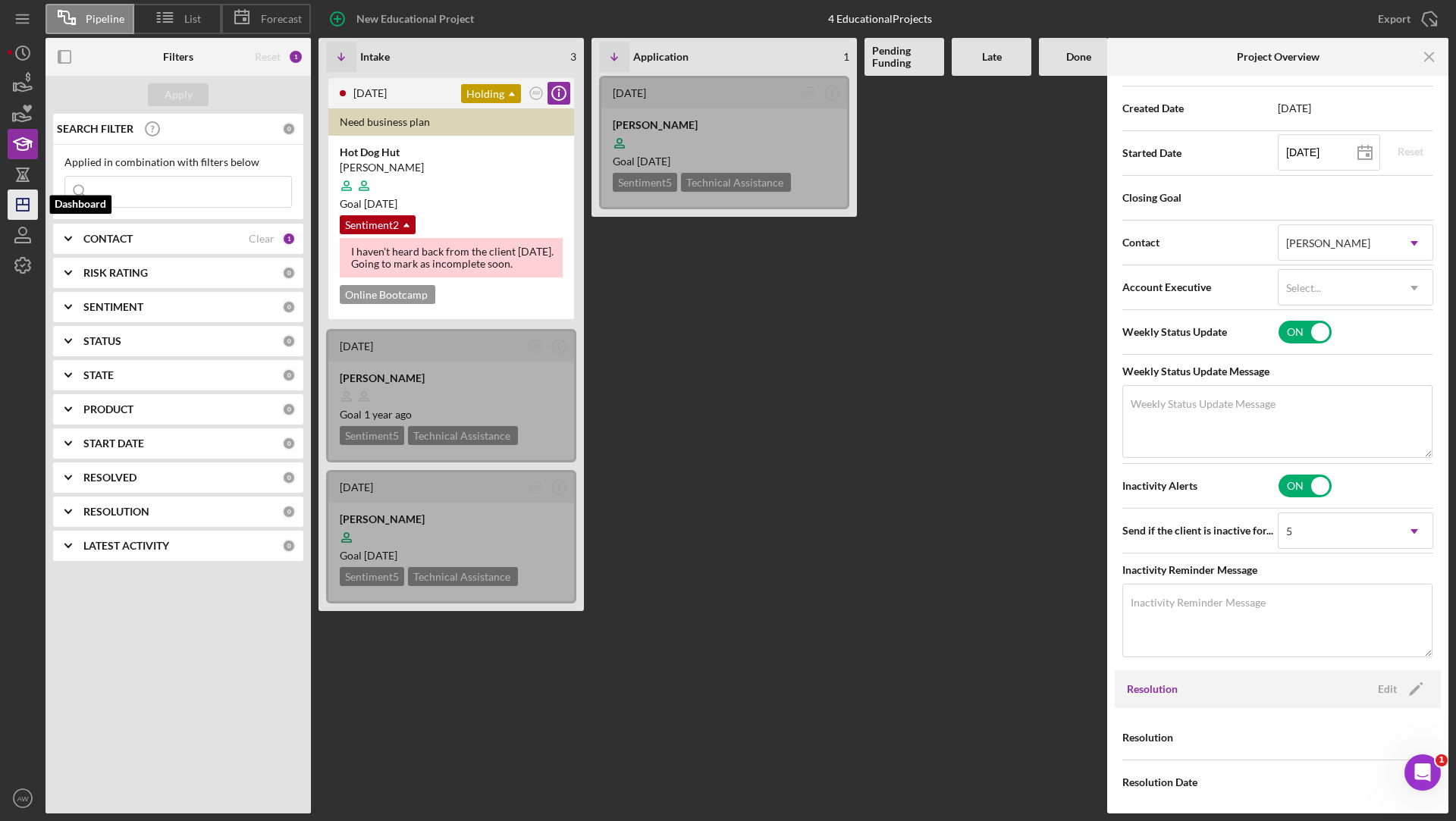
click at [19, 195] on icon "Icon/Dashboard" at bounding box center [23, 205] width 38 height 38
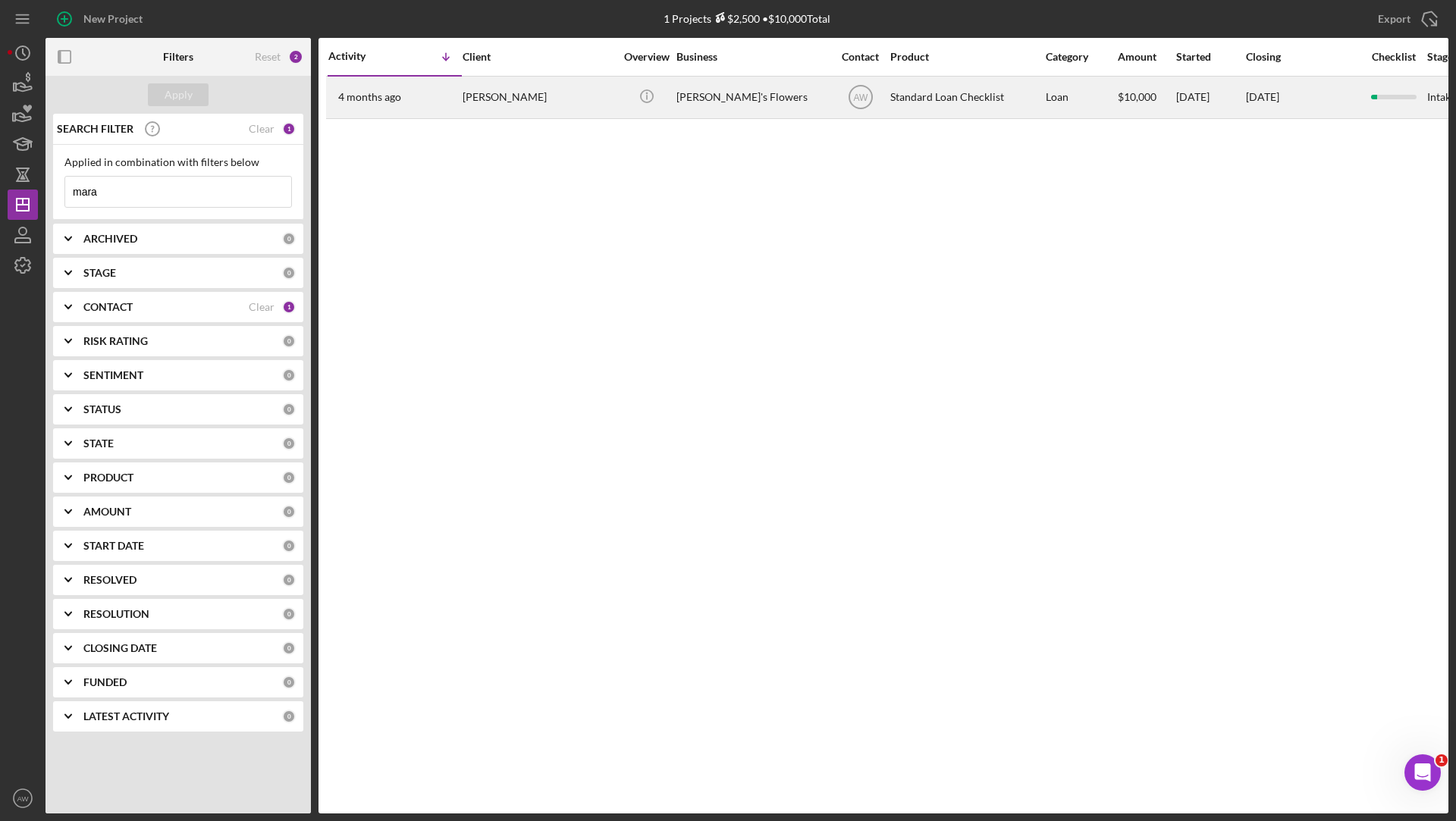
click at [557, 91] on div "[PERSON_NAME]" at bounding box center [538, 98] width 152 height 40
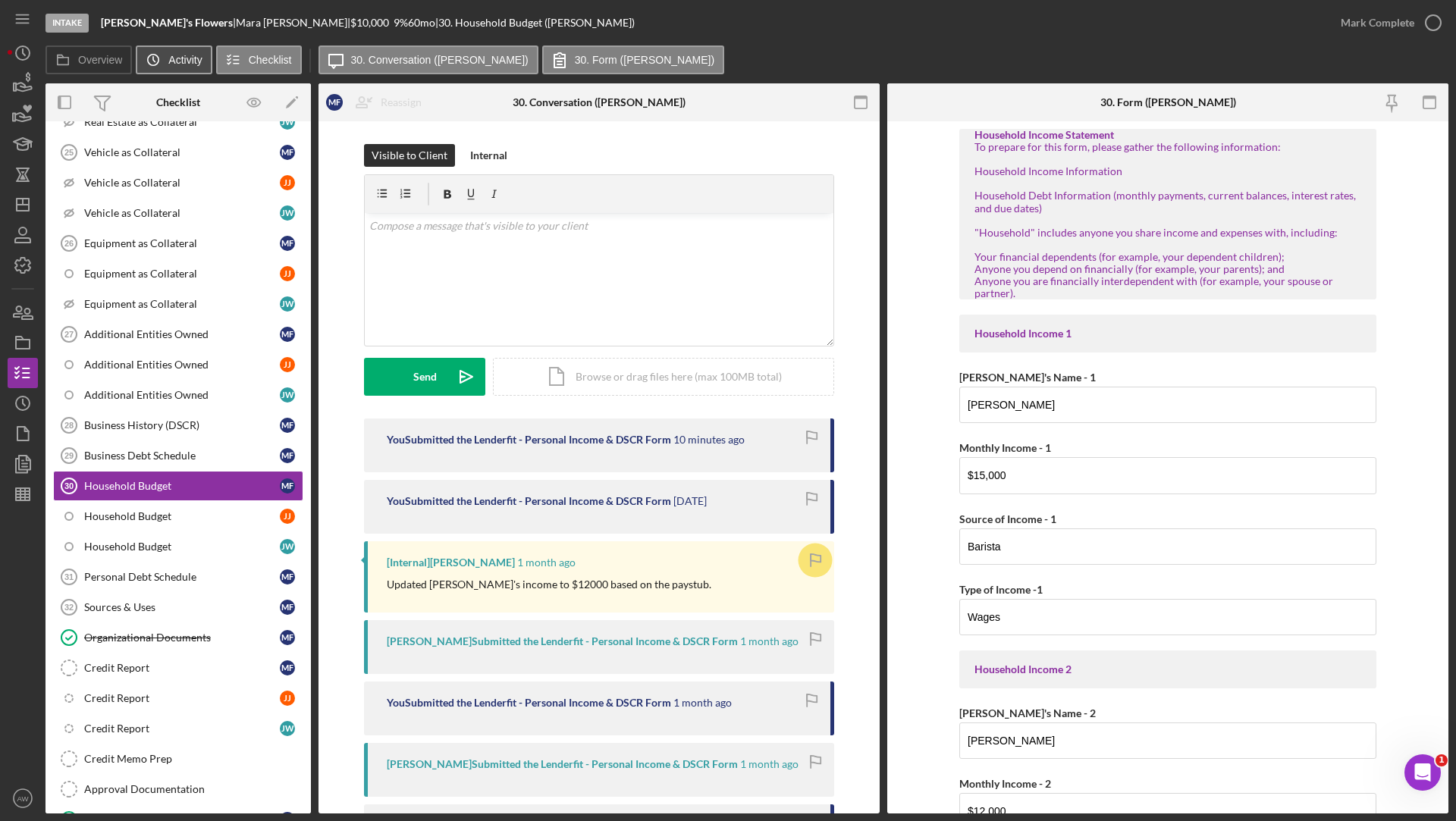
scroll to position [225, 0]
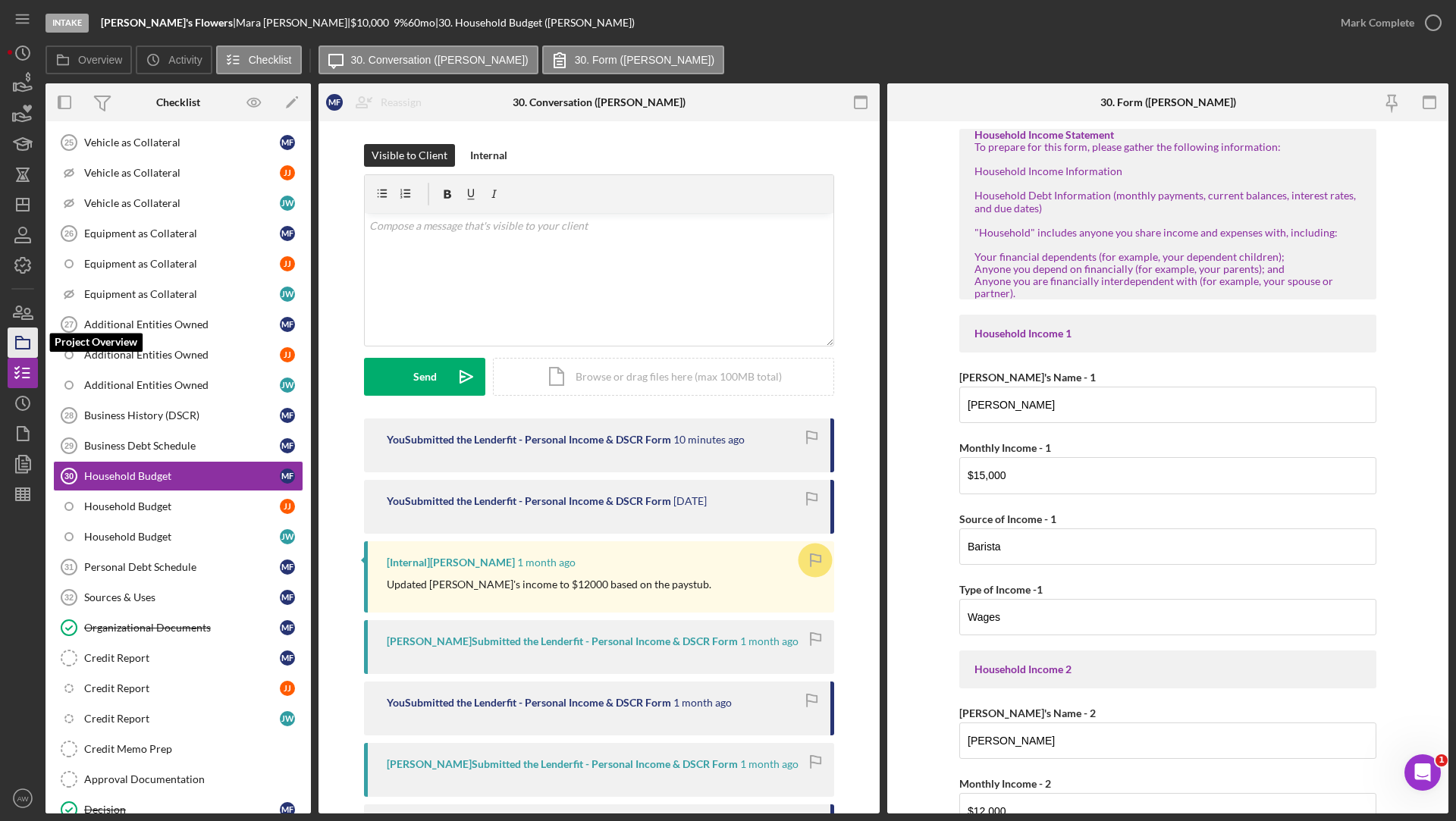
click at [31, 349] on icon "button" at bounding box center [23, 342] width 38 height 38
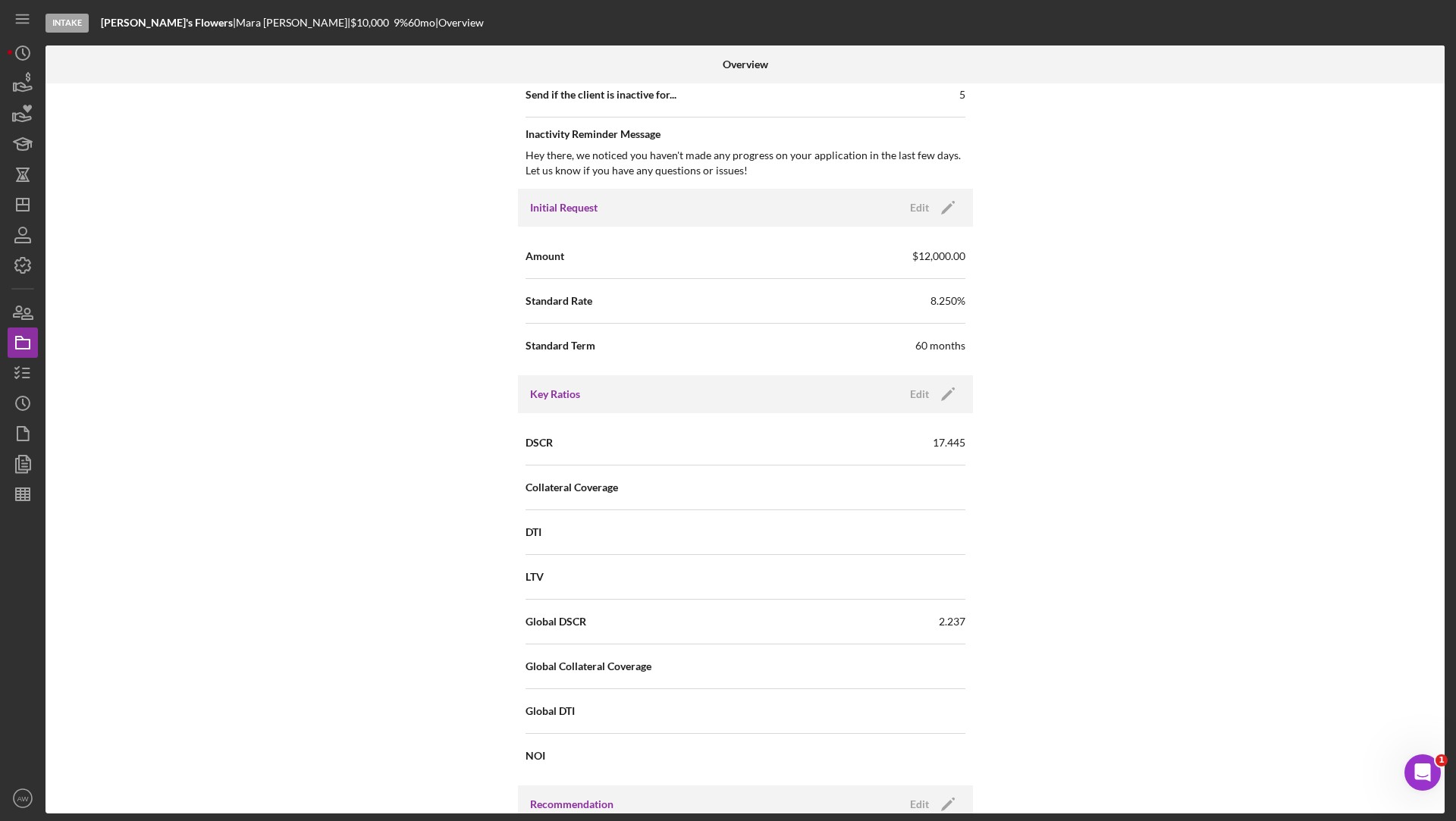
scroll to position [843, 0]
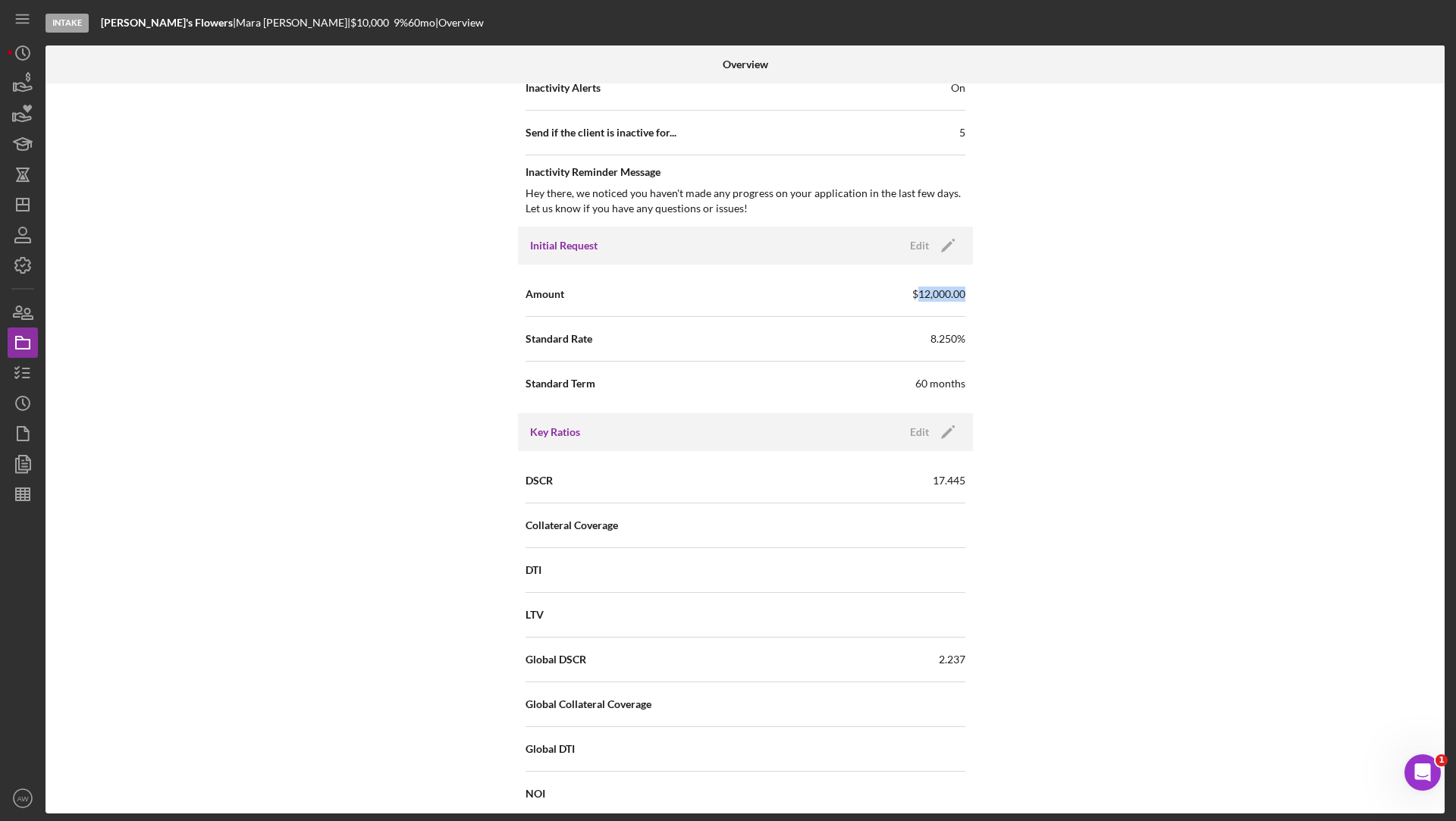
drag, startPoint x: 914, startPoint y: 290, endPoint x: 1011, endPoint y: 290, distance: 97.0
click at [1011, 290] on div "Internal Workflow Stage Intake Icon/Dropdown Arrow Archive (can unarchive later…" at bounding box center [744, 448] width 1399 height 730
click at [964, 340] on div "Amount $12,000.00 Standard Rate 8.250% Standard Term 60 months" at bounding box center [745, 339] width 455 height 148
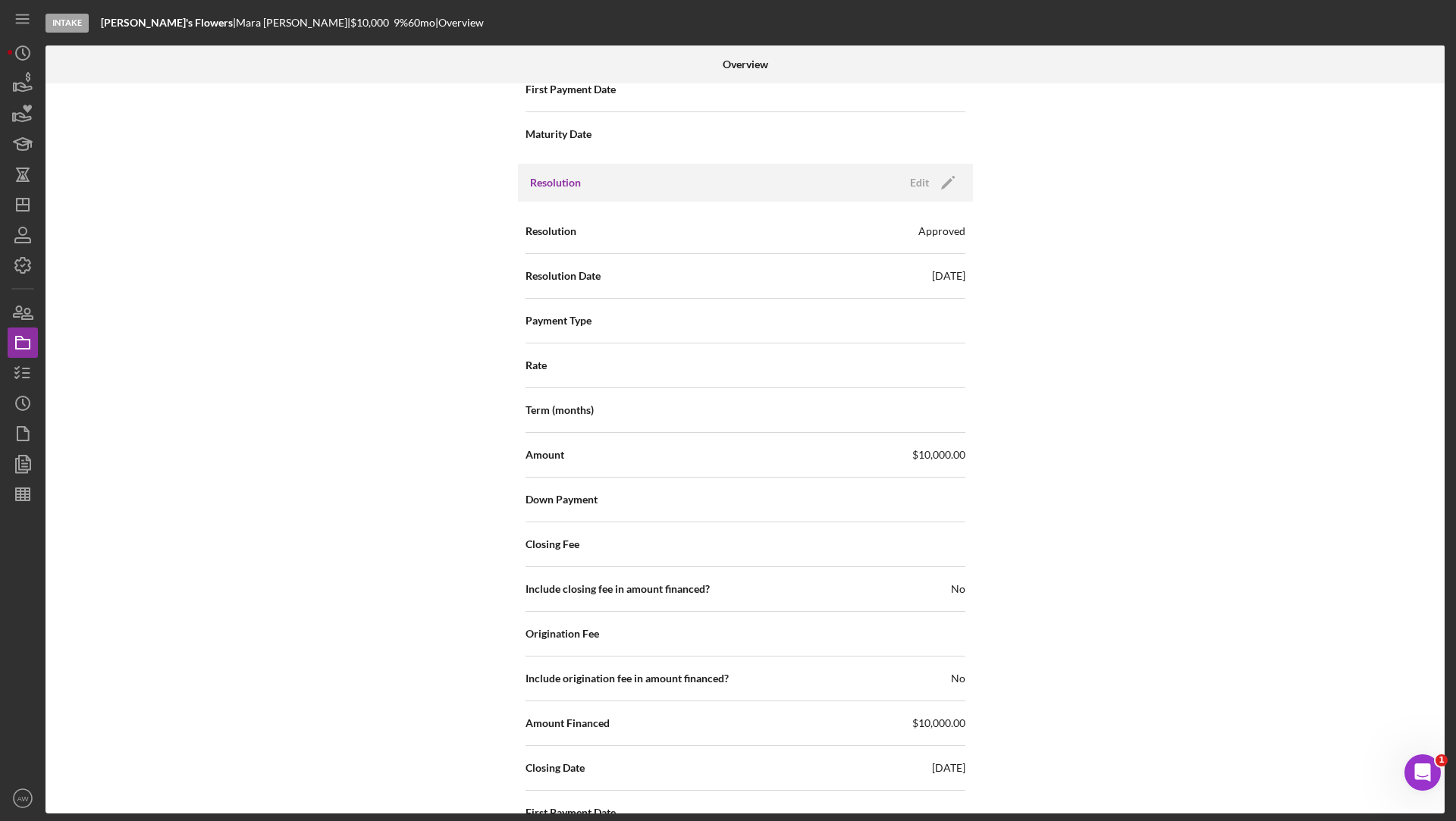
scroll to position [2095, 0]
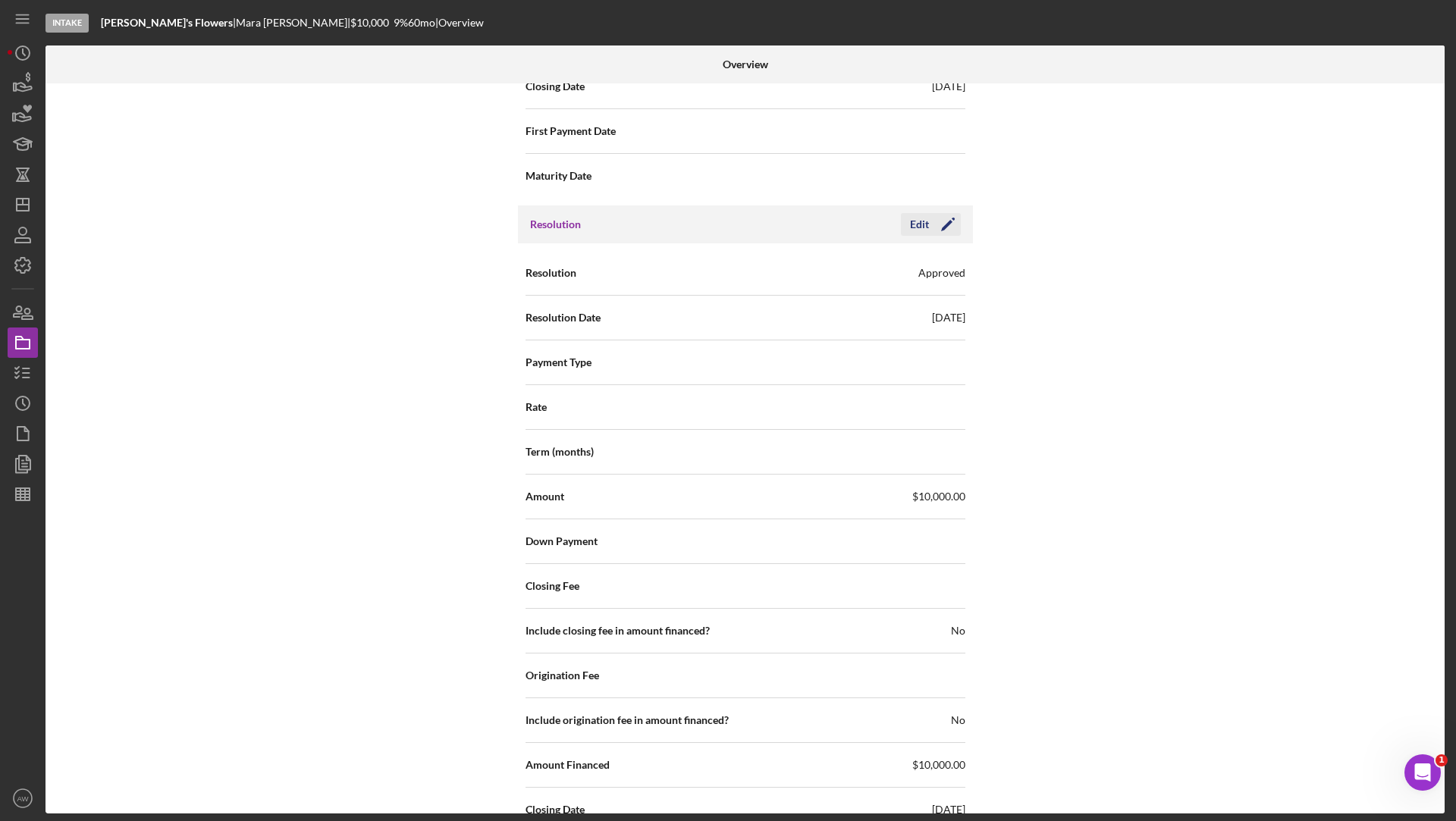
click at [915, 217] on div "Edit" at bounding box center [919, 224] width 19 height 23
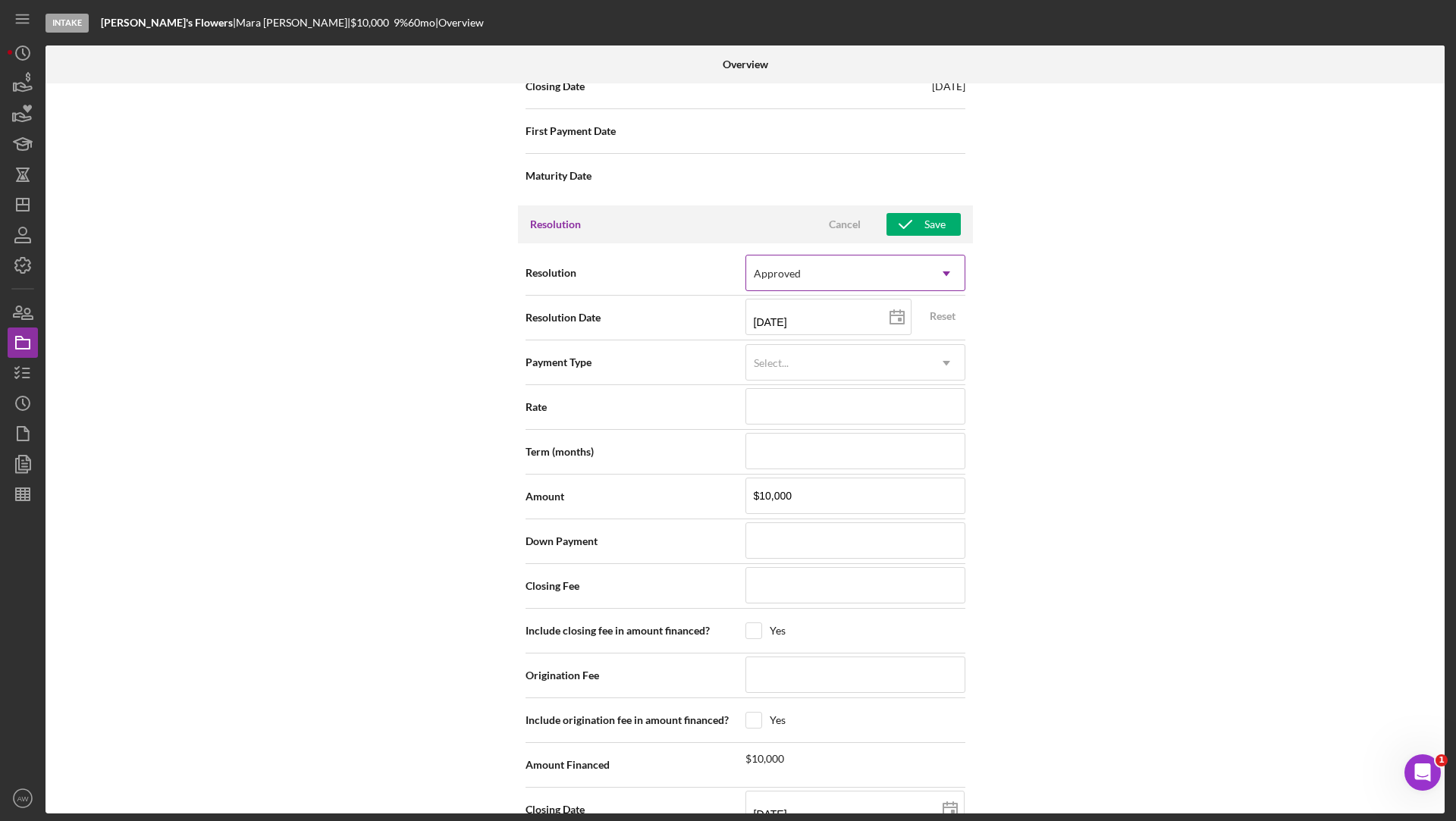
click at [818, 280] on div "Approved" at bounding box center [837, 273] width 182 height 35
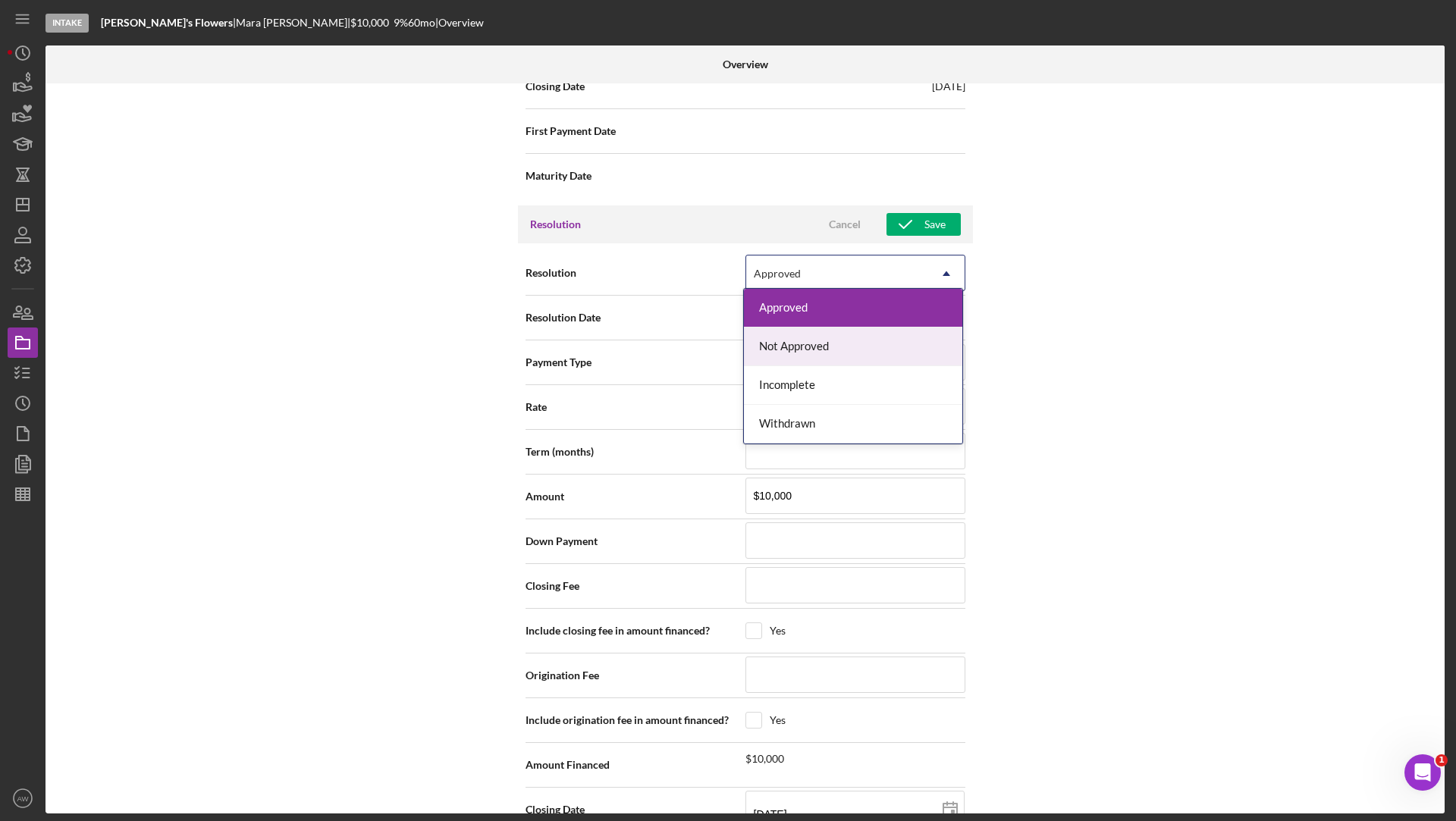
click at [779, 345] on div "Not Approved" at bounding box center [852, 347] width 218 height 39
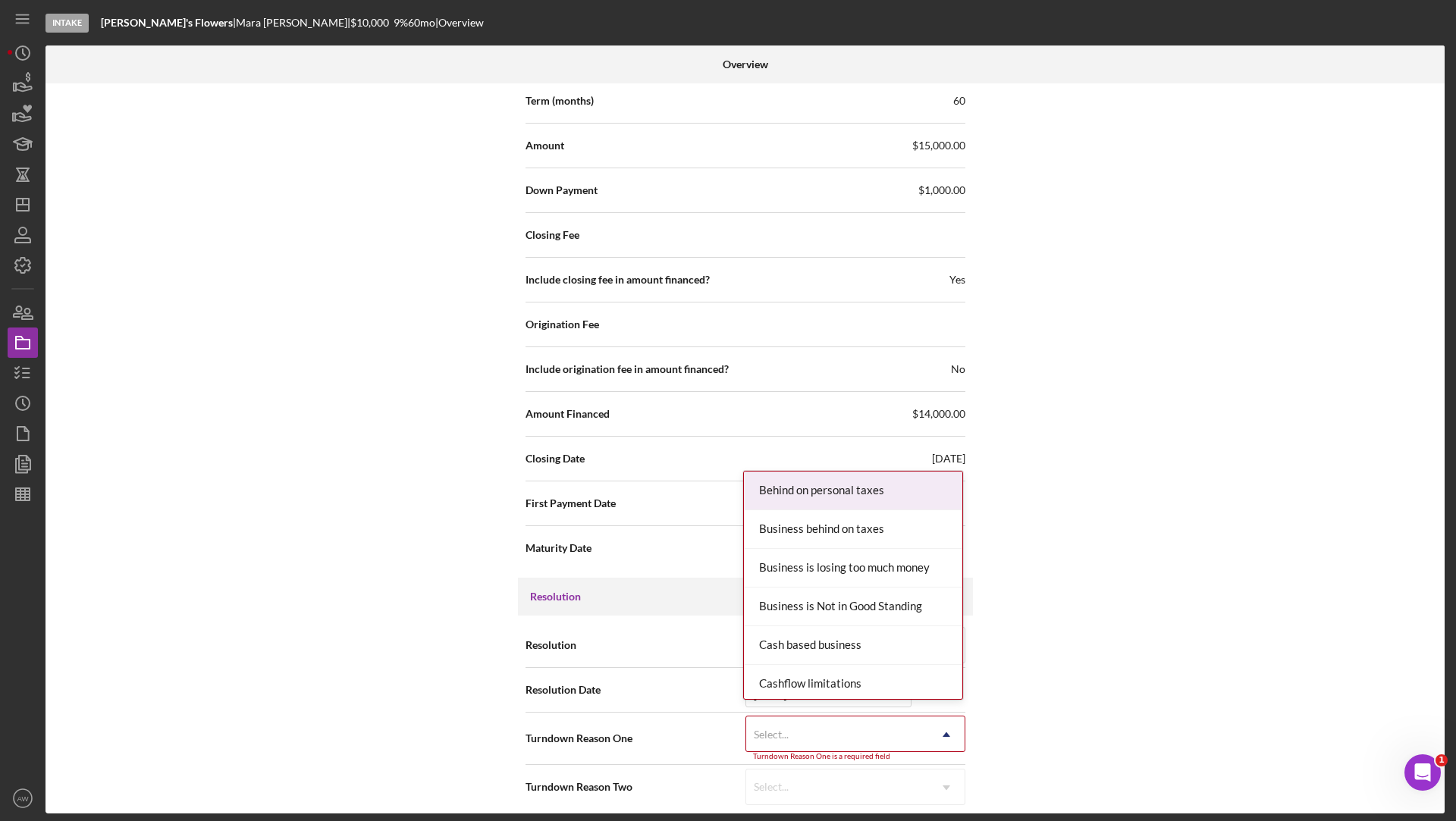
click at [804, 729] on div "Select..." at bounding box center [837, 734] width 182 height 35
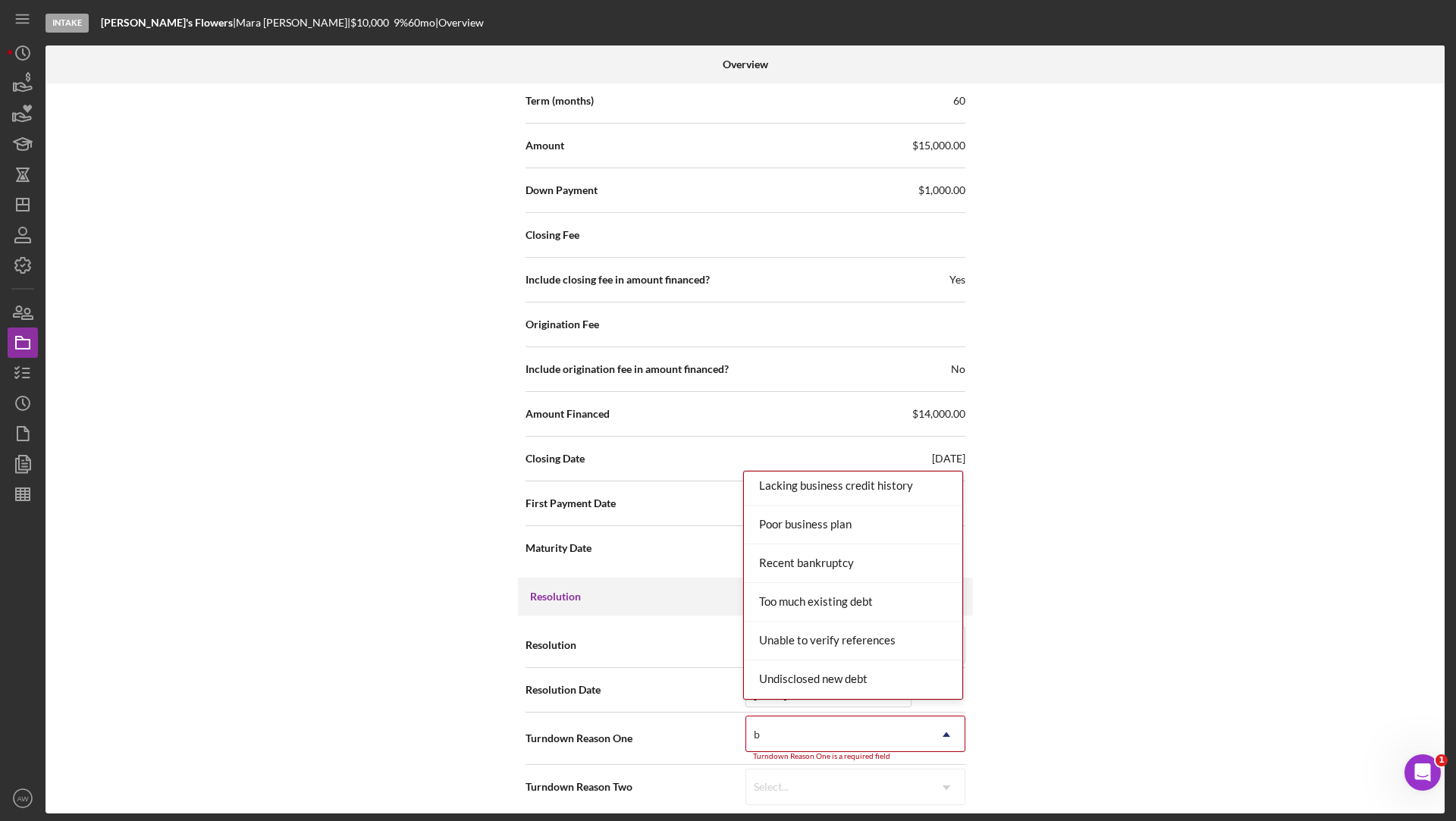
scroll to position [0, 0]
type input "ban"
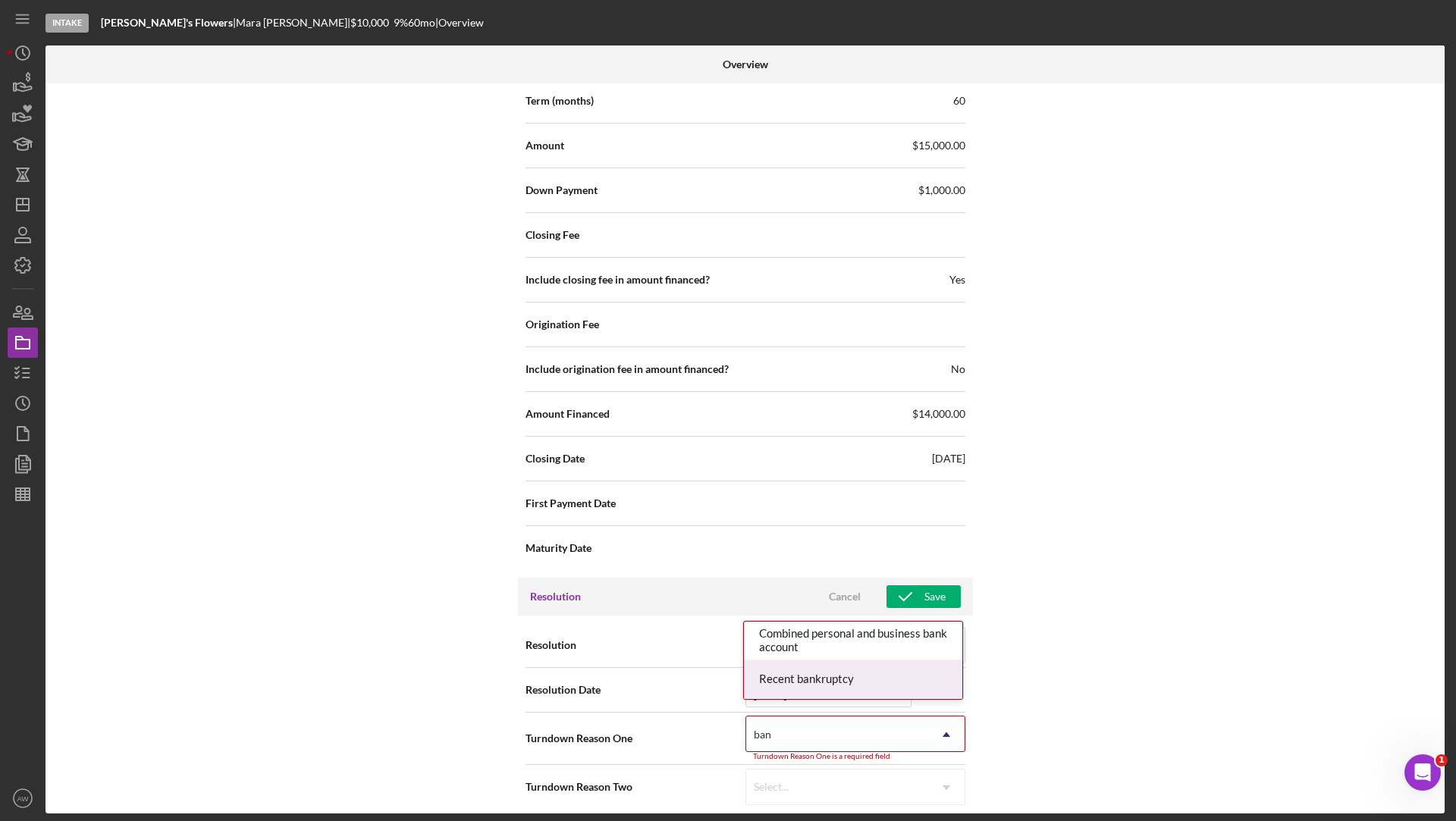
click at [781, 681] on div "Recent bankruptcy" at bounding box center [852, 680] width 218 height 39
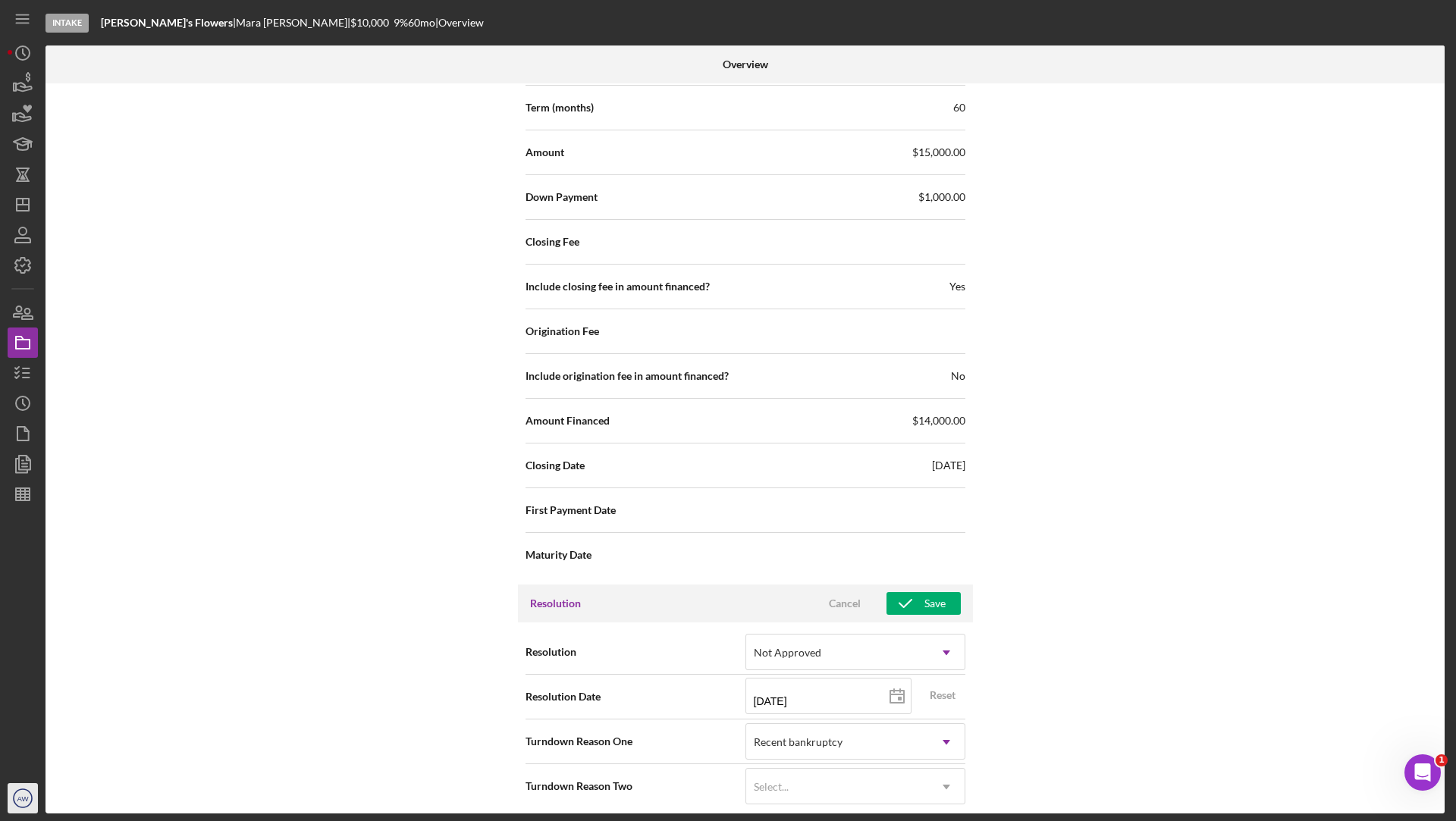
click at [14, 795] on icon "AW" at bounding box center [23, 798] width 30 height 38
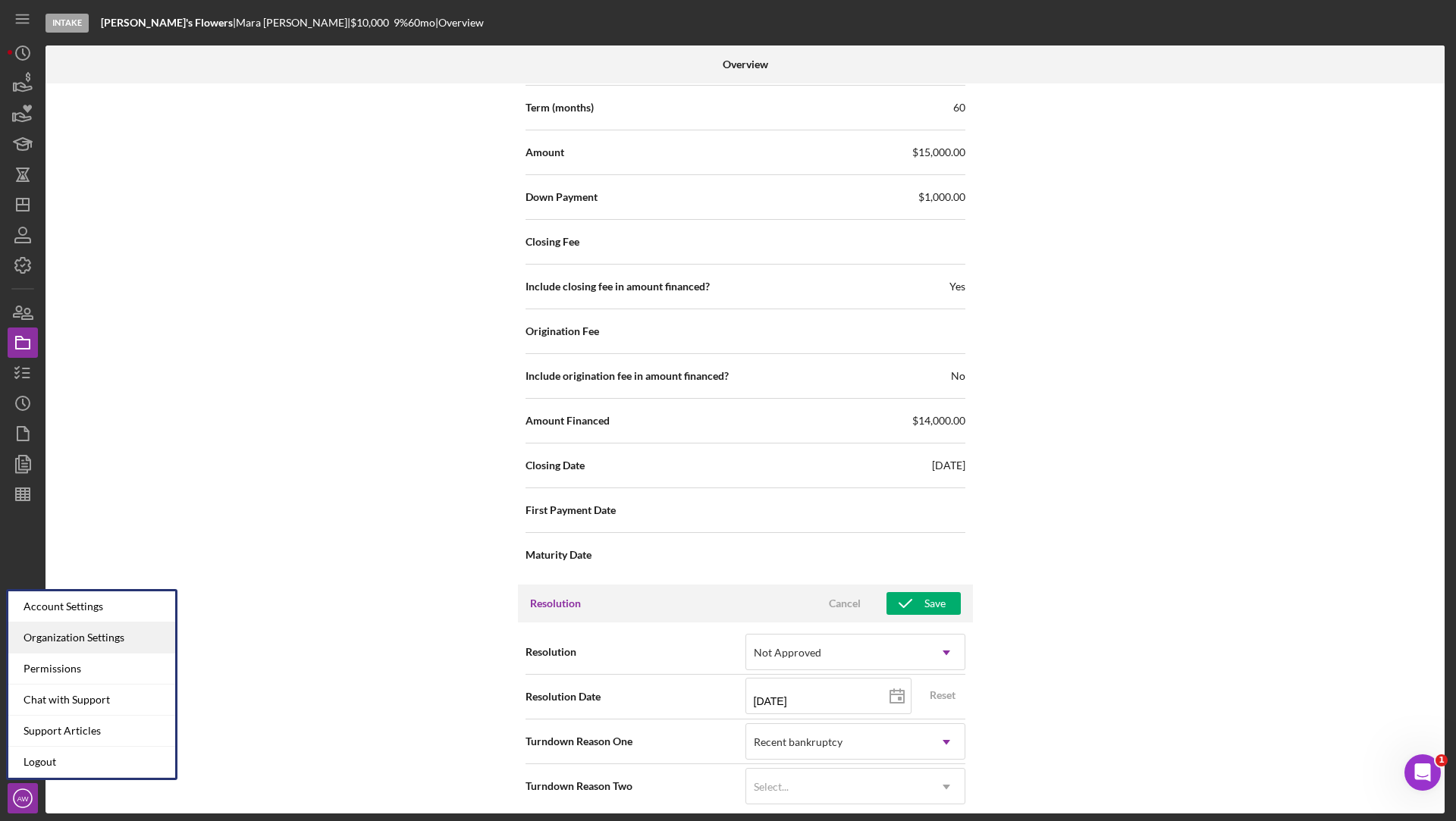
click at [64, 644] on div "Organization Settings" at bounding box center [92, 637] width 167 height 31
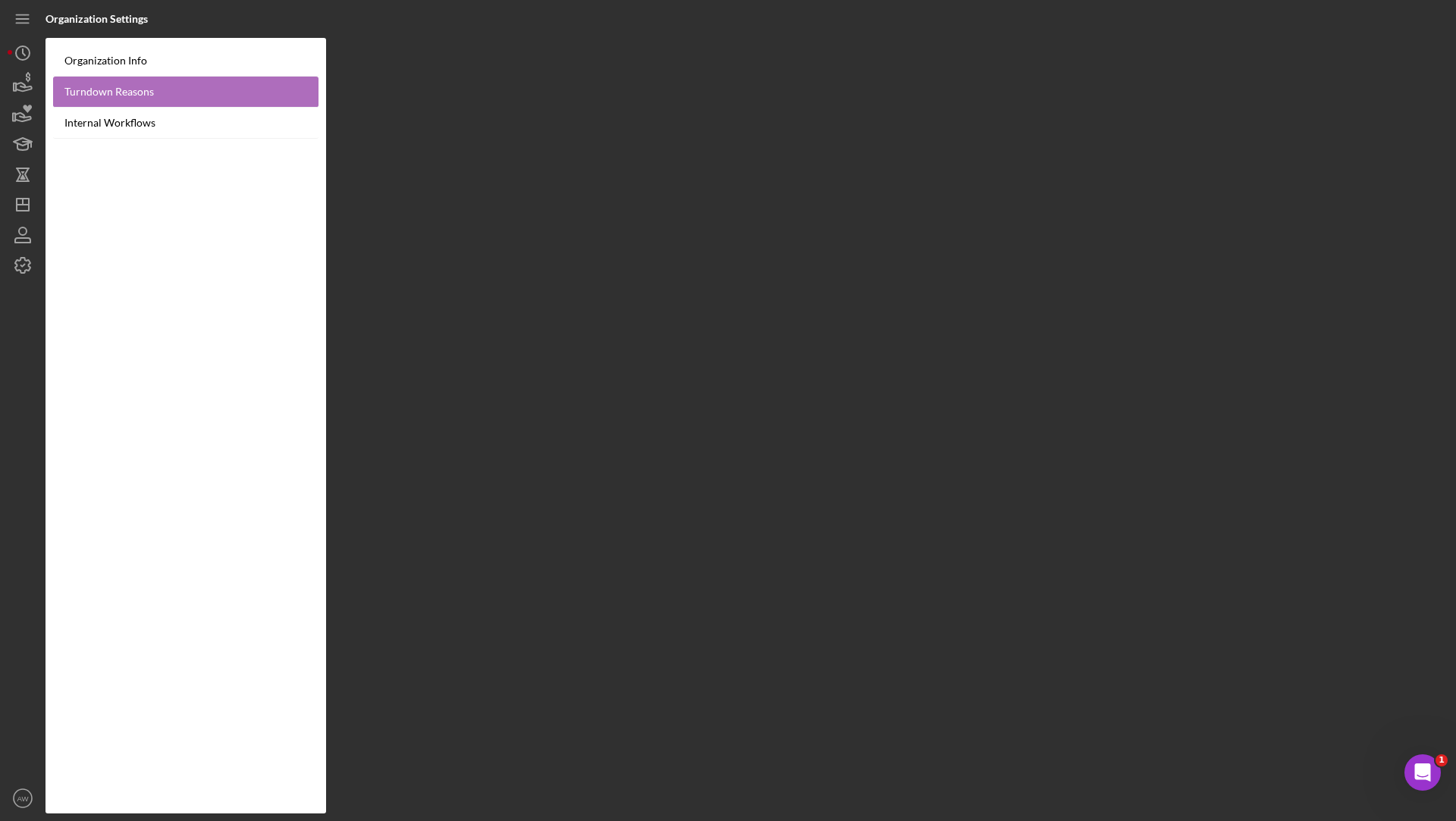
click at [102, 91] on link "Turndown Reasons" at bounding box center [185, 92] width 265 height 31
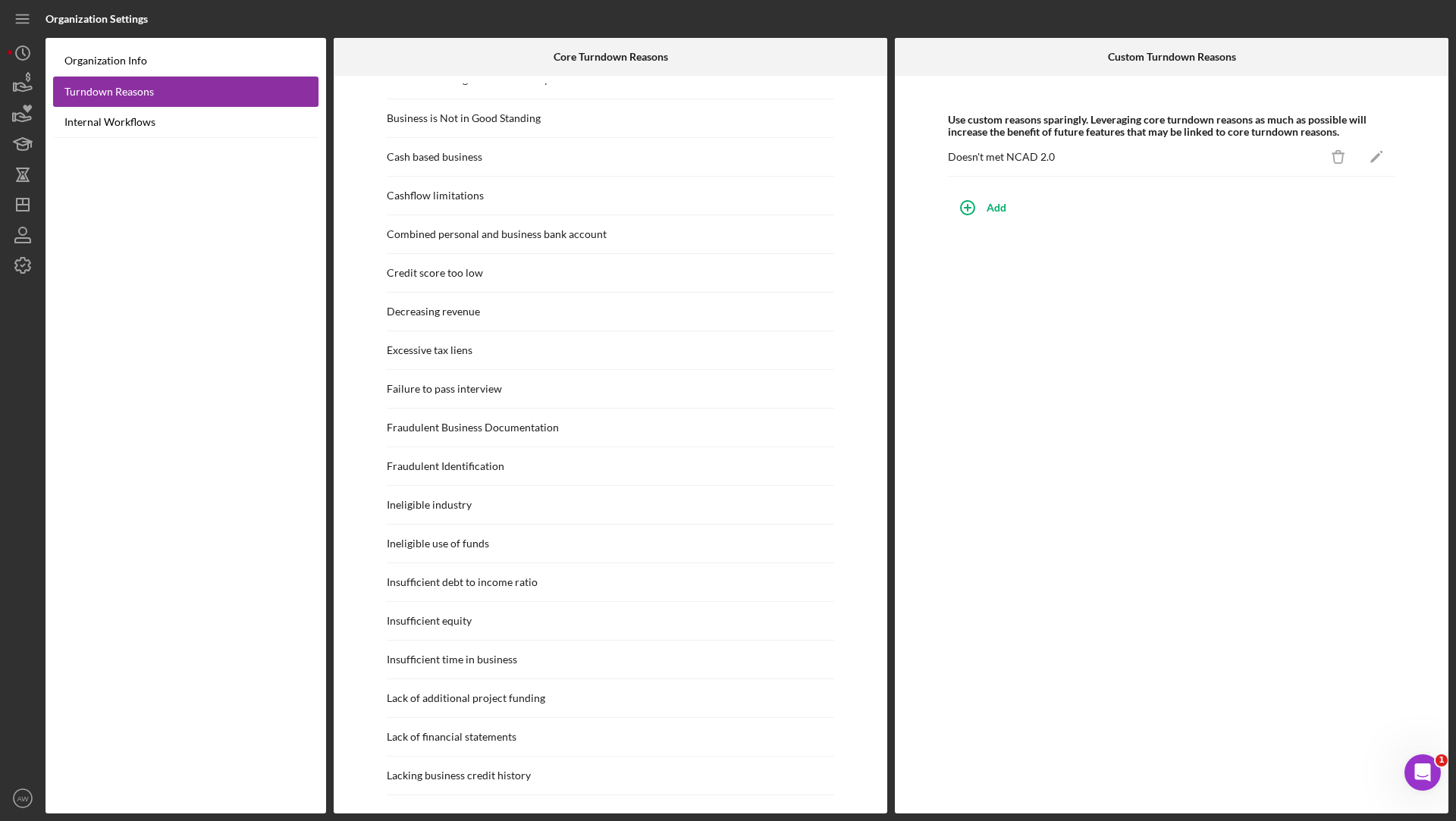
scroll to position [179, 0]
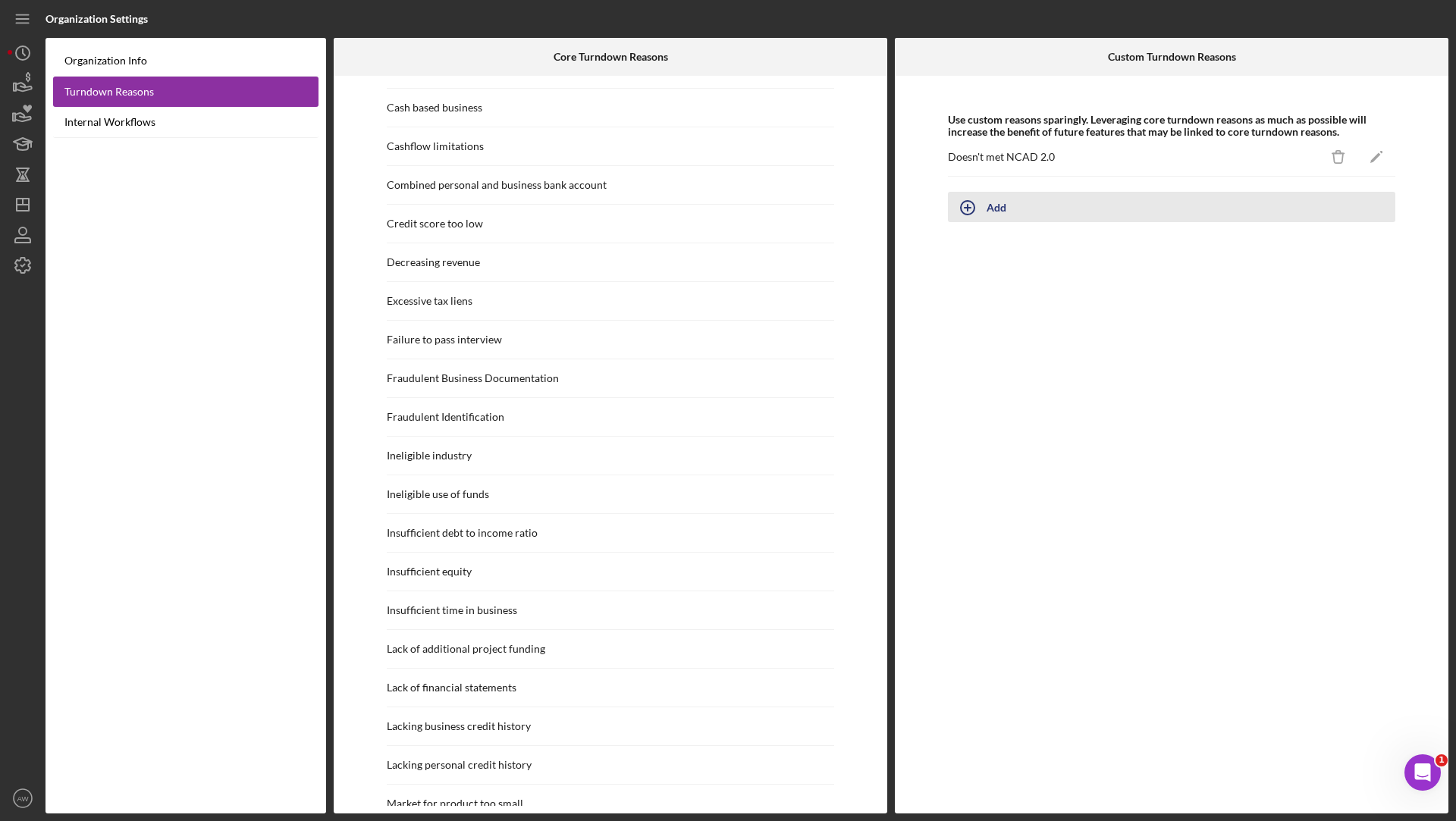
click at [977, 216] on icon "button" at bounding box center [967, 207] width 38 height 38
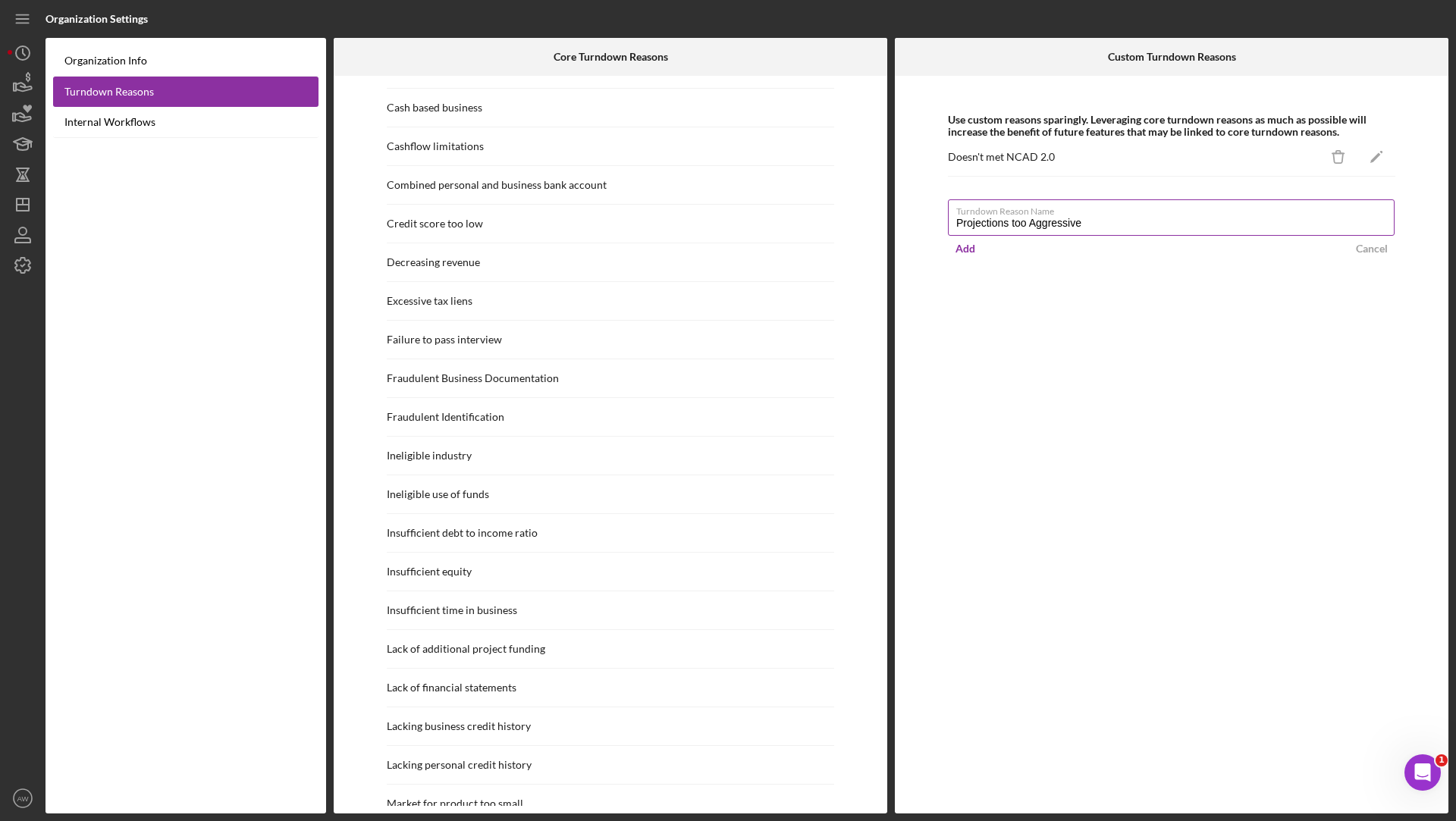
click at [987, 216] on input "Projections too Aggressive" at bounding box center [1171, 217] width 446 height 36
type input "U"
click at [1364, 242] on form "Turndown Reason Name Required Add Cancel" at bounding box center [1171, 228] width 447 height 72
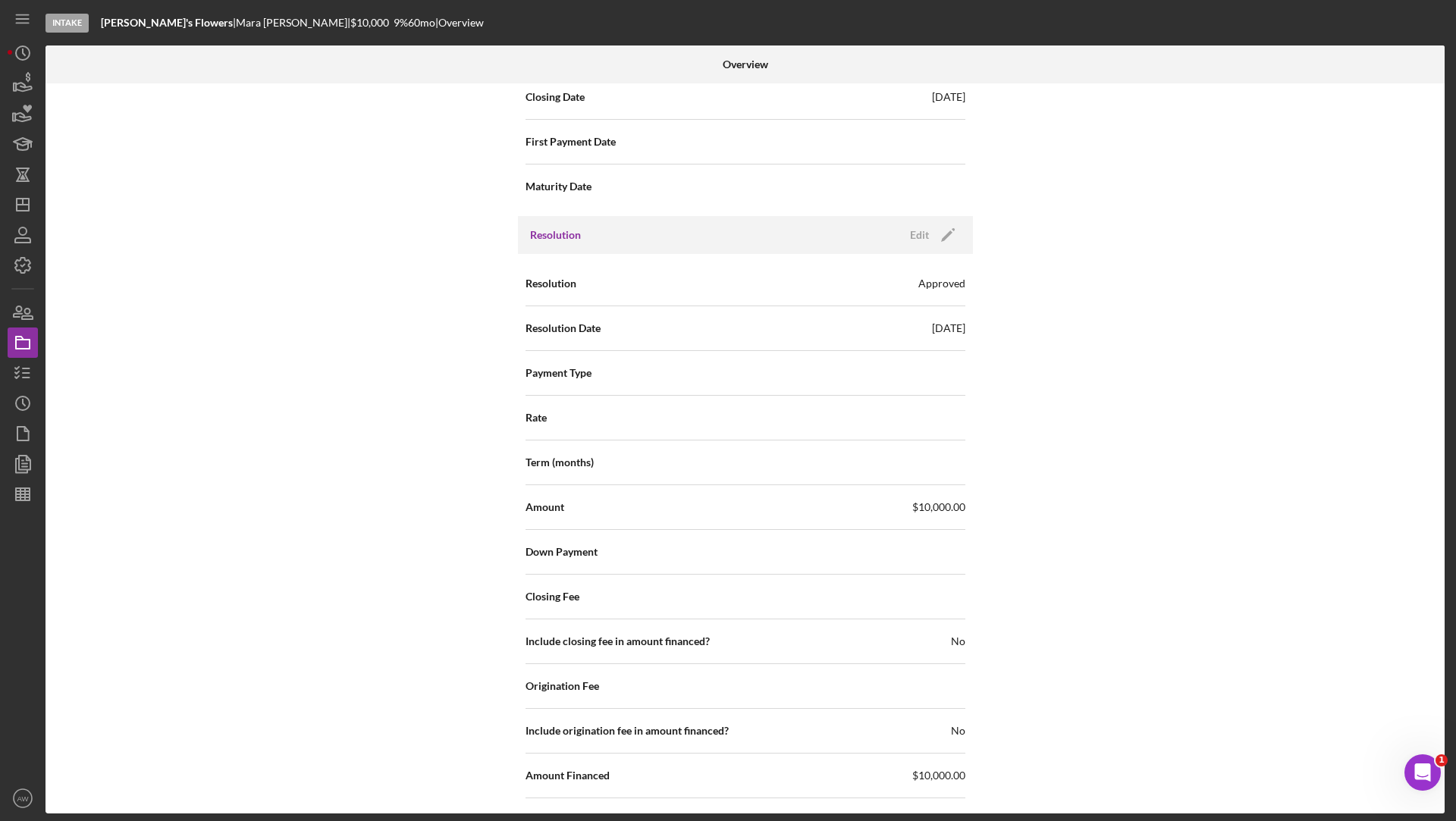
scroll to position [2204, 0]
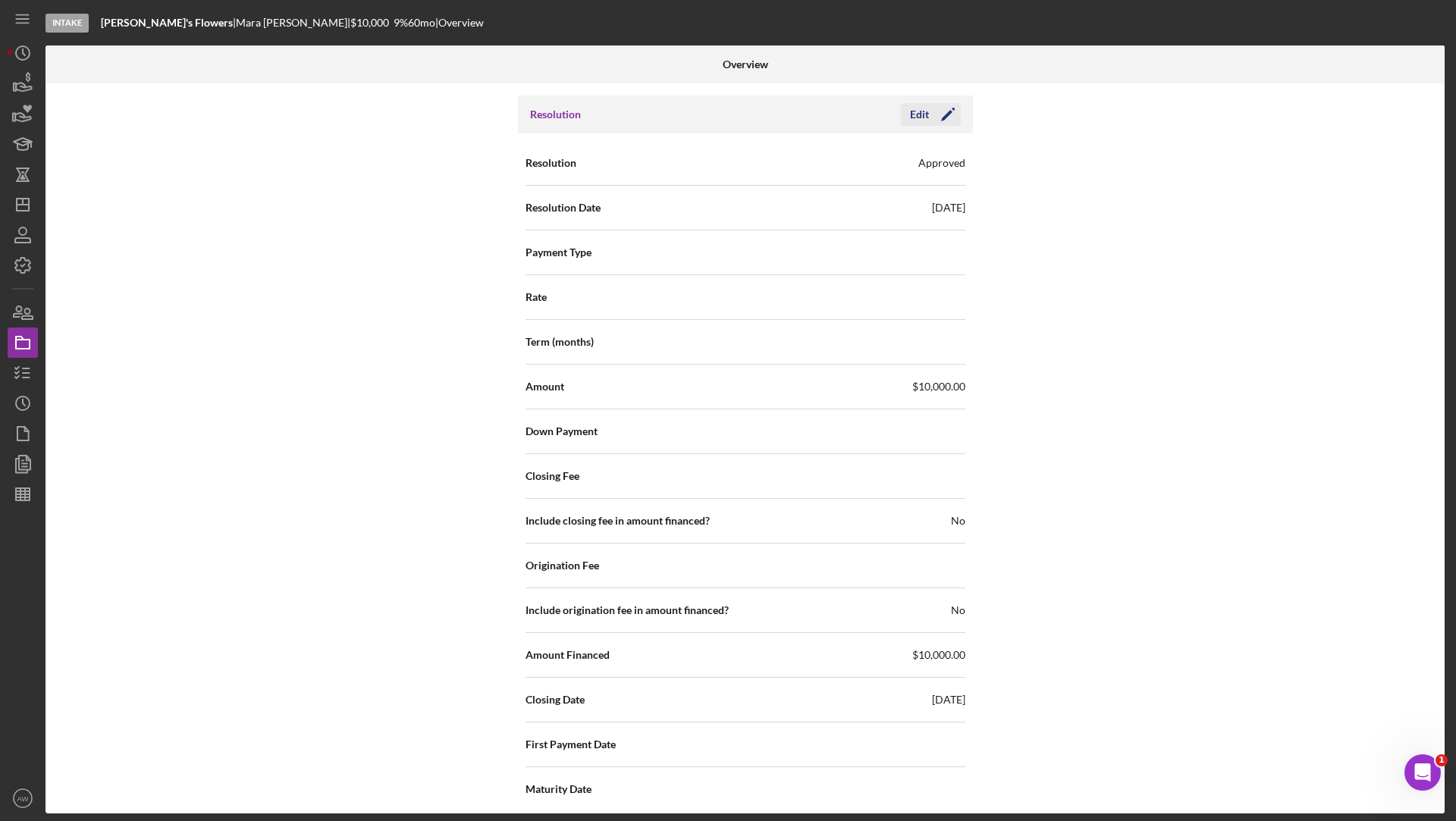
click at [922, 115] on div "Edit" at bounding box center [919, 114] width 19 height 23
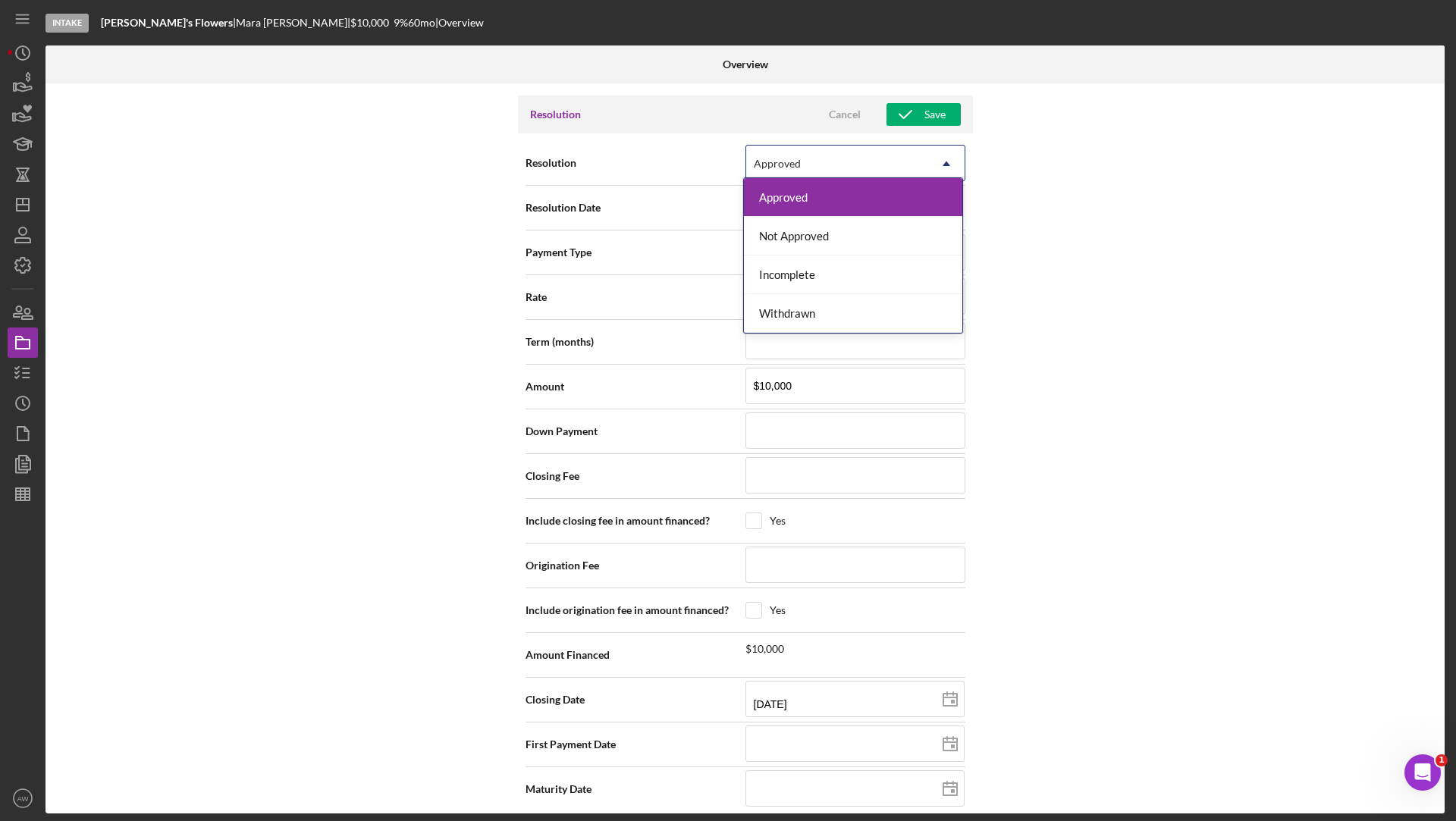
click at [822, 147] on div "Approved" at bounding box center [837, 163] width 182 height 35
click at [1070, 195] on div "Internal Workflow Stage Intake Icon/Dropdown Arrow Archive (can unarchive later…" at bounding box center [744, 448] width 1399 height 730
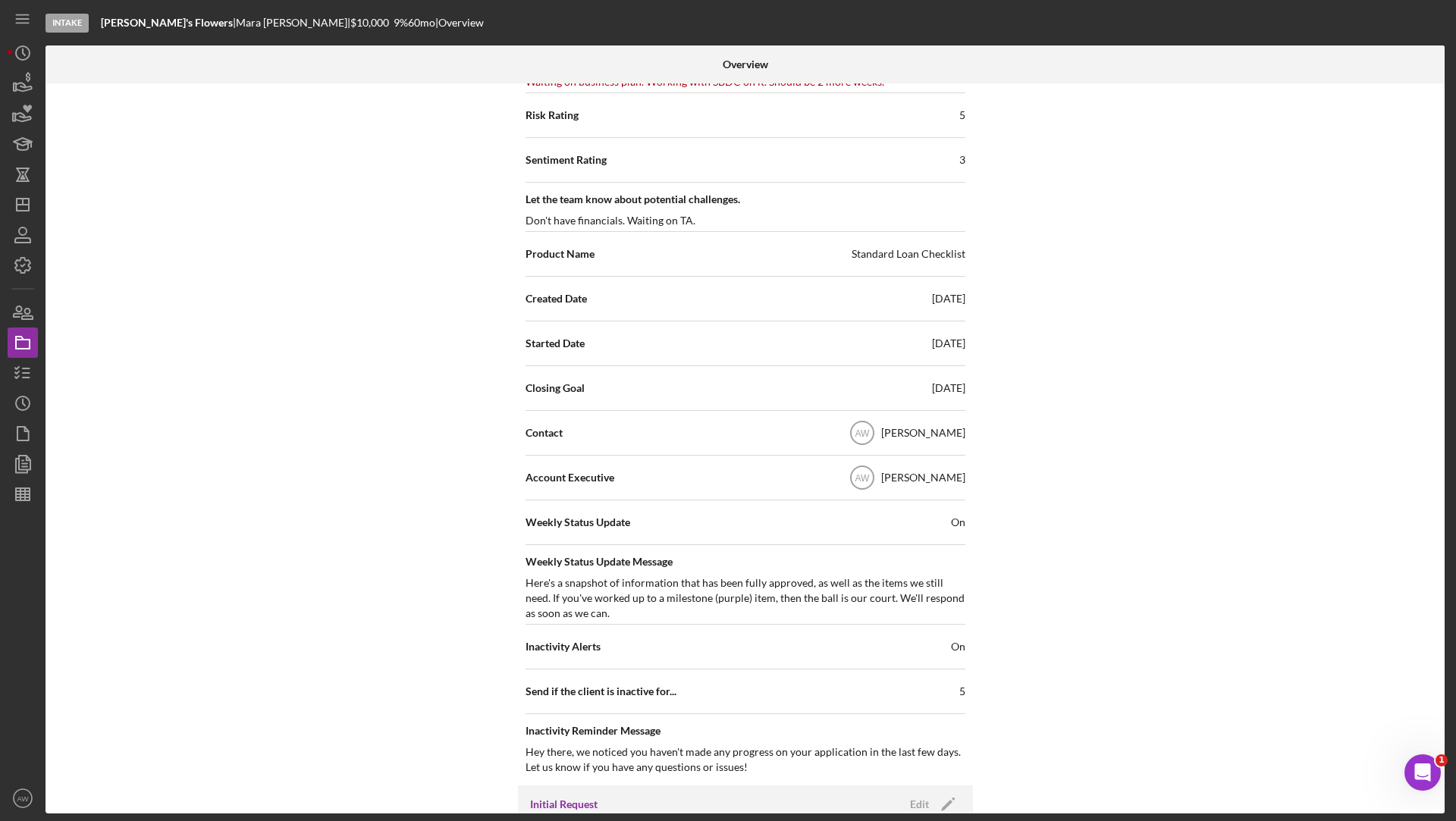
scroll to position [0, 0]
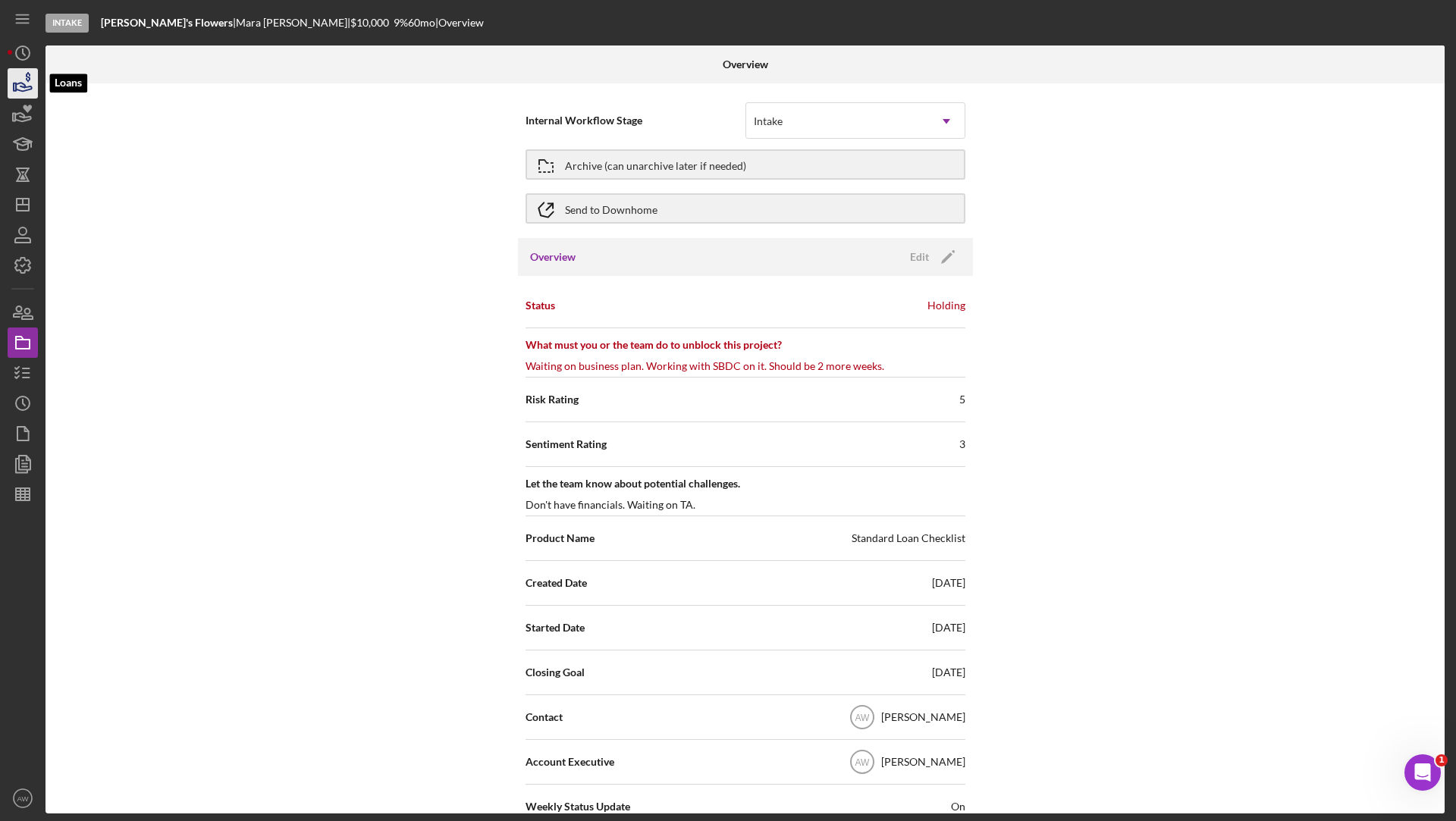
click at [16, 90] on polygon "button" at bounding box center [14, 87] width 3 height 8
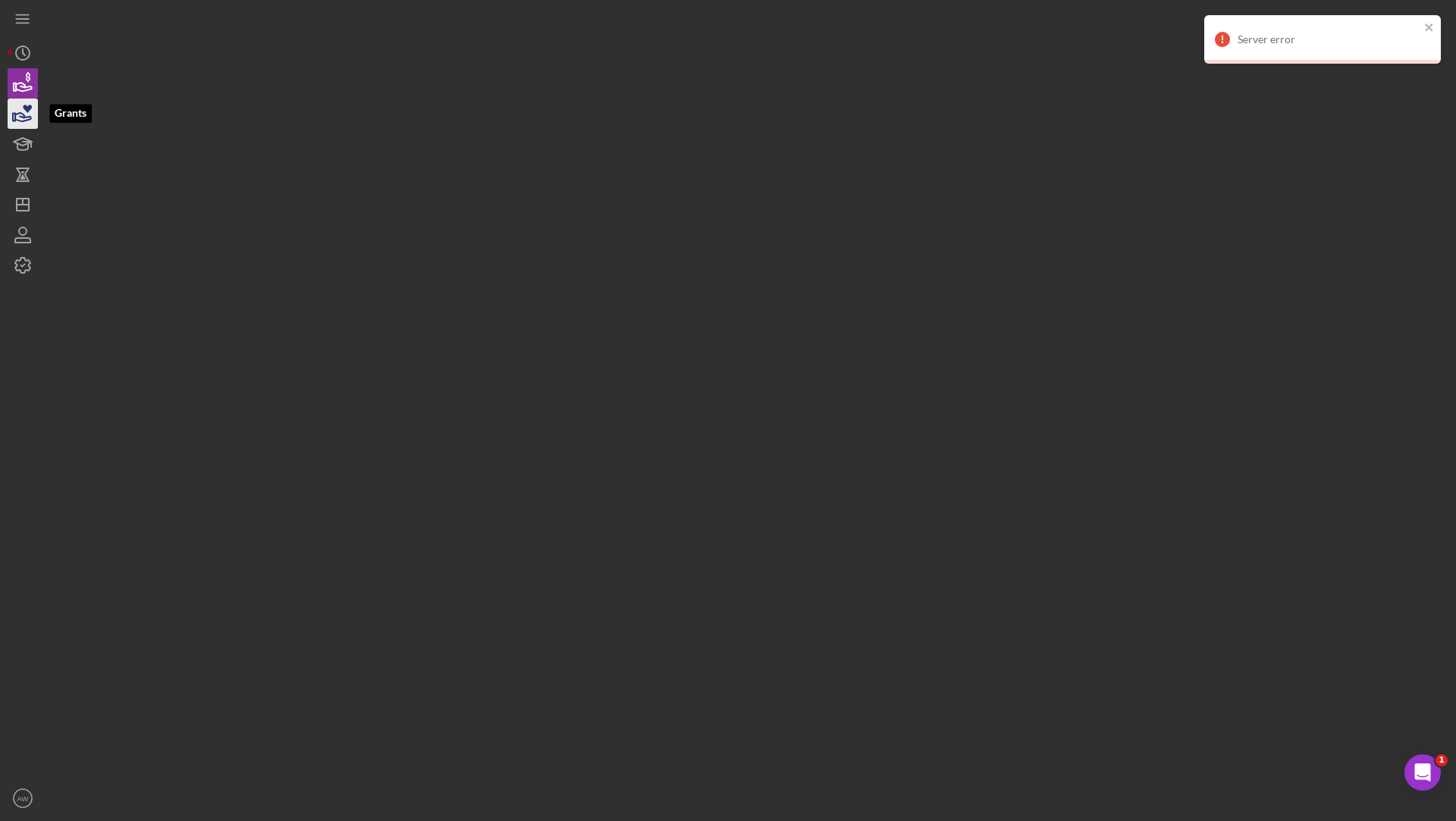
click at [22, 128] on icon "button" at bounding box center [23, 114] width 38 height 38
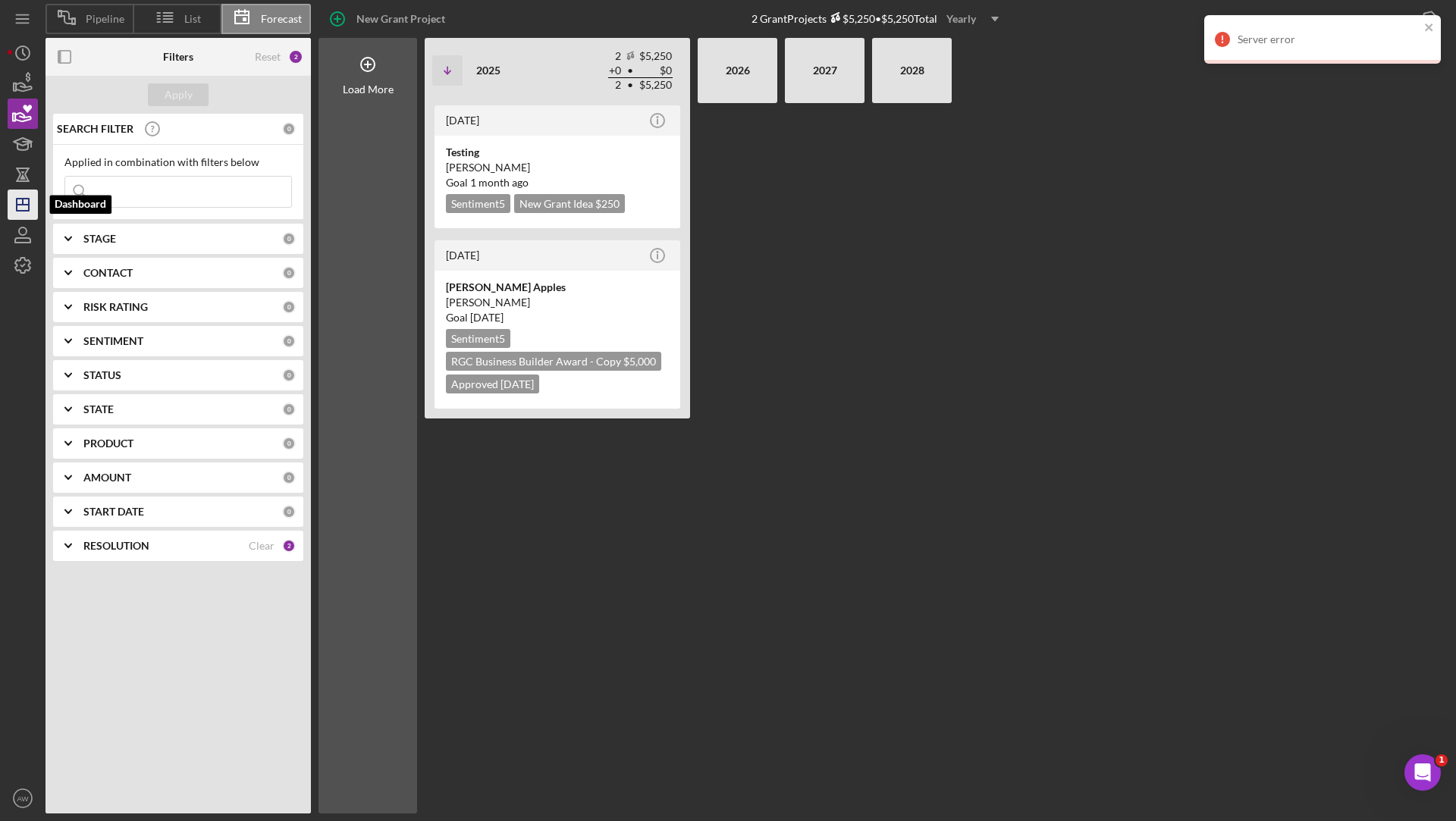
click at [30, 197] on icon "Icon/Dashboard" at bounding box center [23, 205] width 38 height 38
